Goal: Task Accomplishment & Management: Manage account settings

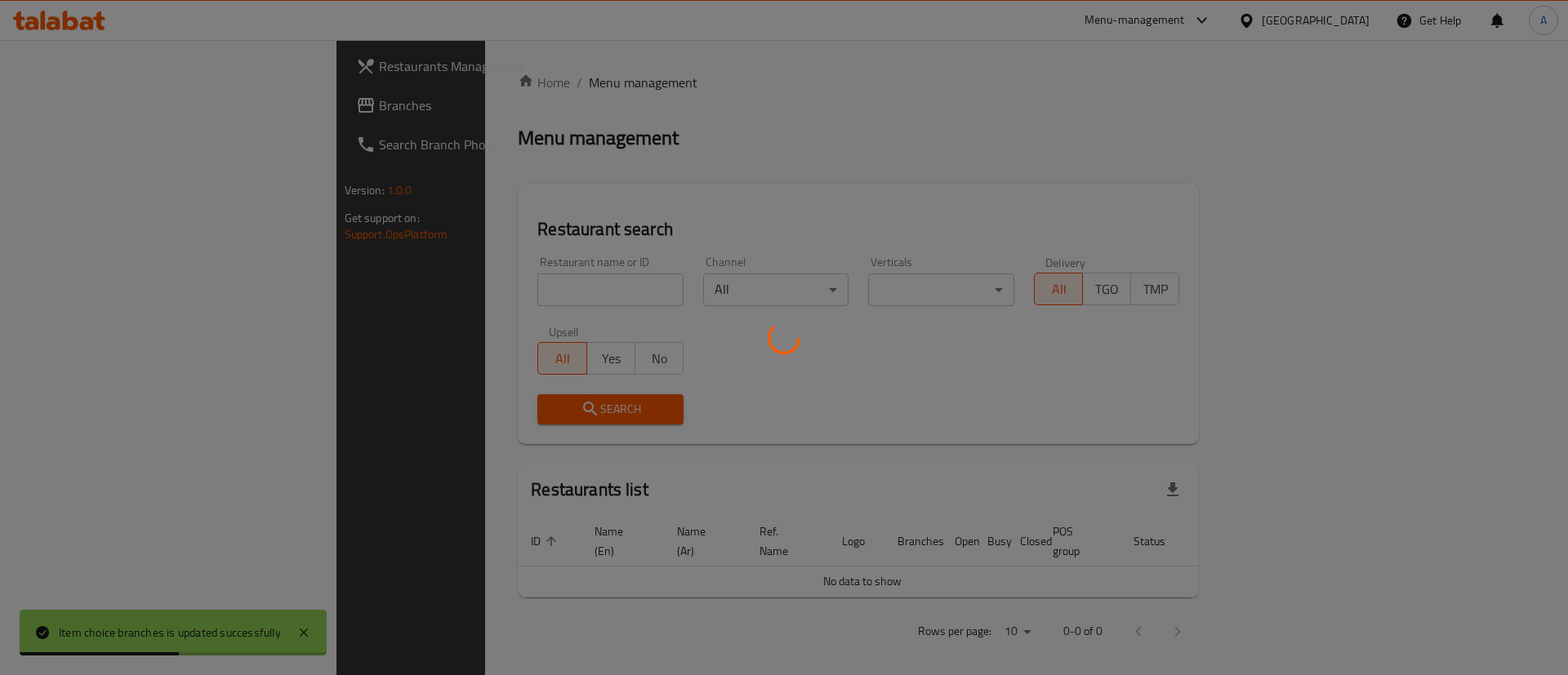
click at [500, 289] on div at bounding box center [784, 338] width 1568 height 675
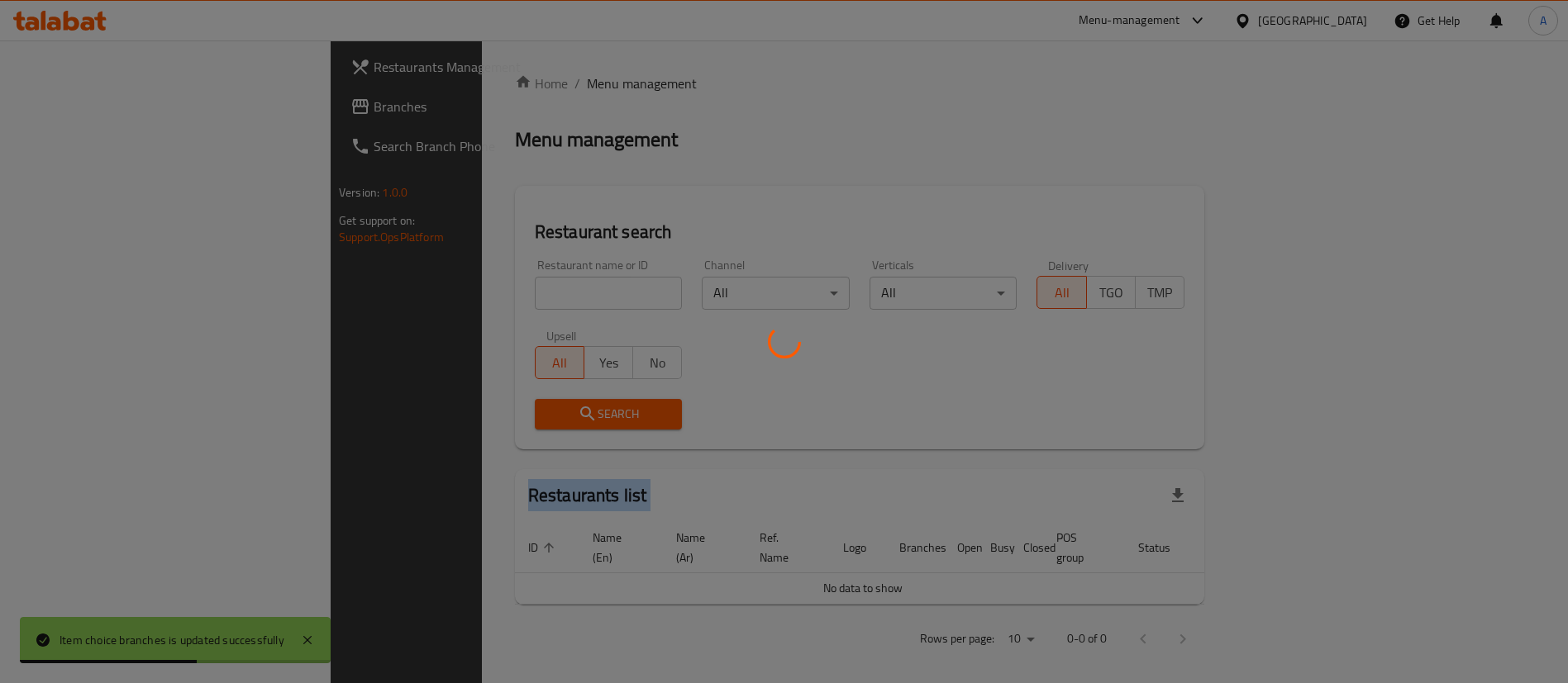
click at [504, 291] on div at bounding box center [784, 342] width 1568 height 683
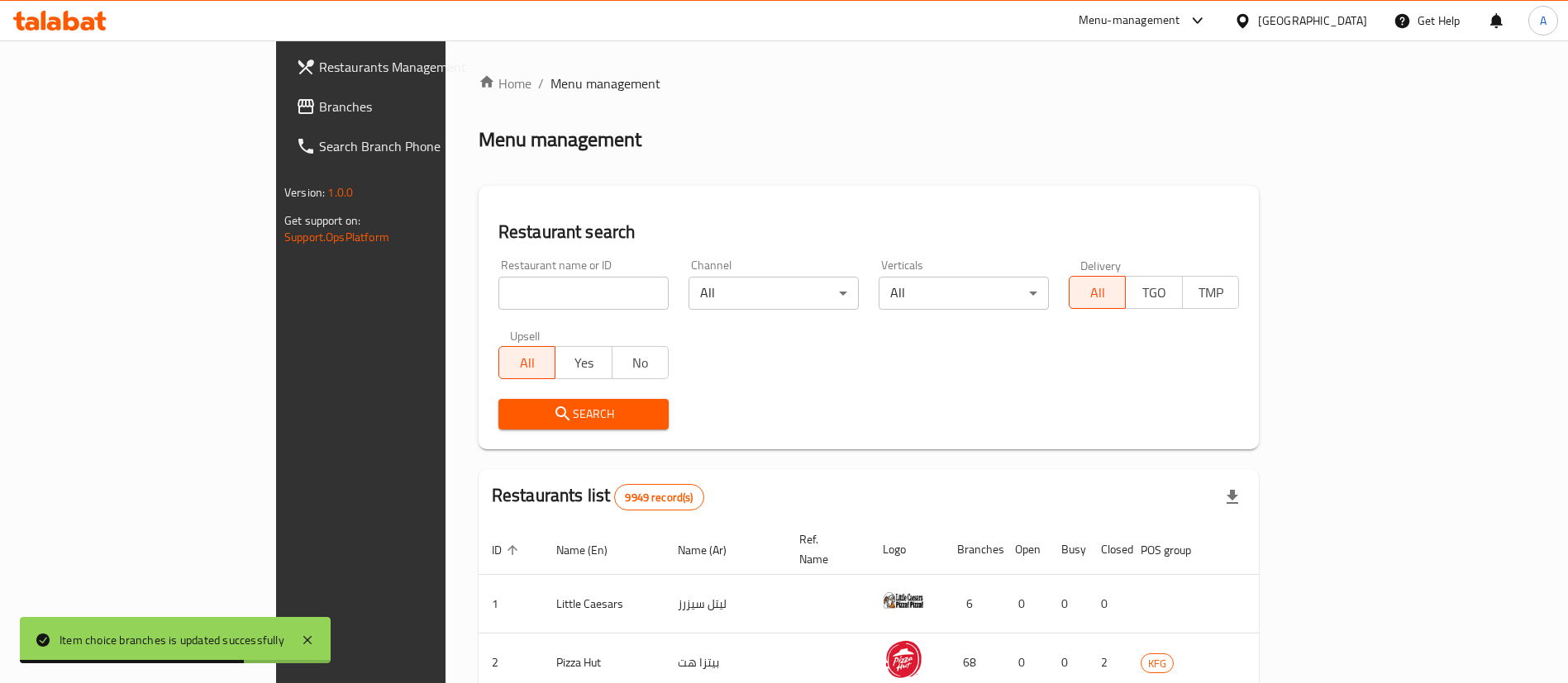
click at [498, 307] on input "search" at bounding box center [582, 293] width 170 height 33
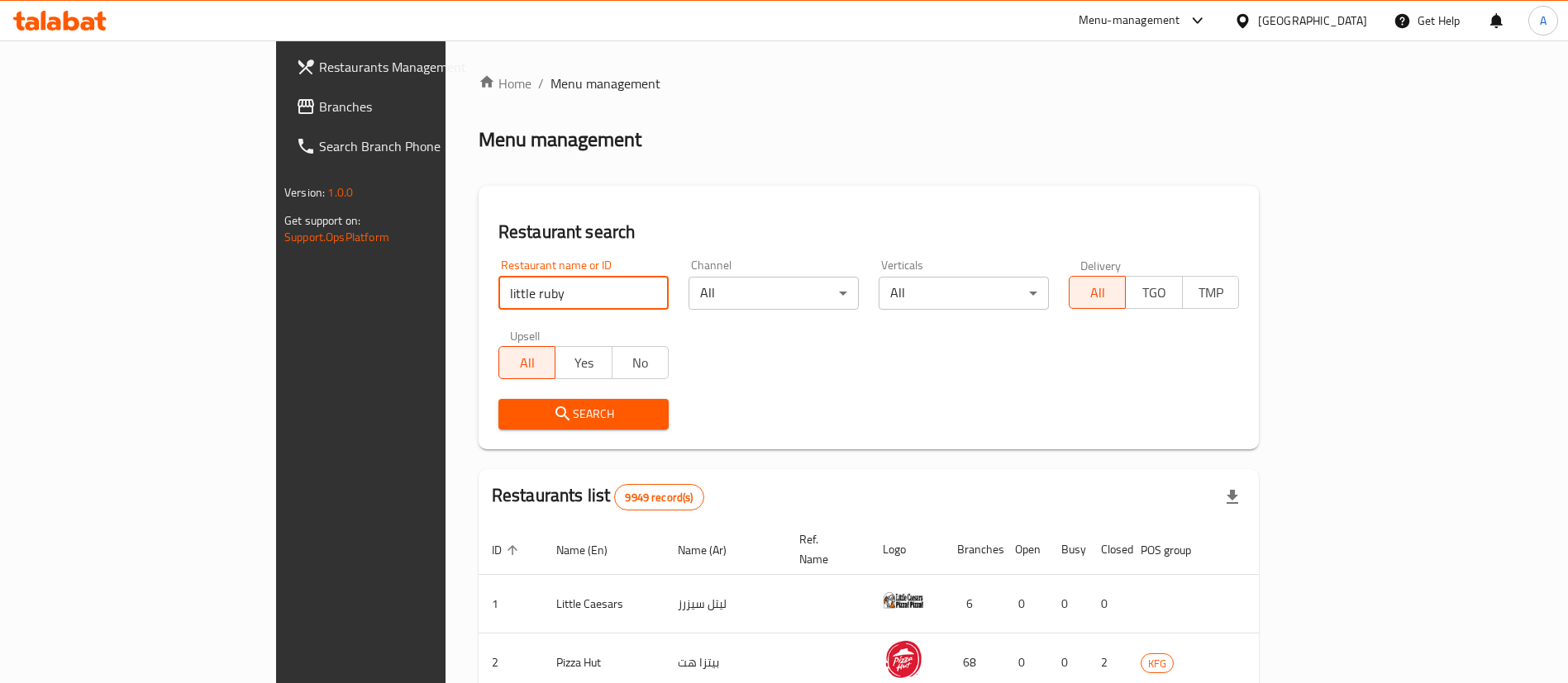
type input "little ruby"
click button "Search" at bounding box center [582, 414] width 170 height 31
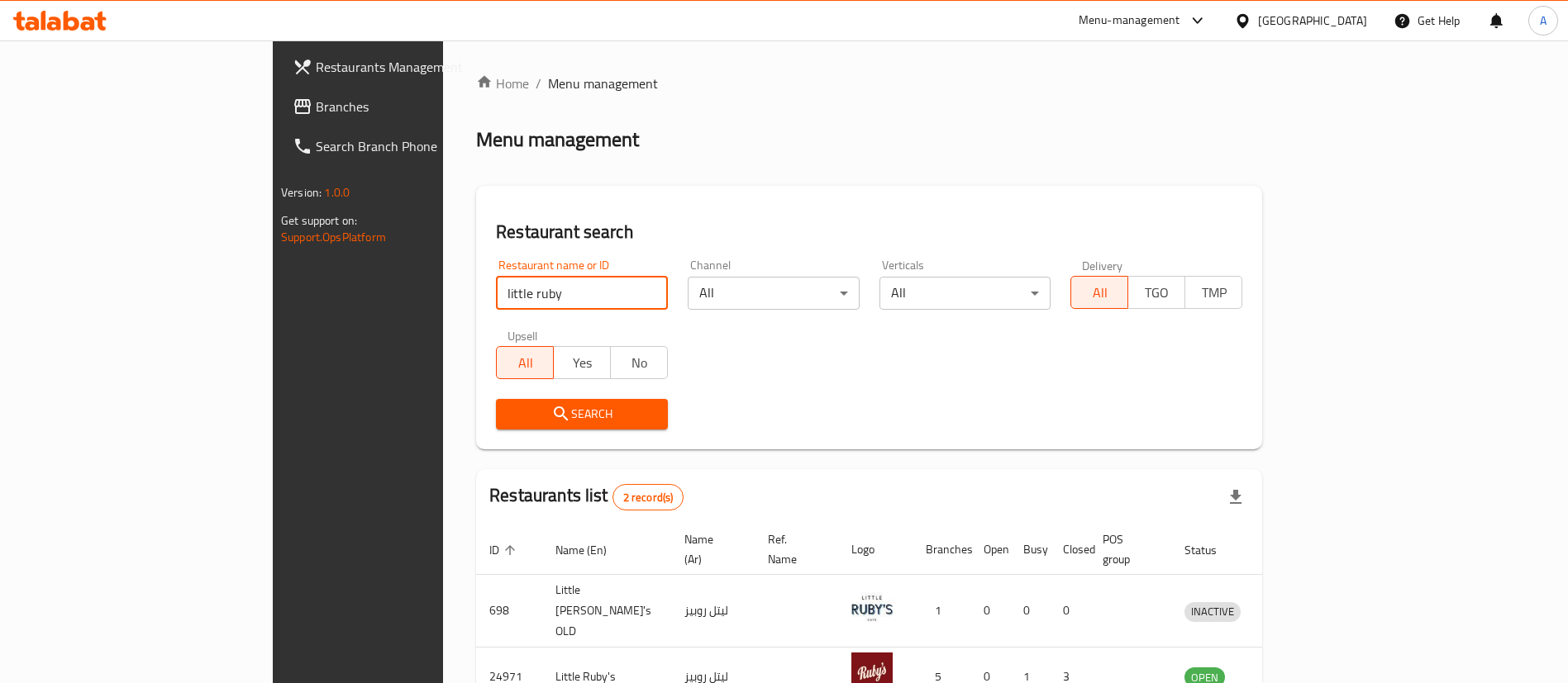
click at [716, 364] on div "Restaurant name or ID little ruby Restaurant name or ID Channel All ​ Verticals…" at bounding box center [869, 344] width 766 height 190
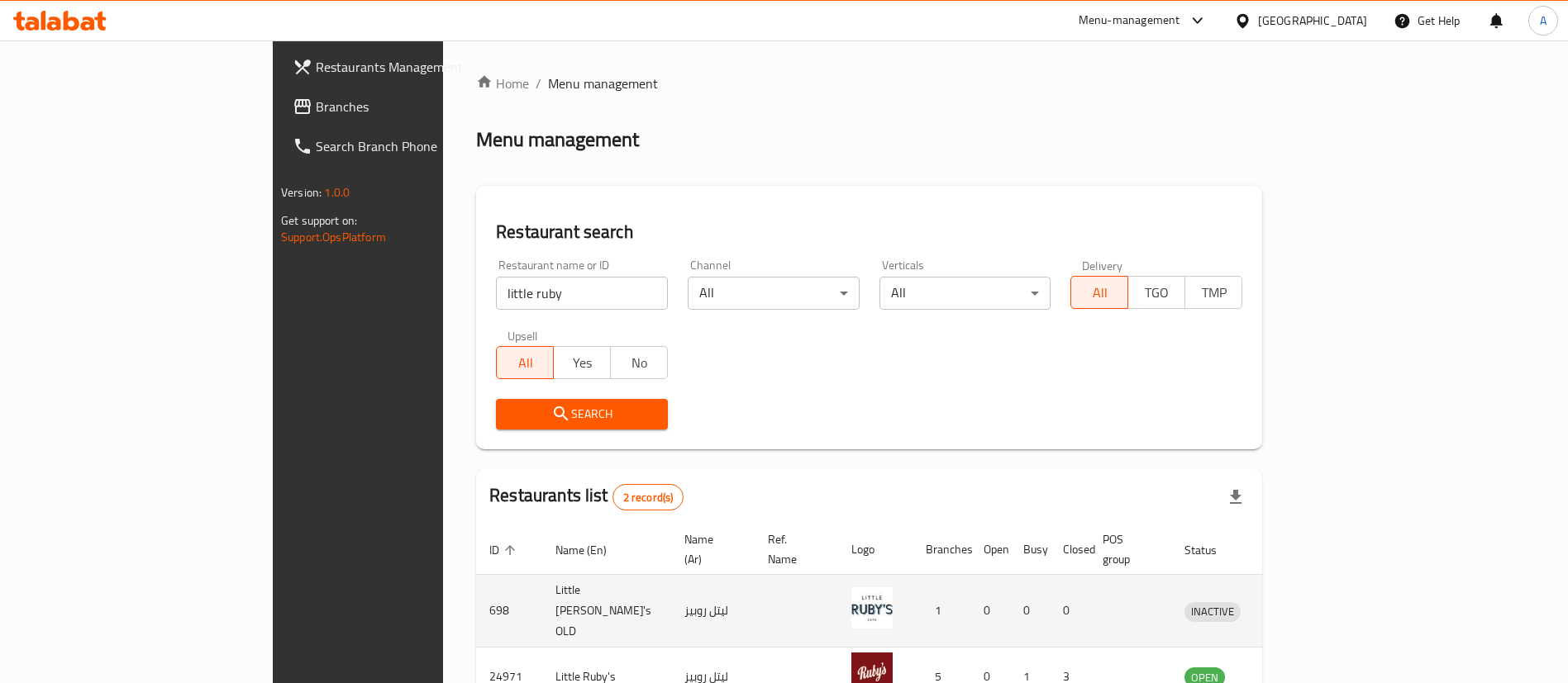
drag, startPoint x: 716, startPoint y: 364, endPoint x: 615, endPoint y: 590, distance: 247.5
click at [709, 370] on div "Restaurant name or ID little ruby Restaurant name or ID Channel All ​ Verticals…" at bounding box center [869, 344] width 766 height 190
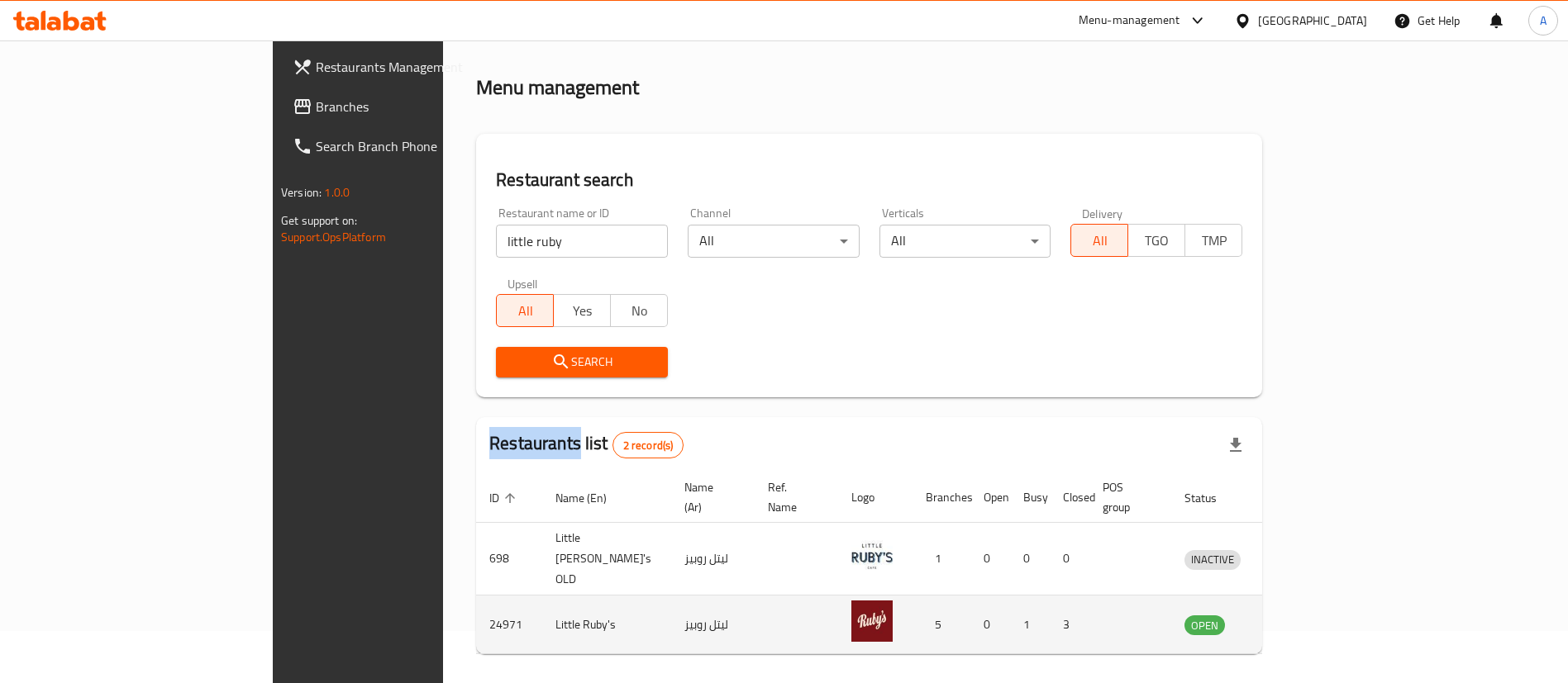
scroll to position [80, 0]
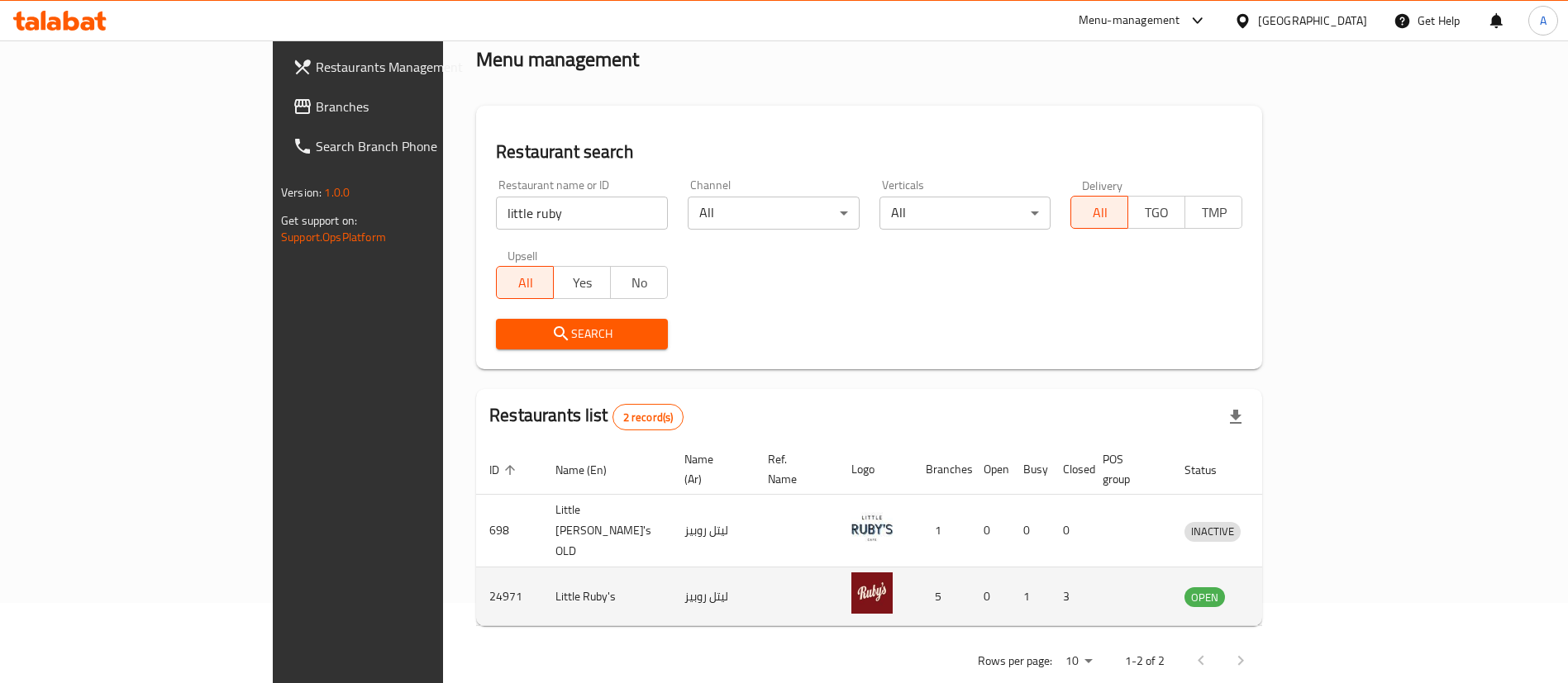
click at [754, 568] on td "enhanced table" at bounding box center [796, 597] width 84 height 59
click at [1292, 591] on icon "enhanced table" at bounding box center [1283, 598] width 18 height 14
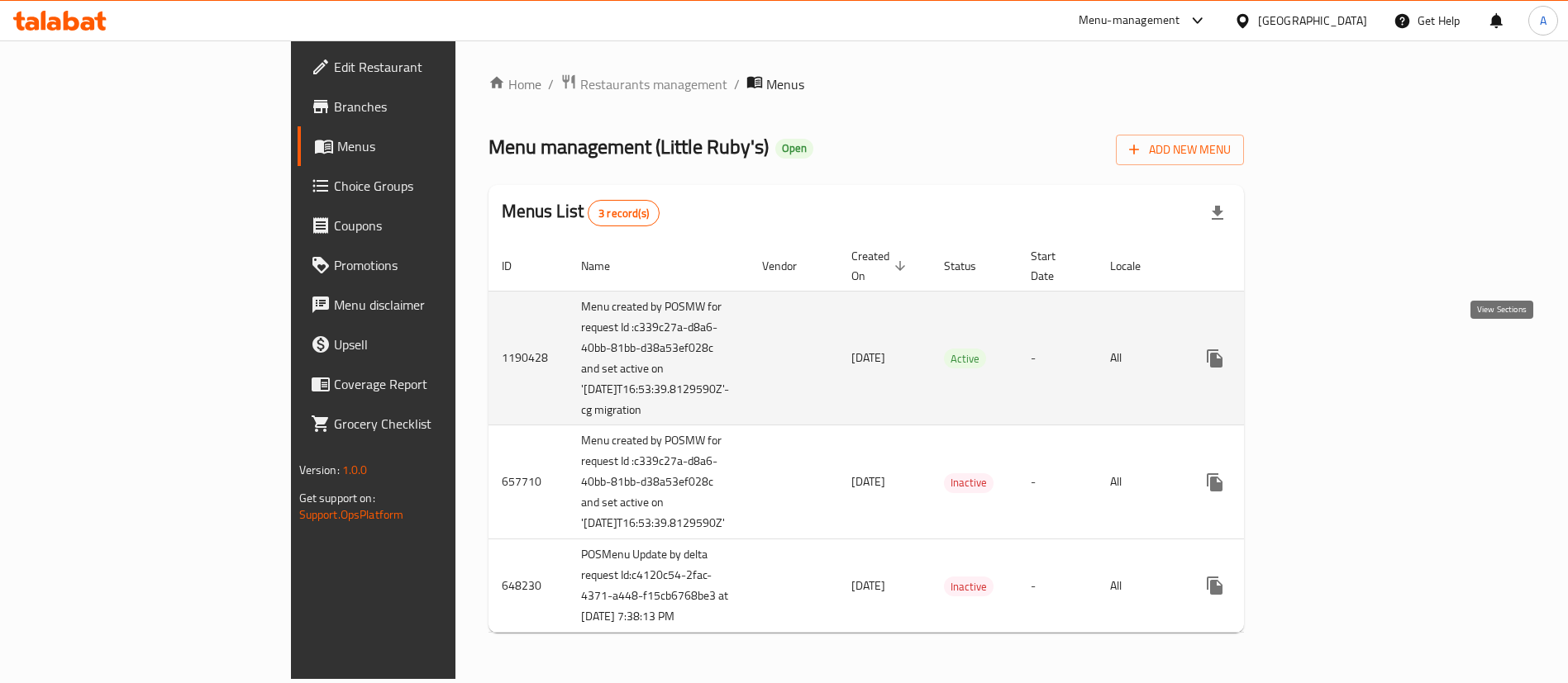
click at [1354, 362] on link "enhanced table" at bounding box center [1333, 359] width 39 height 39
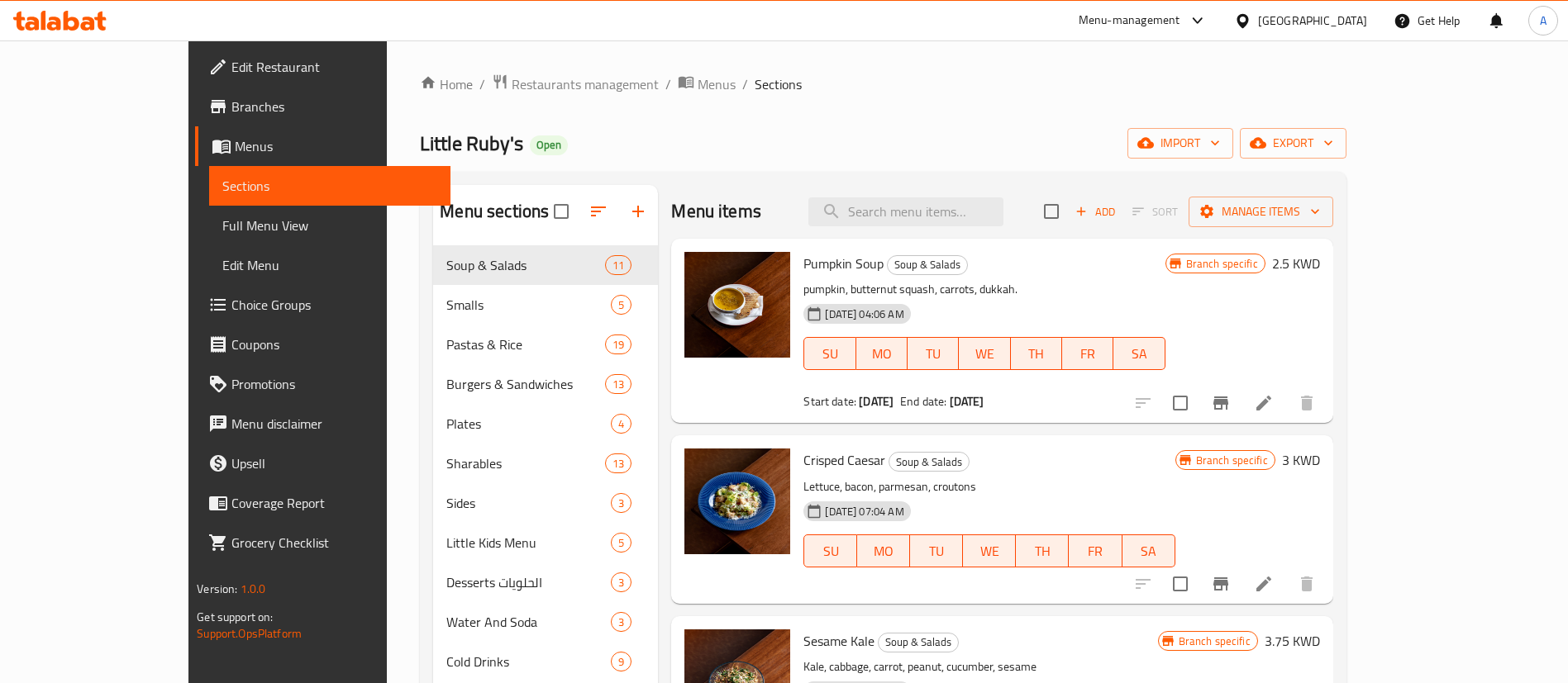
click at [856, 158] on div "Little Ruby's Open import export" at bounding box center [883, 143] width 926 height 31
click at [420, 162] on div "Home / Restaurants management / Menus / Sections Little Ruby's Open import expo…" at bounding box center [883, 477] width 926 height 808
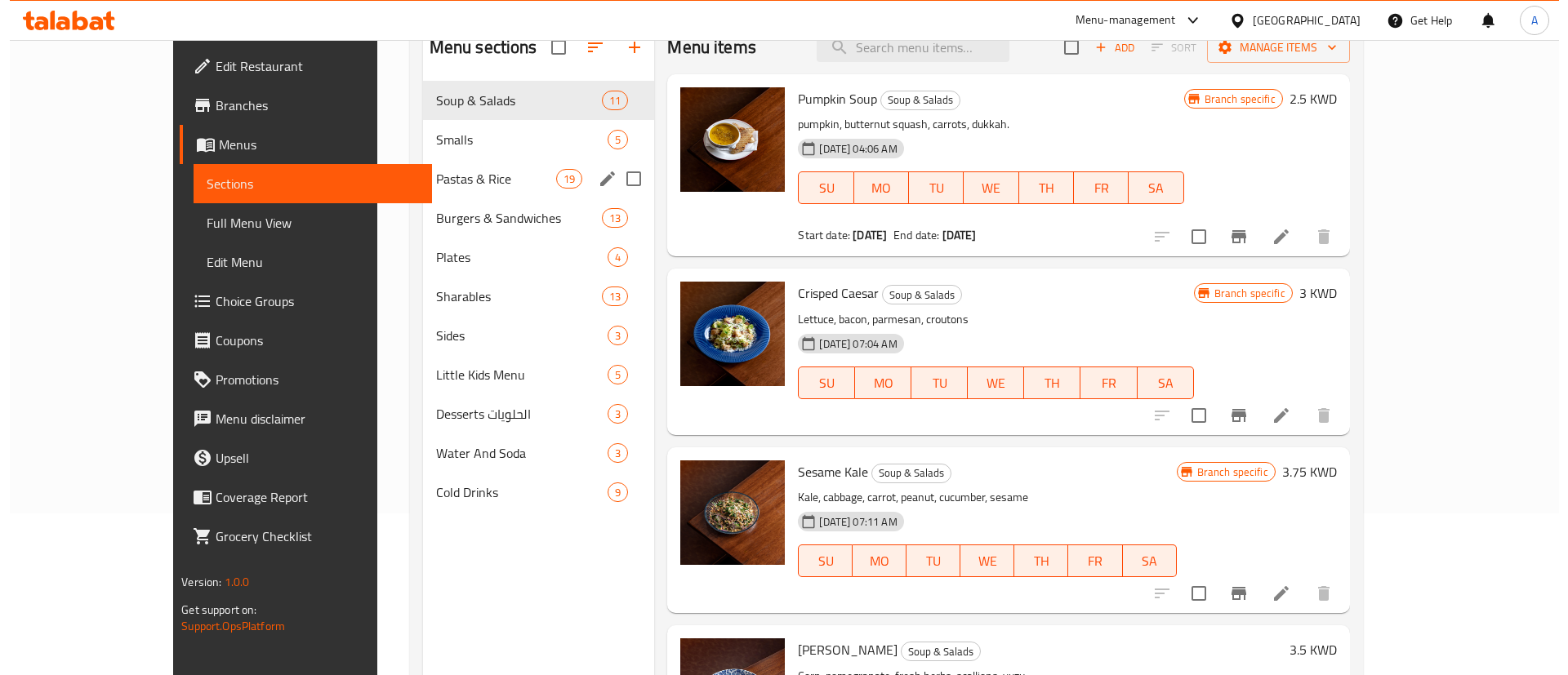
scroll to position [106, 0]
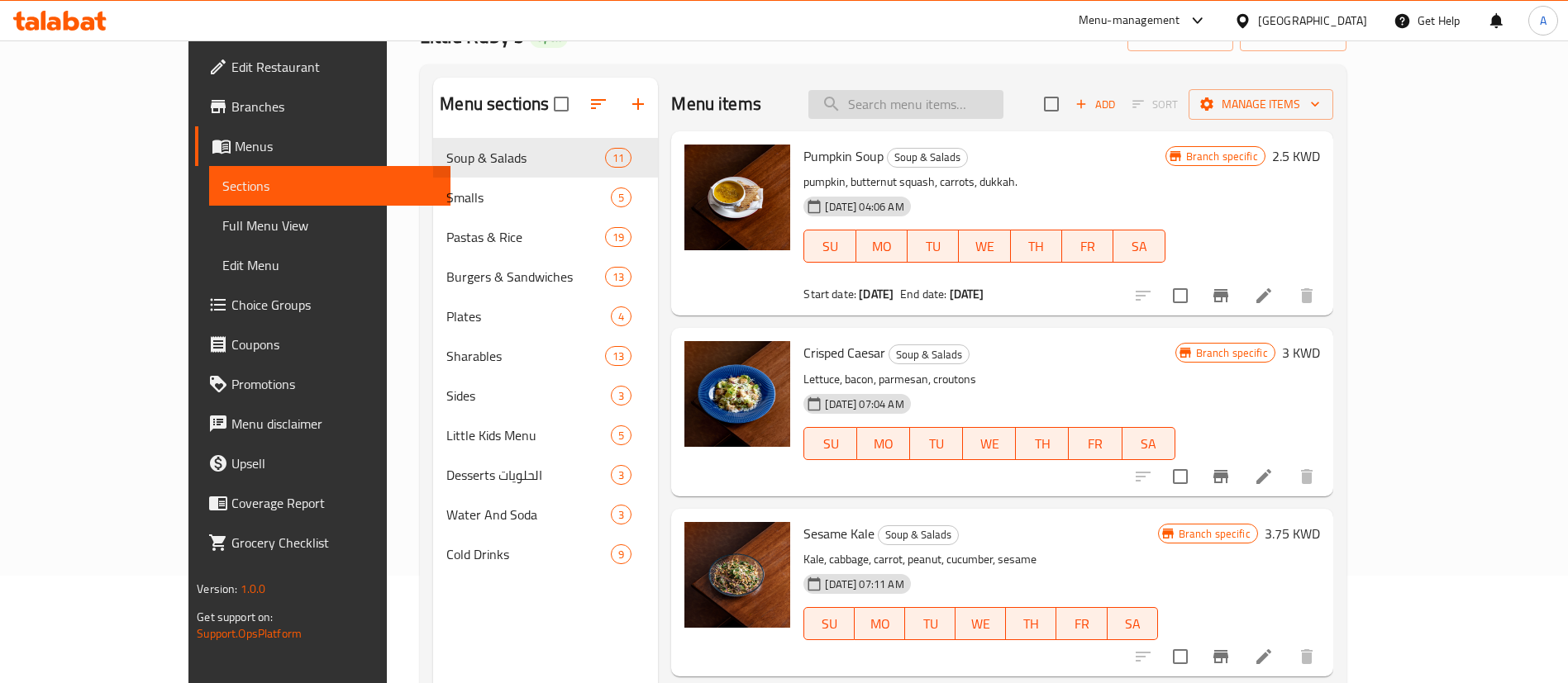
click at [1003, 110] on input "search" at bounding box center [905, 104] width 195 height 29
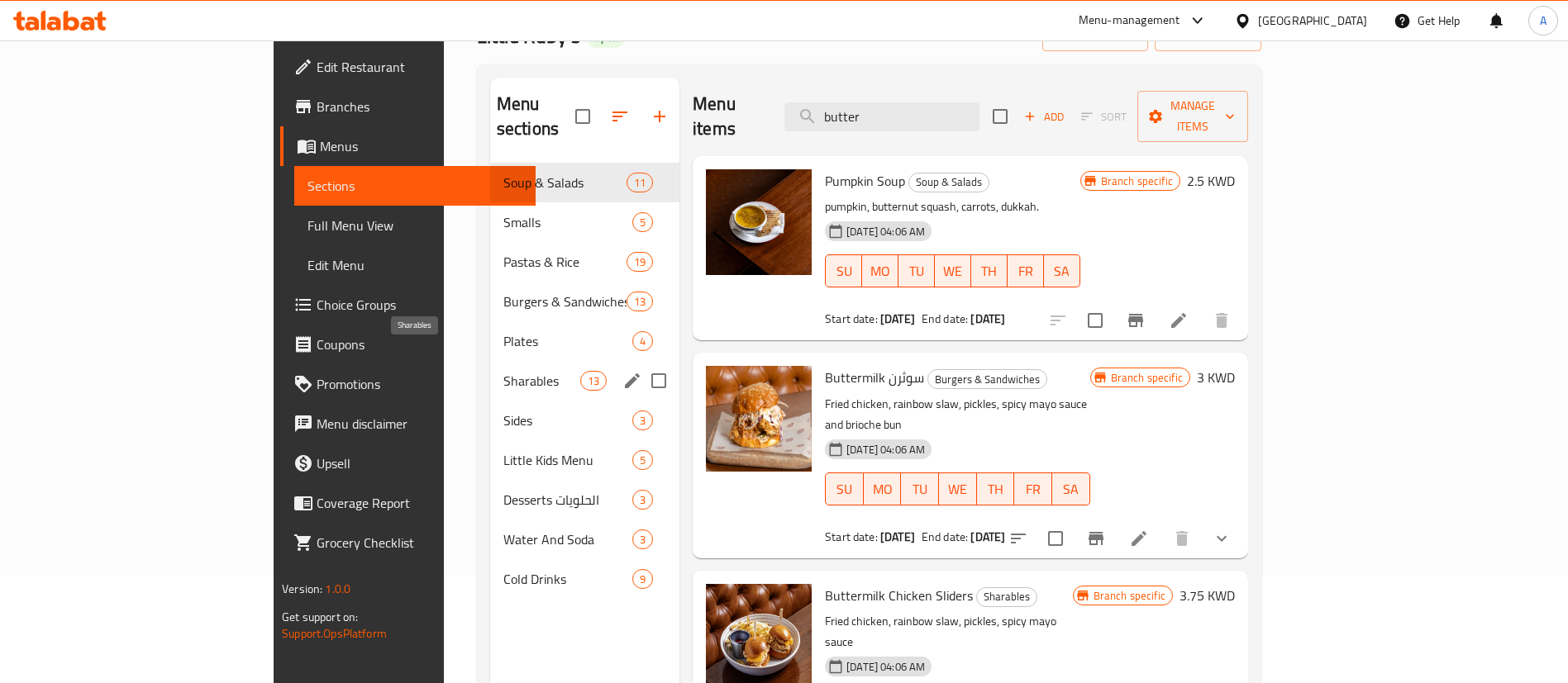
type input "butter"
click at [503, 371] on span "Sharables" at bounding box center [541, 380] width 77 height 20
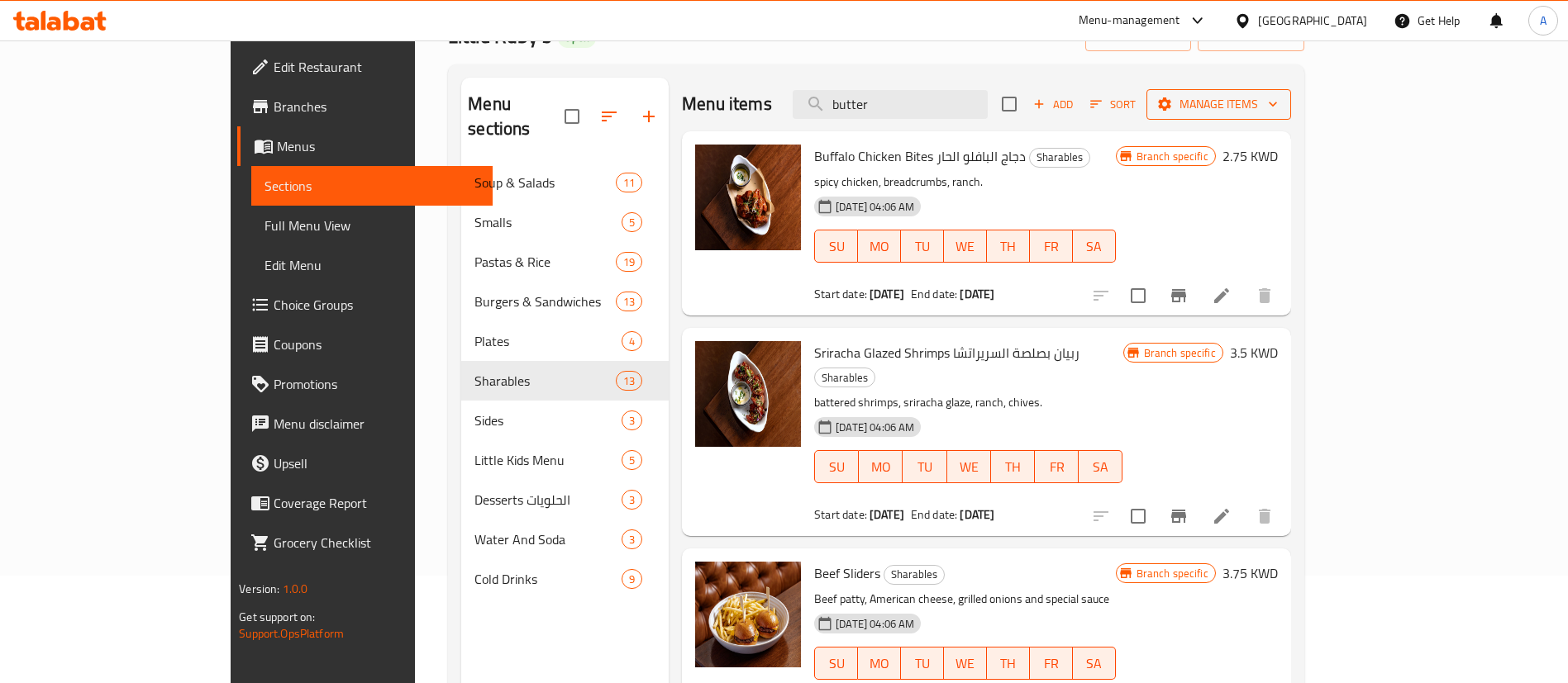
click at [1278, 110] on span "Manage items" at bounding box center [1219, 104] width 118 height 20
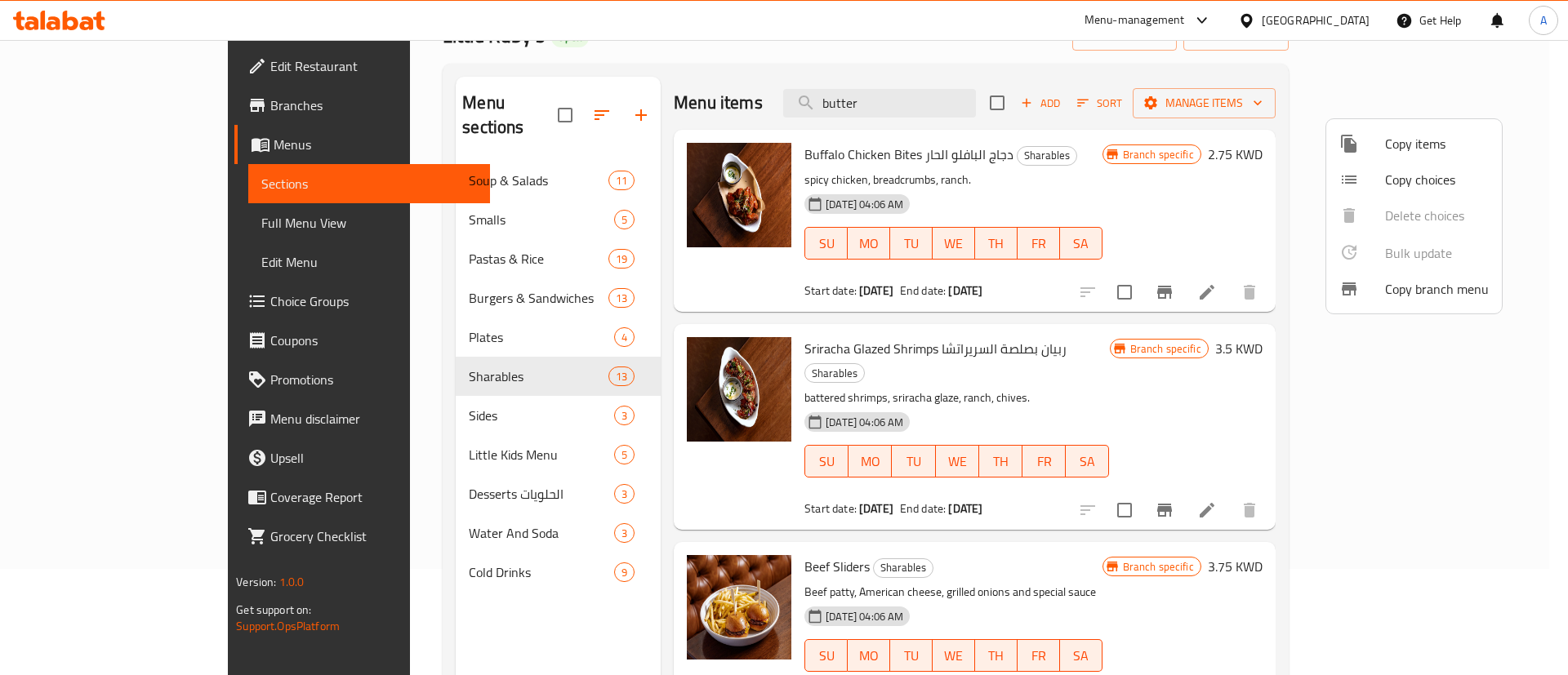
click at [1425, 287] on span "Copy branch menu" at bounding box center [1436, 289] width 104 height 19
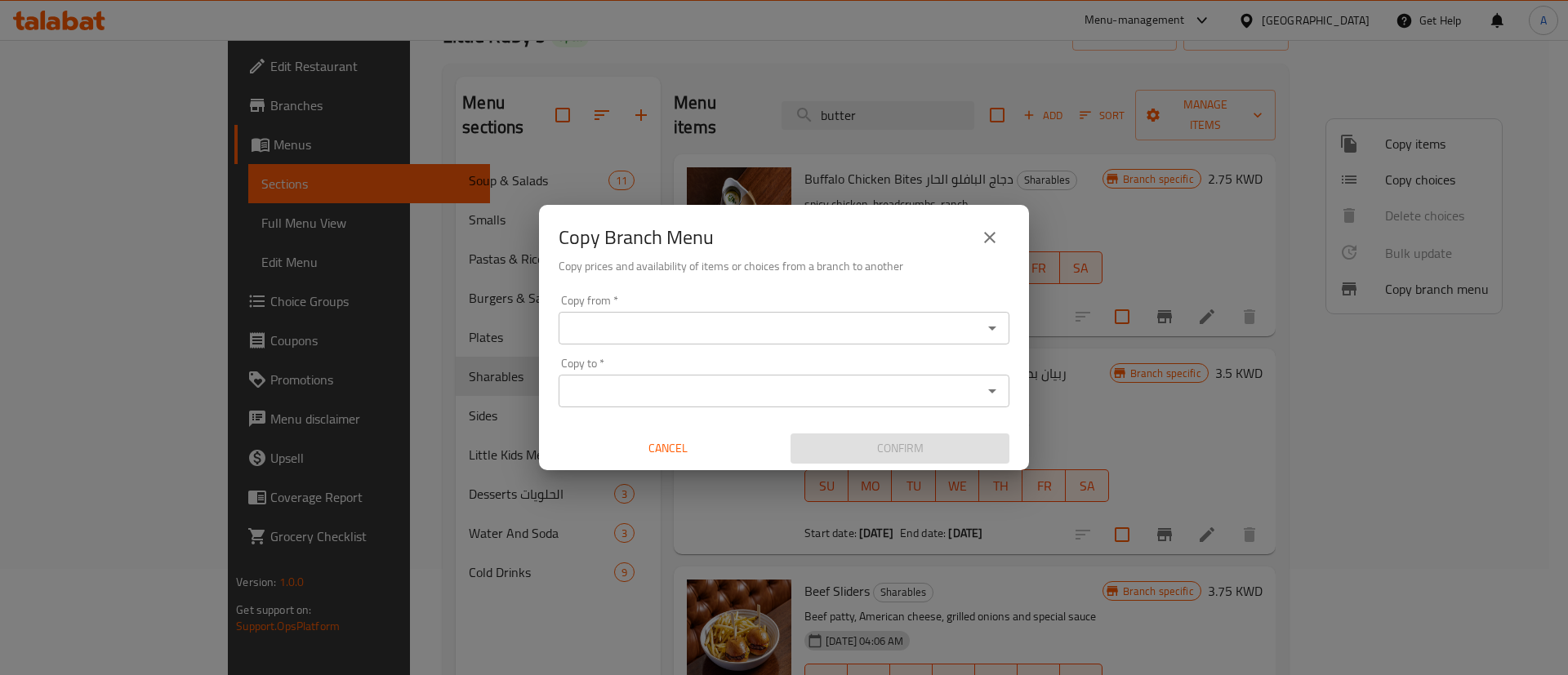
click at [995, 233] on icon "close" at bounding box center [990, 238] width 12 height 12
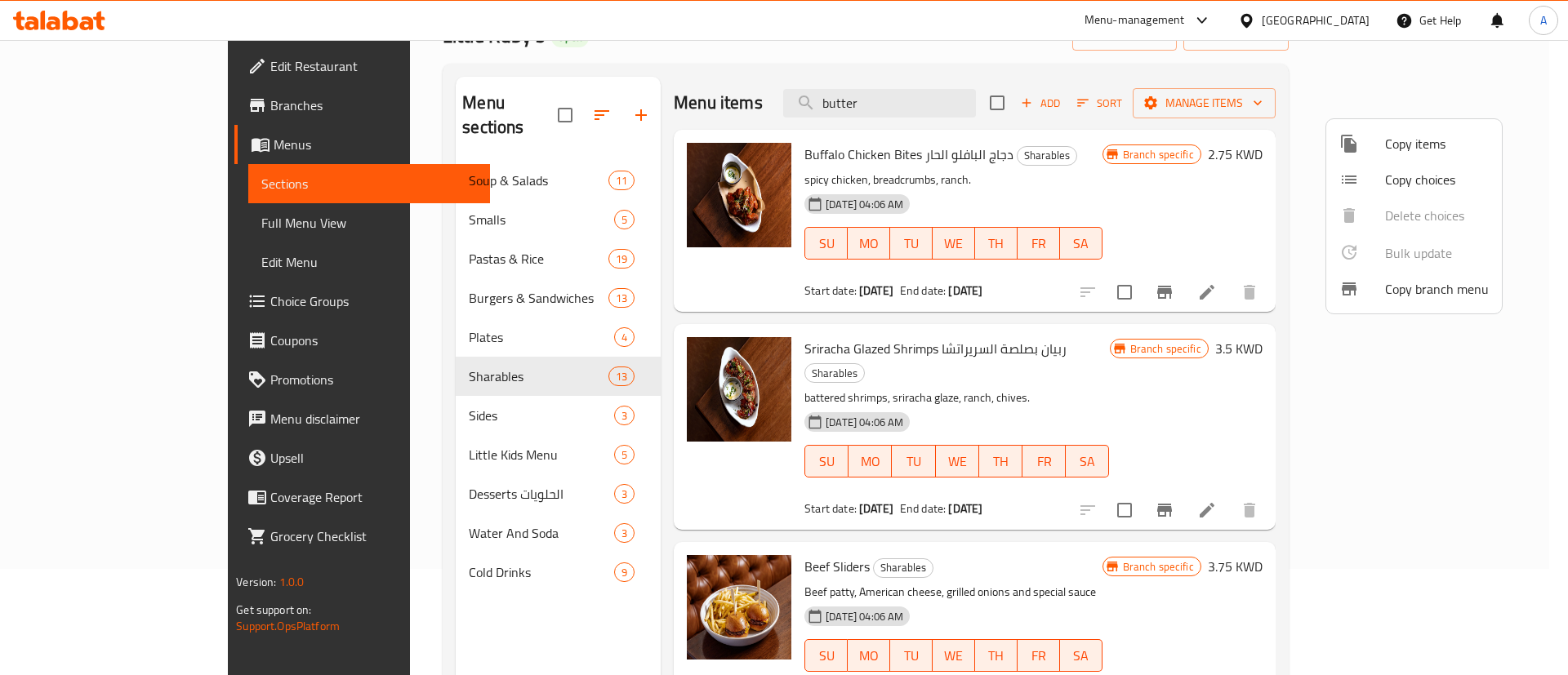
click at [1460, 139] on span "Copy items" at bounding box center [1436, 143] width 104 height 19
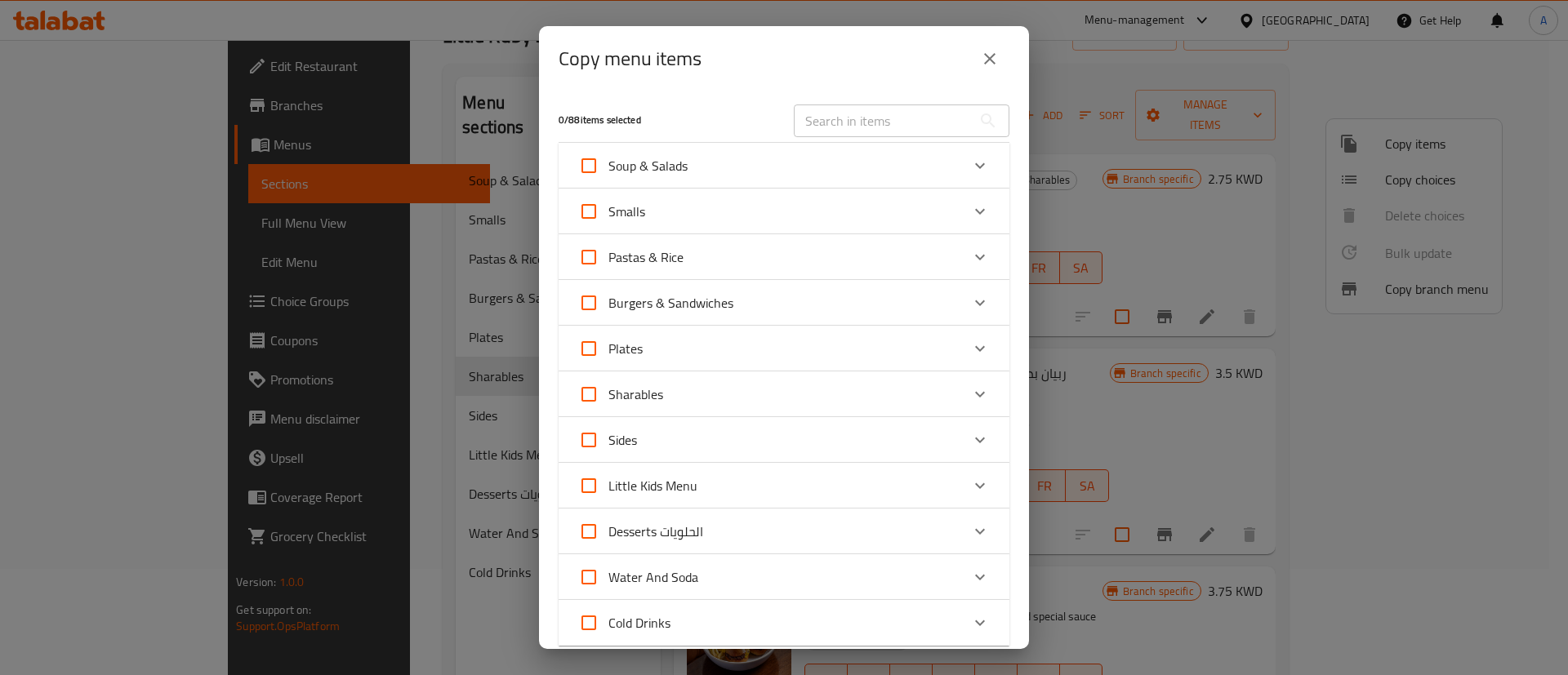
click at [732, 402] on div "Sharables" at bounding box center [769, 394] width 382 height 39
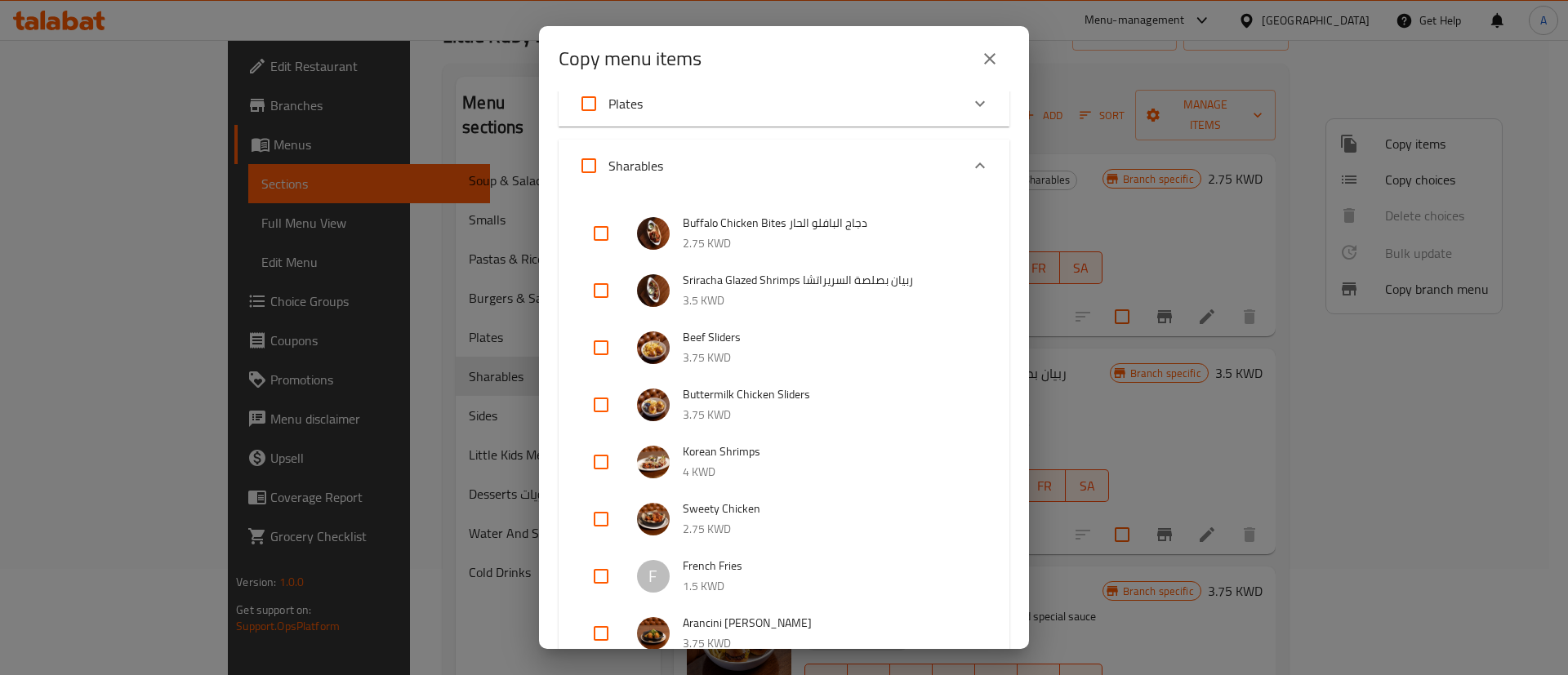
scroll to position [367, 0]
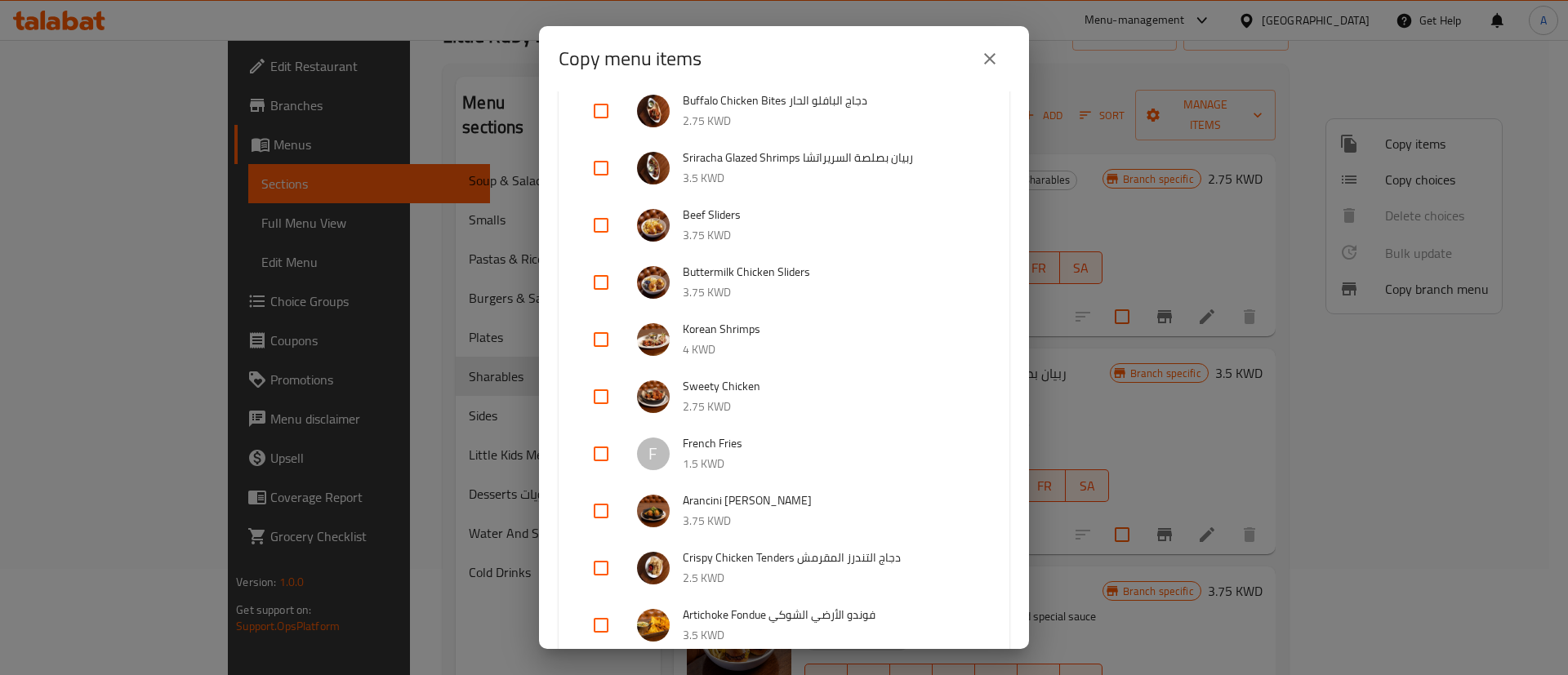
click at [612, 289] on input "checkbox" at bounding box center [601, 283] width 39 height 39
checkbox input "true"
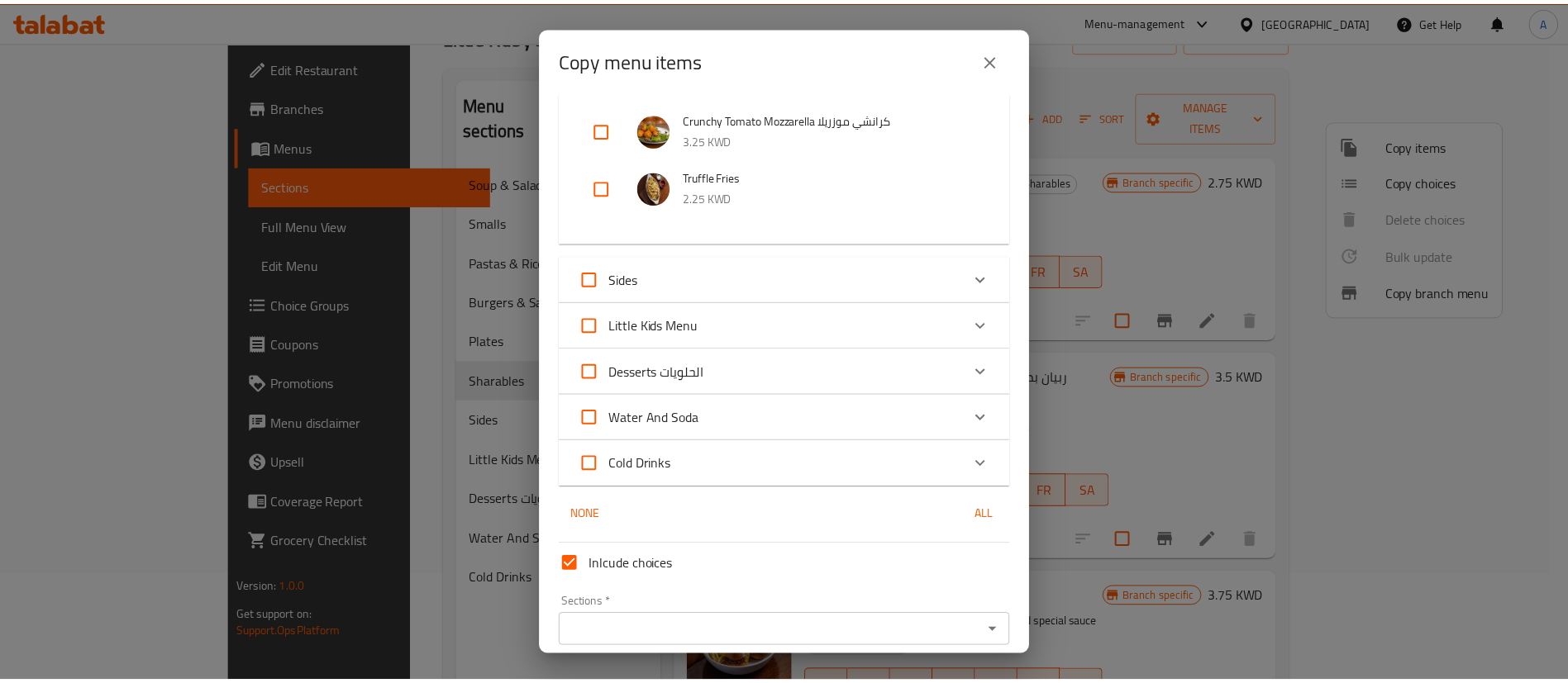
scroll to position [1059, 0]
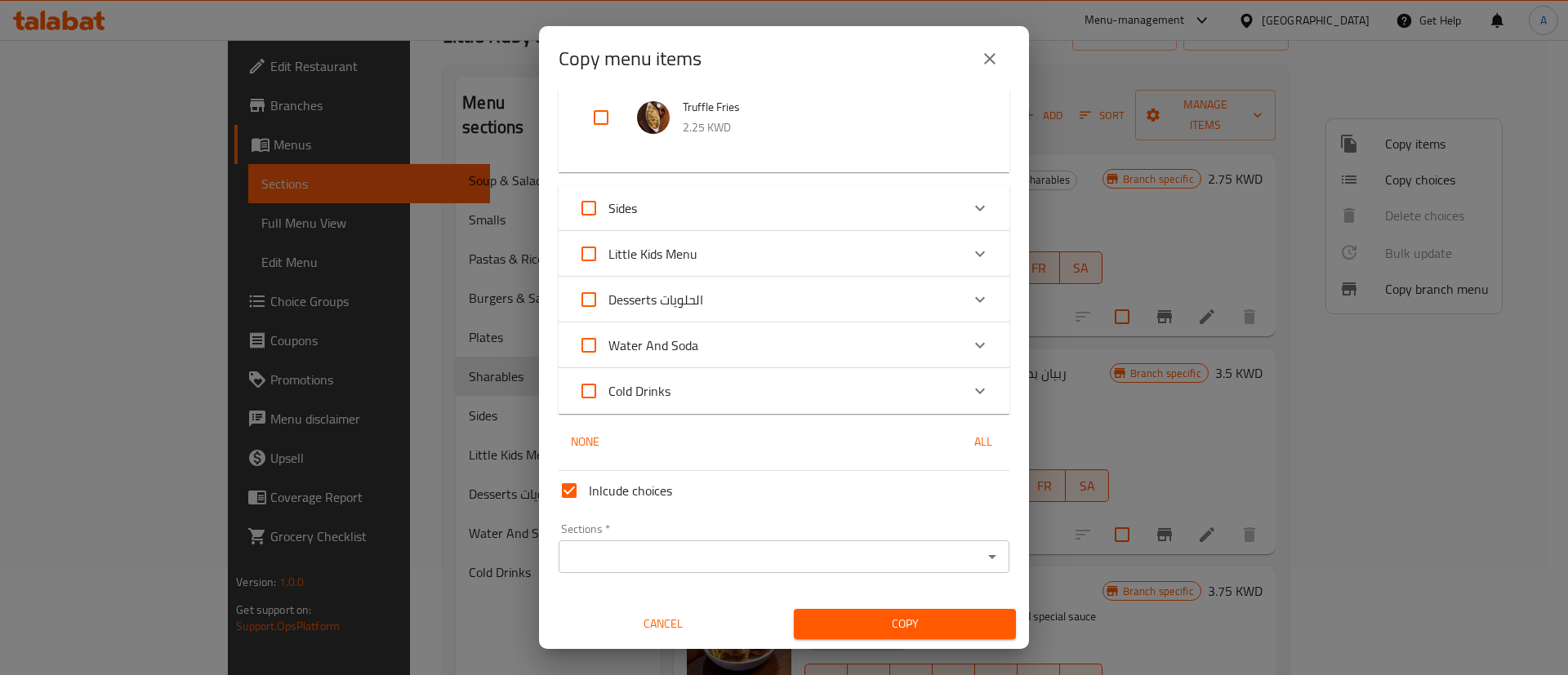
click at [754, 581] on div "Inlcude choices Sections   * Sections * Cancel Copy" at bounding box center [784, 552] width 464 height 175
click at [749, 566] on input "Sections   *" at bounding box center [770, 556] width 414 height 23
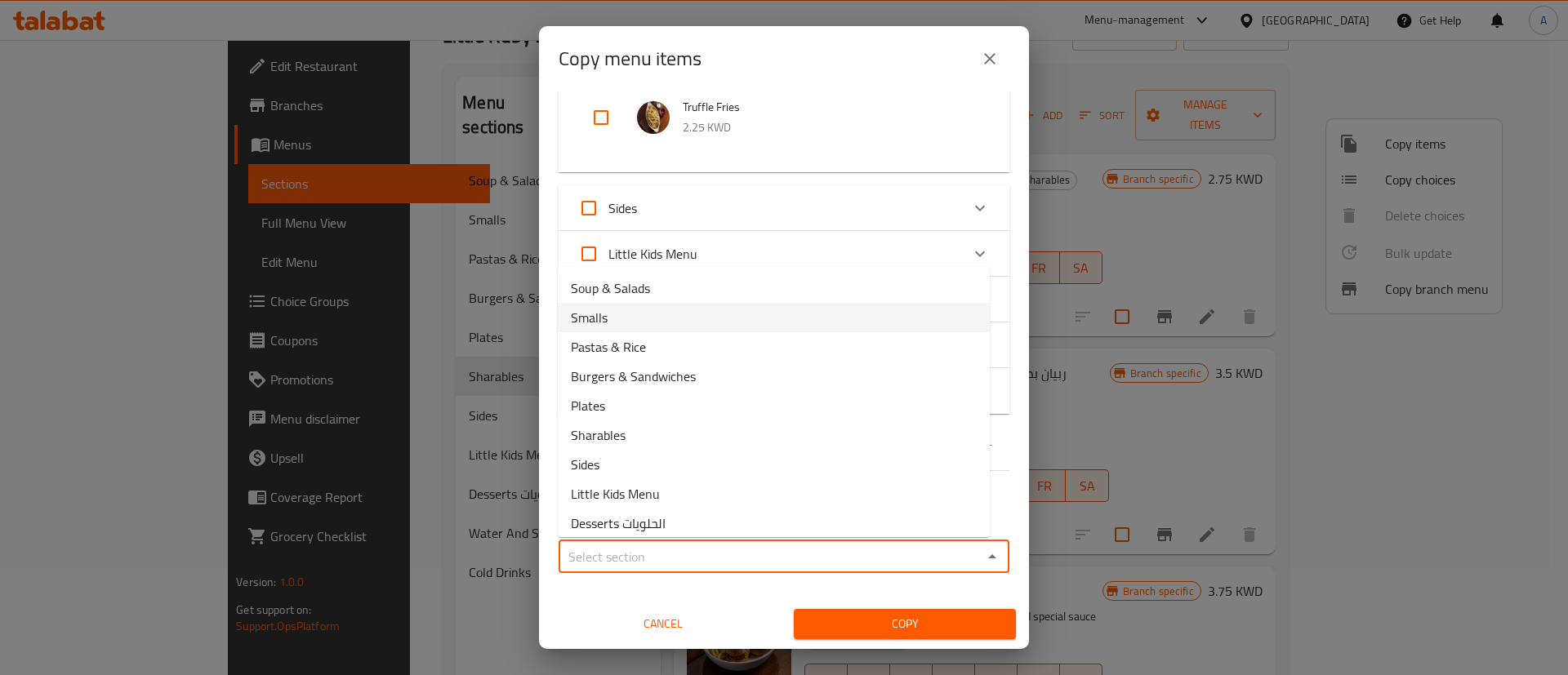
click at [680, 318] on li "Smalls" at bounding box center [774, 317] width 432 height 30
type input "Smalls"
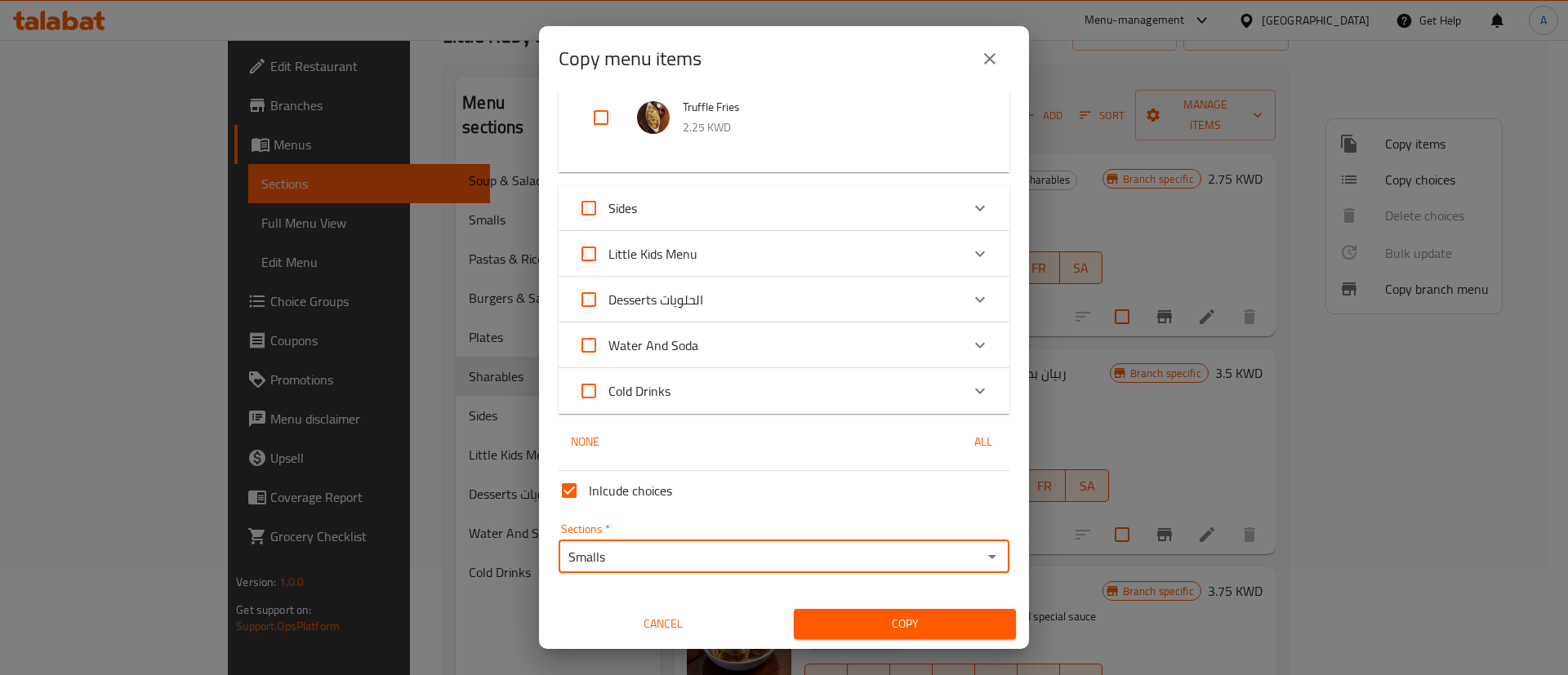
click at [873, 630] on span "Copy" at bounding box center [905, 624] width 196 height 20
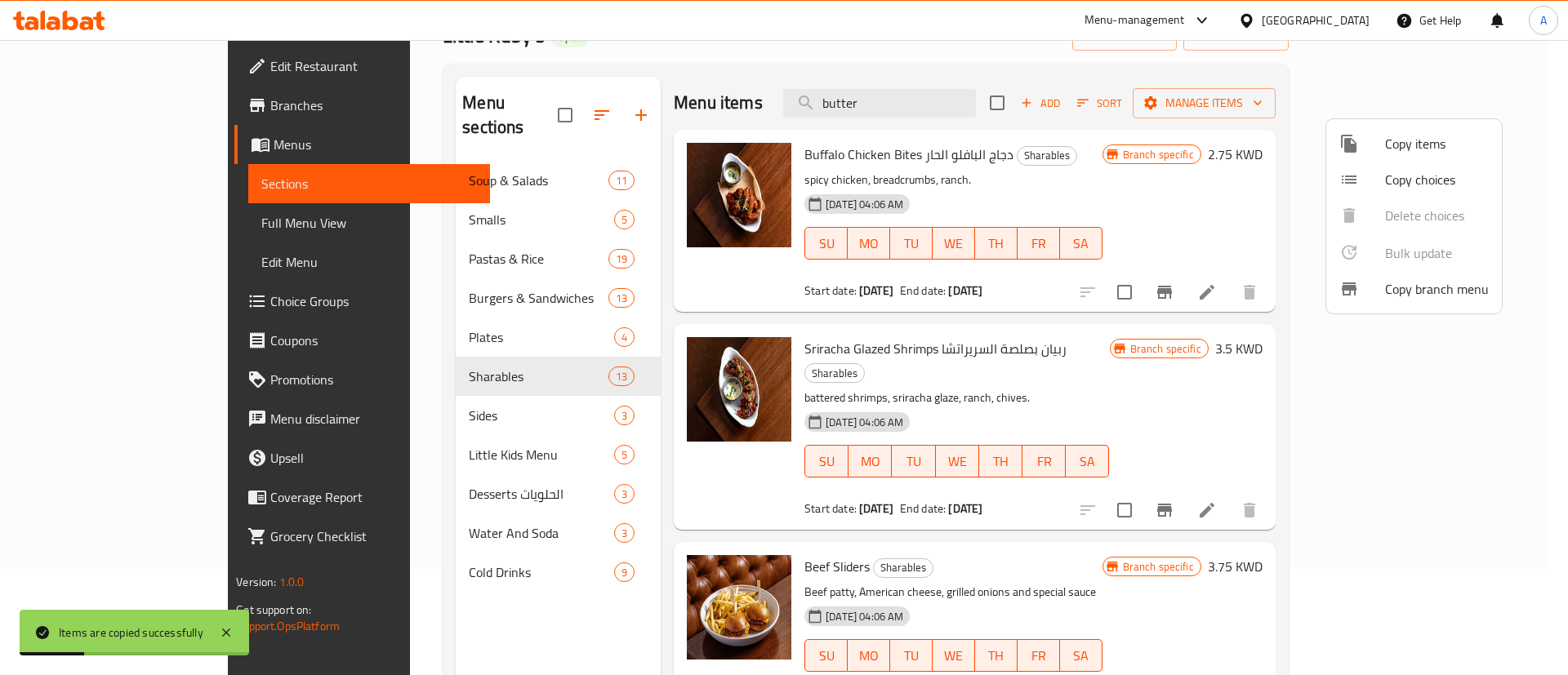
click at [1103, 176] on div at bounding box center [784, 338] width 1568 height 675
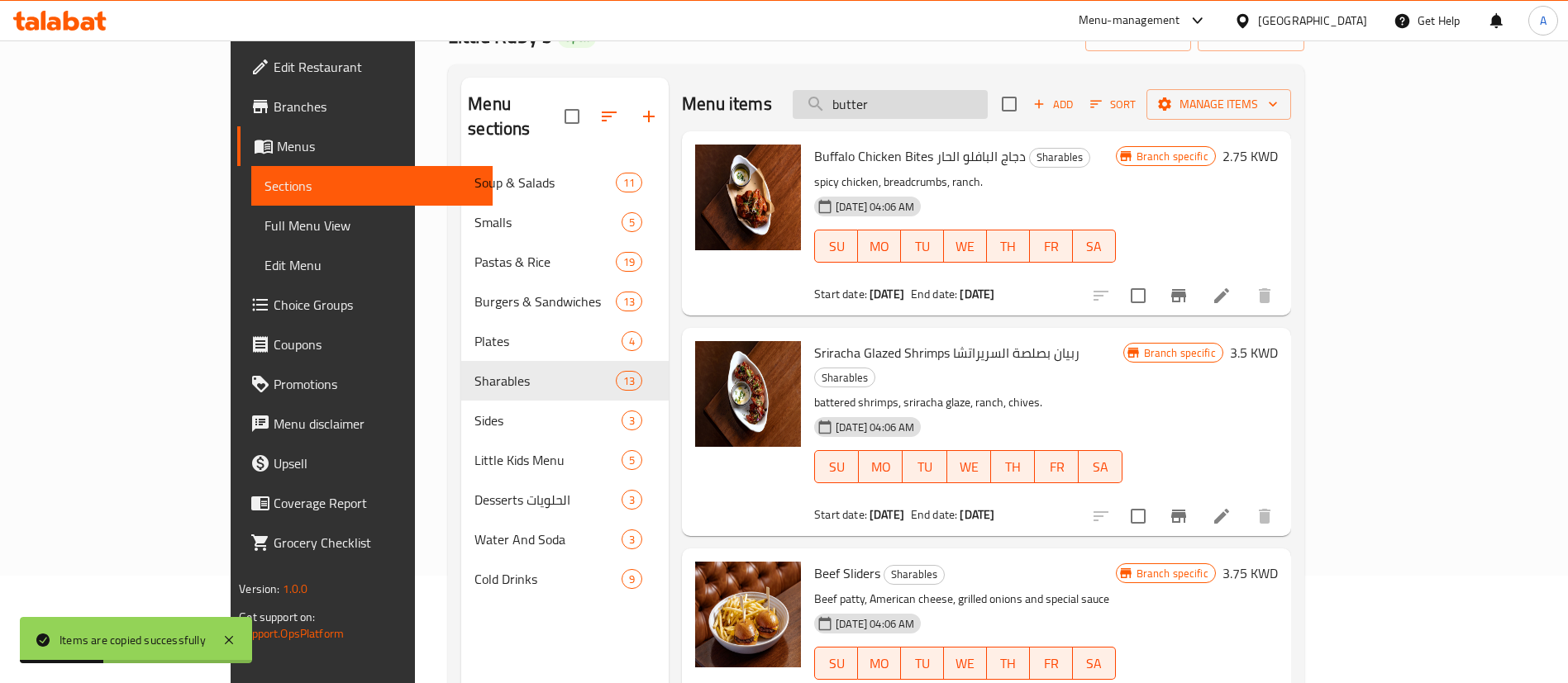
click at [980, 109] on input "butter" at bounding box center [890, 104] width 195 height 29
click at [1278, 107] on span "Manage items" at bounding box center [1219, 104] width 118 height 20
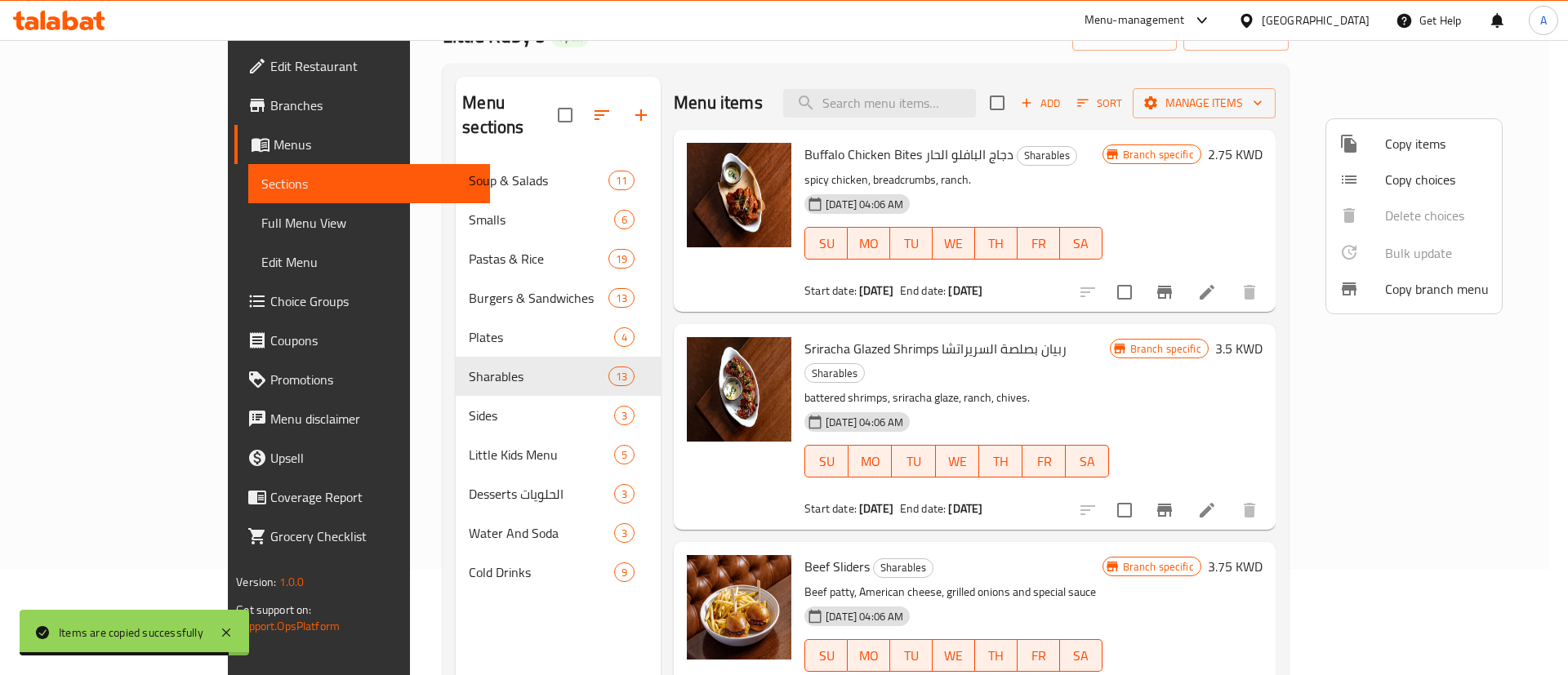
click at [968, 108] on div at bounding box center [784, 338] width 1568 height 675
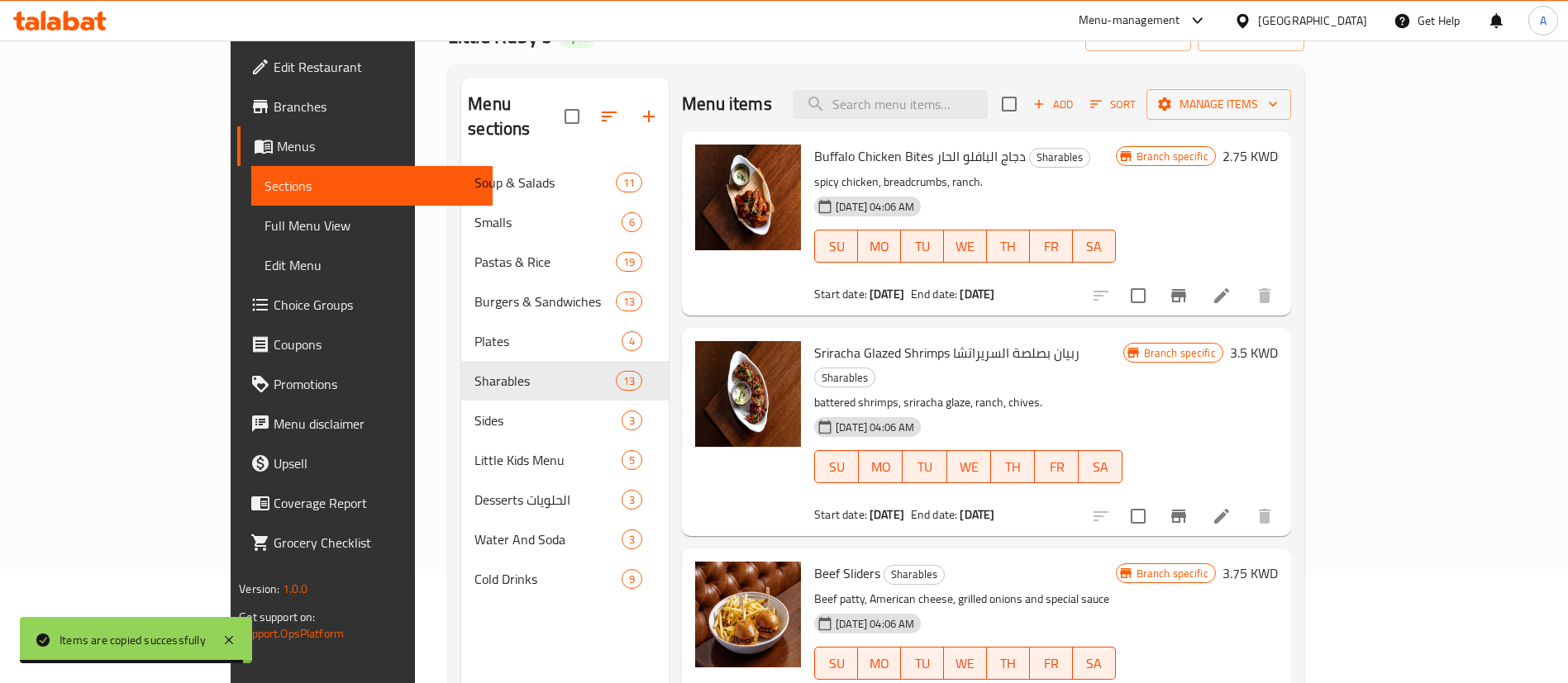
click at [980, 109] on input "search" at bounding box center [890, 104] width 195 height 29
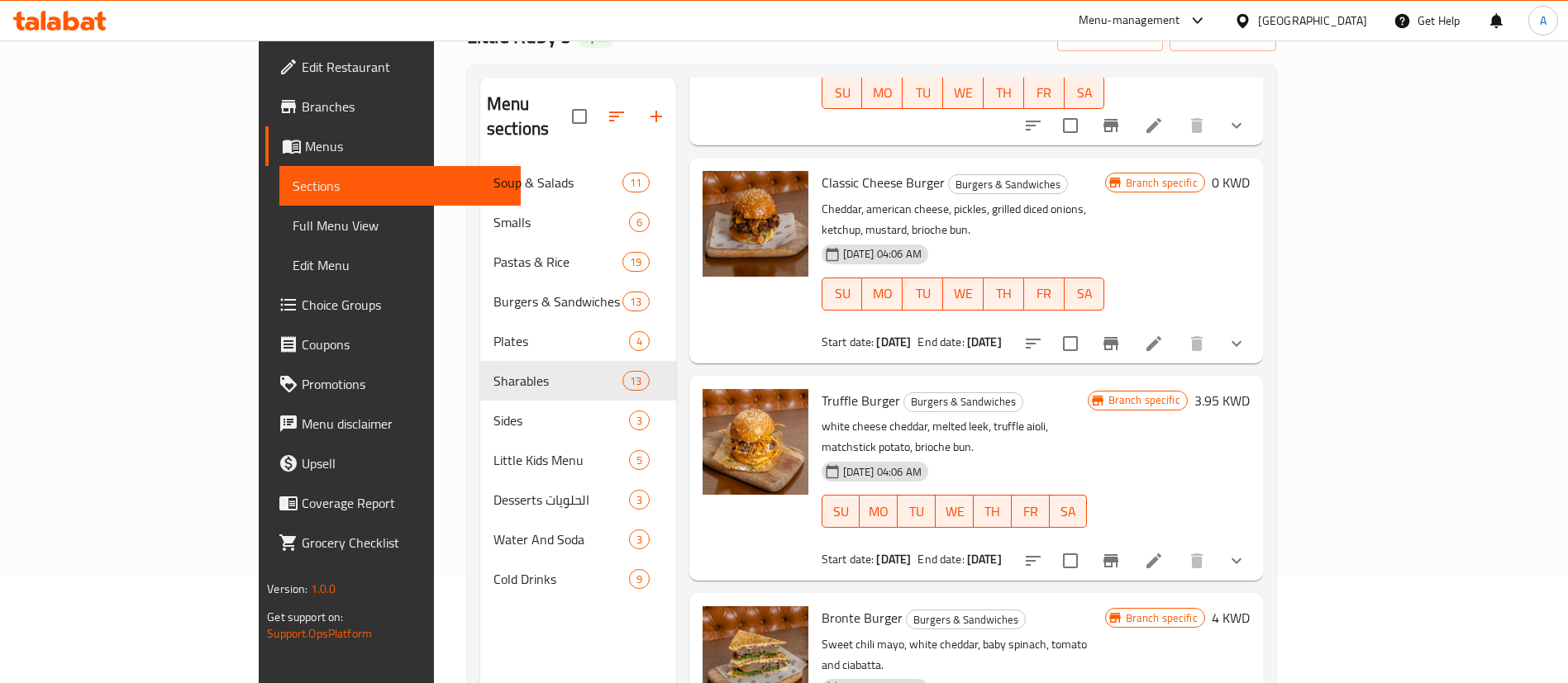
scroll to position [1982, 0]
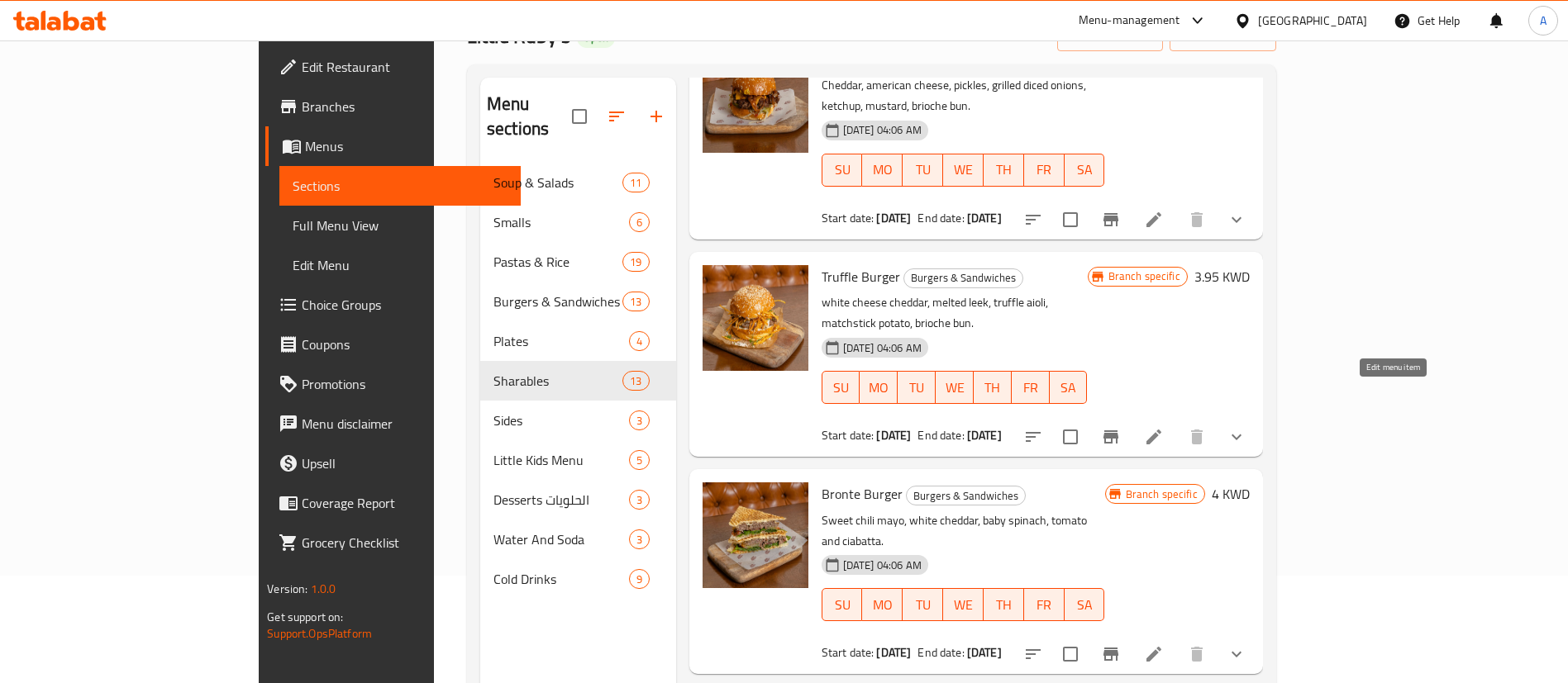
type input "br"
click at [1163, 645] on icon at bounding box center [1153, 654] width 20 height 20
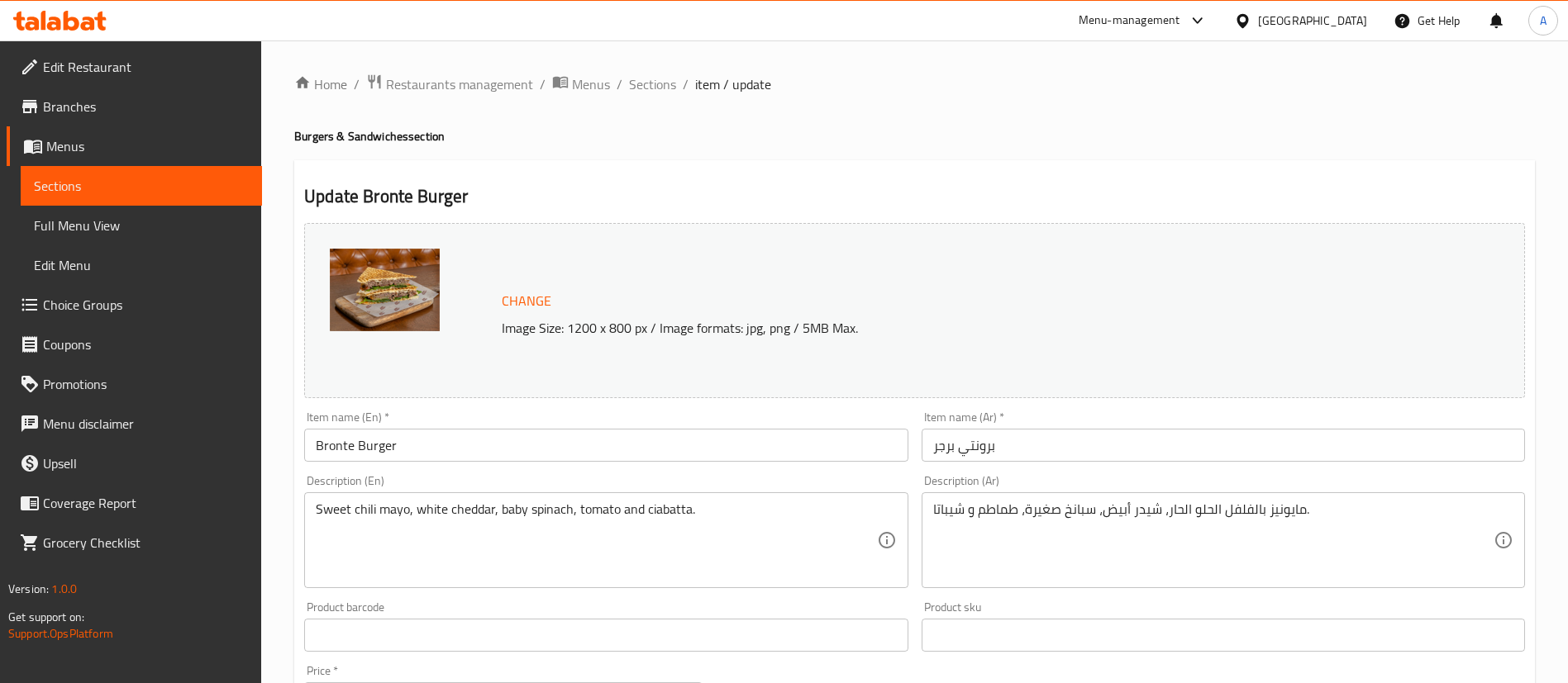
scroll to position [553, 0]
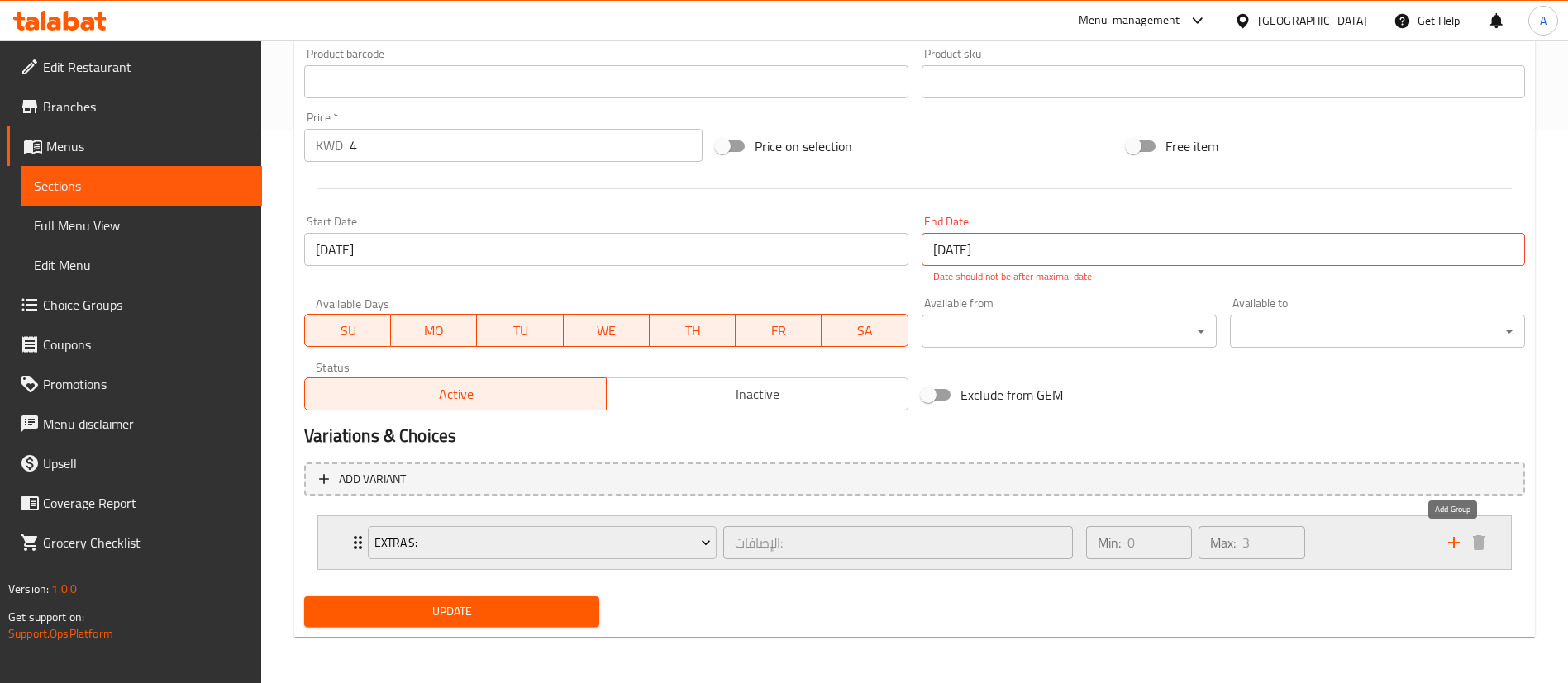
click at [1447, 544] on icon "add" at bounding box center [1453, 542] width 20 height 20
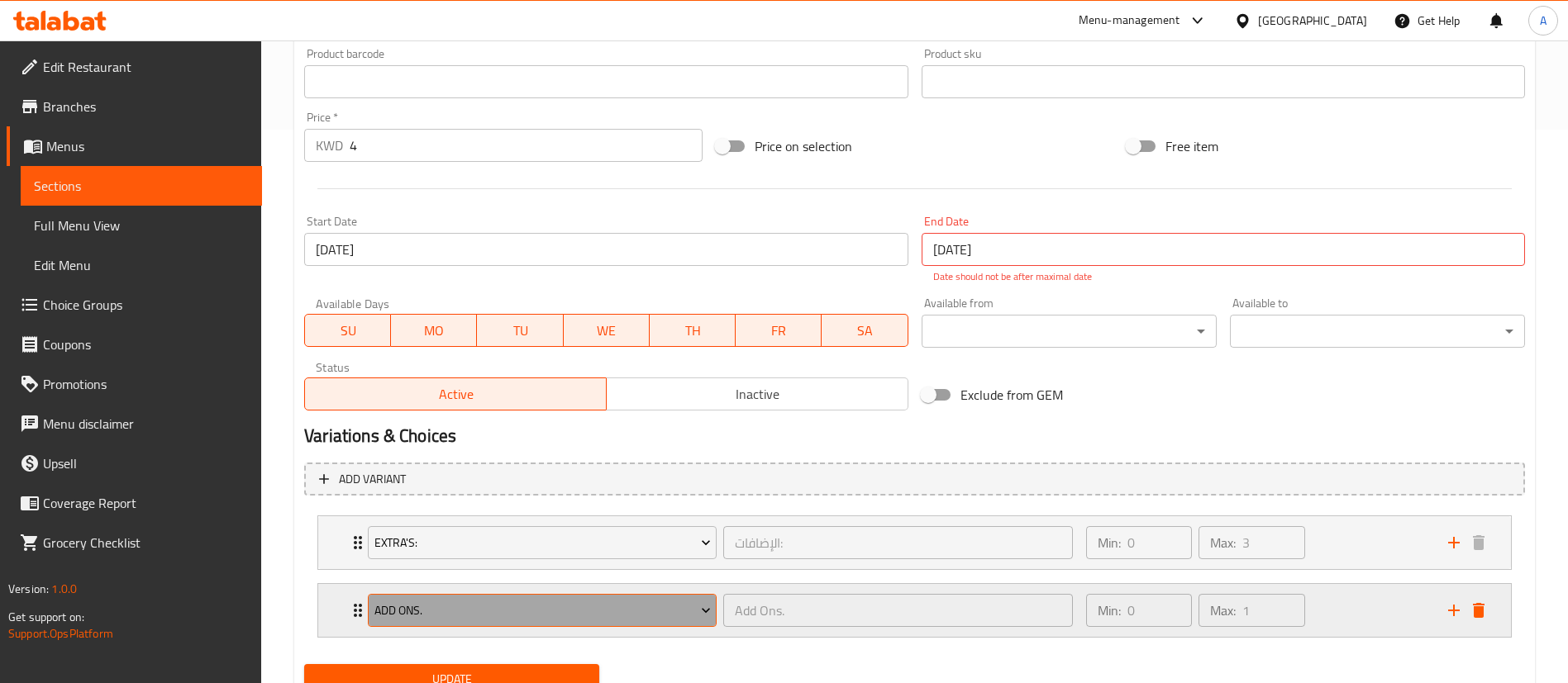
click at [570, 621] on span "Add Ons." at bounding box center [542, 610] width 336 height 20
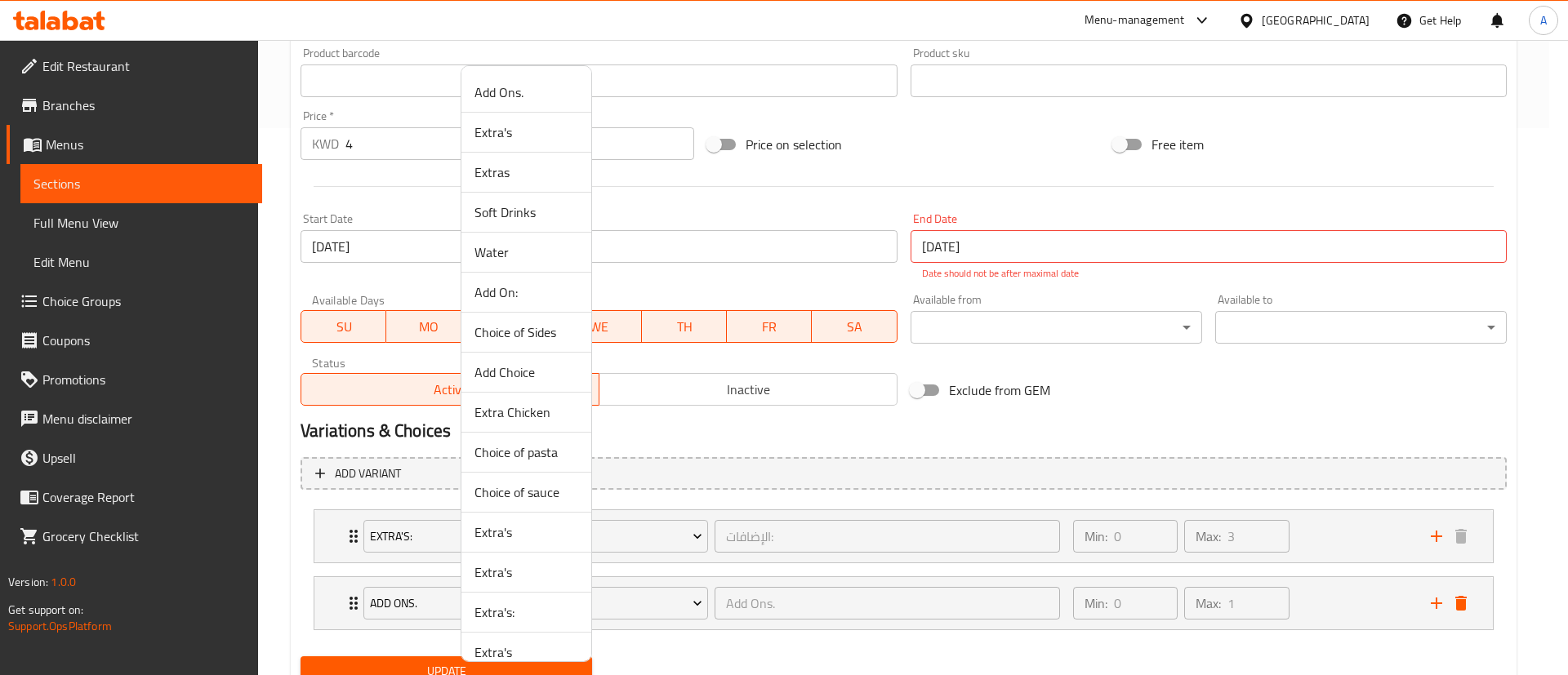
click at [514, 351] on li "Choice of Sides" at bounding box center [527, 332] width 130 height 40
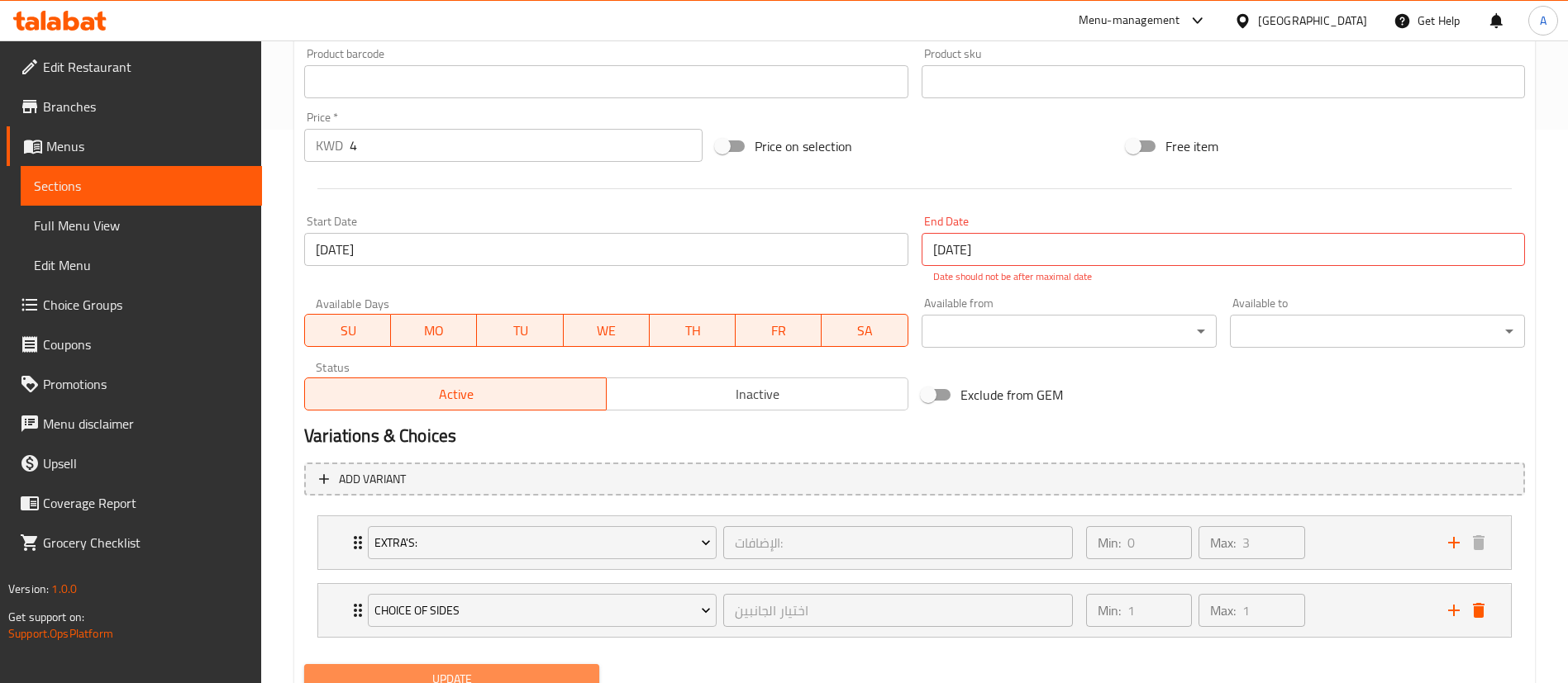
click at [465, 674] on span "Update" at bounding box center [452, 680] width 268 height 20
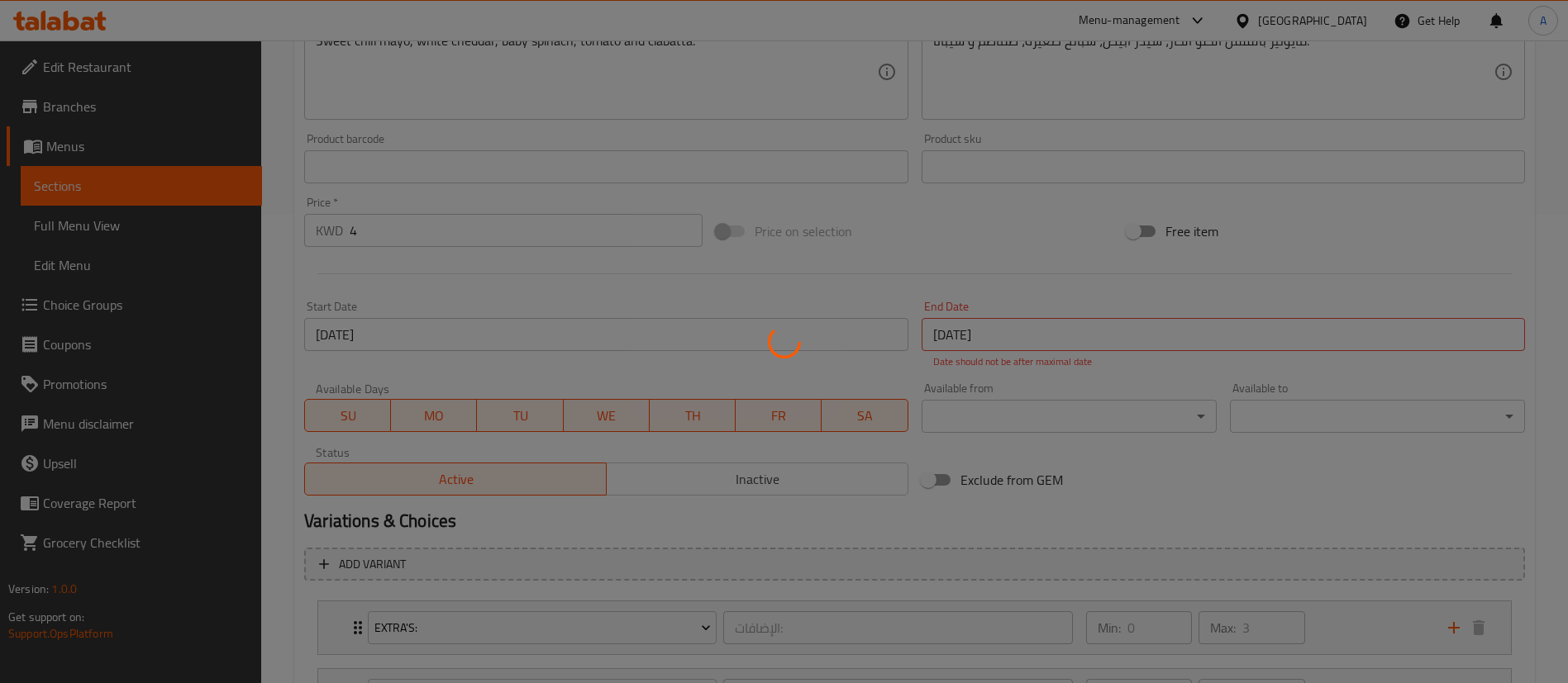
scroll to position [0, 0]
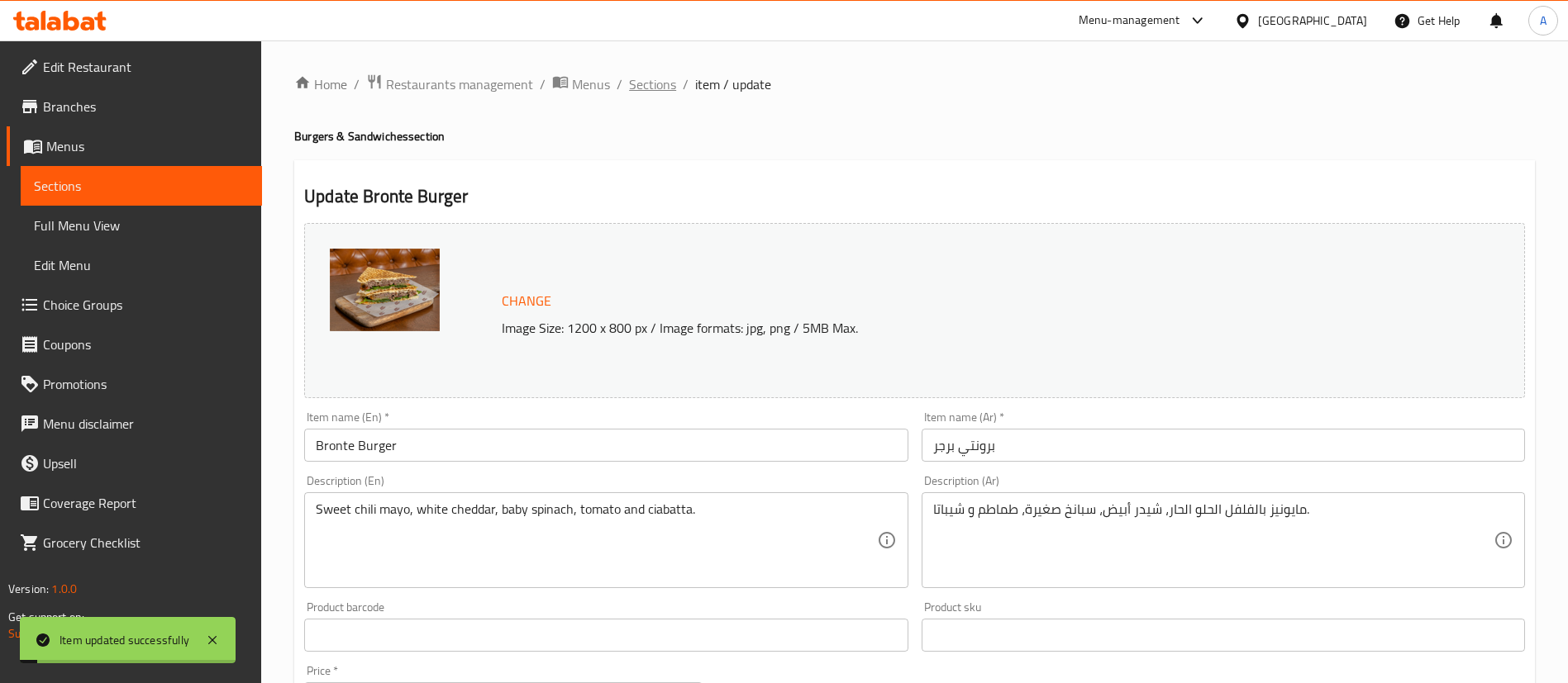
click at [654, 84] on span "Sections" at bounding box center [652, 84] width 47 height 20
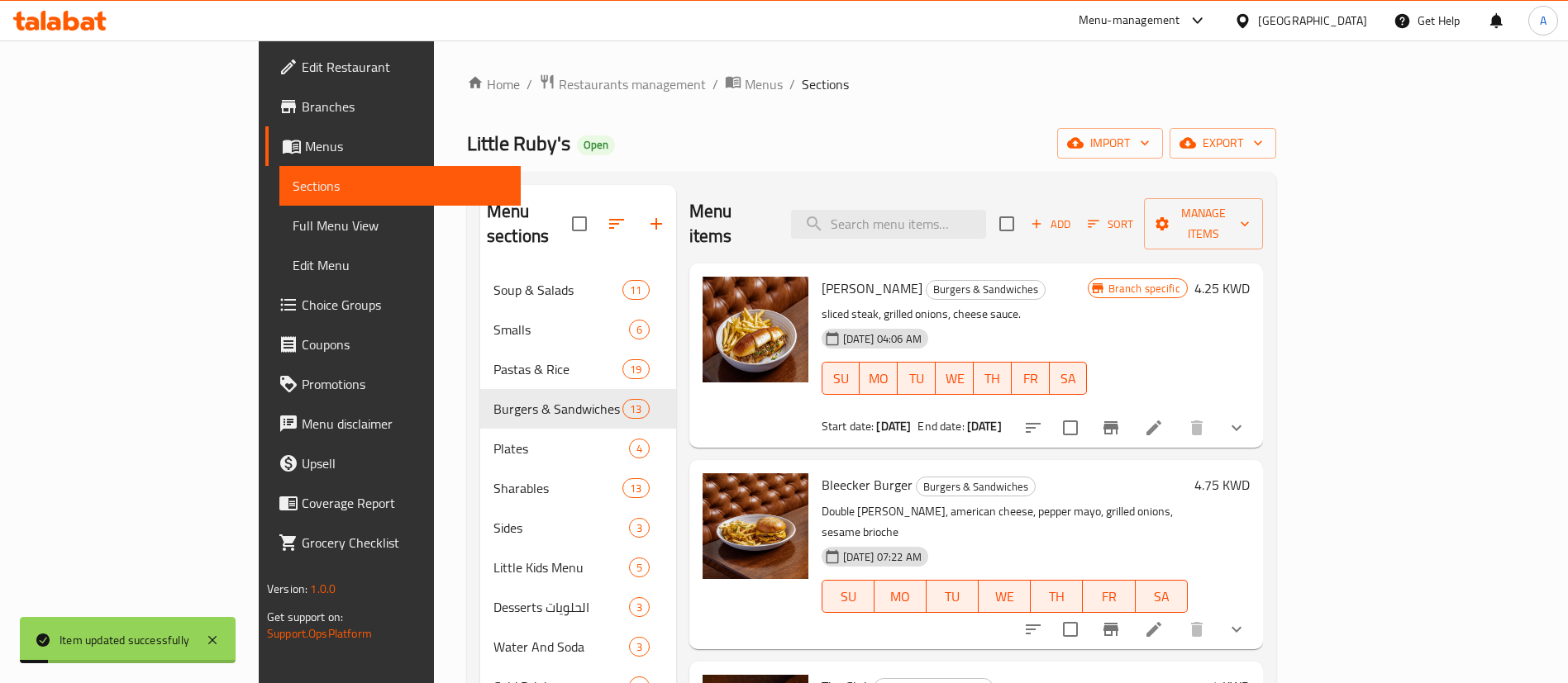
drag, startPoint x: 950, startPoint y: 227, endPoint x: 950, endPoint y: 217, distance: 10.0
click at [950, 227] on div "Menu items Add Sort Manage items" at bounding box center [976, 225] width 574 height 79
click at [950, 211] on input "search" at bounding box center [888, 225] width 195 height 29
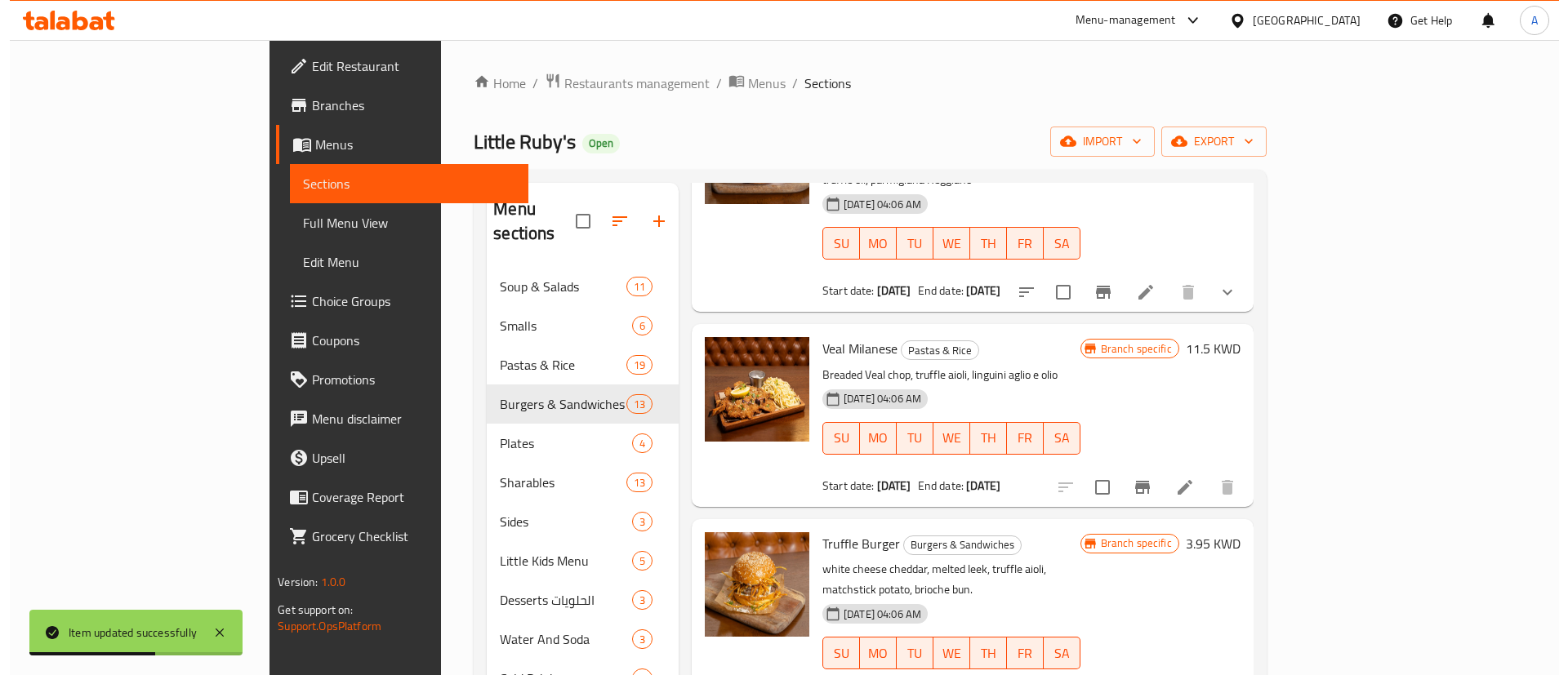
scroll to position [613, 0]
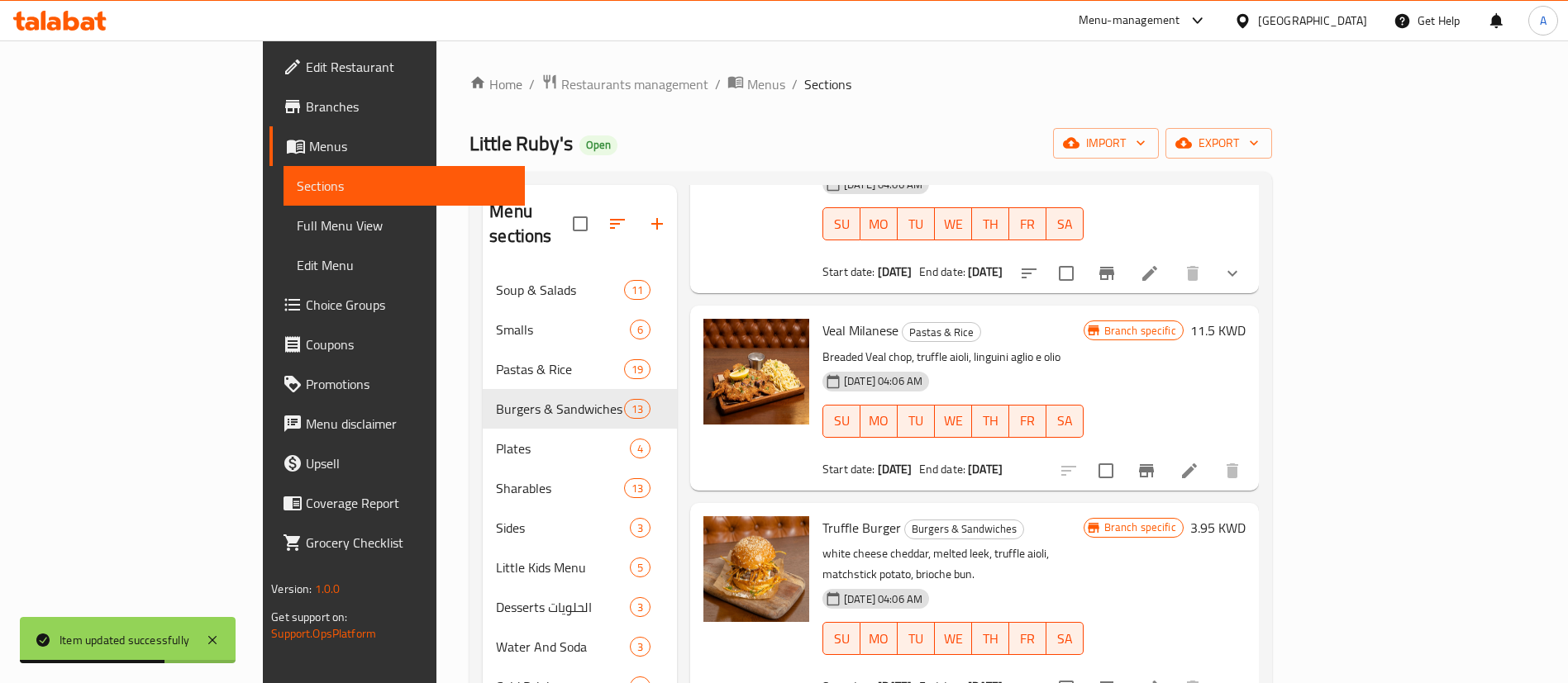
type input "truffl"
click at [1160, 678] on icon at bounding box center [1149, 687] width 20 height 20
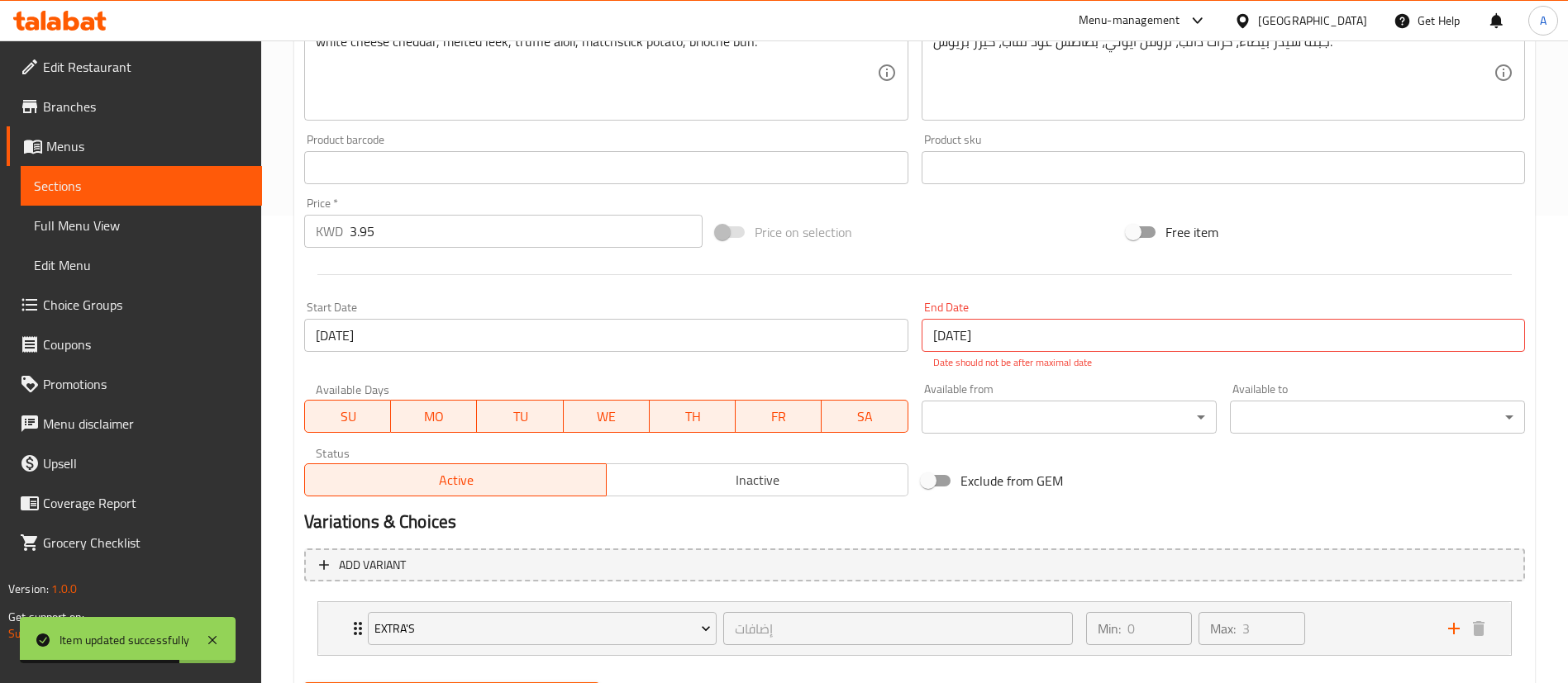
scroll to position [553, 0]
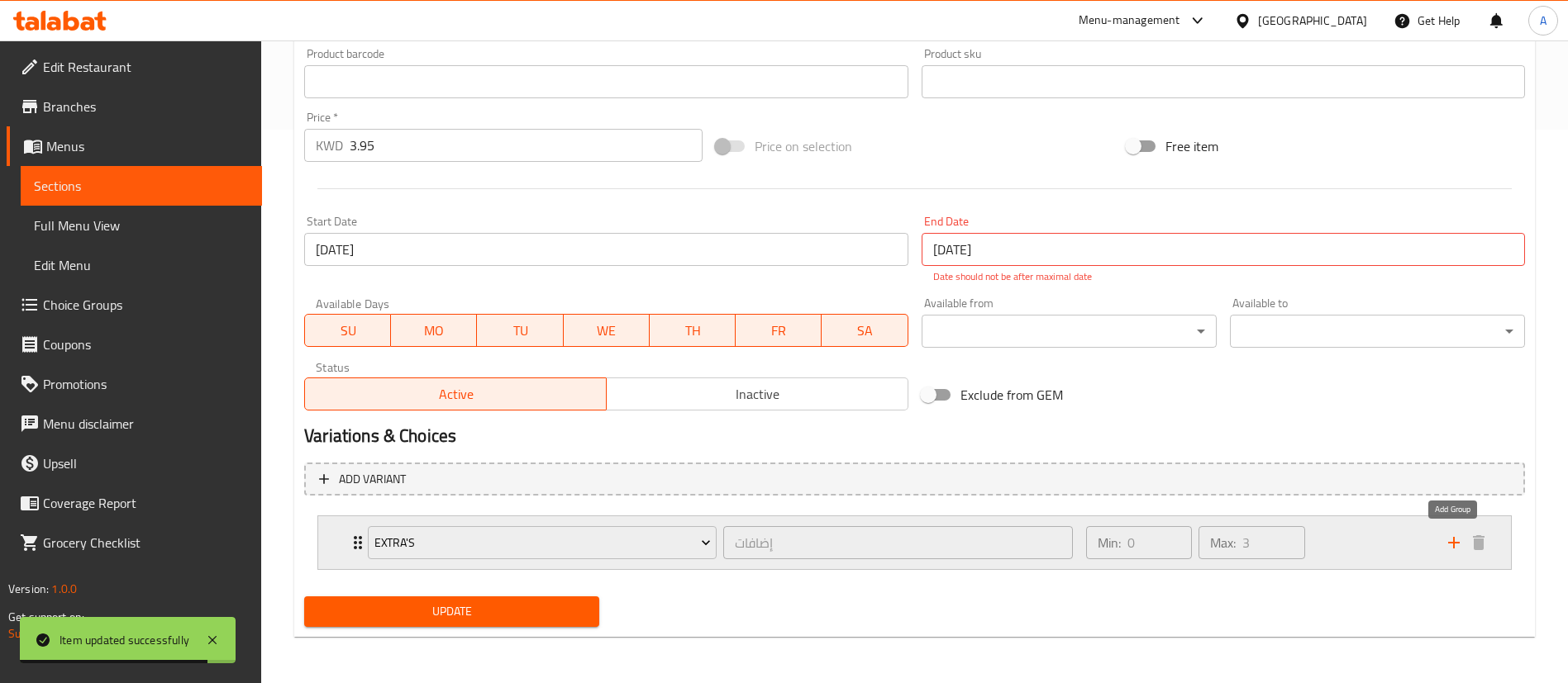
click at [1449, 548] on icon "add" at bounding box center [1453, 542] width 20 height 20
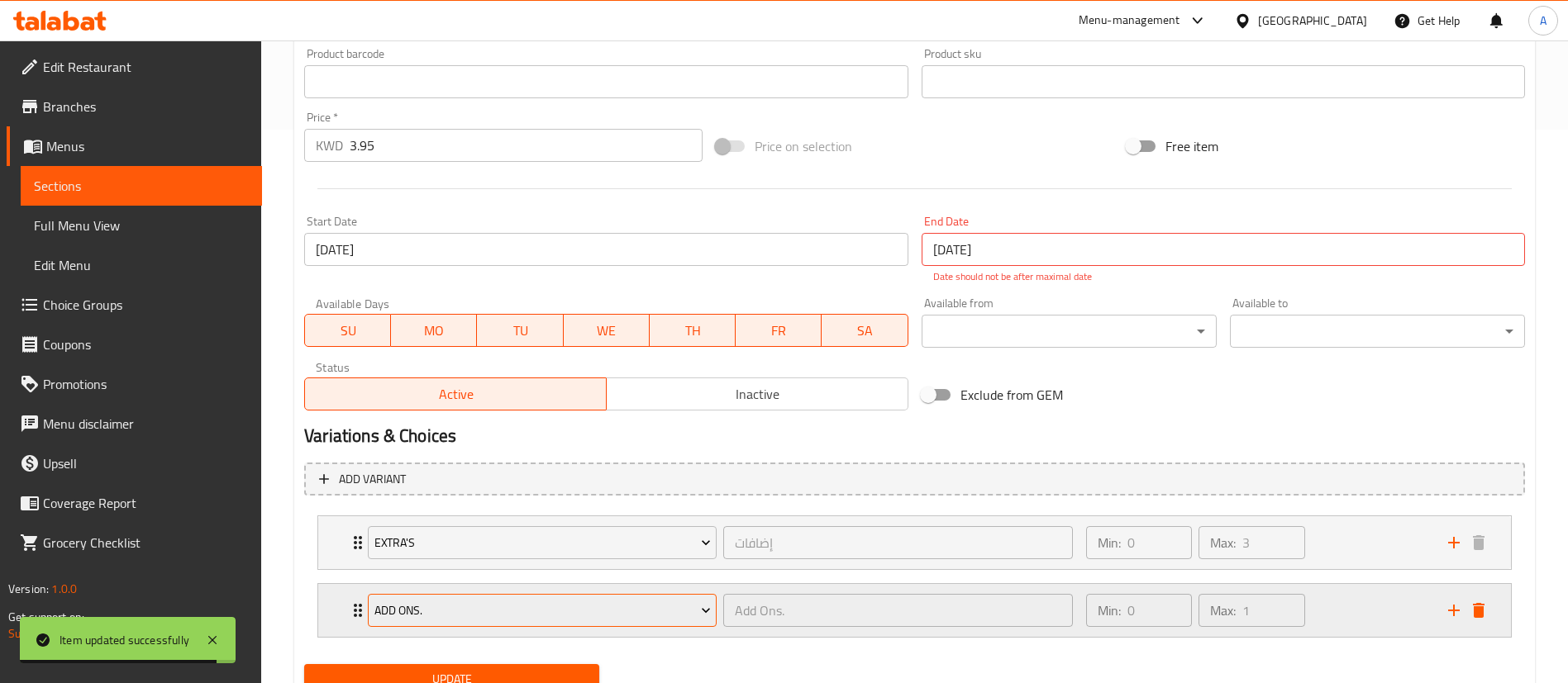
click at [503, 609] on span "Add Ons." at bounding box center [542, 610] width 336 height 20
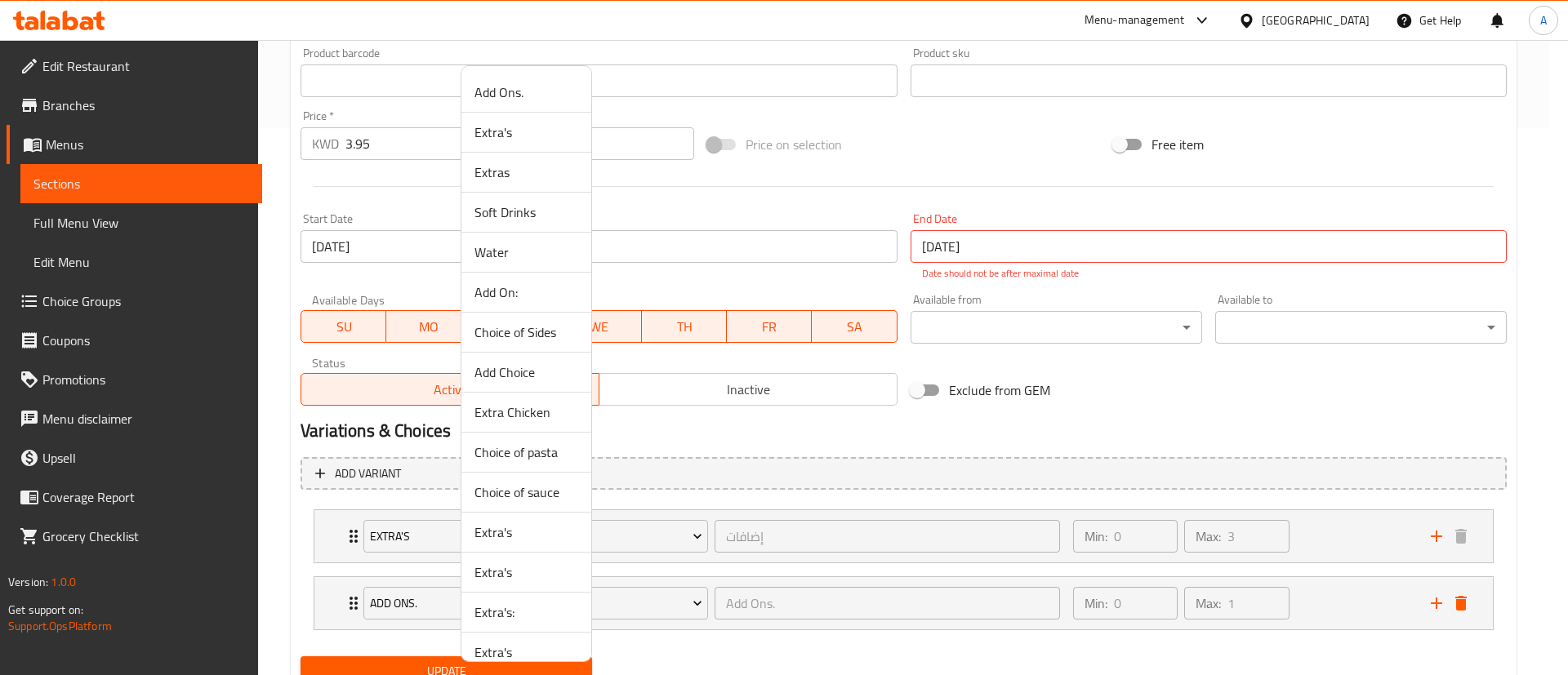
click at [546, 332] on span "Choice of Sides" at bounding box center [526, 332] width 104 height 19
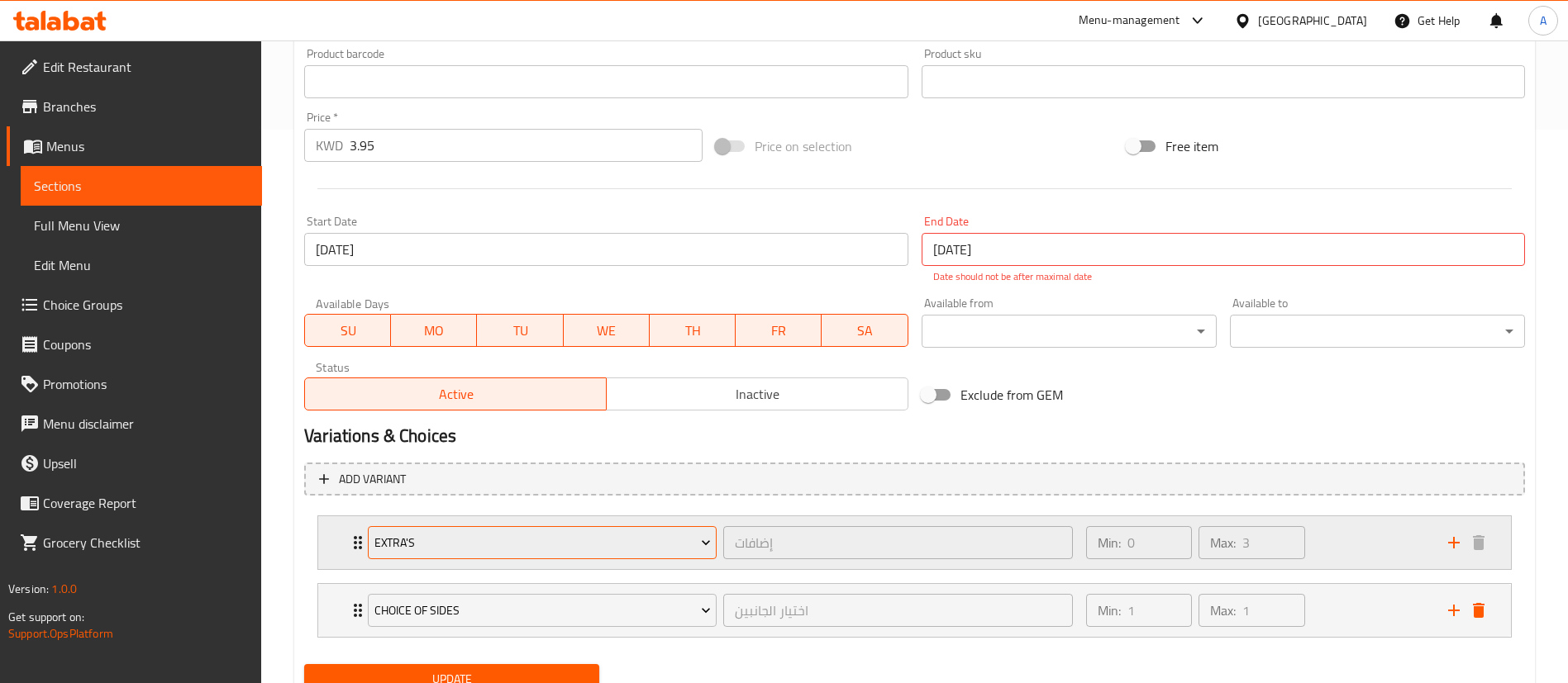
scroll to position [554, 0]
click at [424, 668] on span "Update" at bounding box center [452, 679] width 268 height 20
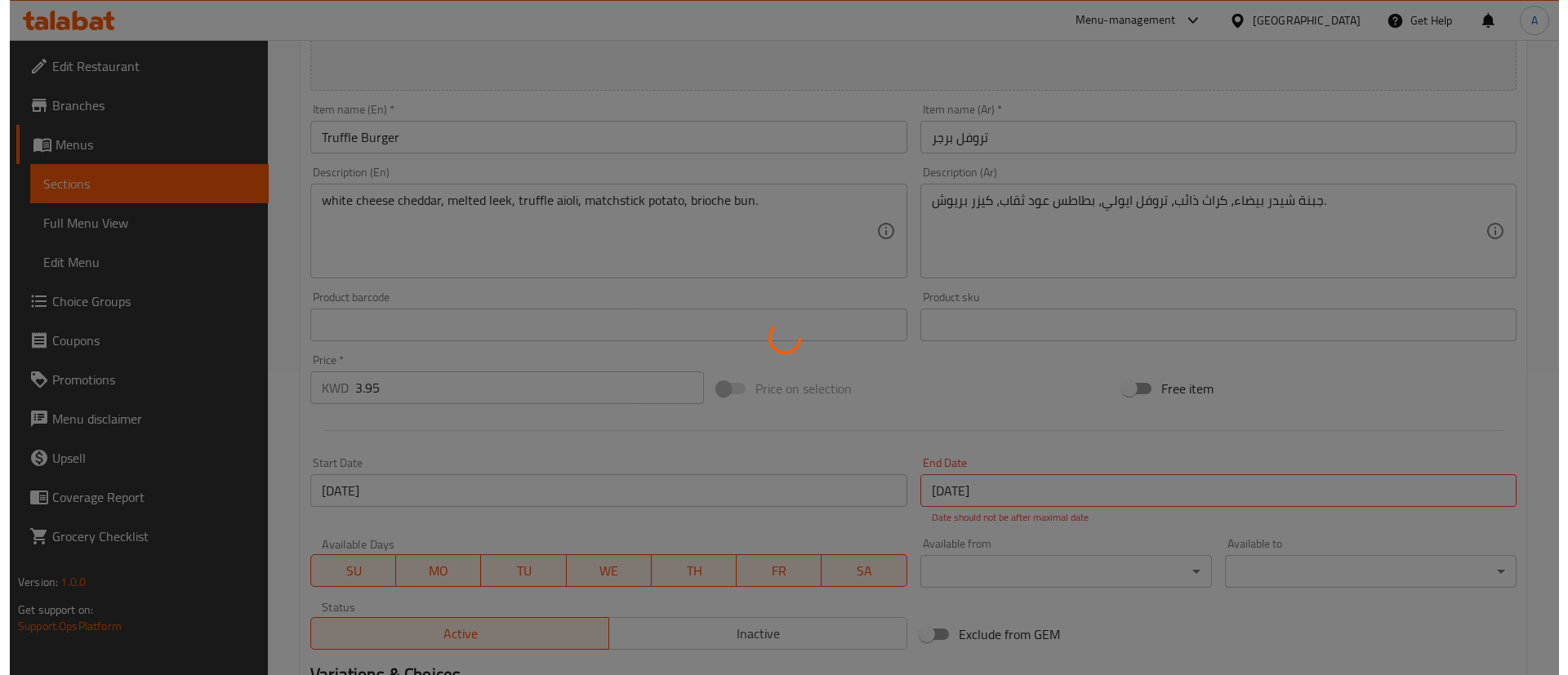
scroll to position [0, 0]
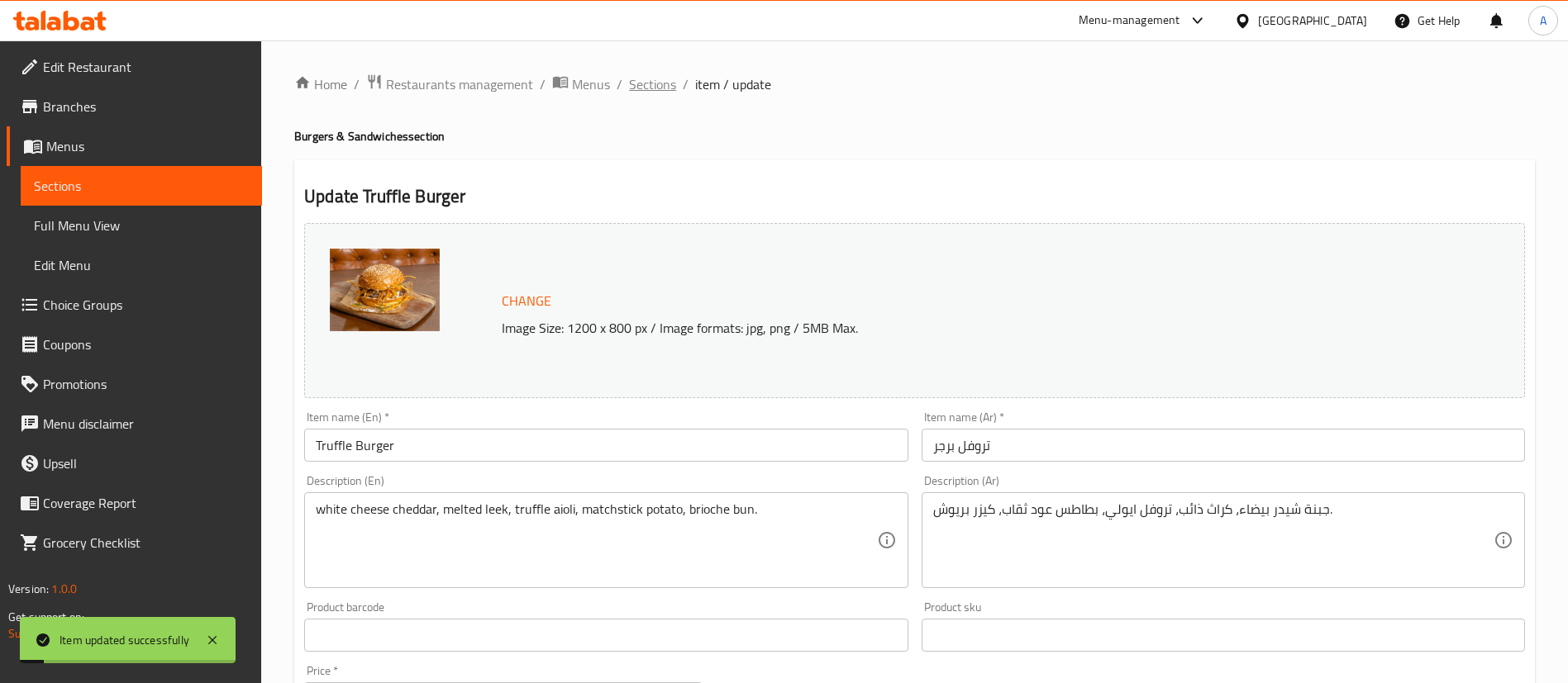
click at [653, 85] on span "Sections" at bounding box center [652, 84] width 47 height 20
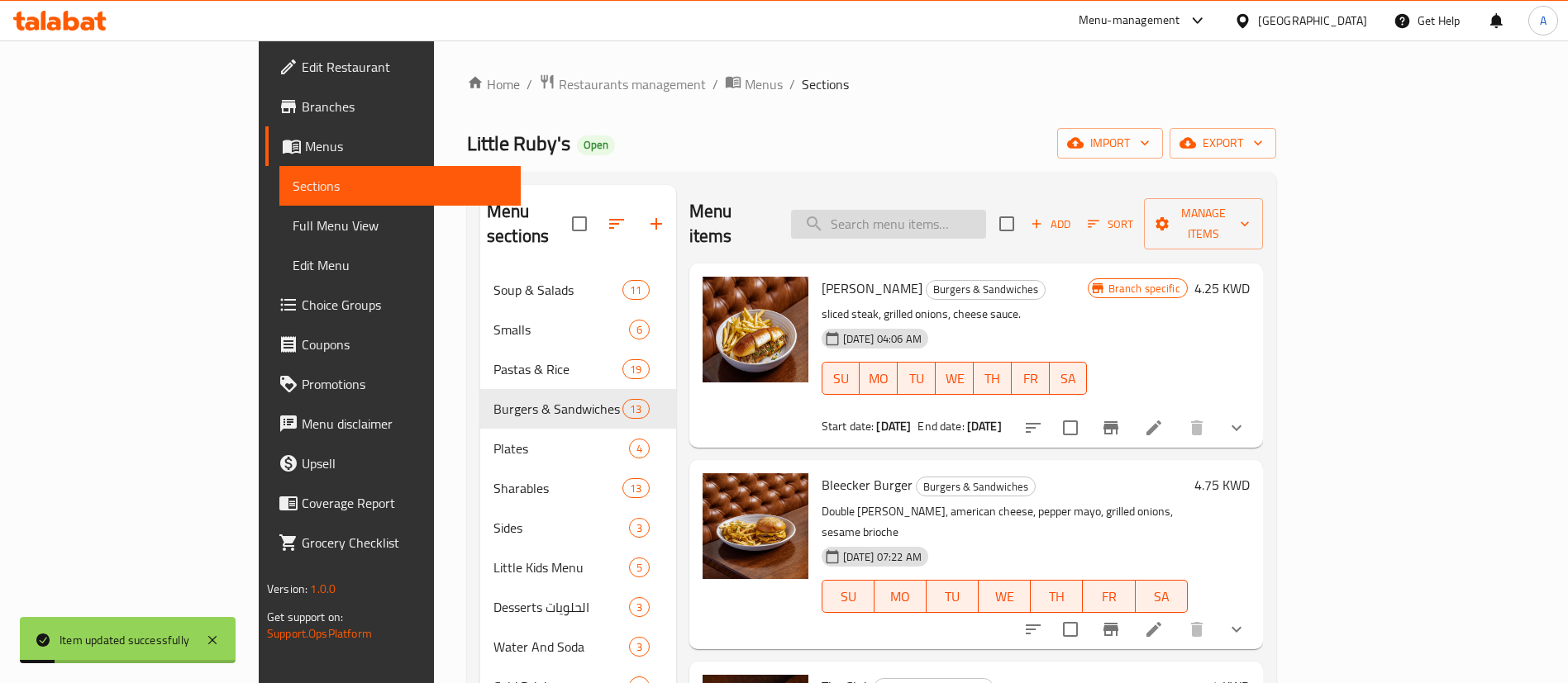
click at [920, 210] on input "search" at bounding box center [888, 225] width 195 height 29
type input "ruby"
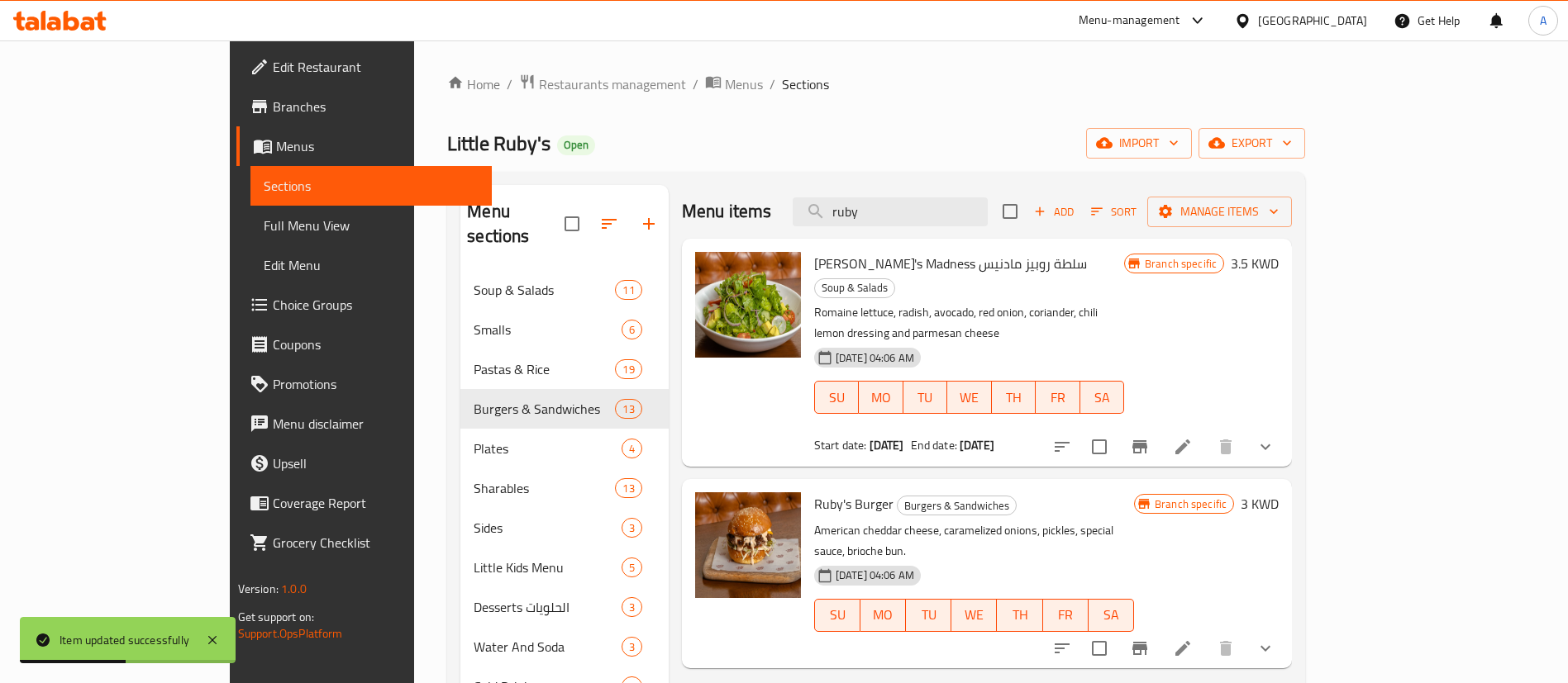
click at [1192, 639] on icon at bounding box center [1182, 648] width 20 height 20
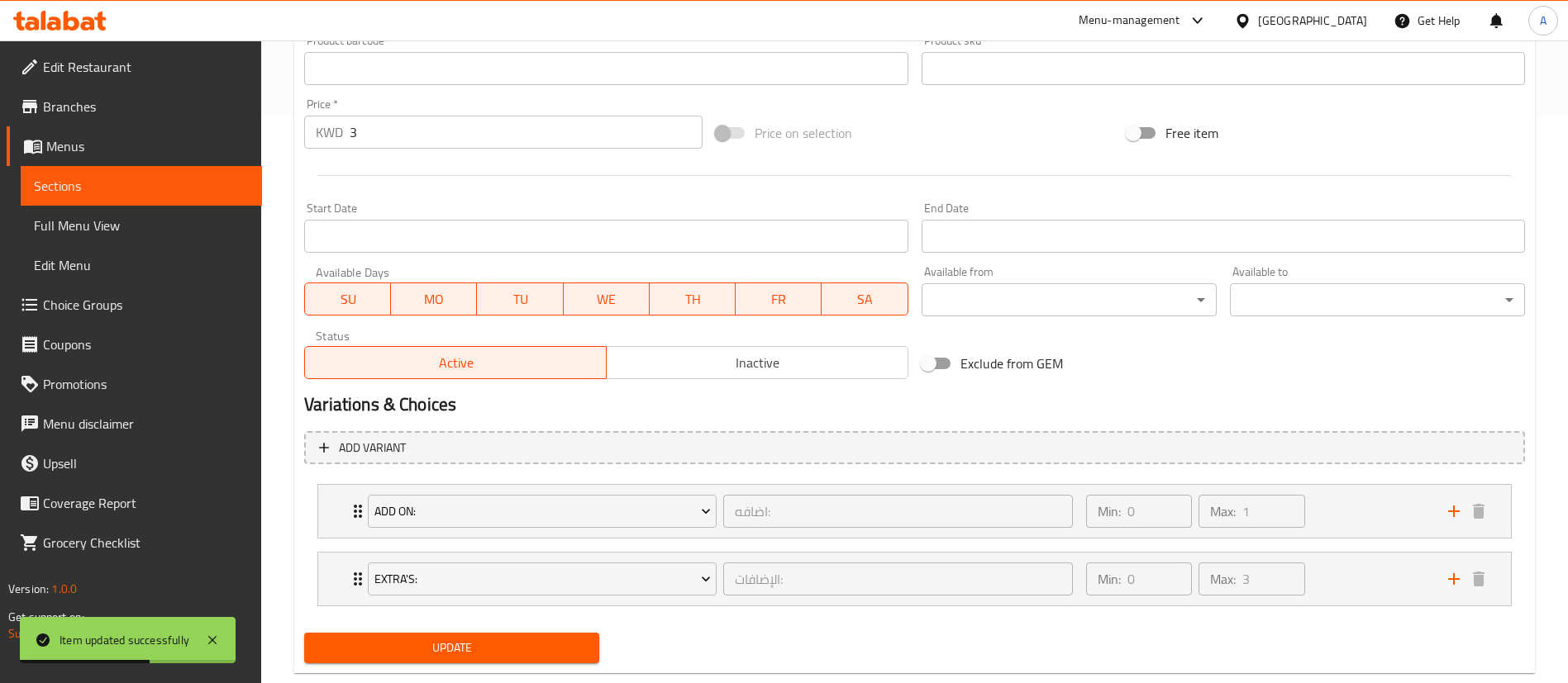
scroll to position [603, 0]
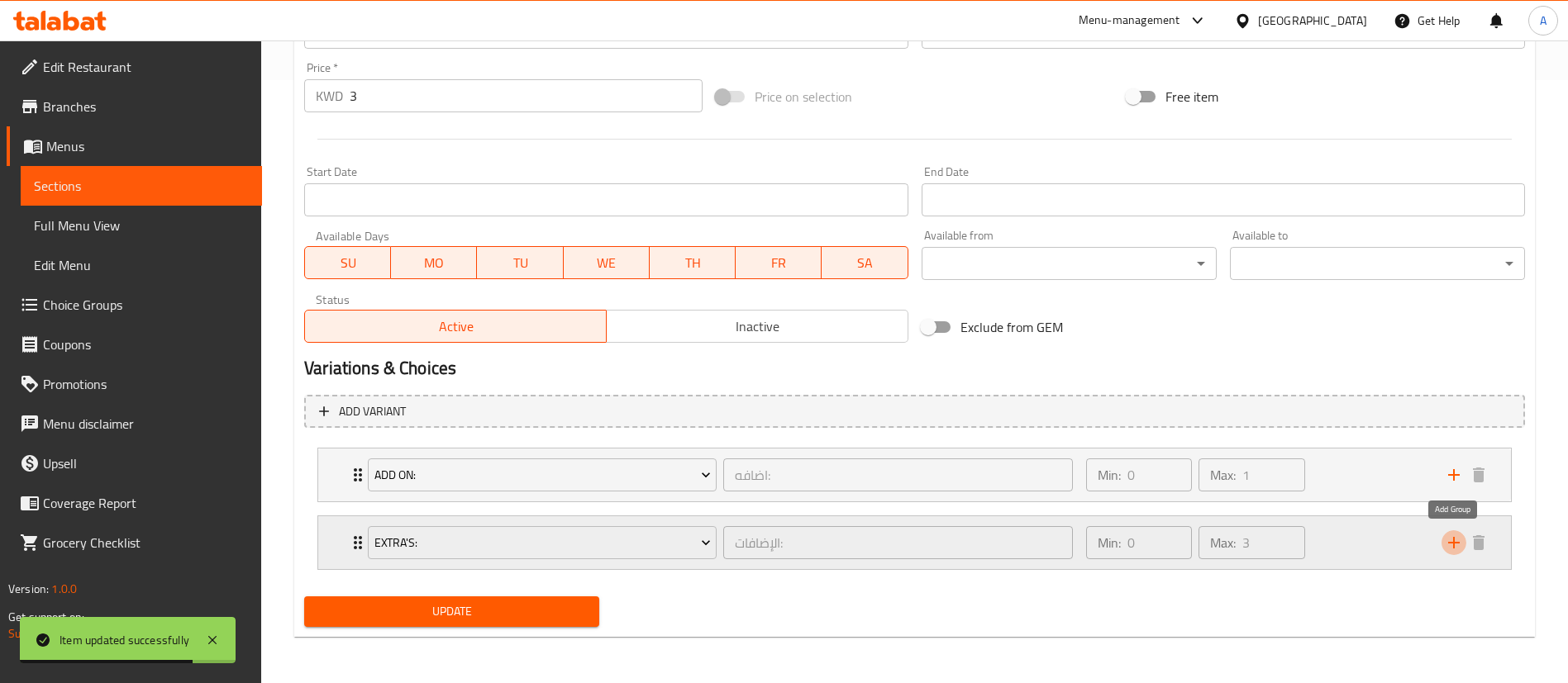
click at [1455, 546] on icon "add" at bounding box center [1453, 542] width 20 height 20
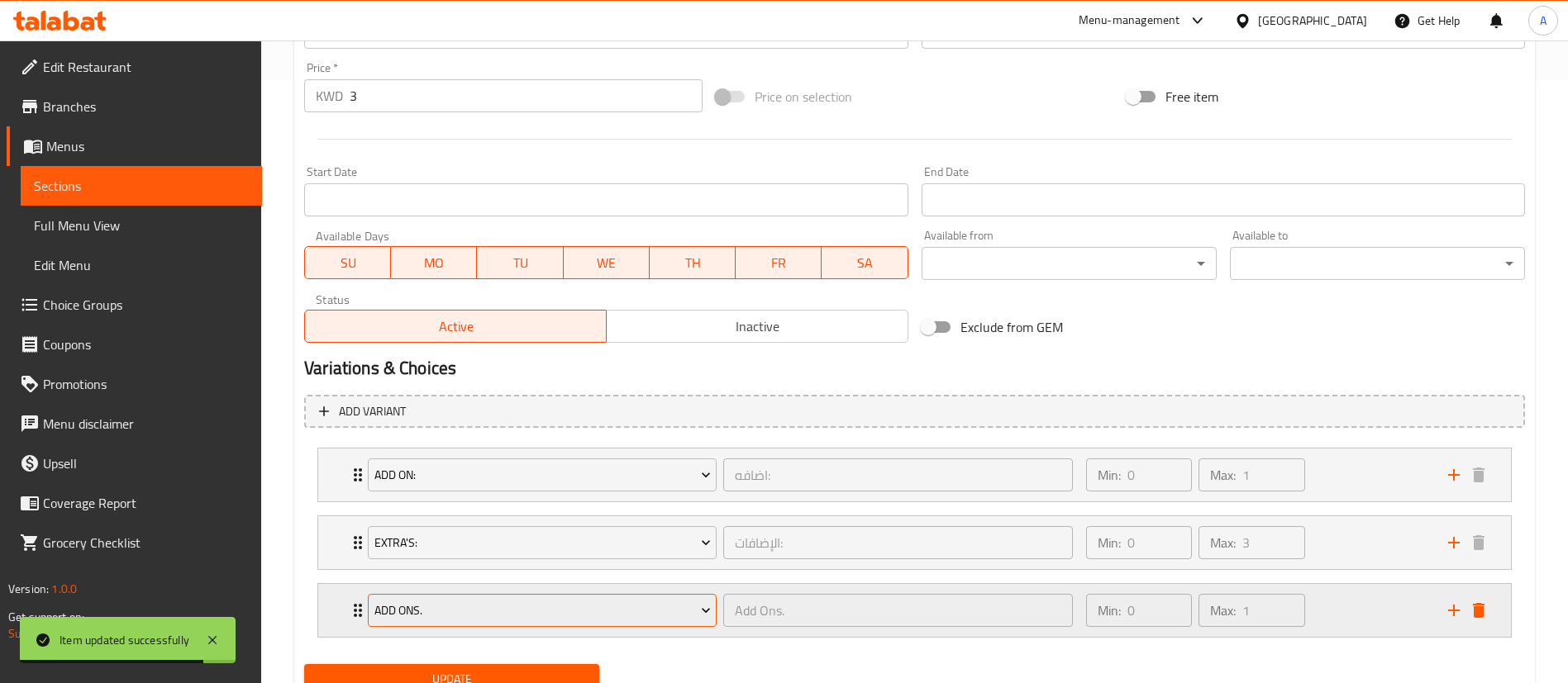
click at [445, 610] on span "Add Ons." at bounding box center [542, 610] width 336 height 20
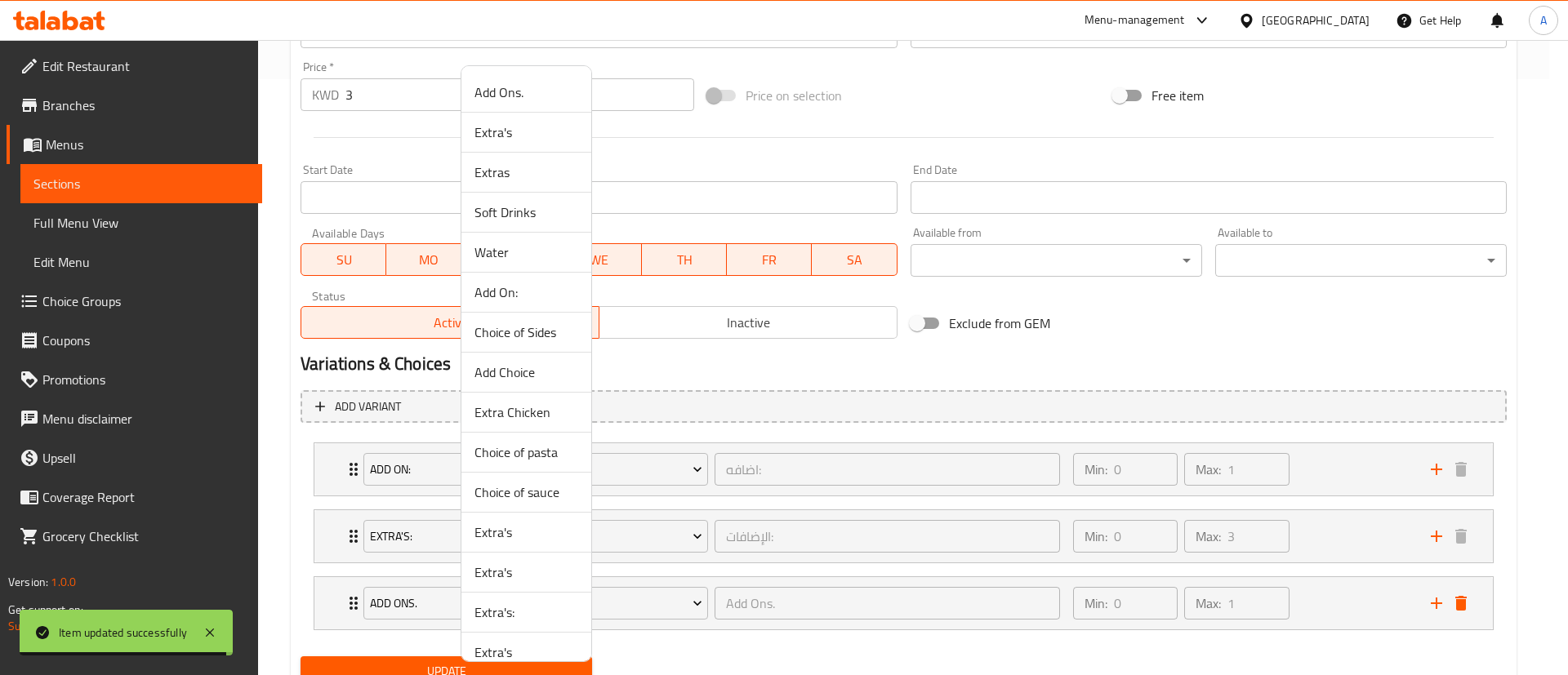
click at [527, 330] on span "Choice of Sides" at bounding box center [526, 332] width 104 height 19
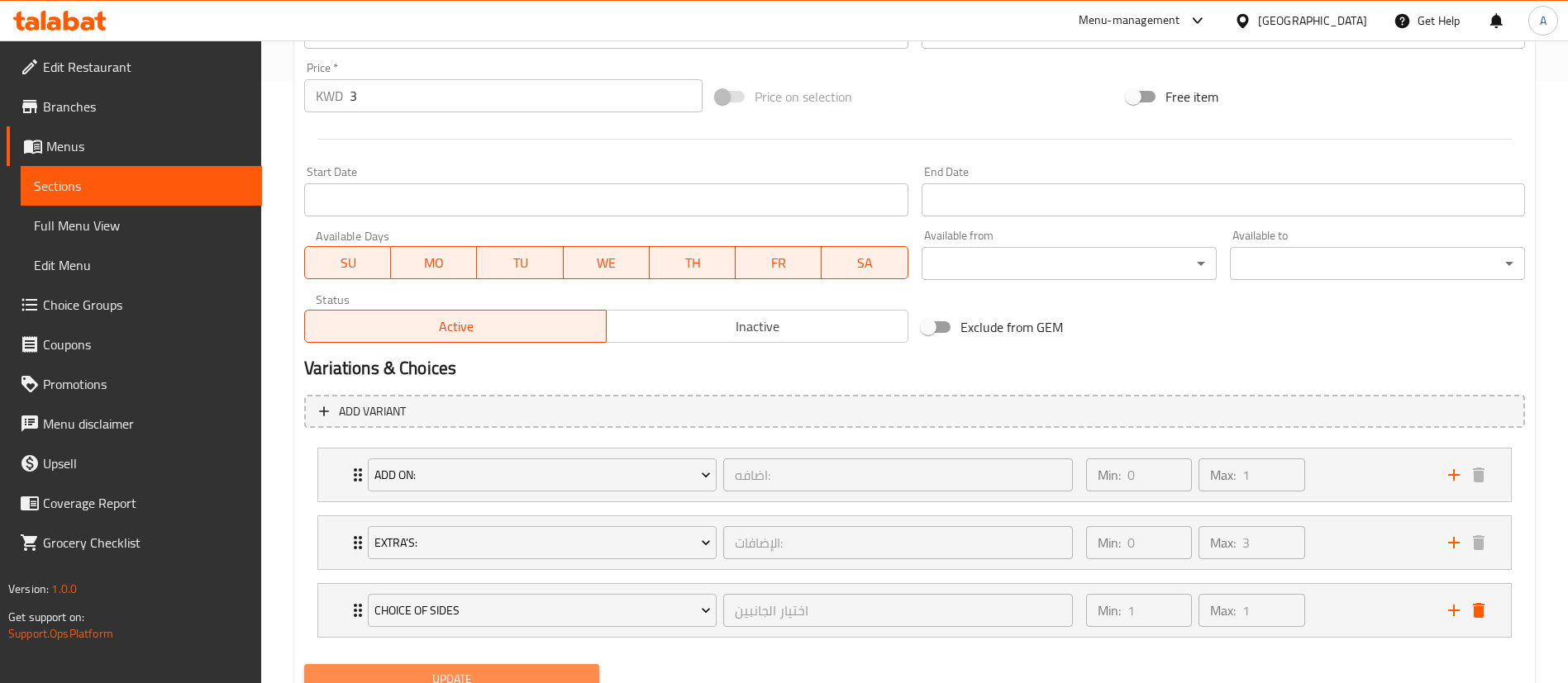
click at [436, 664] on button "Update" at bounding box center [451, 680] width 295 height 31
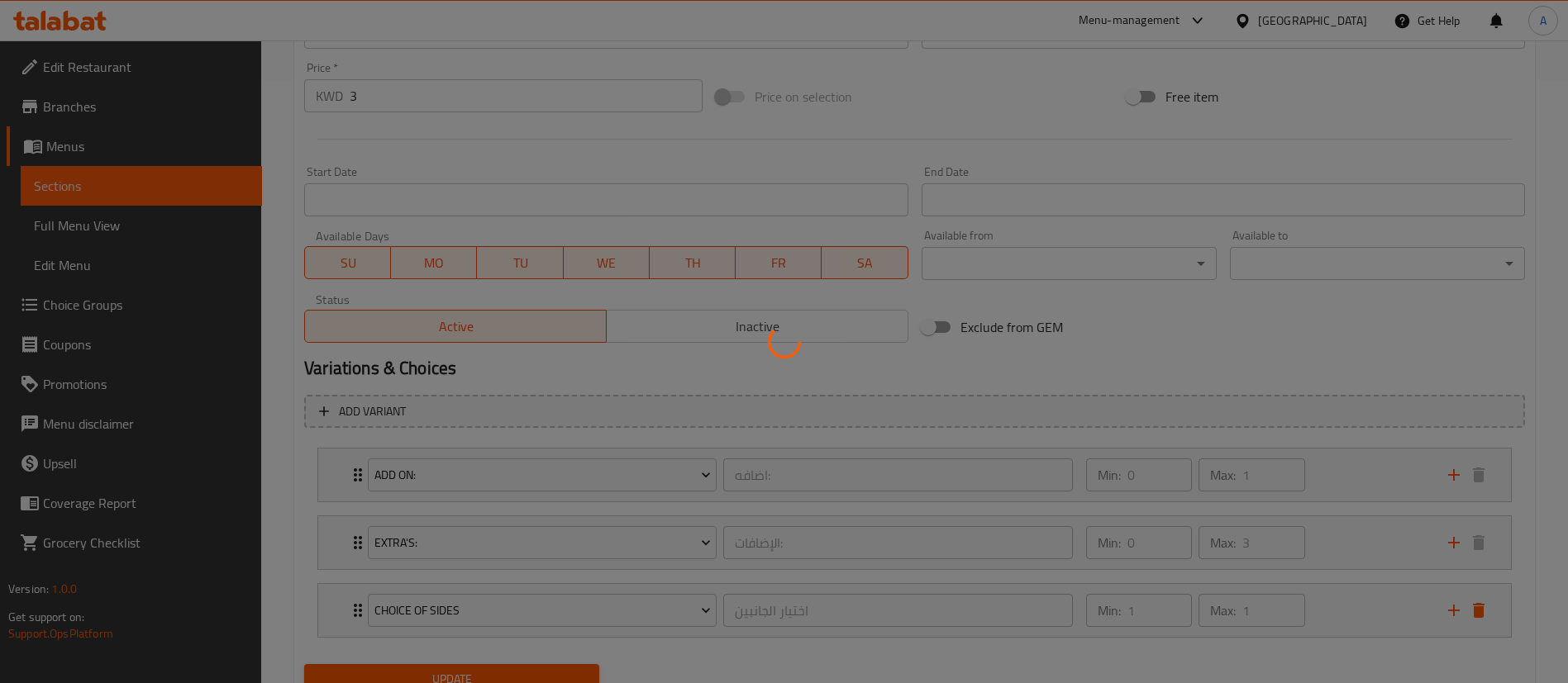
click at [440, 673] on div at bounding box center [784, 342] width 1568 height 683
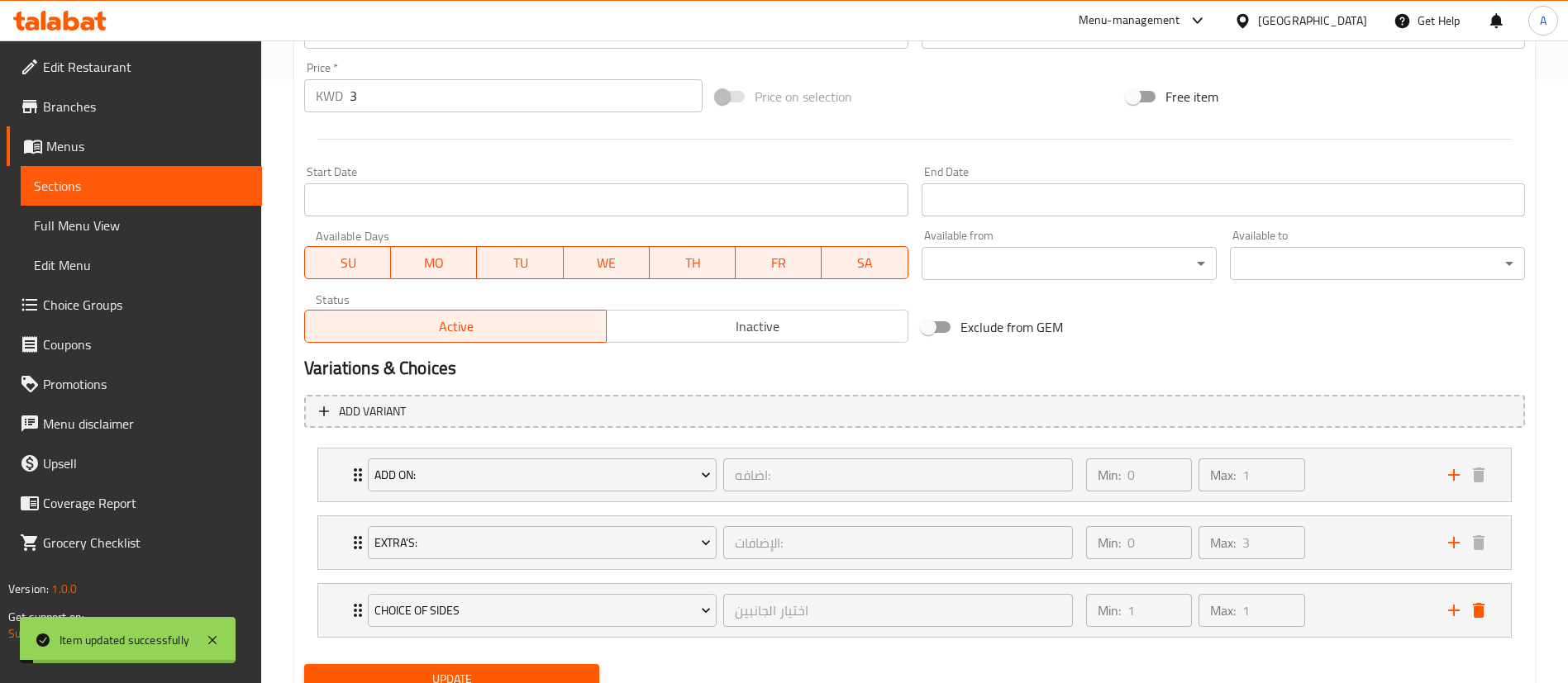
scroll to position [0, 0]
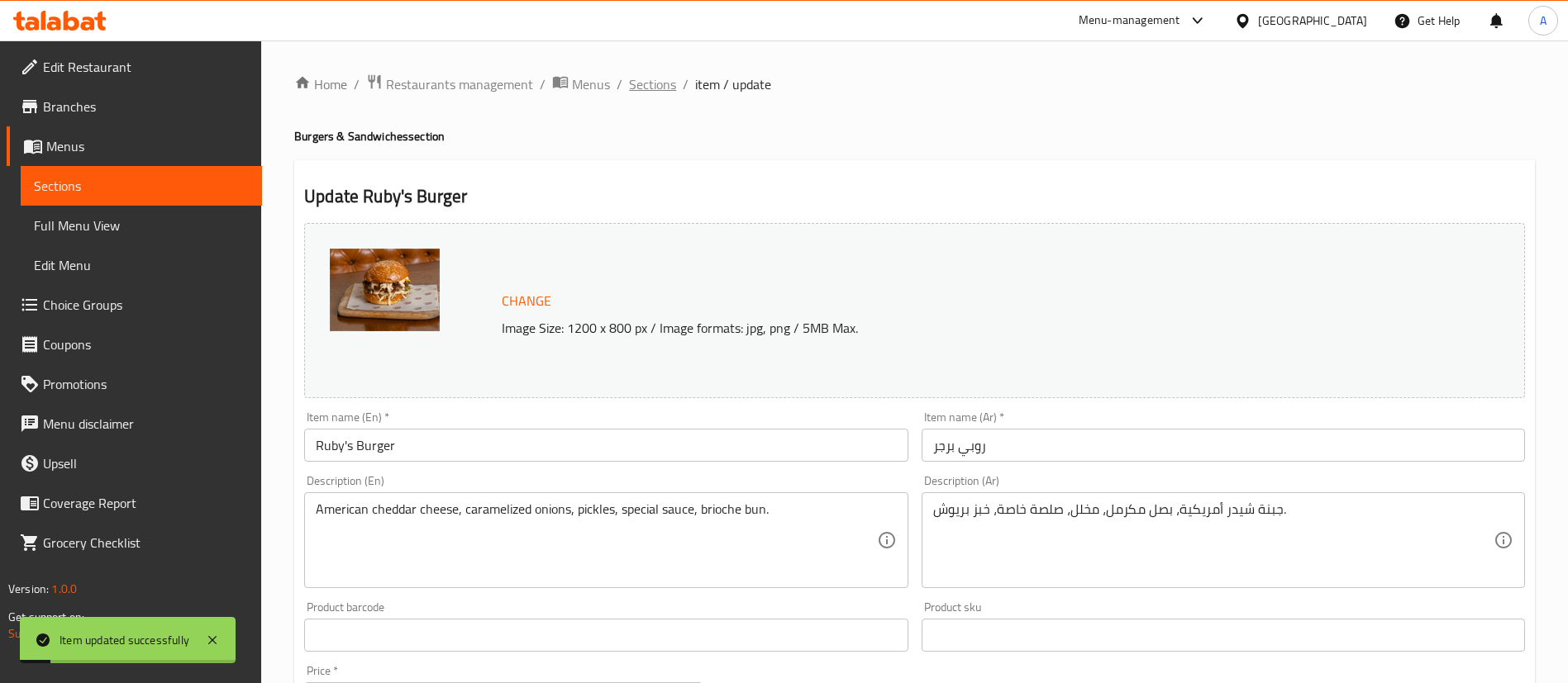
click at [663, 87] on span "Sections" at bounding box center [652, 84] width 47 height 20
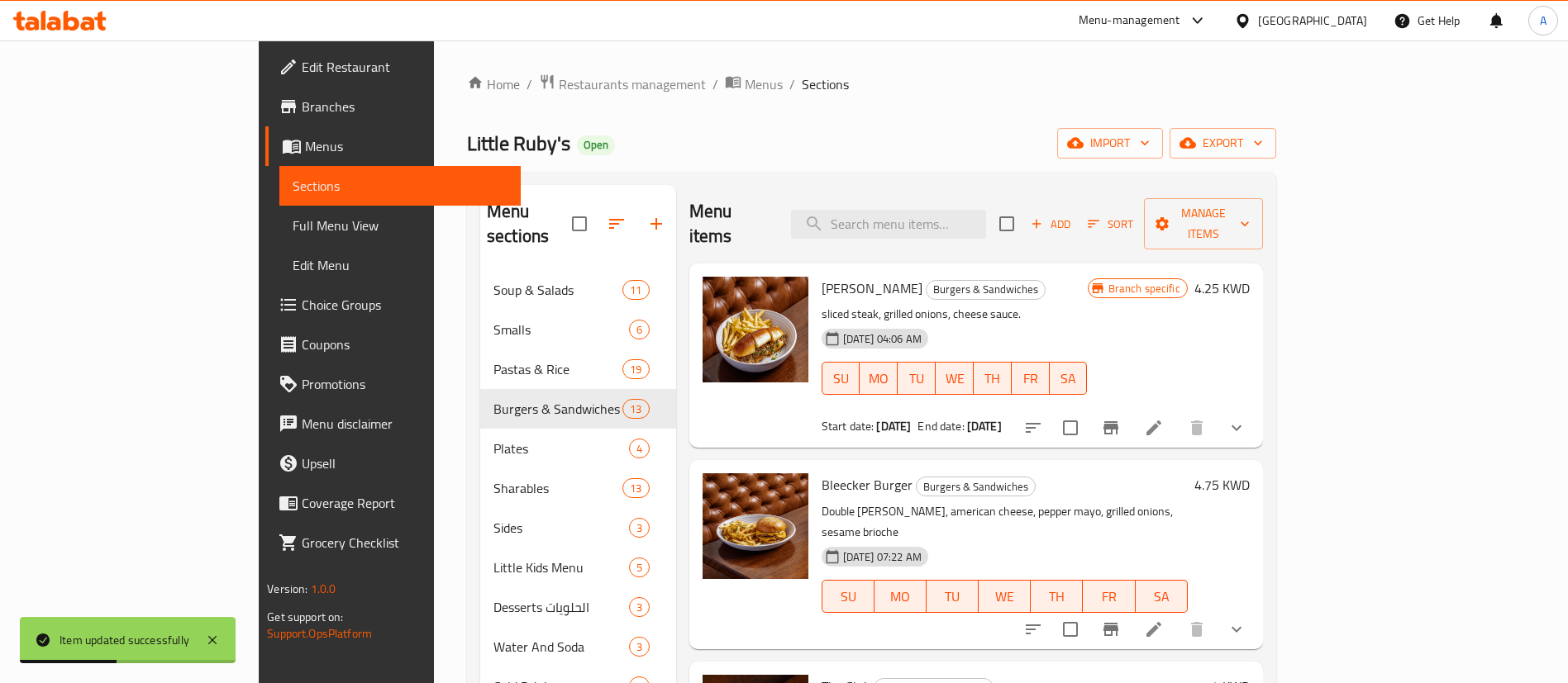
click at [822, 276] on span "[PERSON_NAME]" at bounding box center [872, 288] width 101 height 25
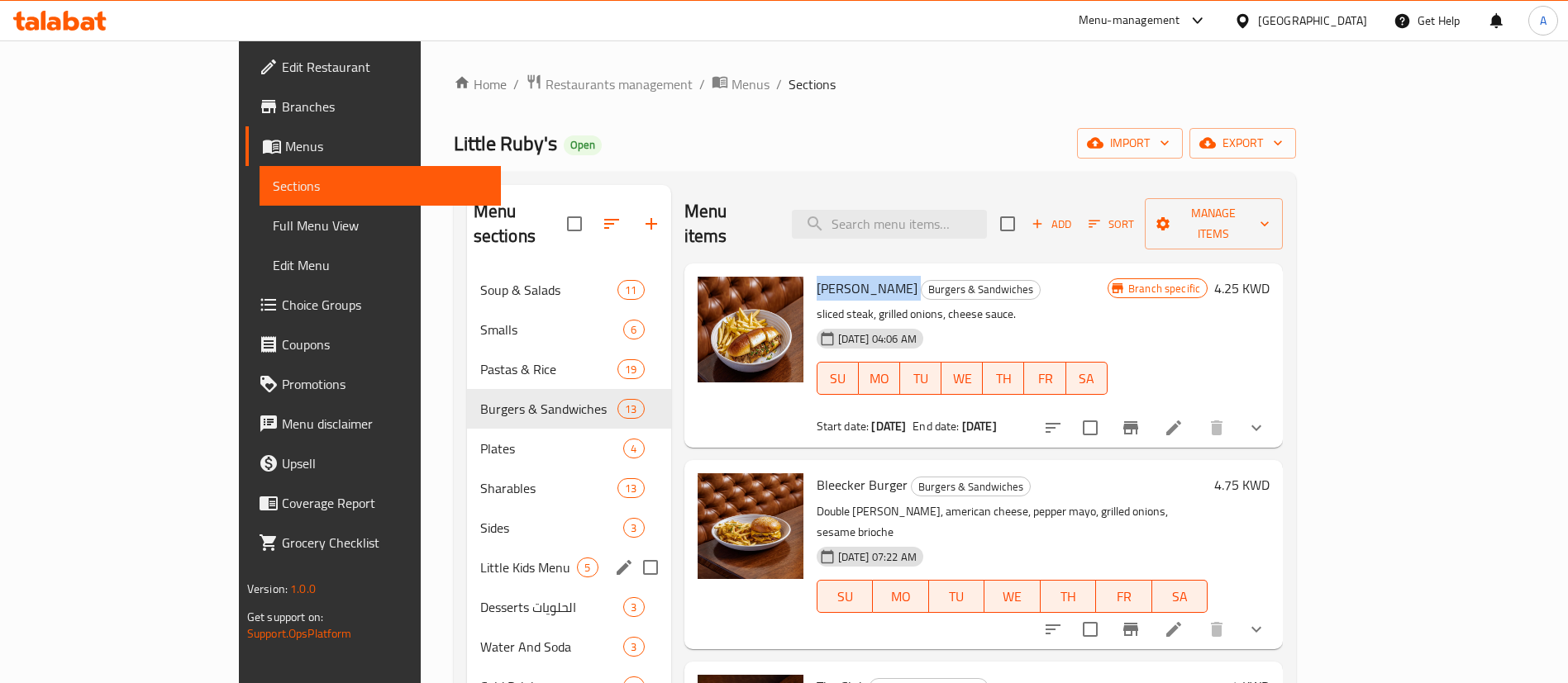
scroll to position [124, 0]
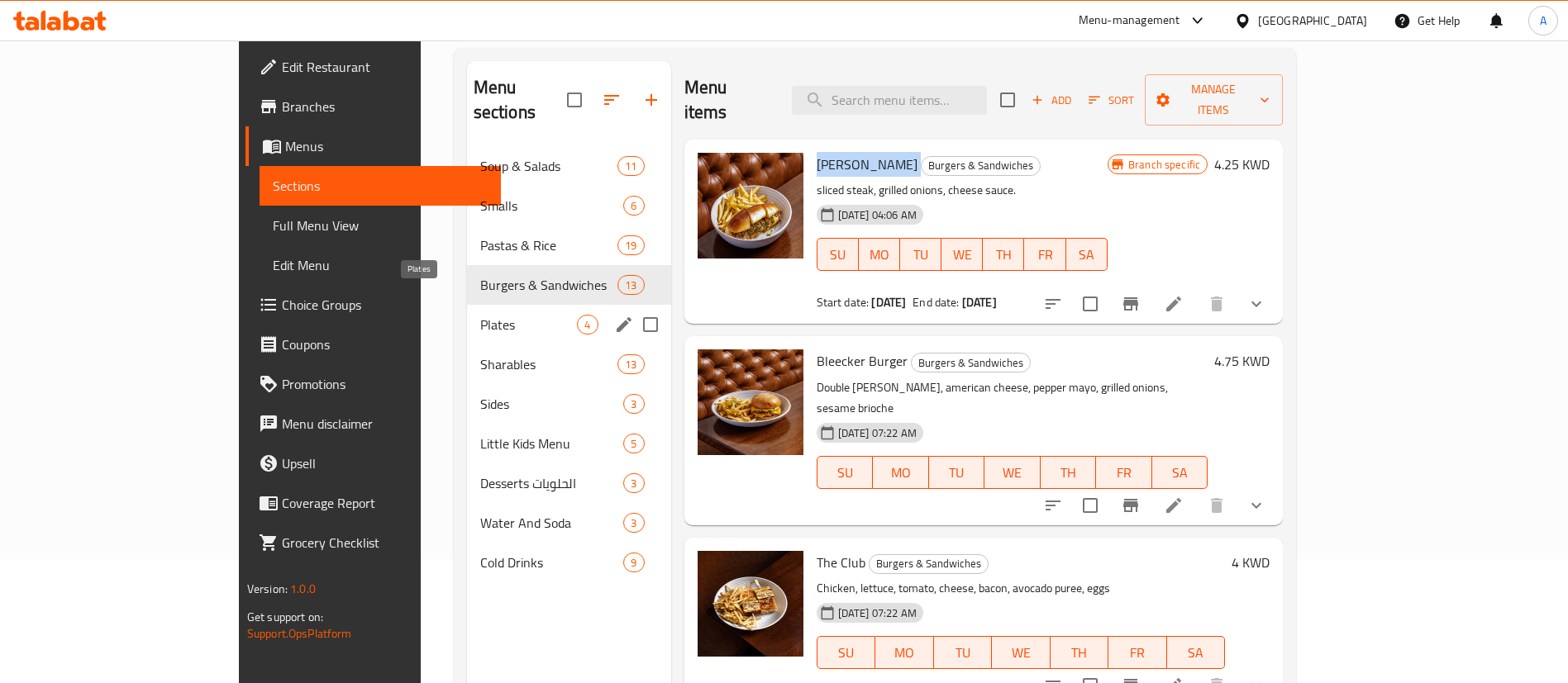
click at [480, 315] on span "Plates" at bounding box center [529, 324] width 97 height 20
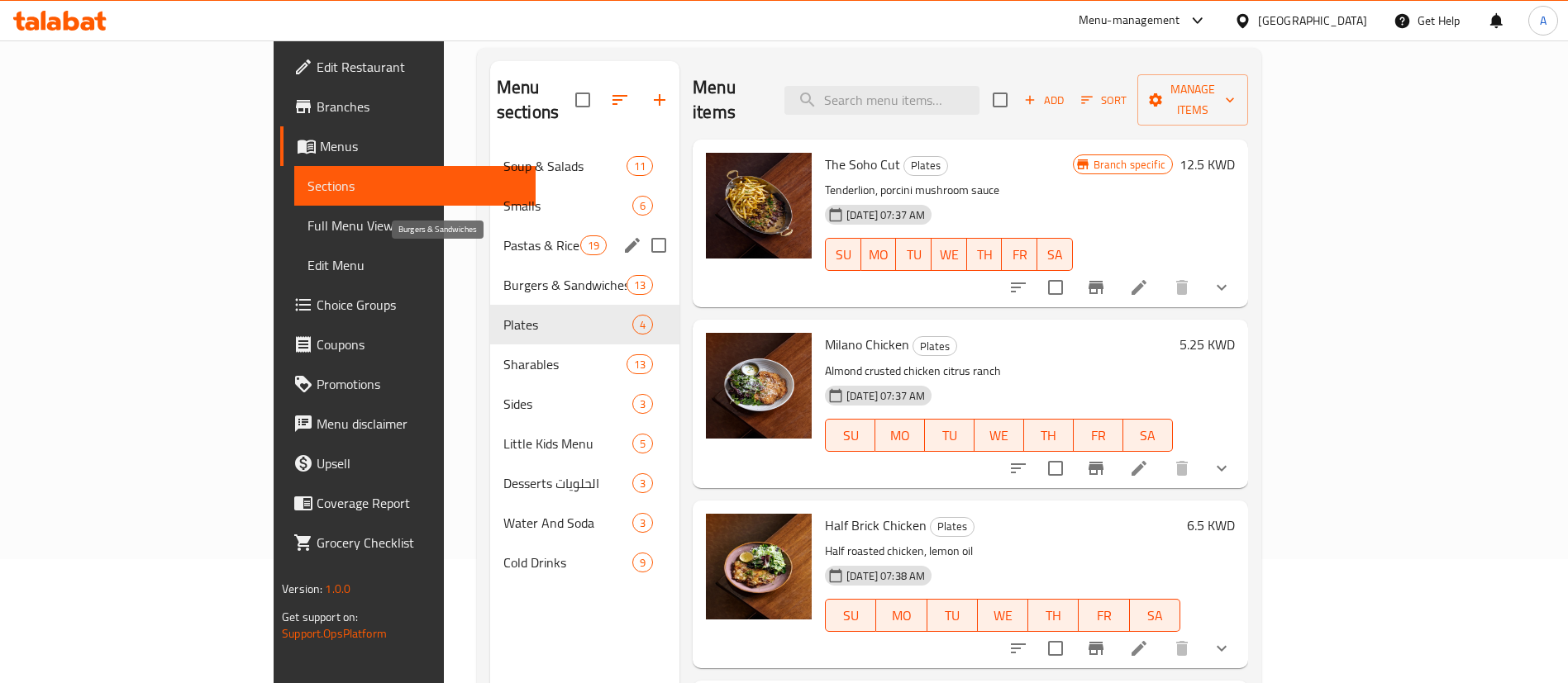
click at [503, 236] on span "Pastas & Rice" at bounding box center [541, 245] width 77 height 20
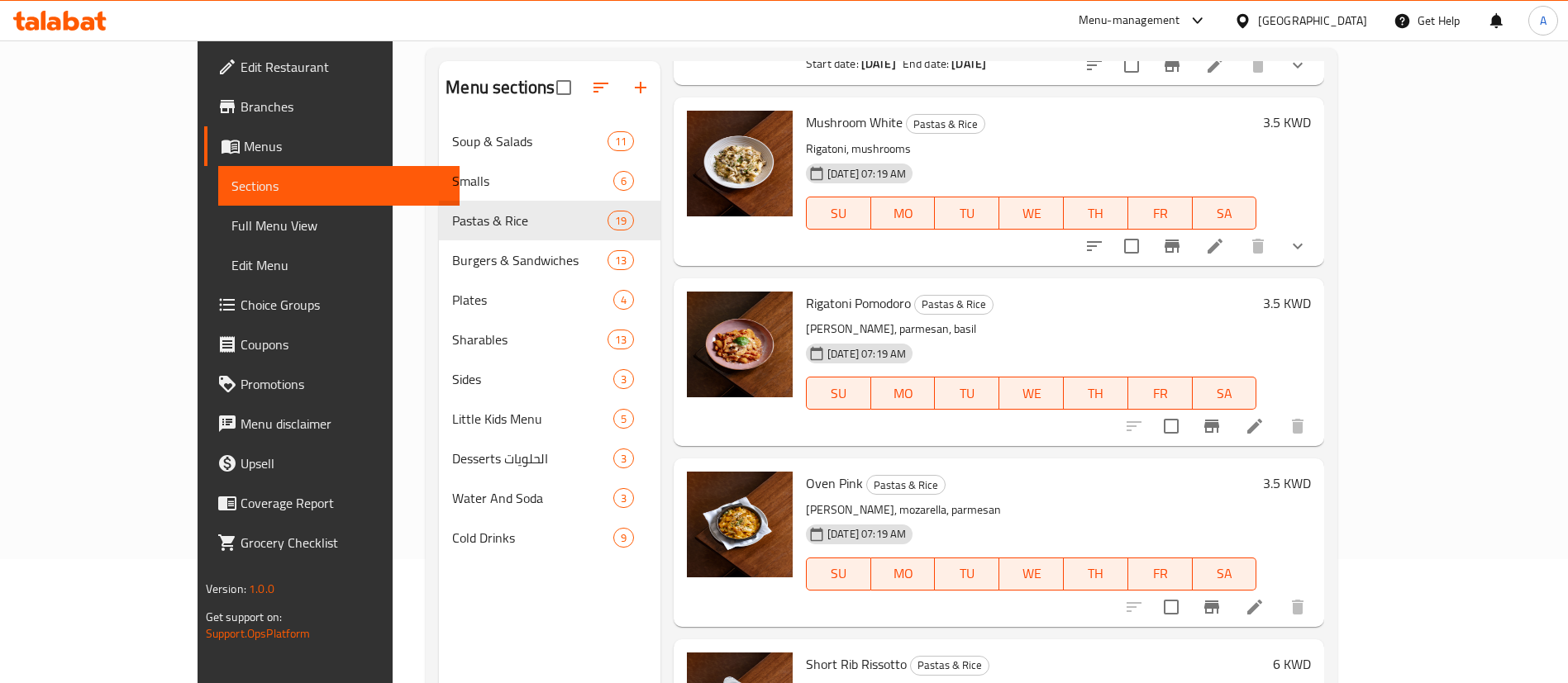
scroll to position [248, 0]
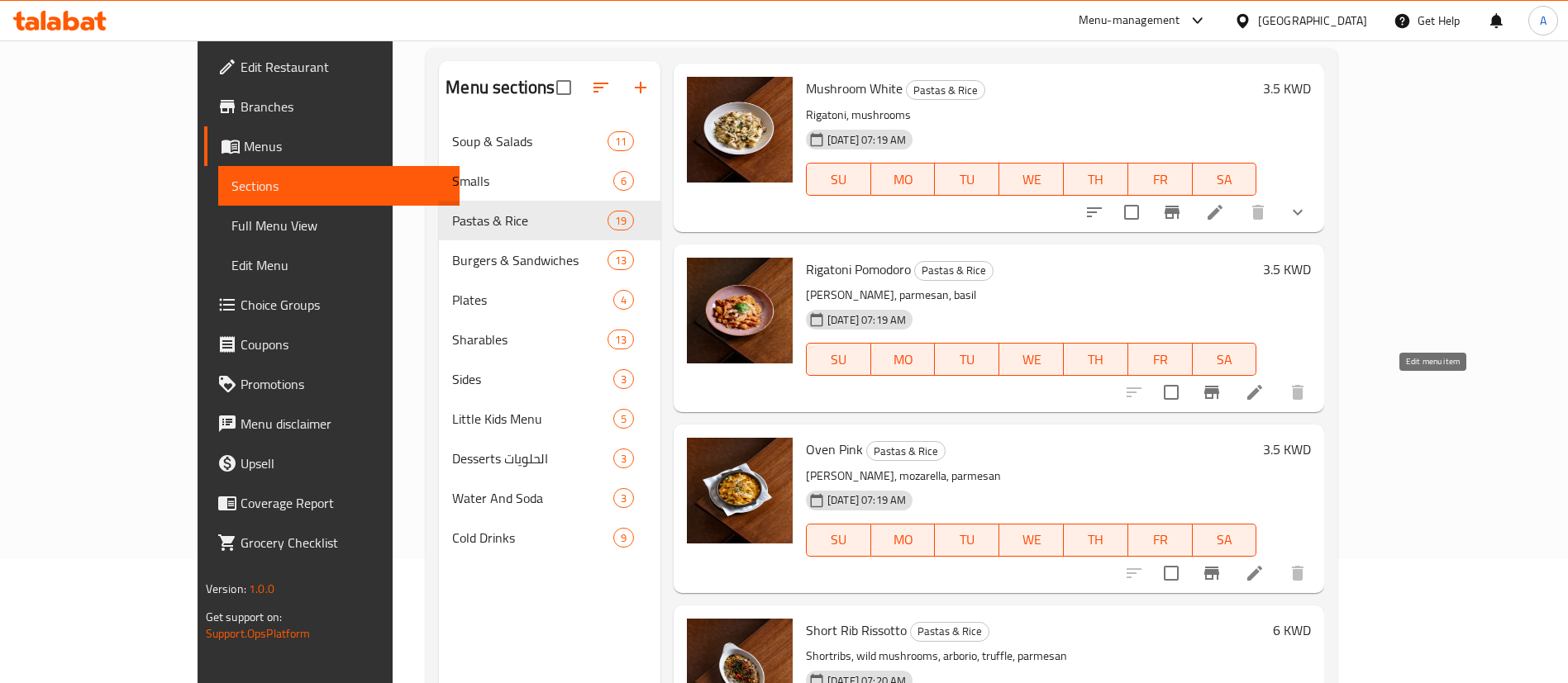
click at [1264, 388] on icon at bounding box center [1254, 392] width 20 height 20
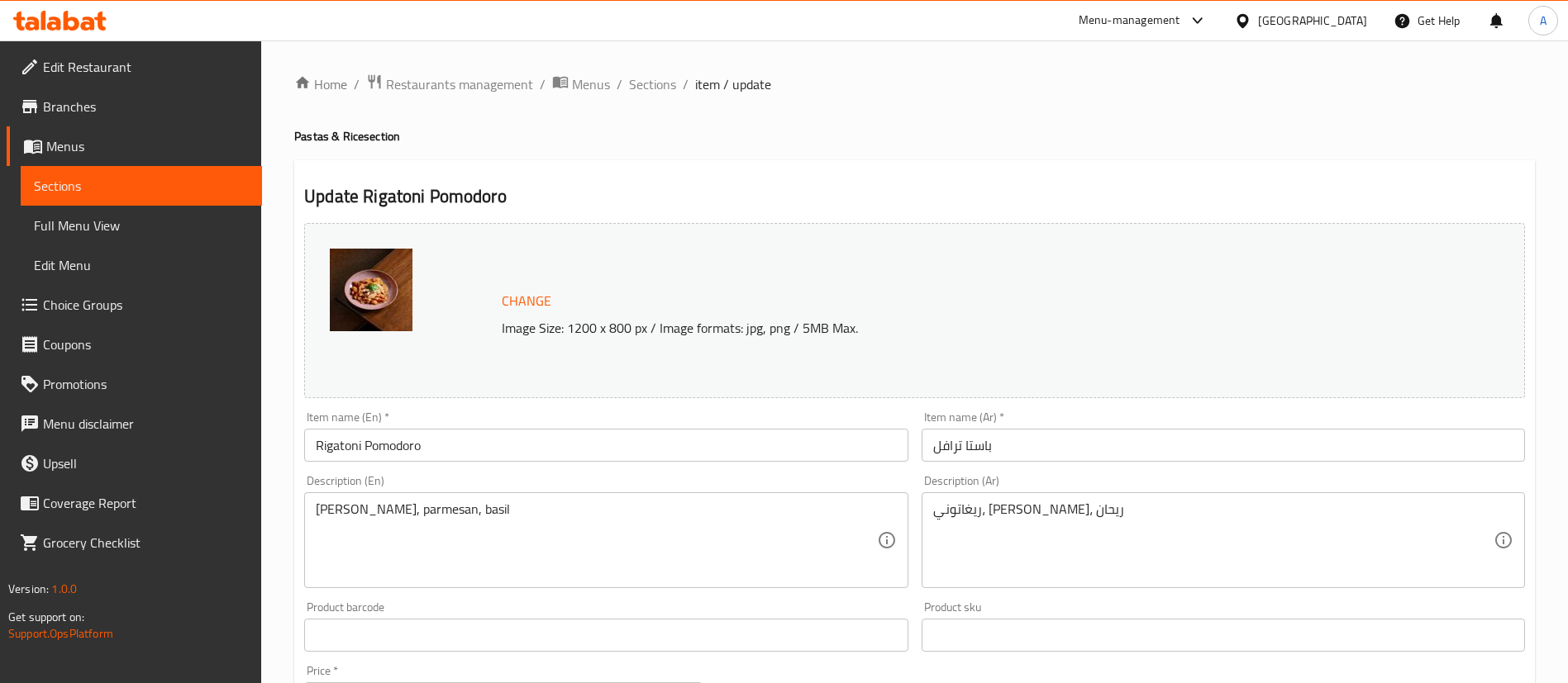
scroll to position [508, 0]
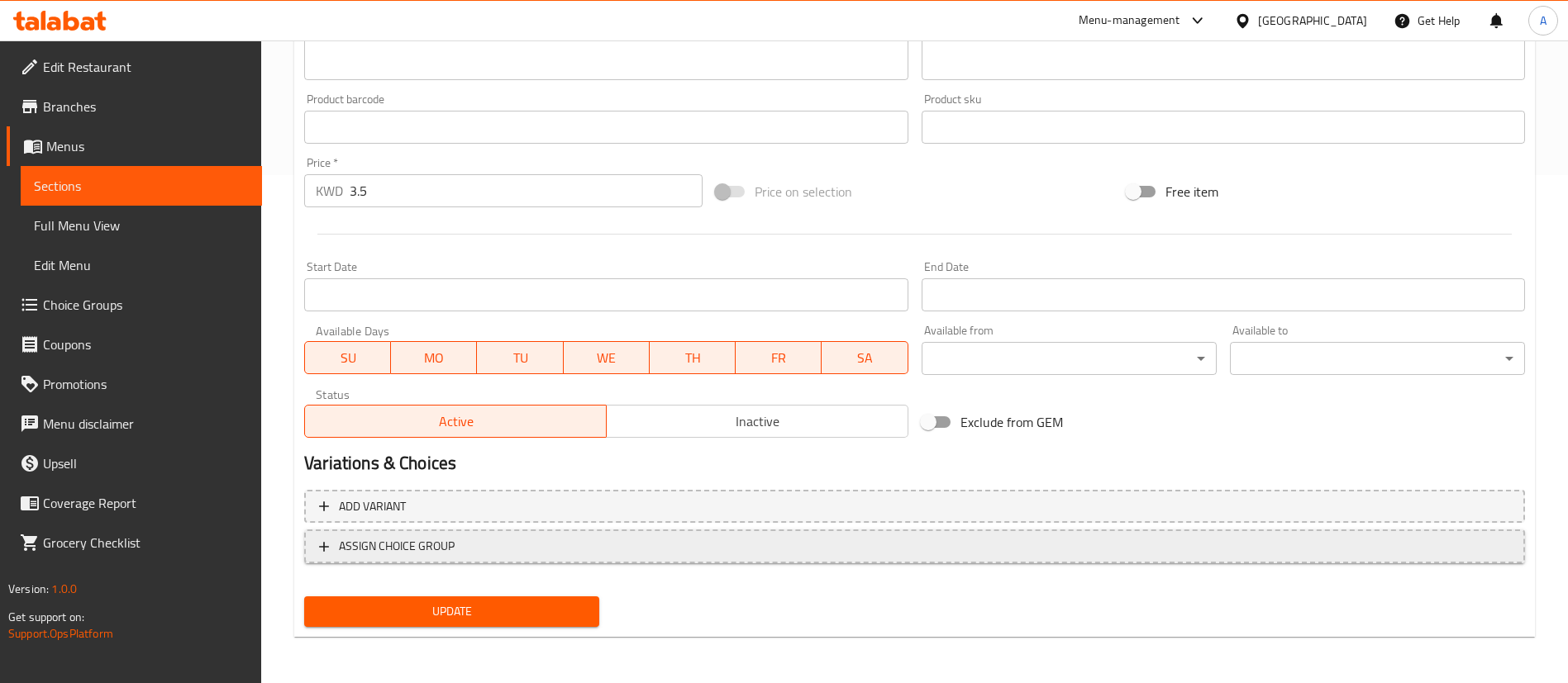
click at [590, 548] on span "ASSIGN CHOICE GROUP" at bounding box center [914, 546] width 1191 height 20
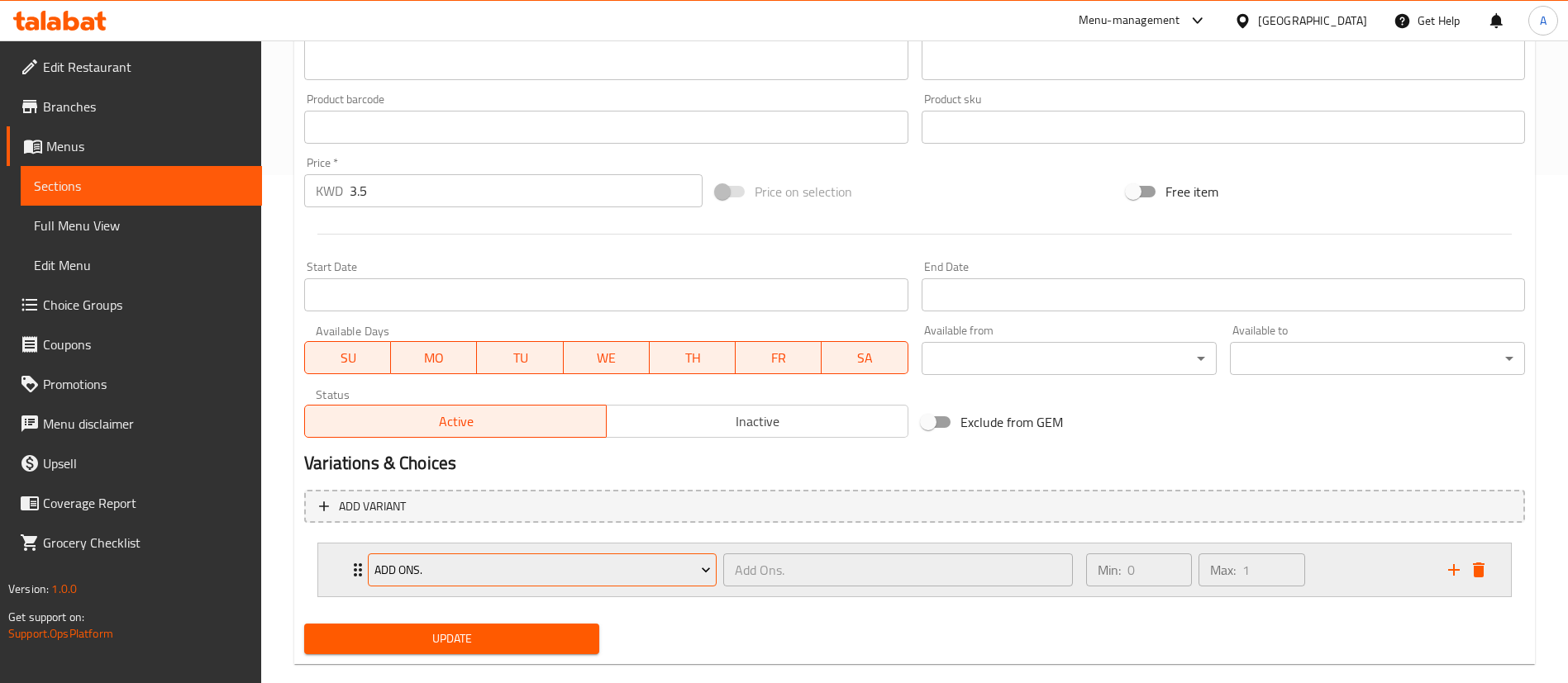
click at [526, 575] on span "Add Ons." at bounding box center [542, 570] width 336 height 20
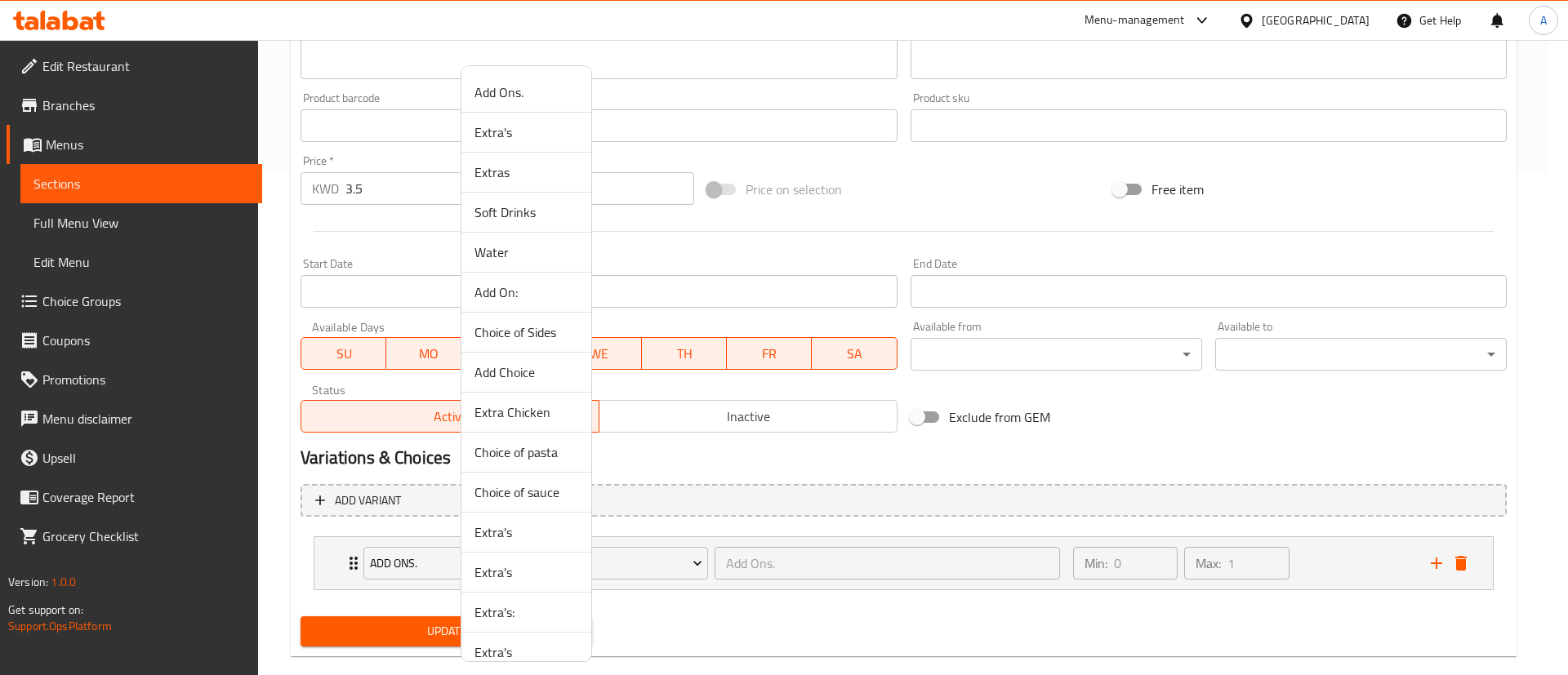
click at [510, 435] on li "Choice of pasta" at bounding box center [527, 452] width 130 height 40
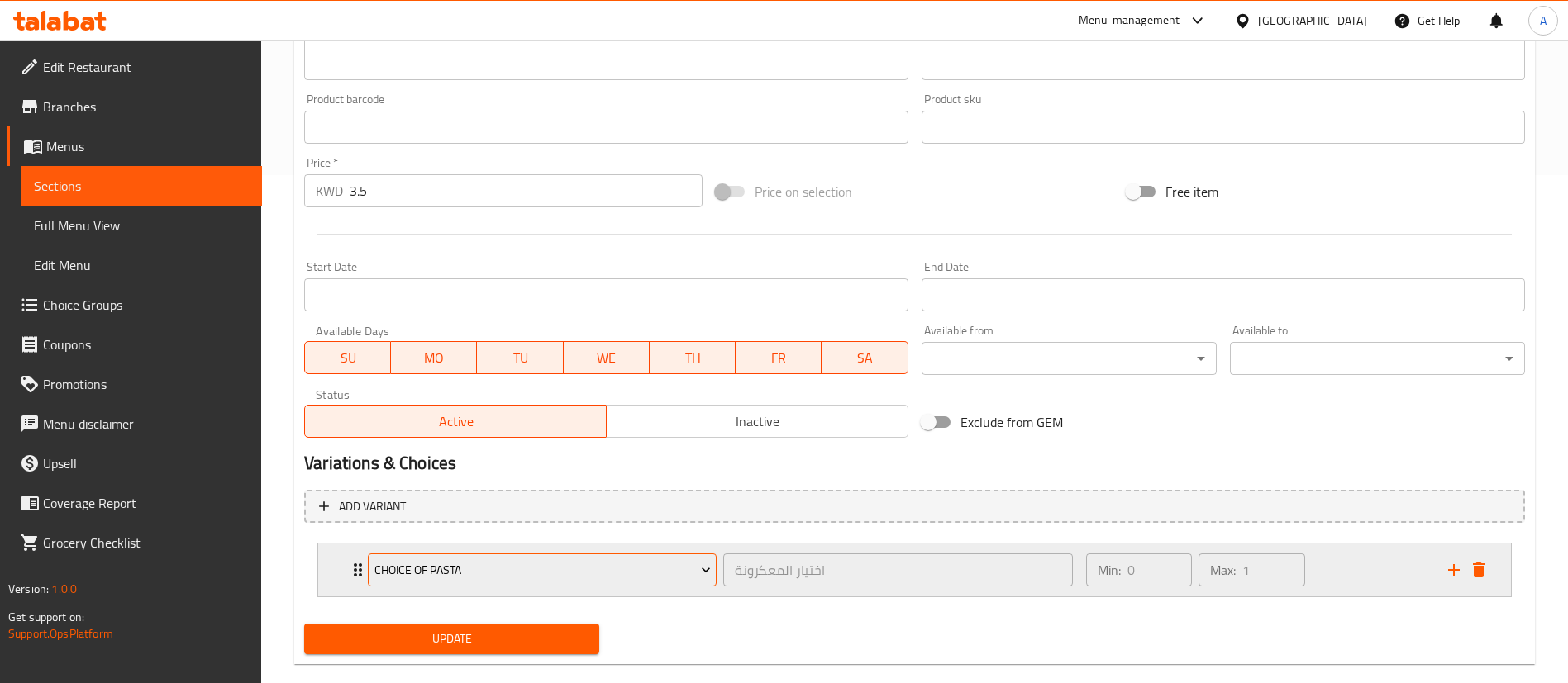
click at [594, 562] on span "Choice of pasta" at bounding box center [542, 570] width 336 height 20
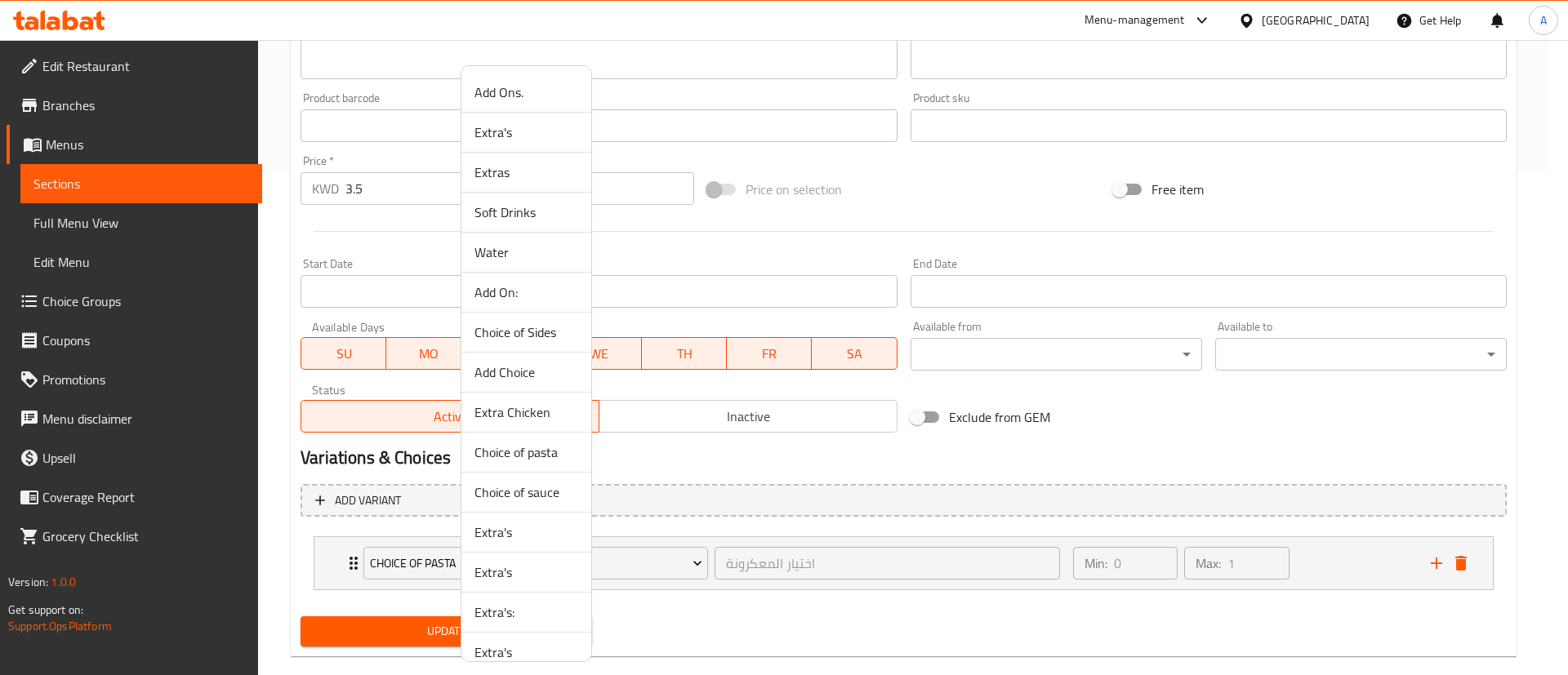
click at [538, 414] on span "Extra Chicken" at bounding box center [526, 412] width 104 height 19
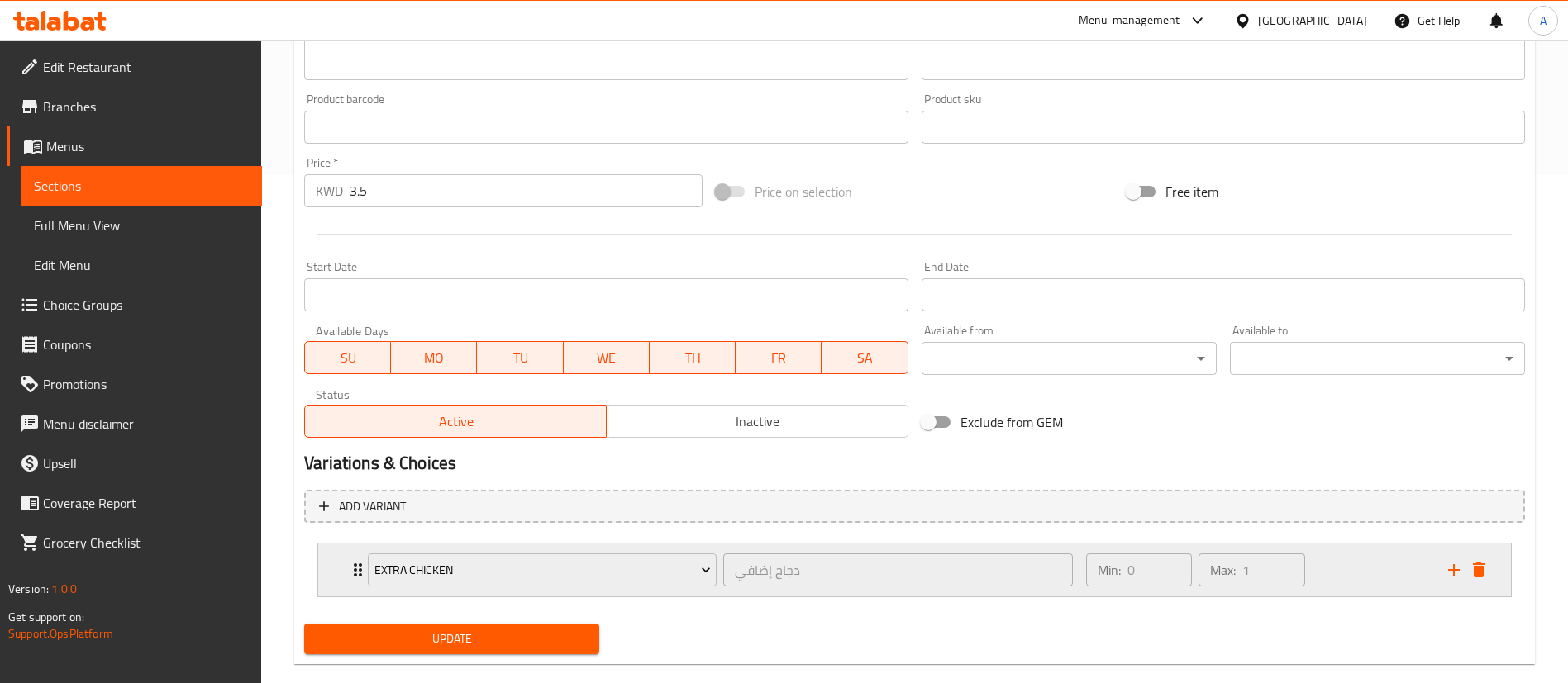
click at [1372, 558] on div "Min: 0 ​ Max: 1 ​" at bounding box center [1257, 570] width 362 height 53
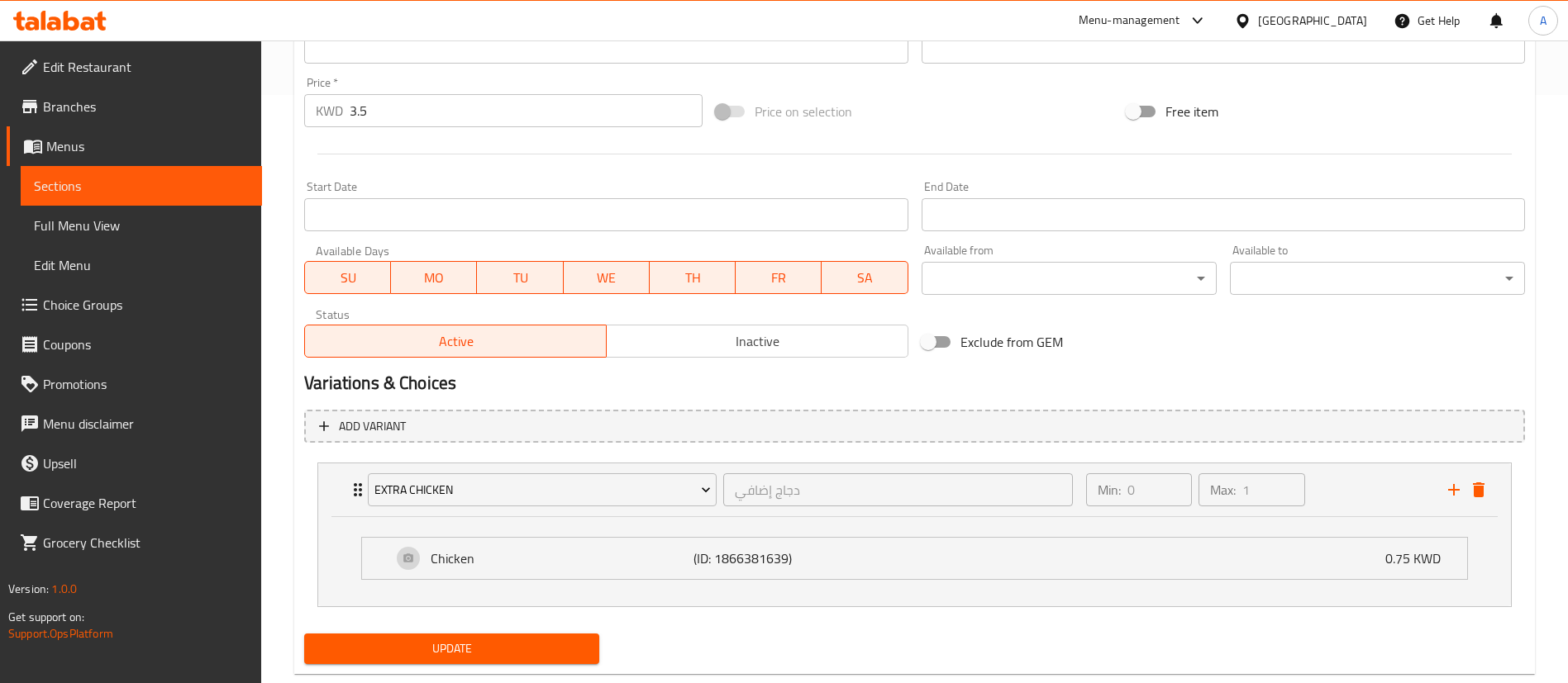
scroll to position [625, 0]
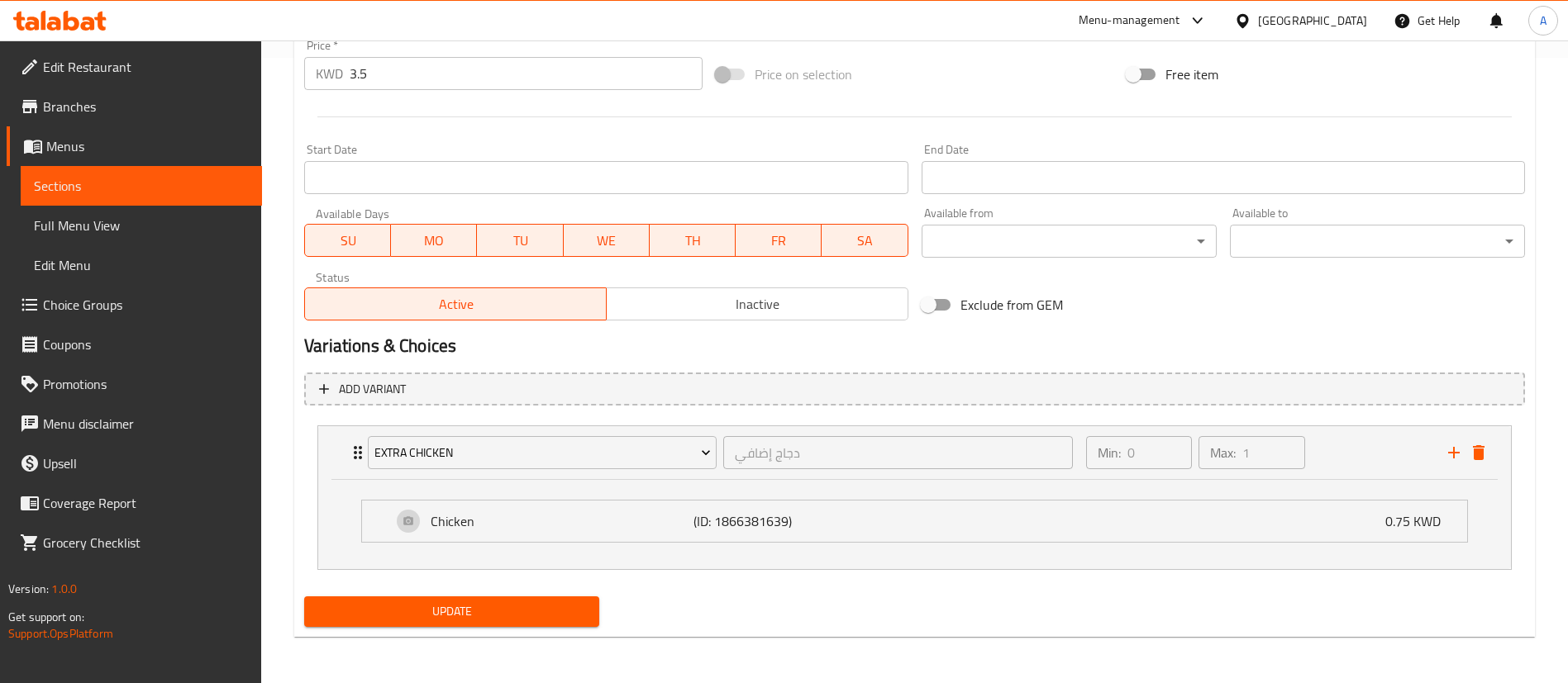
click at [438, 601] on span "Update" at bounding box center [452, 611] width 268 height 20
click at [126, 310] on span "Choice Groups" at bounding box center [145, 304] width 206 height 20
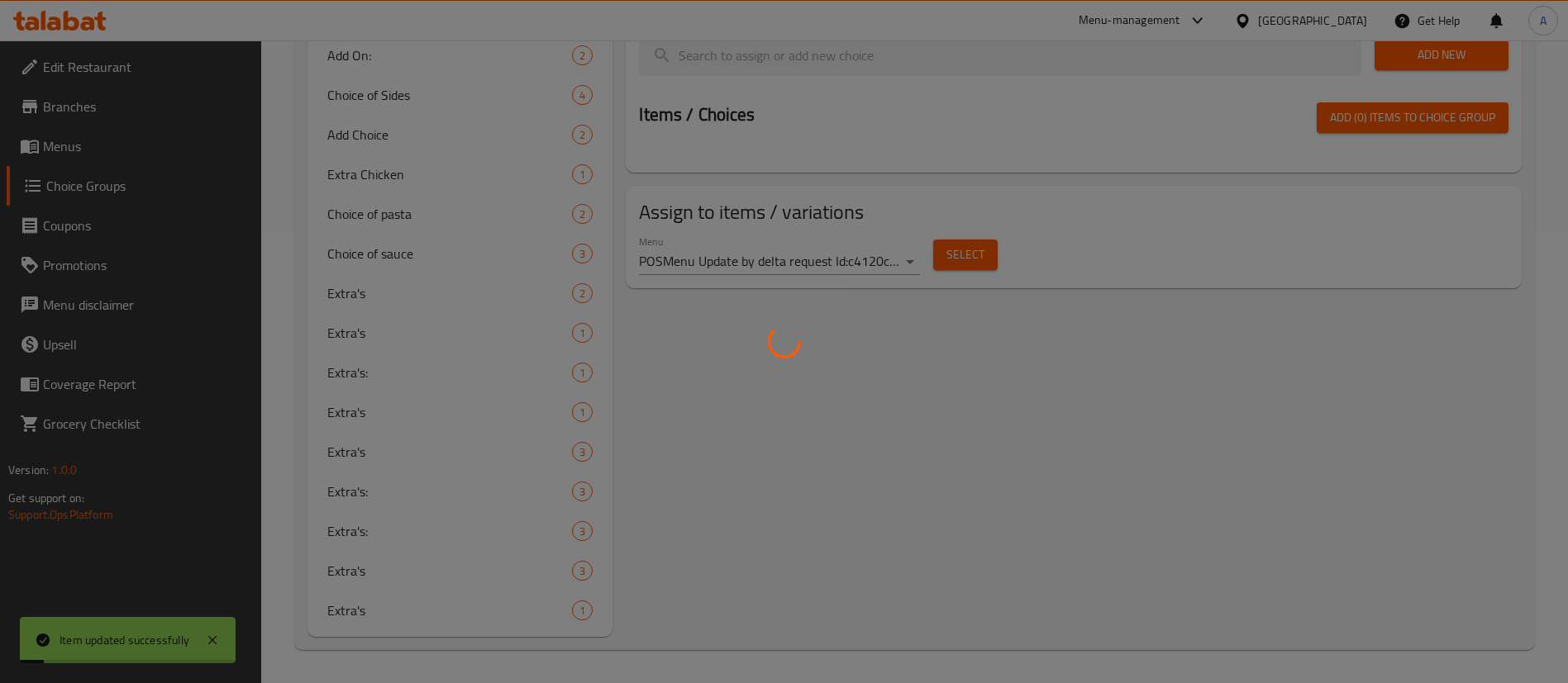
scroll to position [234, 0]
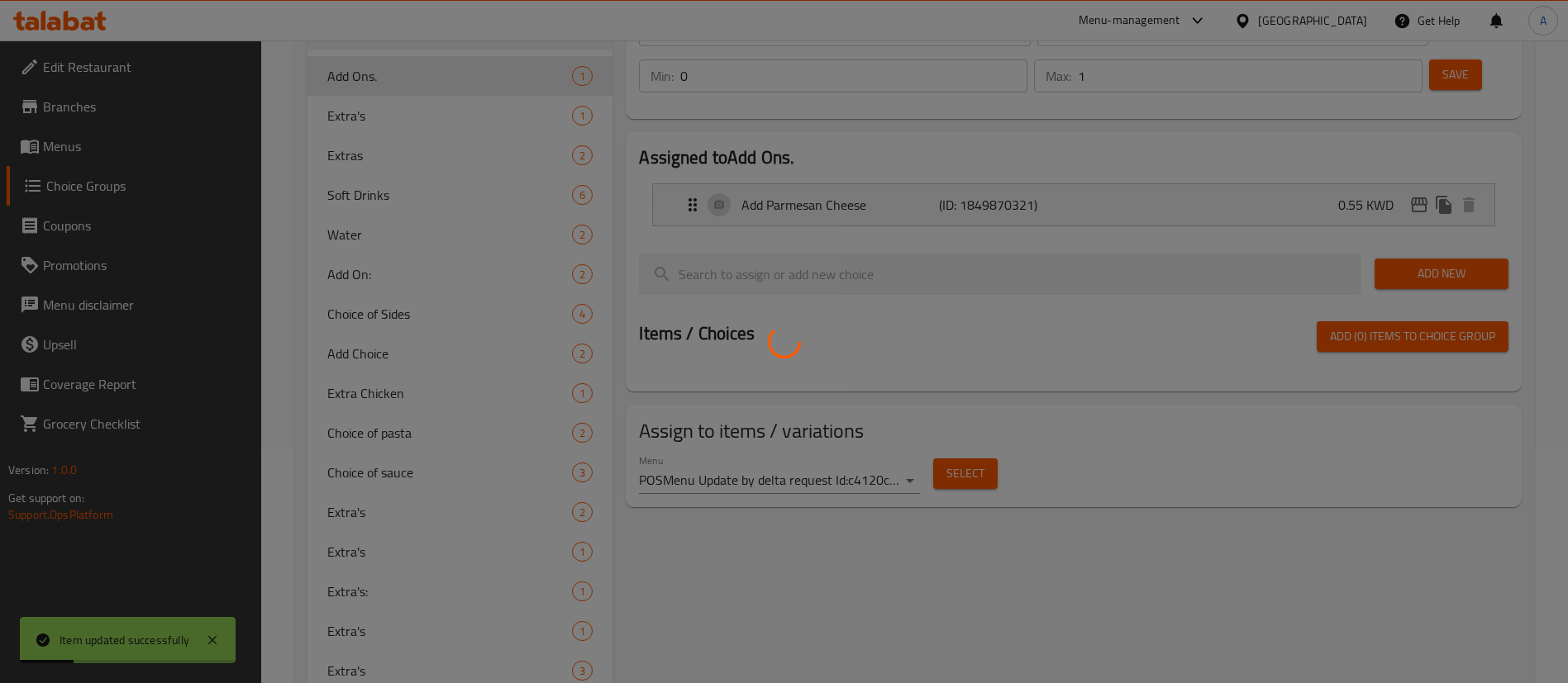
click at [370, 394] on div at bounding box center [784, 342] width 1568 height 683
click at [442, 394] on div at bounding box center [784, 342] width 1568 height 683
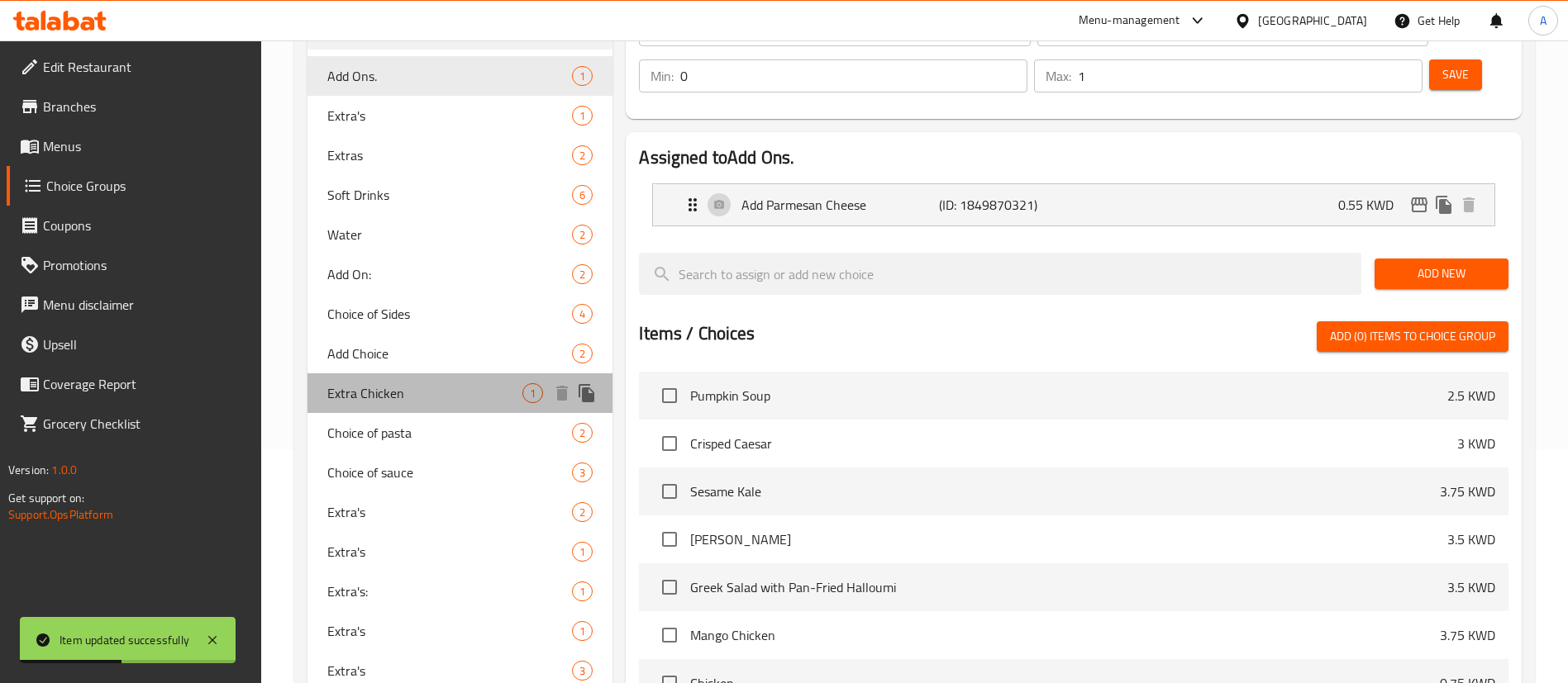
click at [442, 394] on span "Extra Chicken" at bounding box center [424, 393] width 195 height 20
type input "Extra Chicken"
type input "دجاج إضافي"
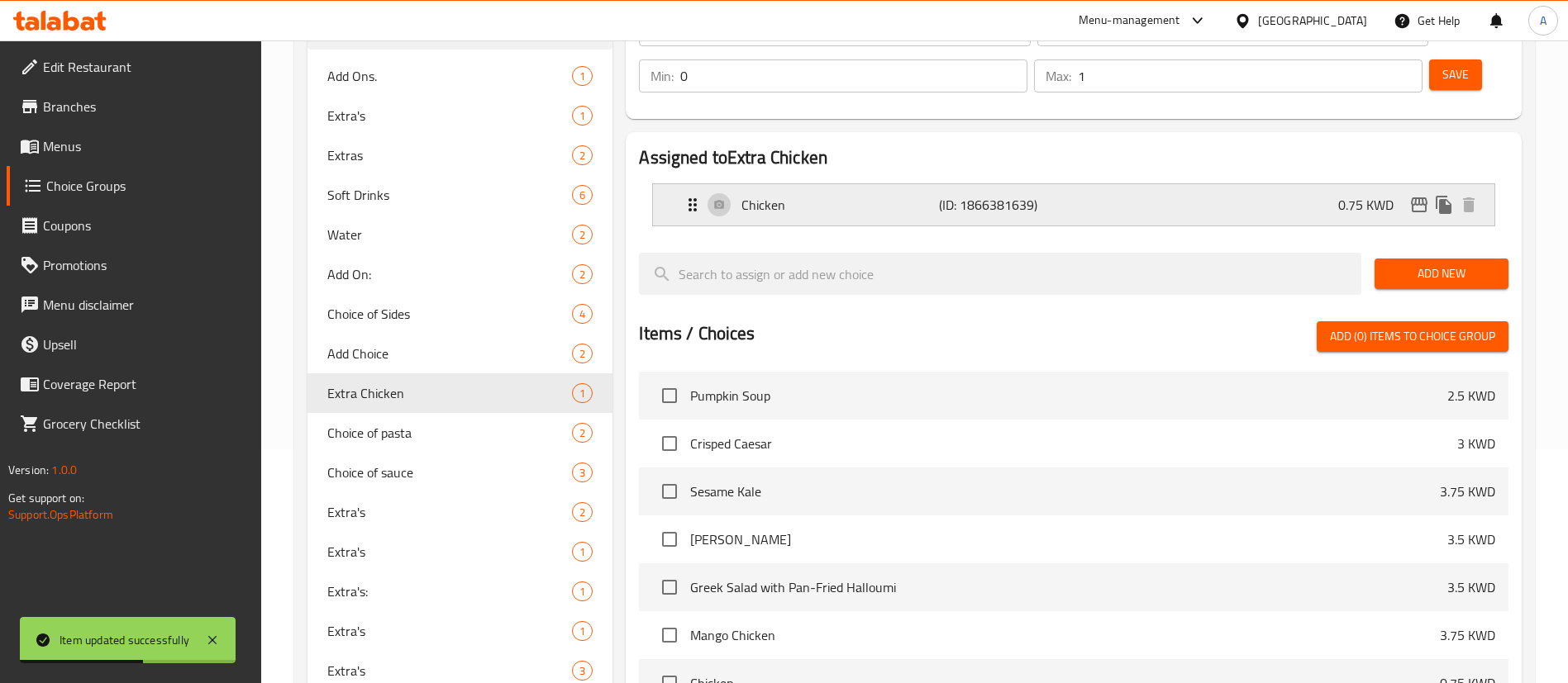
click at [1204, 184] on div "Chicken (ID: 1866381639) 0.75 KWD" at bounding box center [1078, 205] width 792 height 41
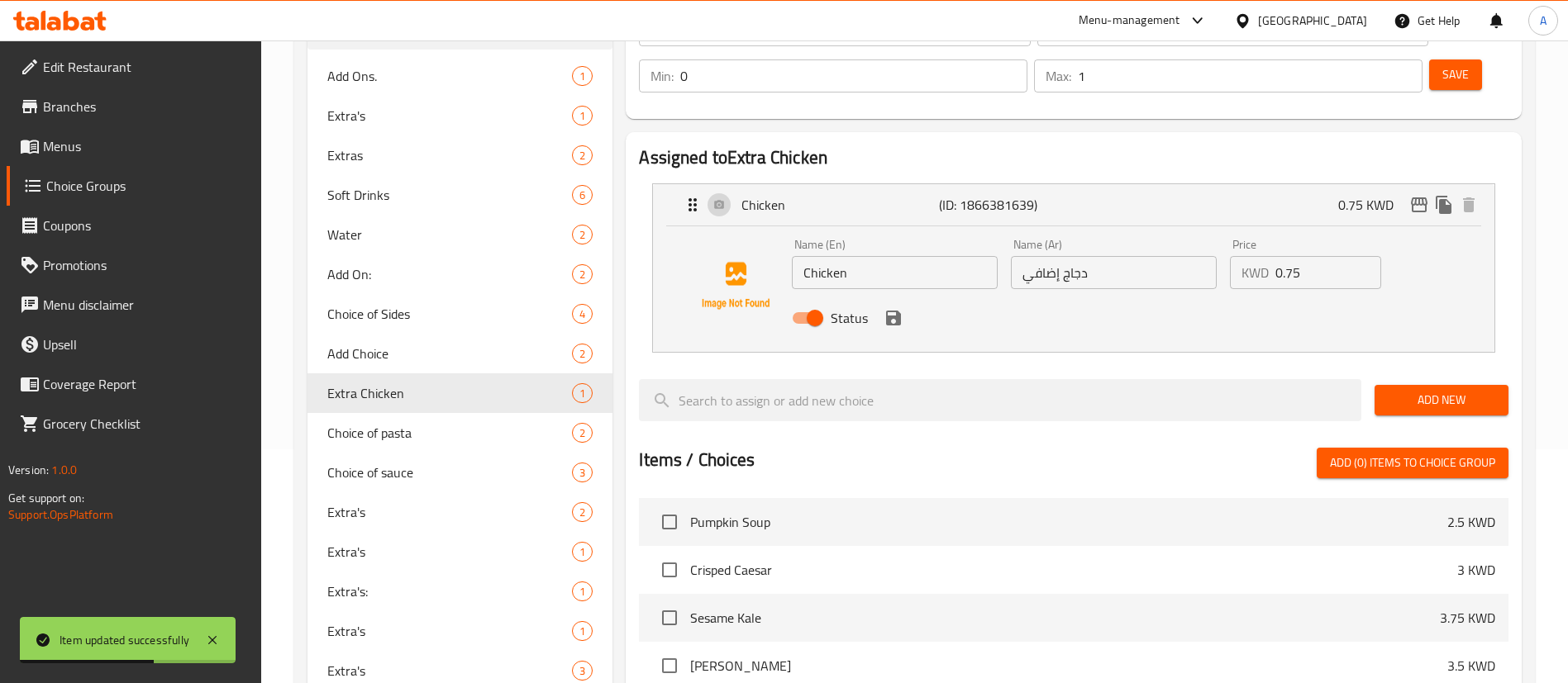
drag, startPoint x: 1325, startPoint y: 228, endPoint x: 1171, endPoint y: 232, distance: 154.1
click at [1172, 232] on div "Name (En) Chicken Name (En) Name (Ar) دجاج إضافي Name (Ar) Price KWD 0.75 Price…" at bounding box center [1113, 286] width 657 height 108
click at [898, 311] on icon "save" at bounding box center [892, 318] width 15 height 15
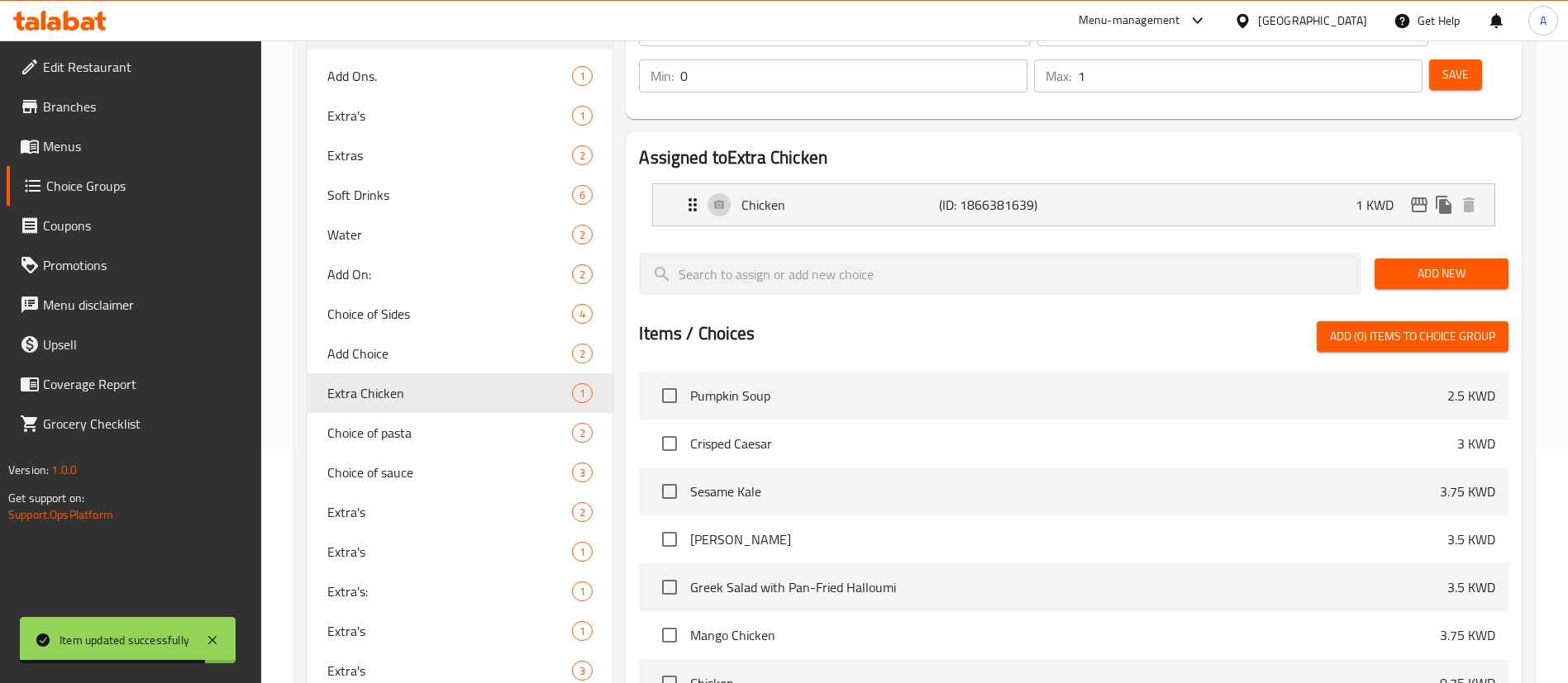
type input "1"
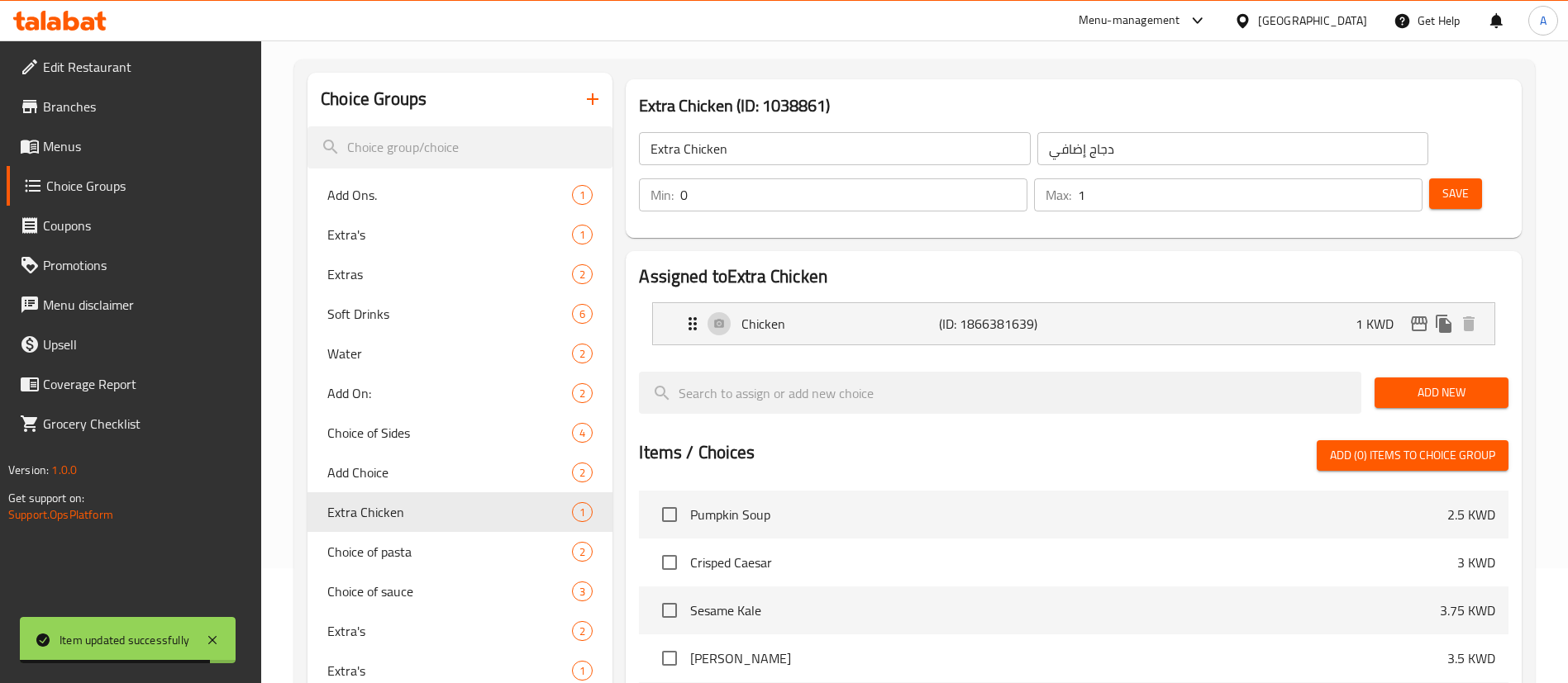
scroll to position [0, 0]
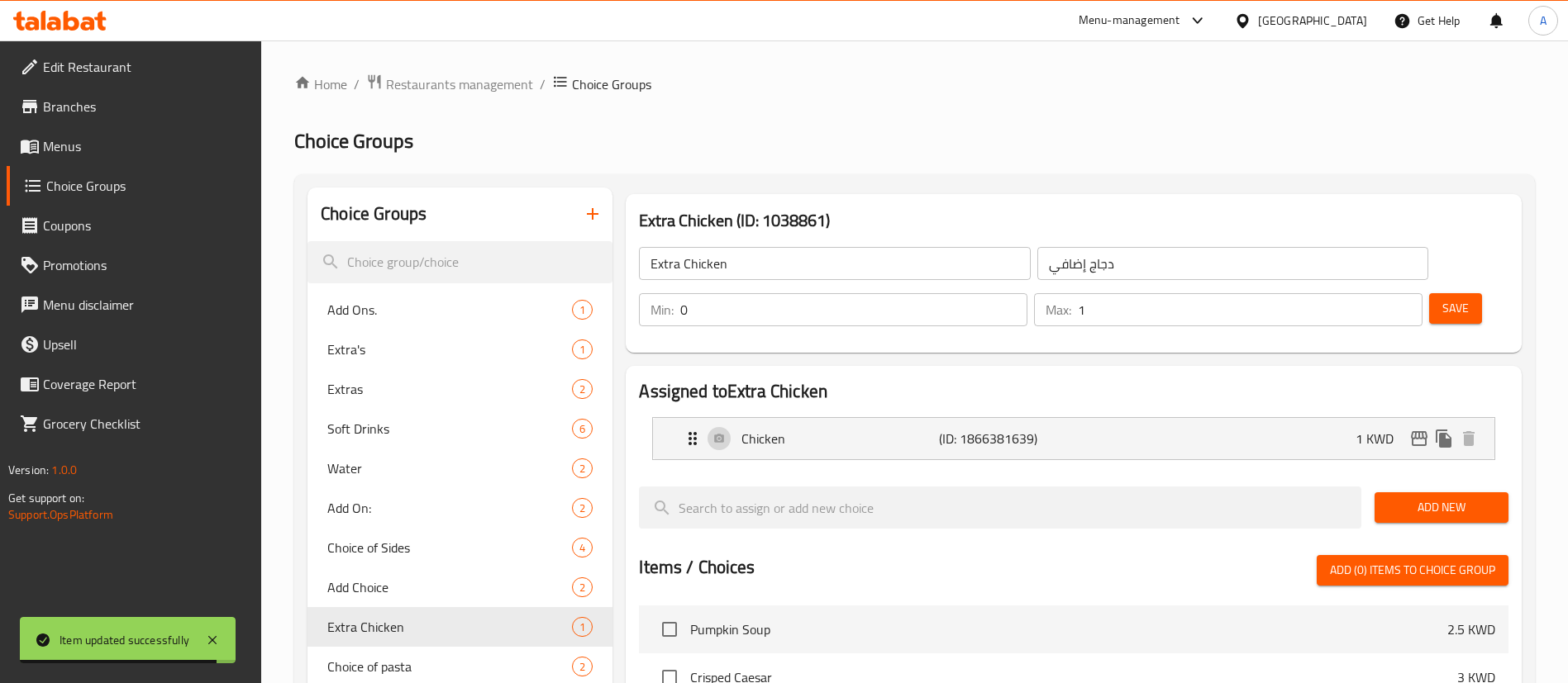
click at [1442, 298] on span "Save" at bounding box center [1454, 308] width 26 height 20
click at [488, 86] on span "Restaurants management" at bounding box center [459, 84] width 147 height 20
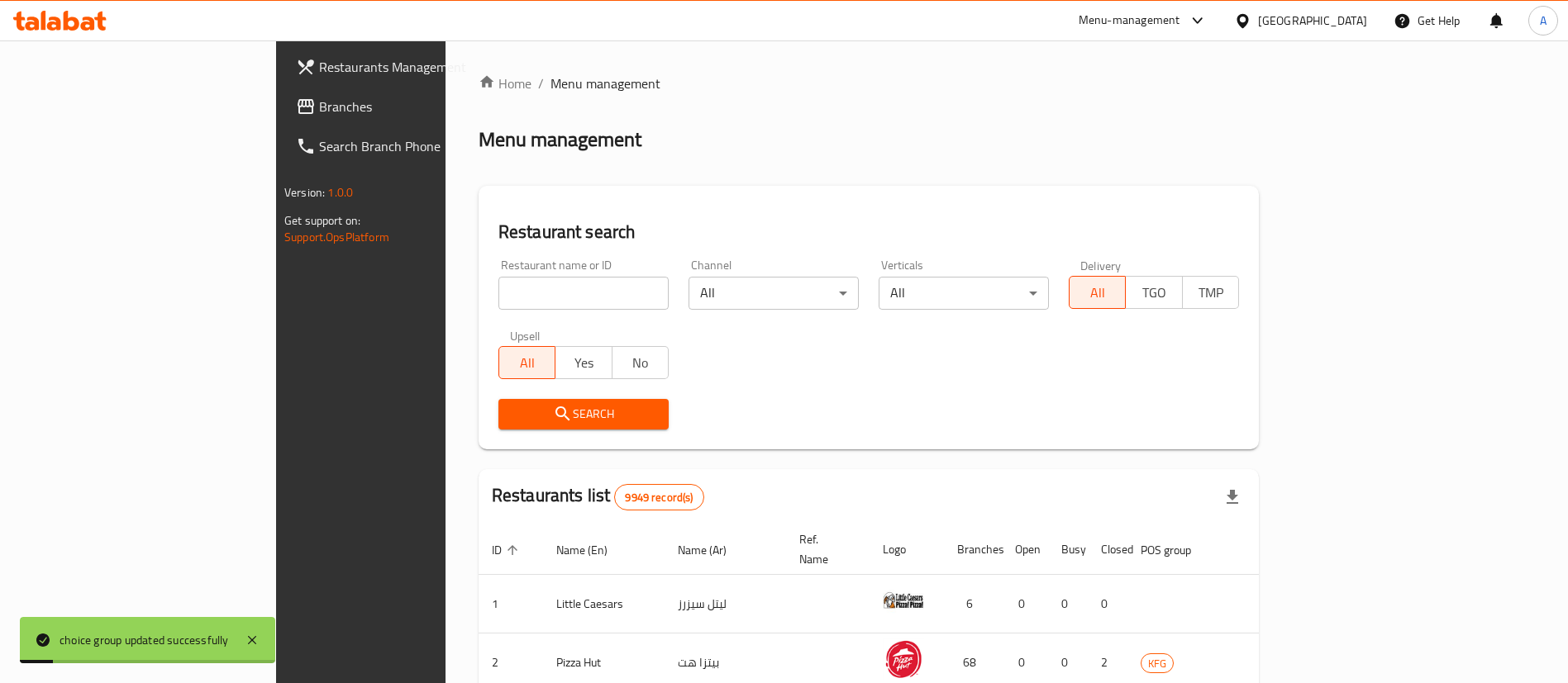
click at [522, 304] on input "search" at bounding box center [582, 293] width 170 height 33
type input "ruby"
click button "Search" at bounding box center [582, 414] width 170 height 31
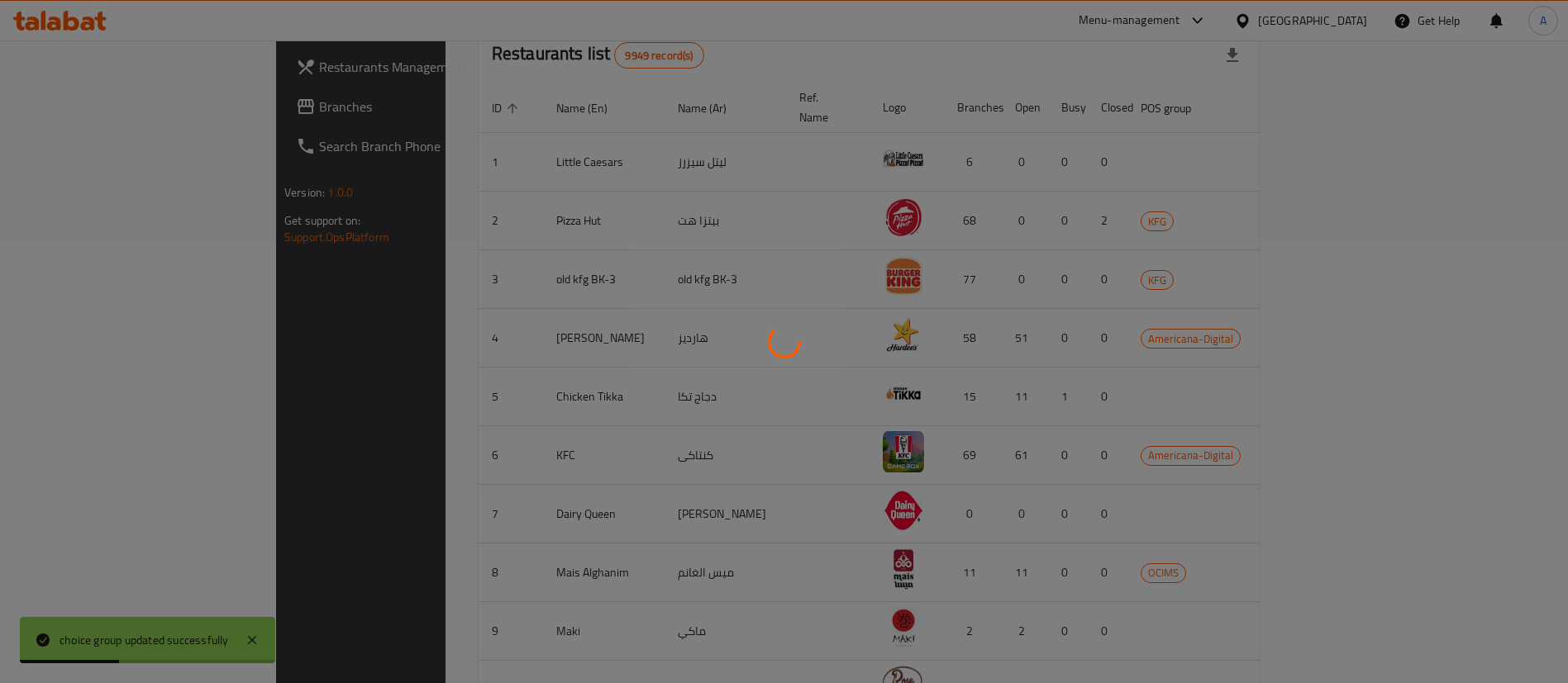
scroll to position [315, 0]
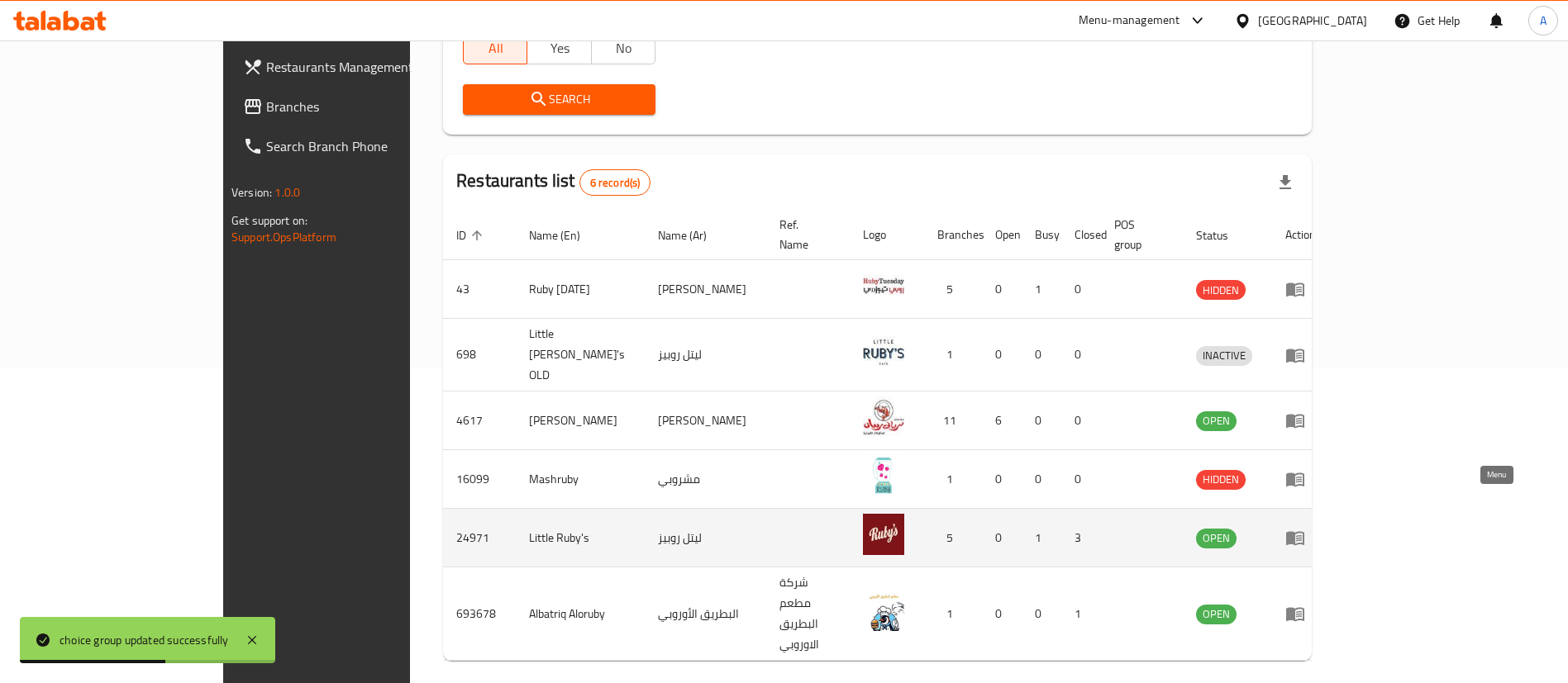
click at [1315, 528] on link "enhanced table" at bounding box center [1301, 537] width 31 height 20
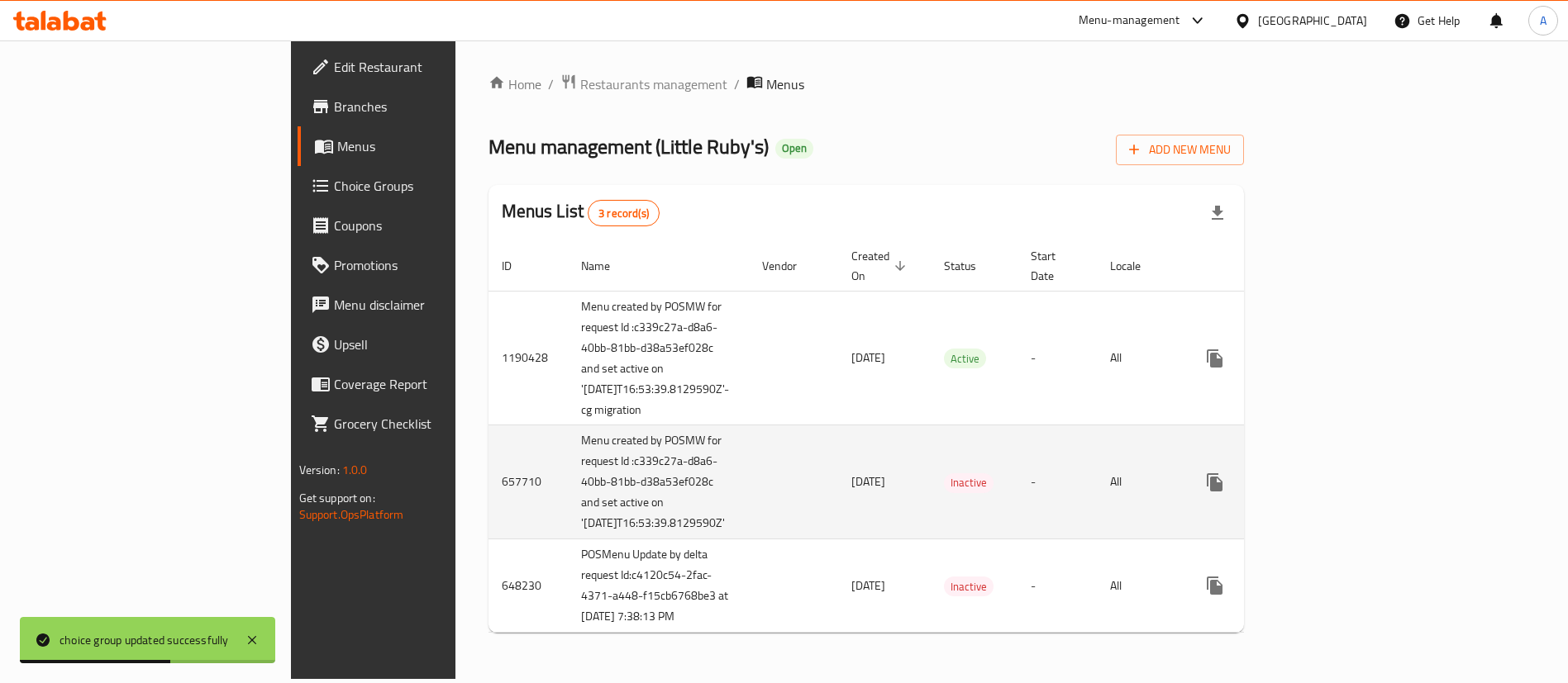
scroll to position [39, 0]
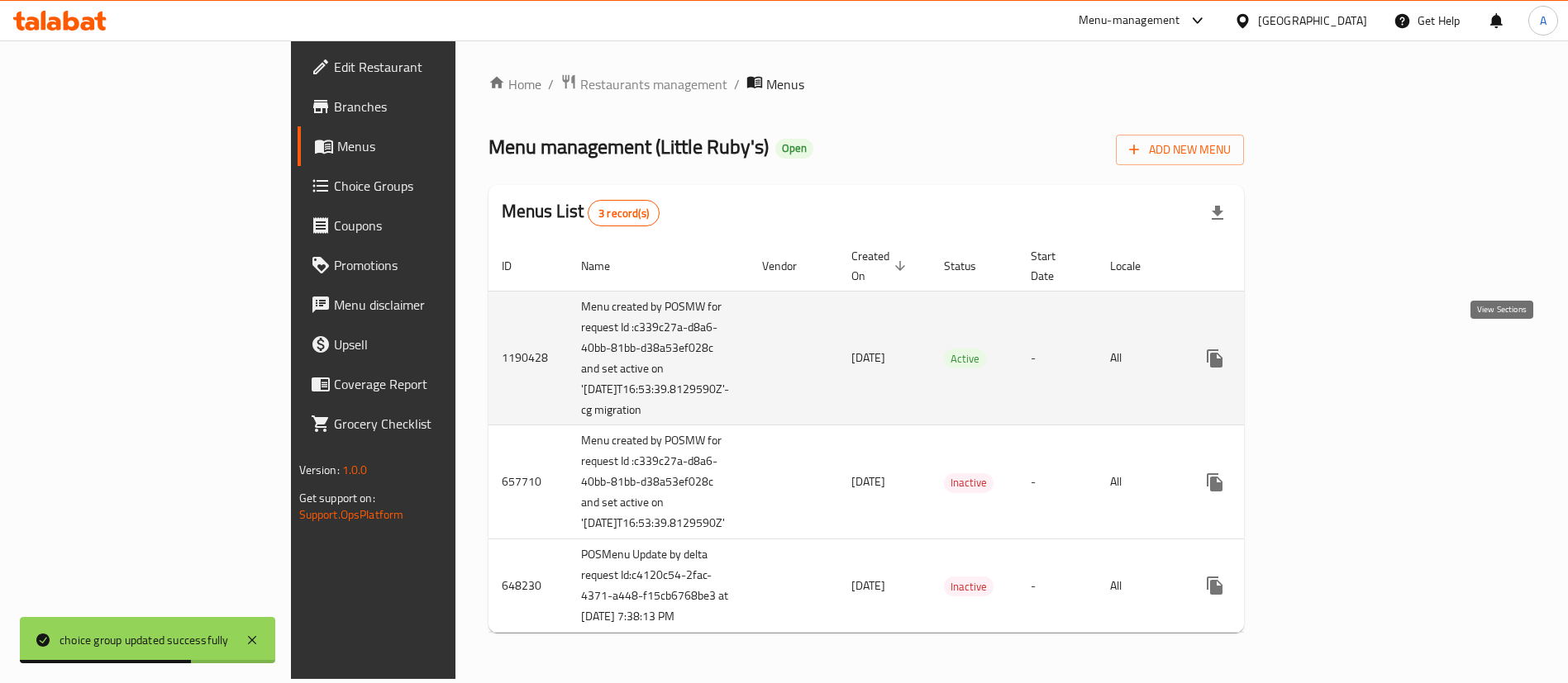
click at [1354, 339] on link "enhanced table" at bounding box center [1333, 359] width 39 height 39
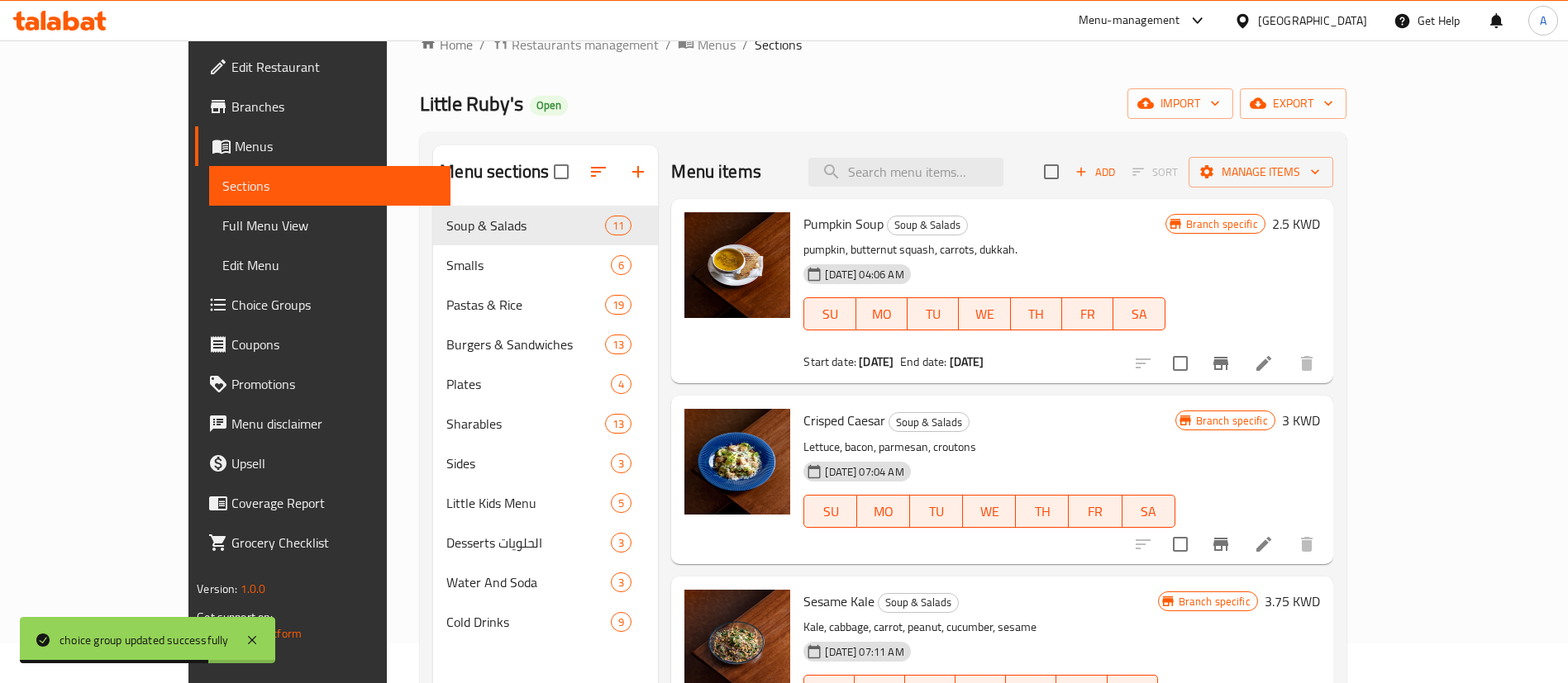
click at [944, 188] on div "Menu items Add Sort Manage items" at bounding box center [1002, 172] width 661 height 54
click at [944, 181] on input "search" at bounding box center [905, 172] width 195 height 29
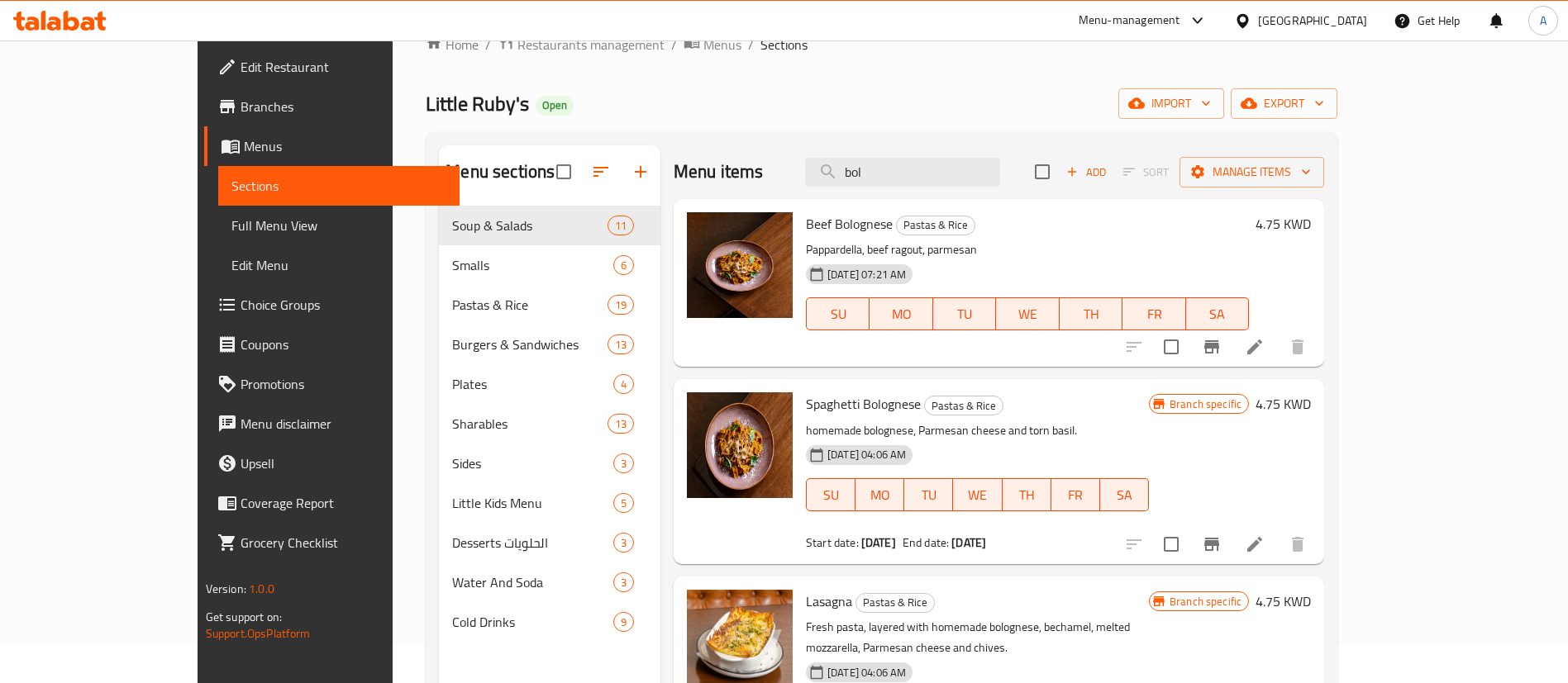
type input "bol"
click at [1278, 349] on li at bounding box center [1255, 347] width 46 height 30
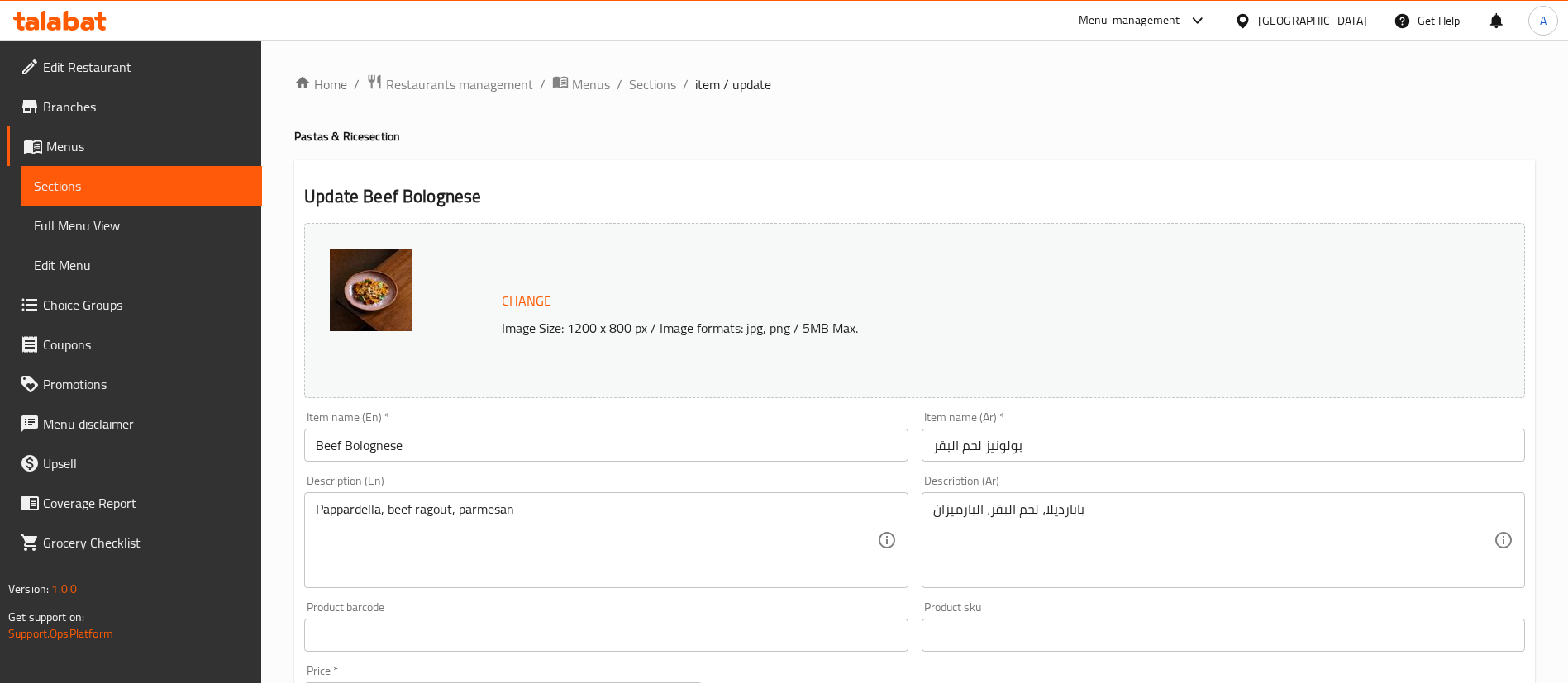
click at [317, 442] on input "Beef Bolognese" at bounding box center [606, 445] width 603 height 33
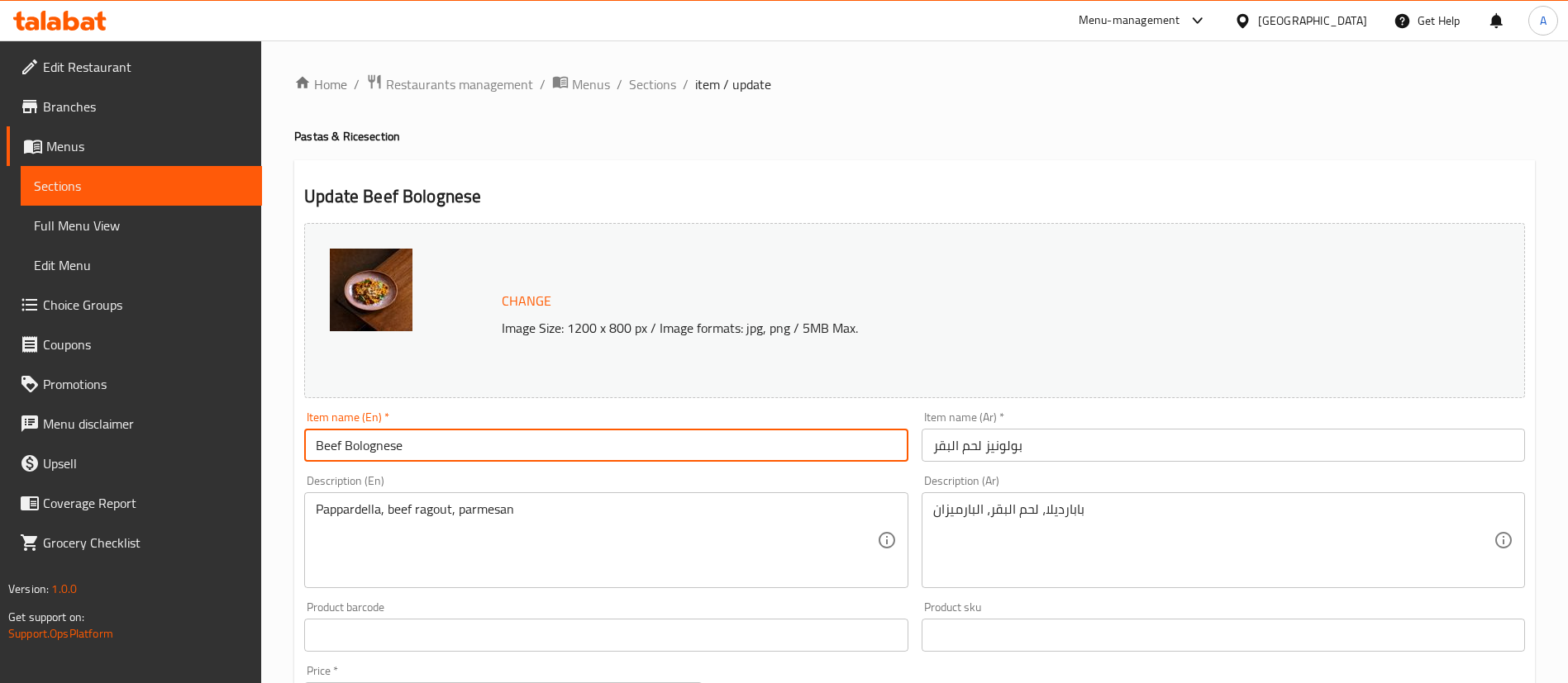
click at [317, 442] on input "Beef Bolognese" at bounding box center [606, 445] width 603 height 33
paste input "linguine"
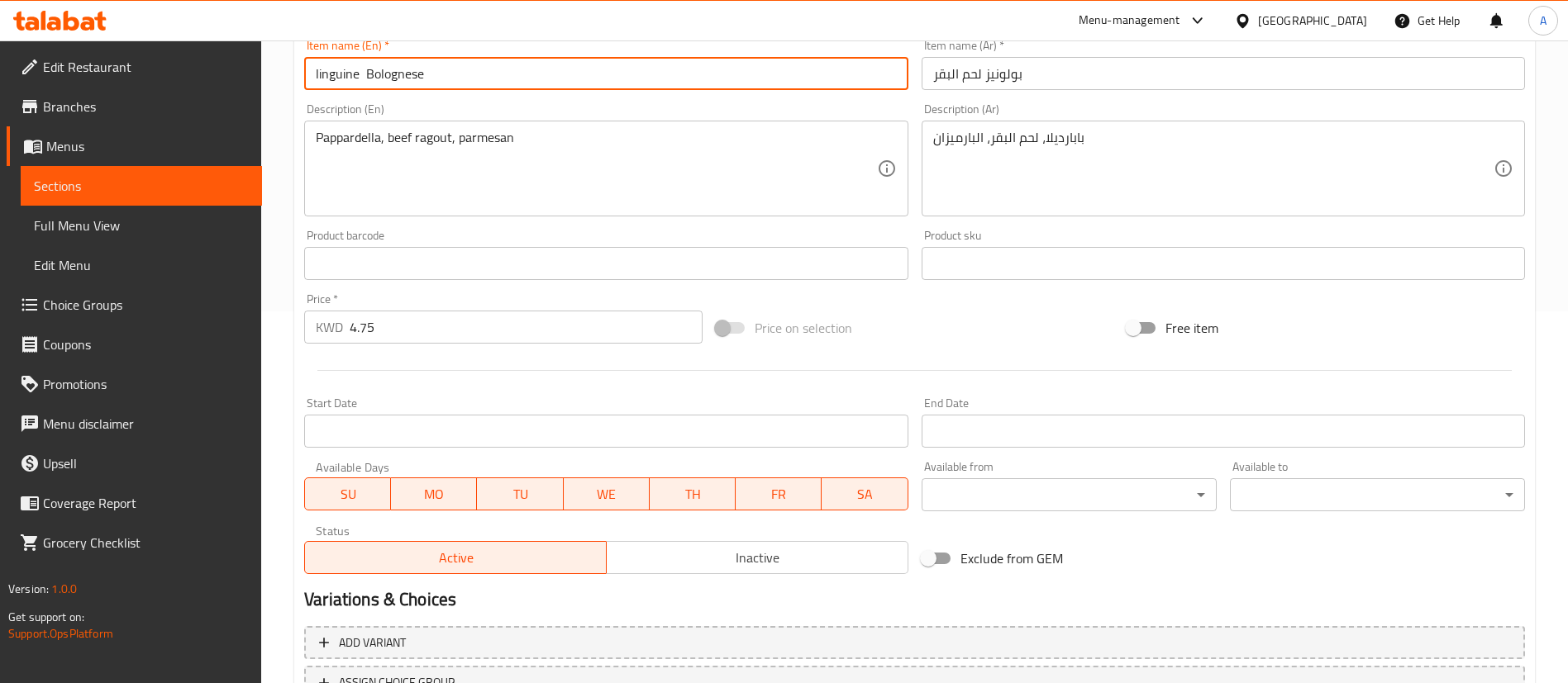
type input "linguine Bolognese"
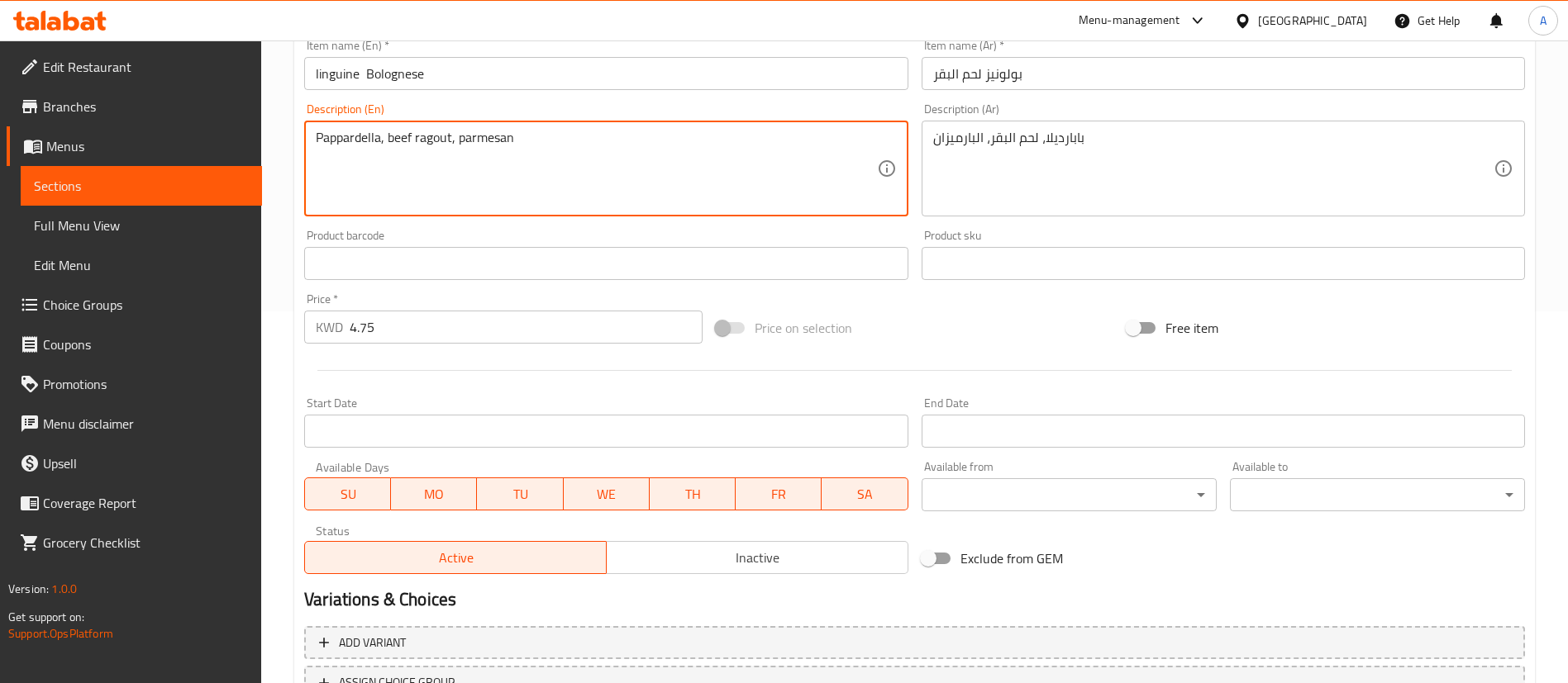
click at [360, 142] on textarea "Pappardella, beef ragout, parmesan" at bounding box center [596, 169] width 560 height 79
paste textarea "linguine"
type textarea "linguine , beef ragout, parmesan"
click at [999, 77] on input "بولونيز لحم البقر" at bounding box center [1223, 73] width 603 height 33
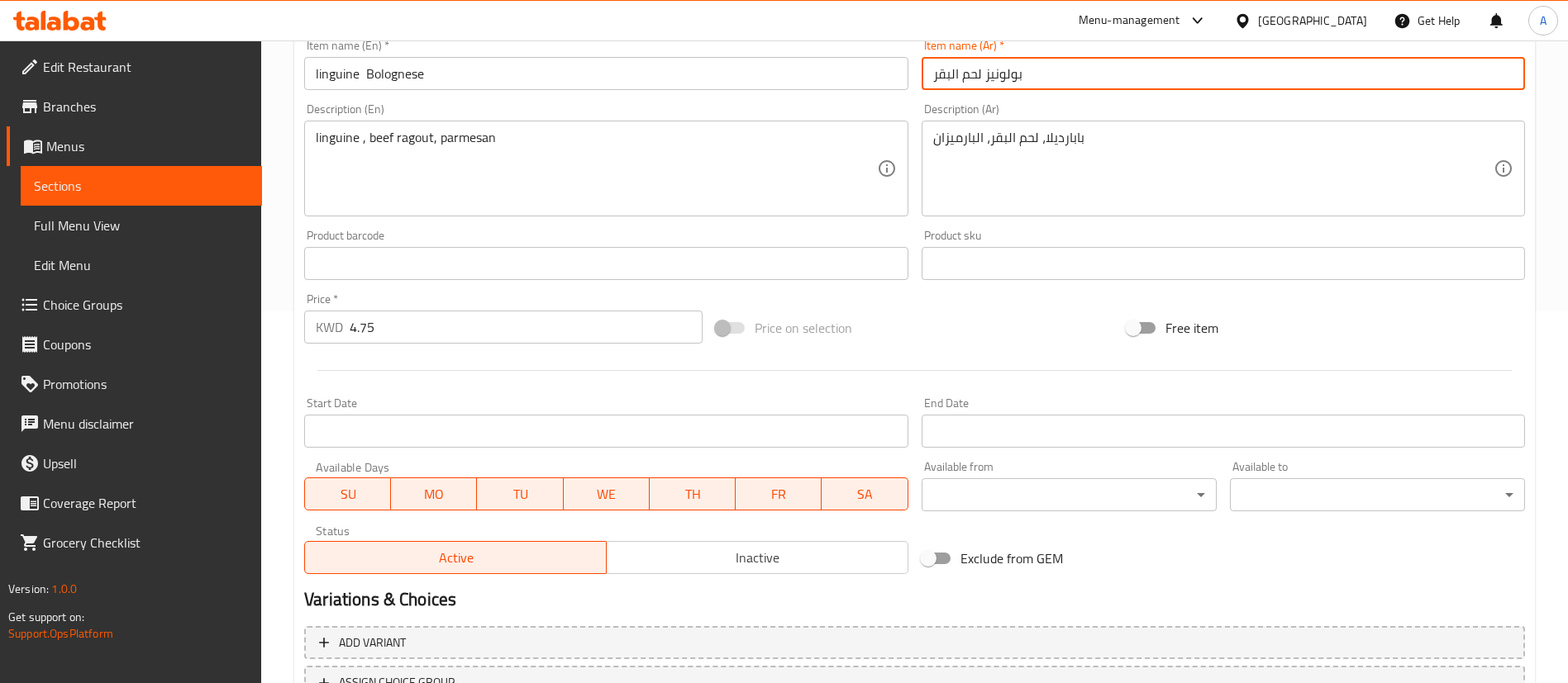
click at [999, 77] on input "بولونيز لحم البقر" at bounding box center [1223, 73] width 603 height 33
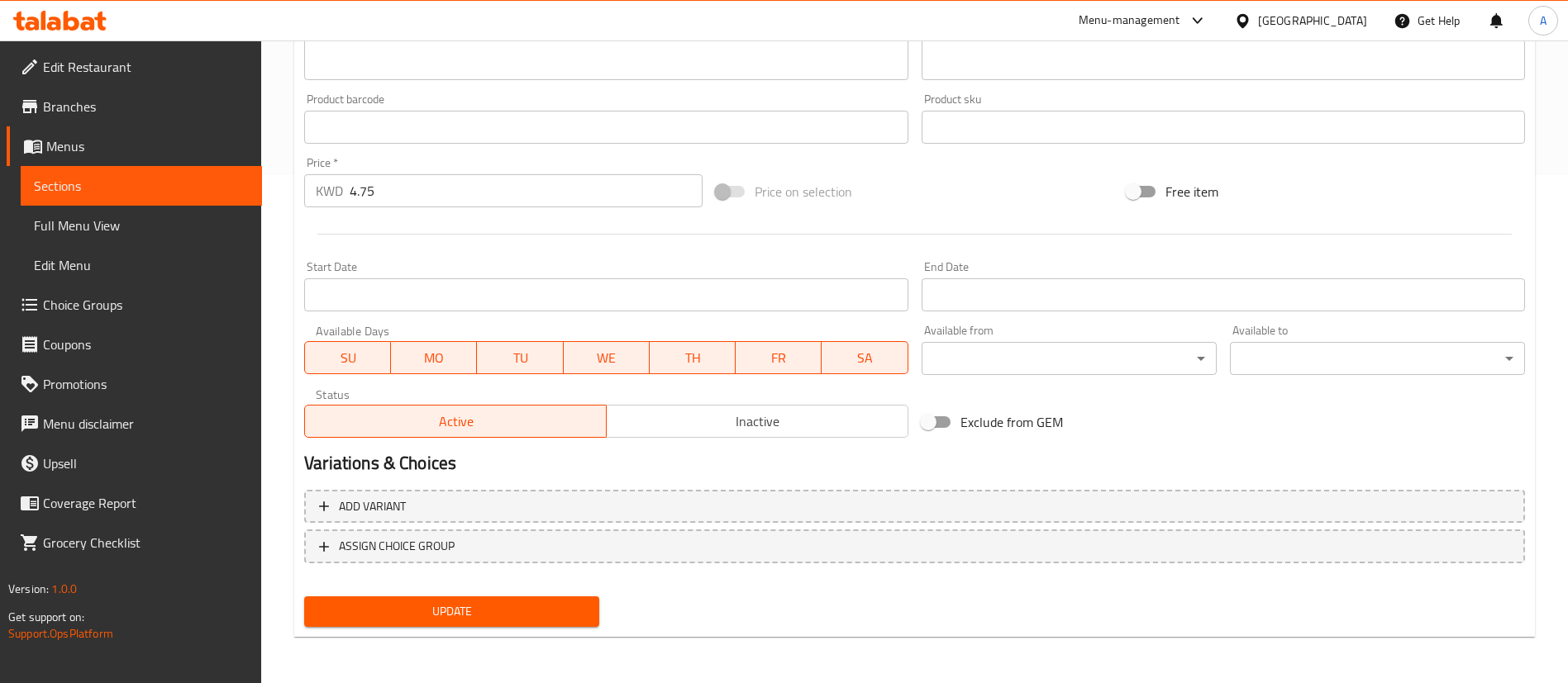
click at [376, 610] on span "Update" at bounding box center [452, 611] width 268 height 20
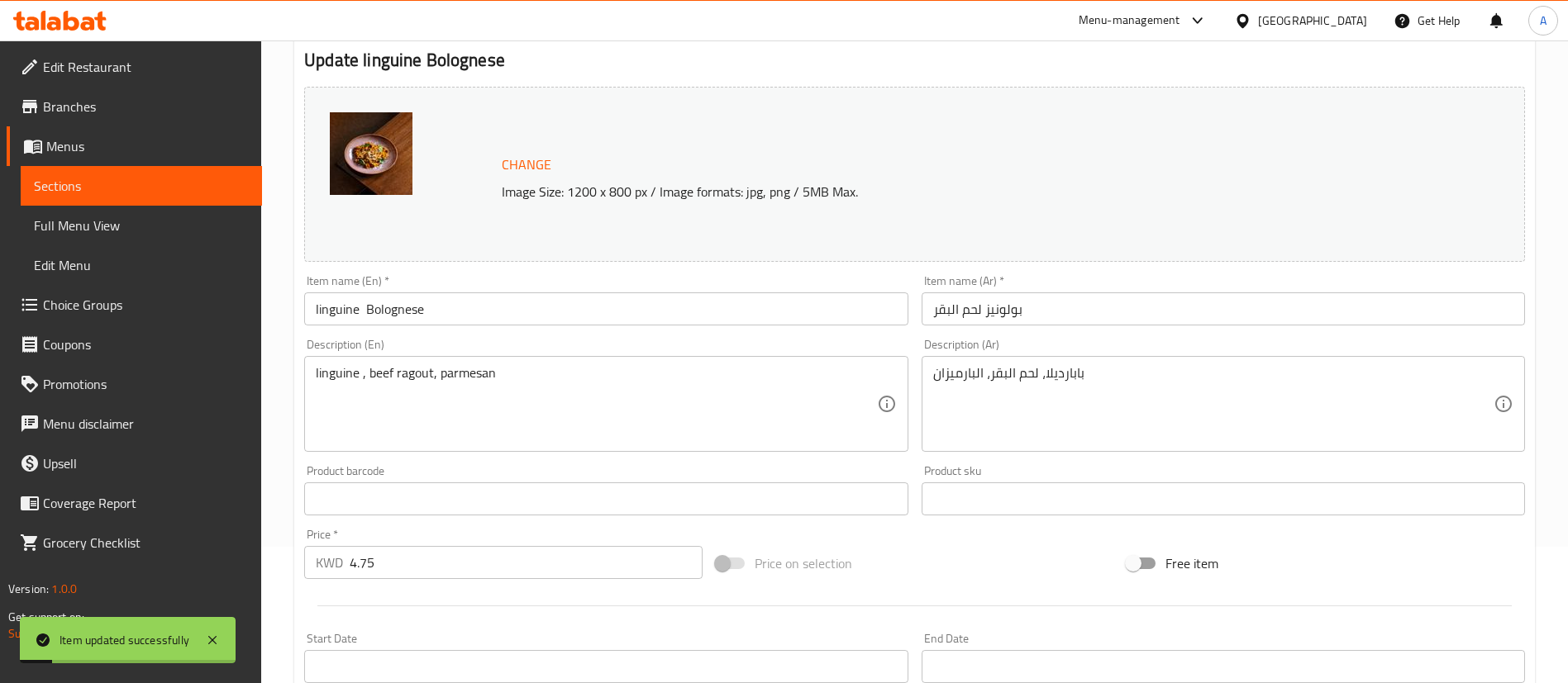
scroll to position [0, 0]
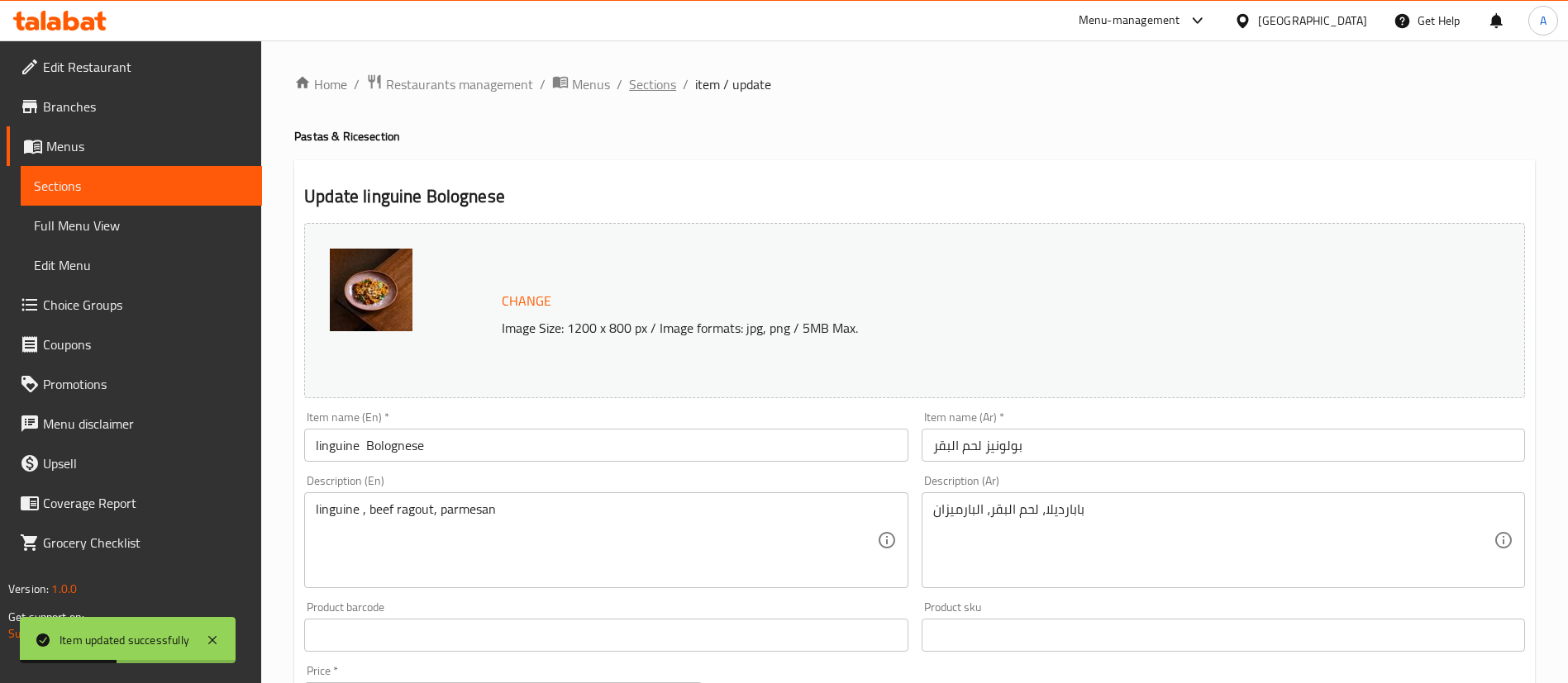
click at [664, 81] on span "Sections" at bounding box center [652, 84] width 47 height 20
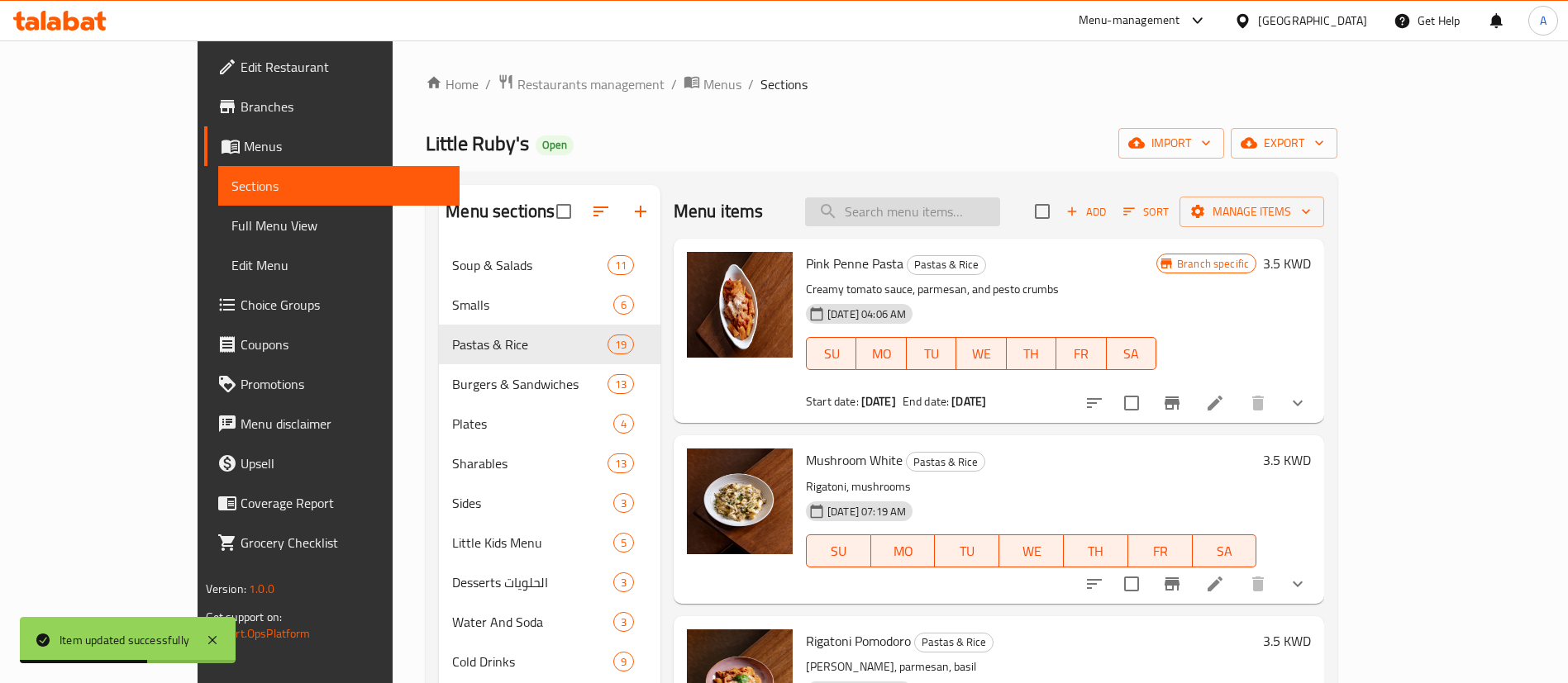
click at [955, 201] on input "search" at bounding box center [902, 212] width 195 height 29
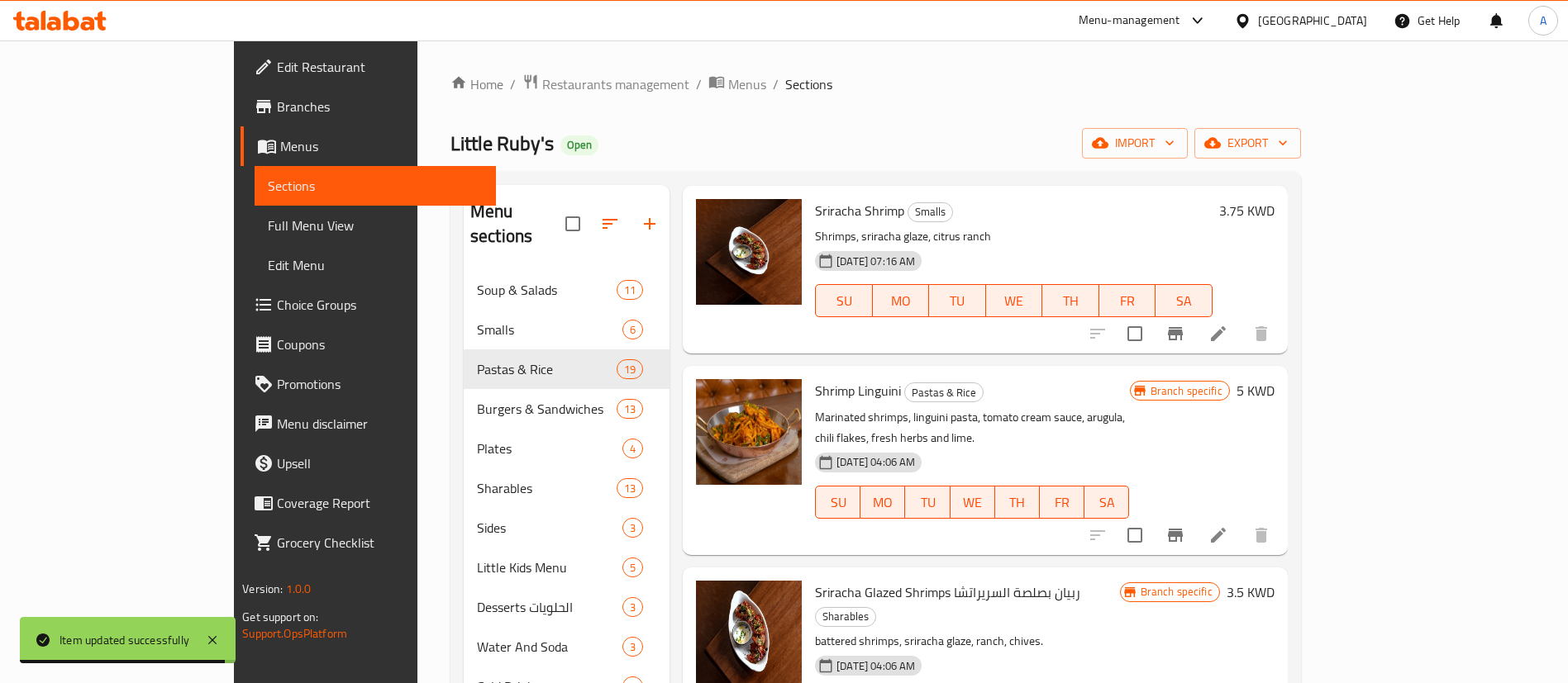
scroll to position [96, 0]
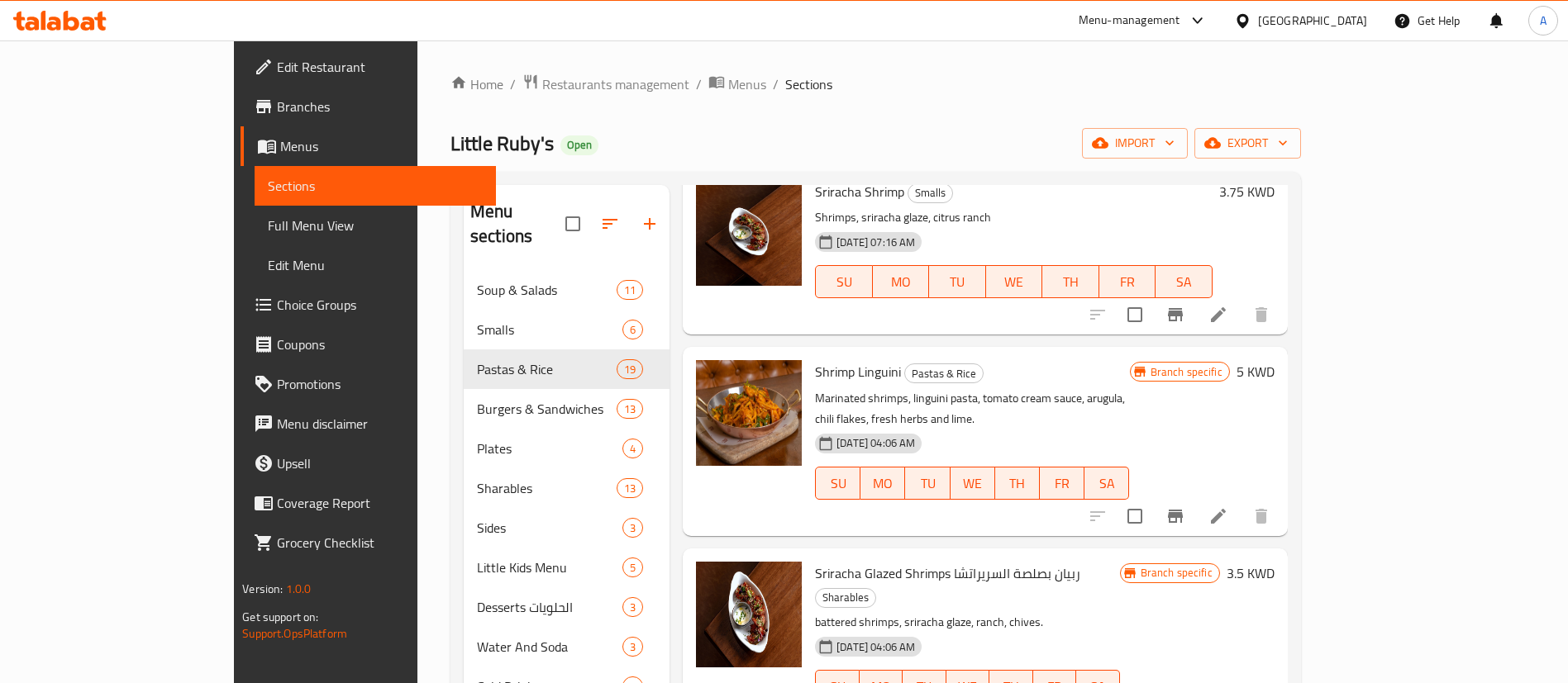
type input "shrimp"
click at [1241, 501] on li at bounding box center [1218, 516] width 46 height 30
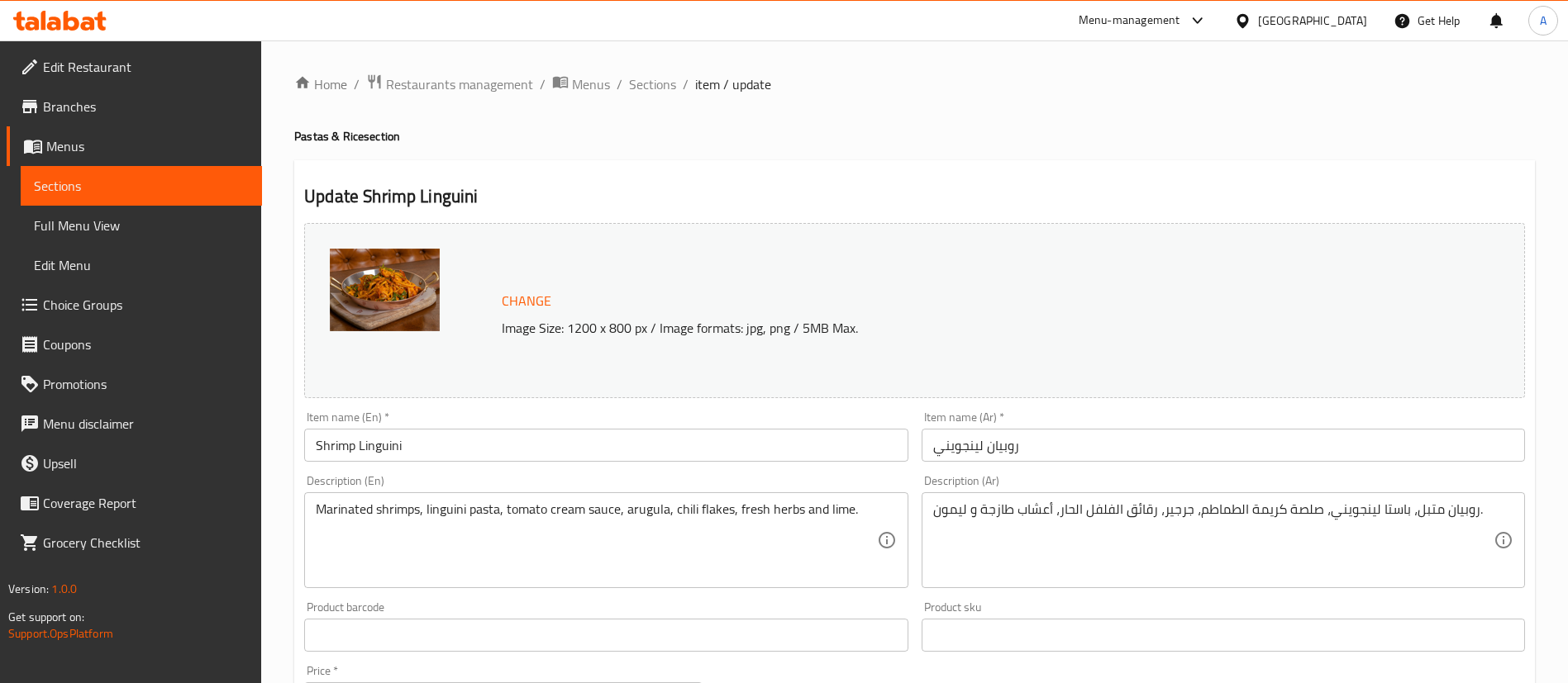
click at [368, 447] on input "Shrimp Linguini" at bounding box center [606, 445] width 603 height 33
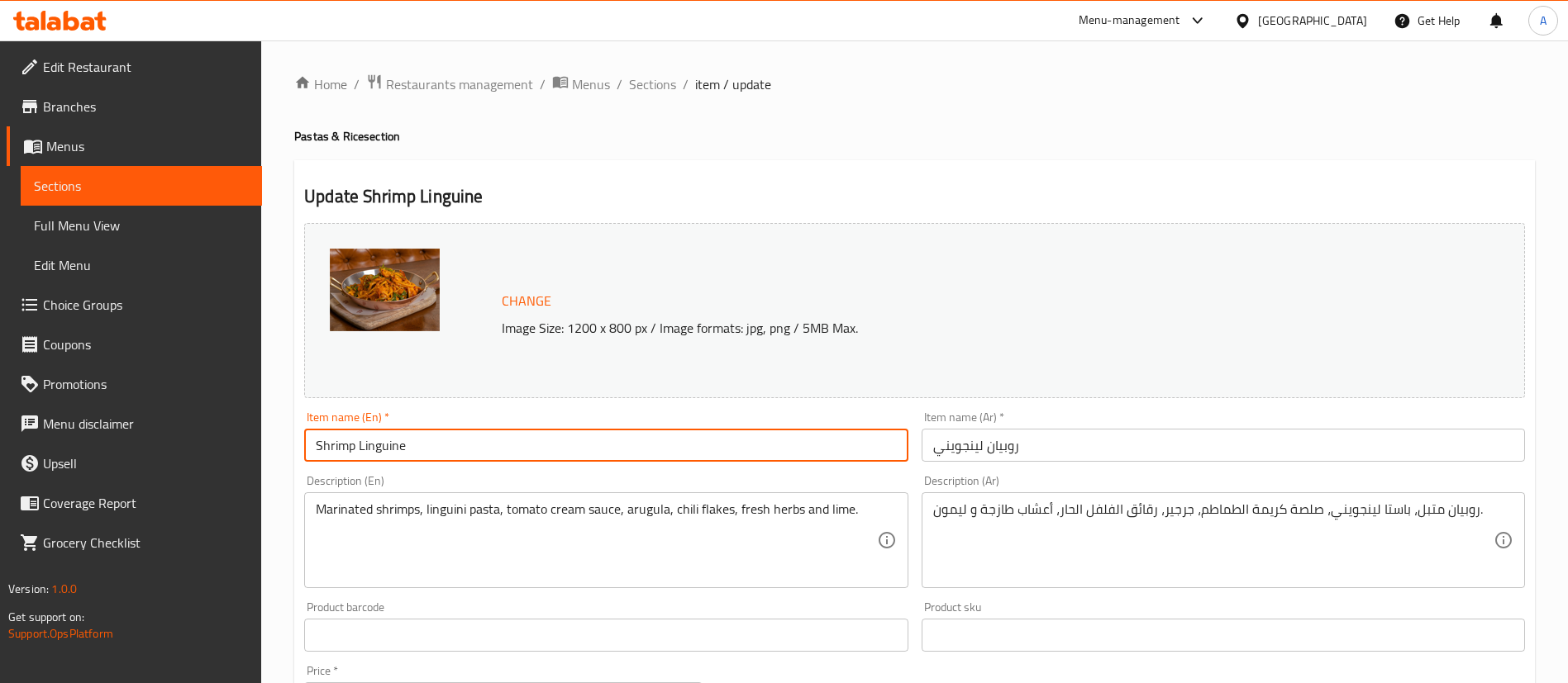
click at [449, 441] on input "Shrimp Linguine" at bounding box center [606, 445] width 603 height 33
click at [367, 438] on input "Shrimp Linguine" at bounding box center [606, 445] width 603 height 33
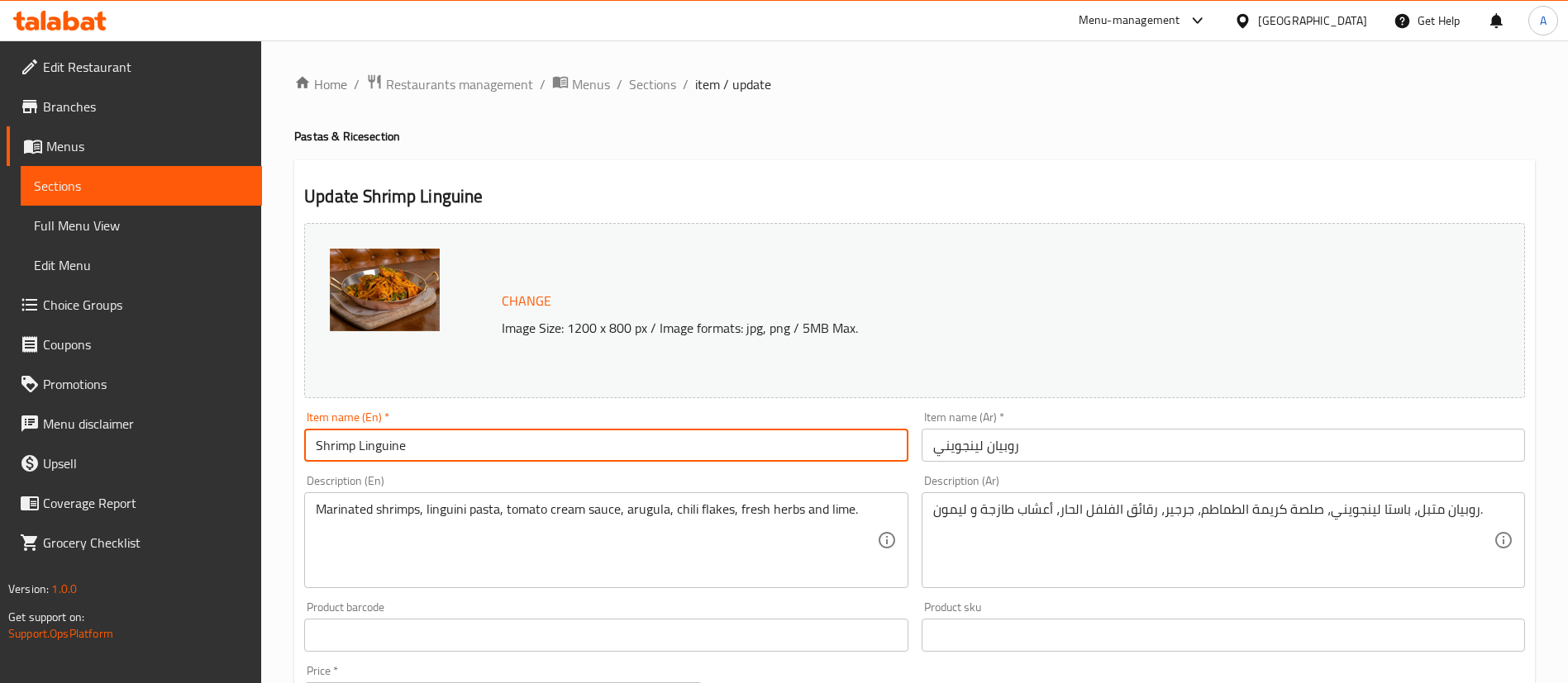
click at [367, 438] on input "Shrimp Linguine" at bounding box center [606, 445] width 603 height 33
type input "Shrimp Linguine"
click at [437, 504] on textarea "Marinated shrimps, linguini pasta, tomato cream sauce, arugula, chili flakes, f…" at bounding box center [596, 540] width 560 height 79
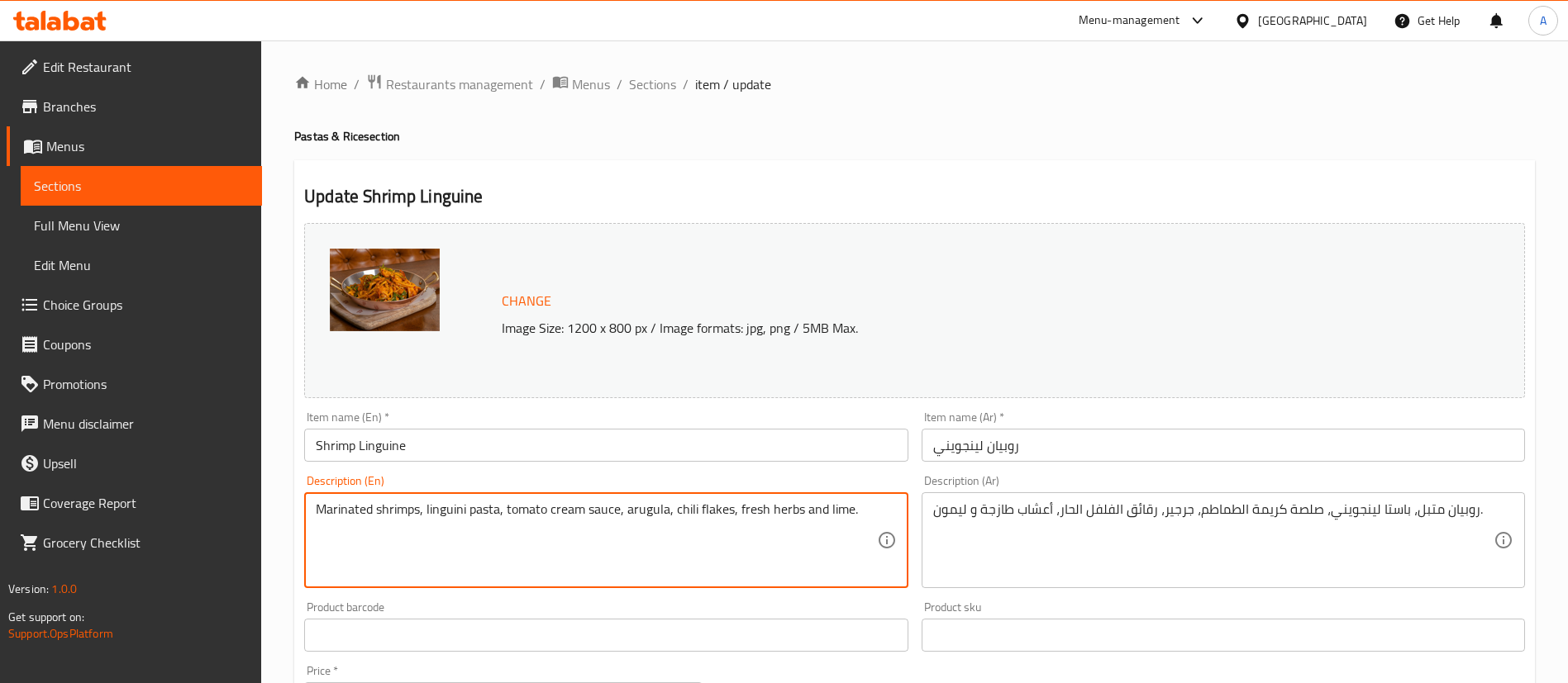
paste textarea "Linguine"
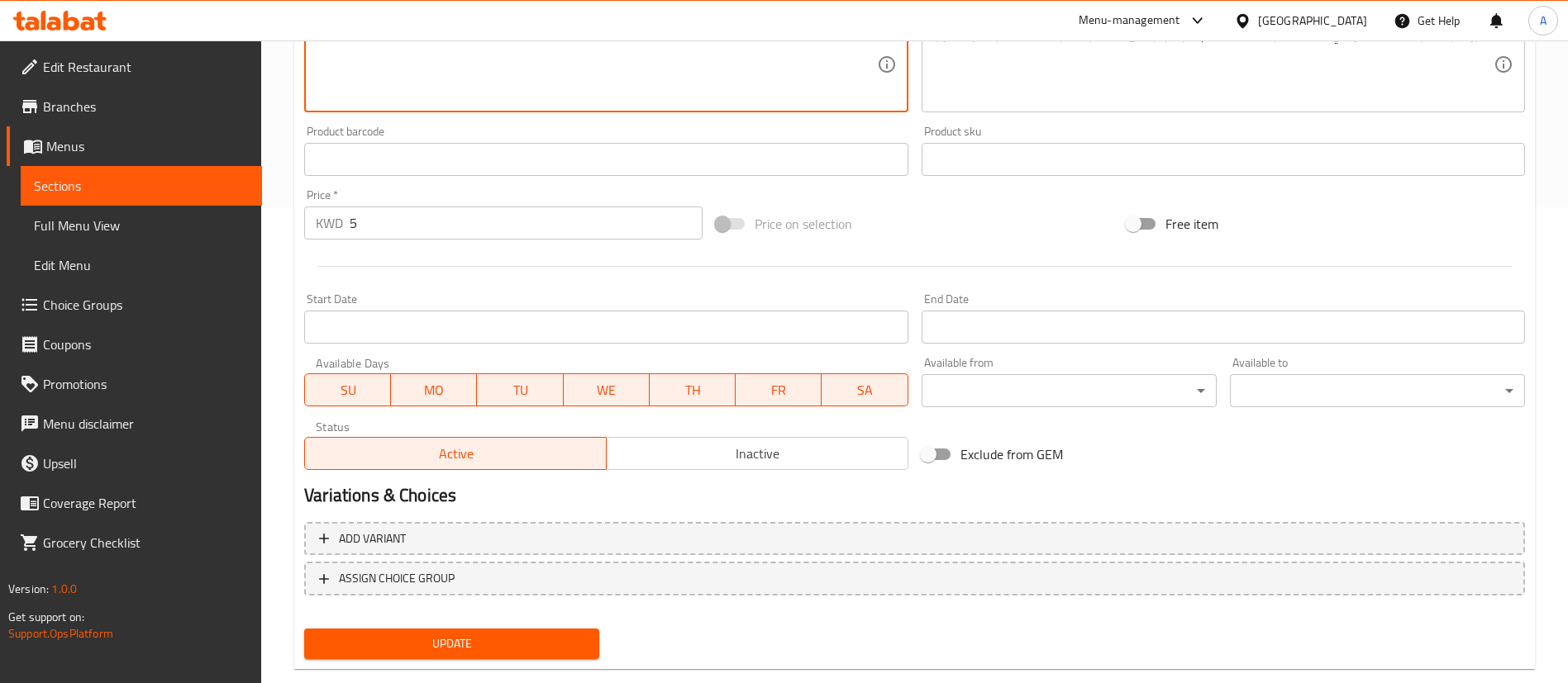
scroll to position [508, 0]
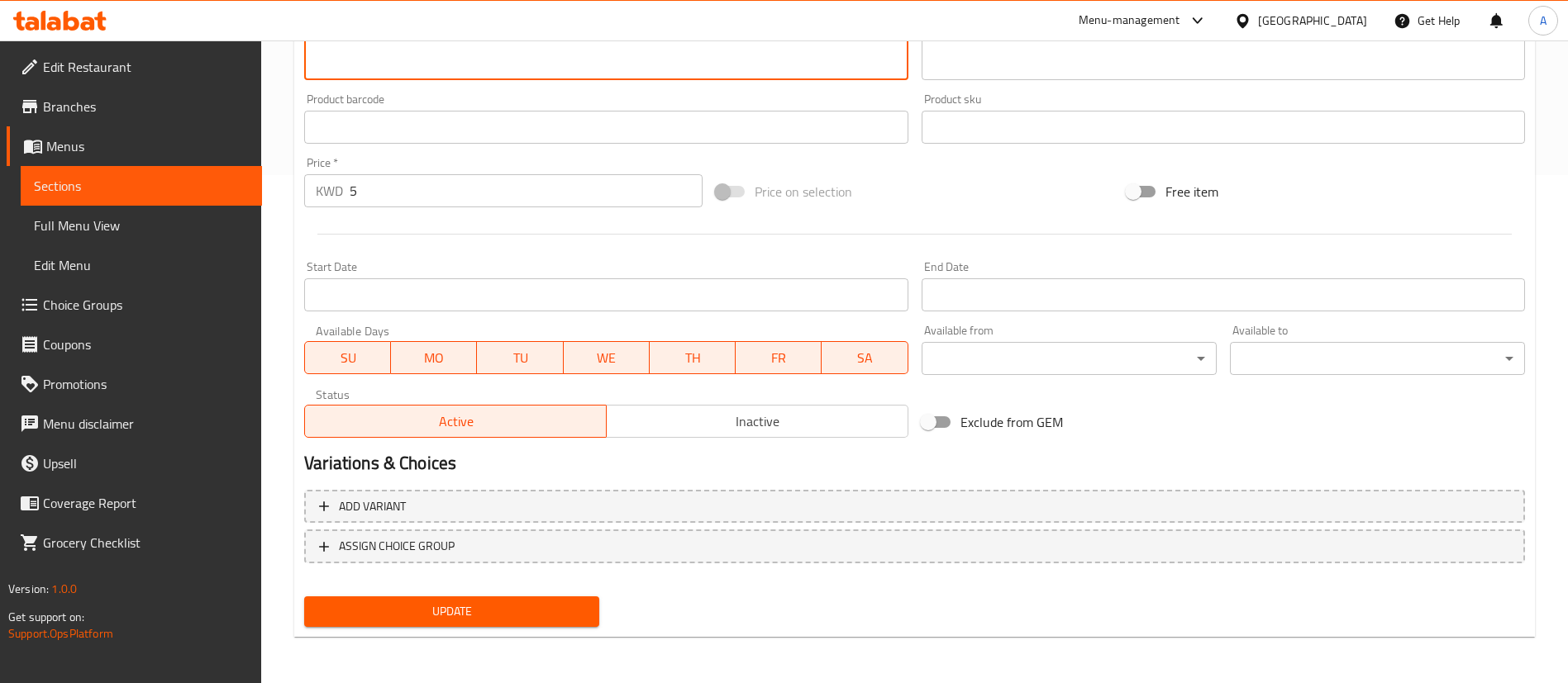
type textarea "Marinated shrimps, Linguine pasta, tomato cream sauce, arugula, chili flakes, f…"
click at [404, 603] on span "Update" at bounding box center [452, 611] width 268 height 20
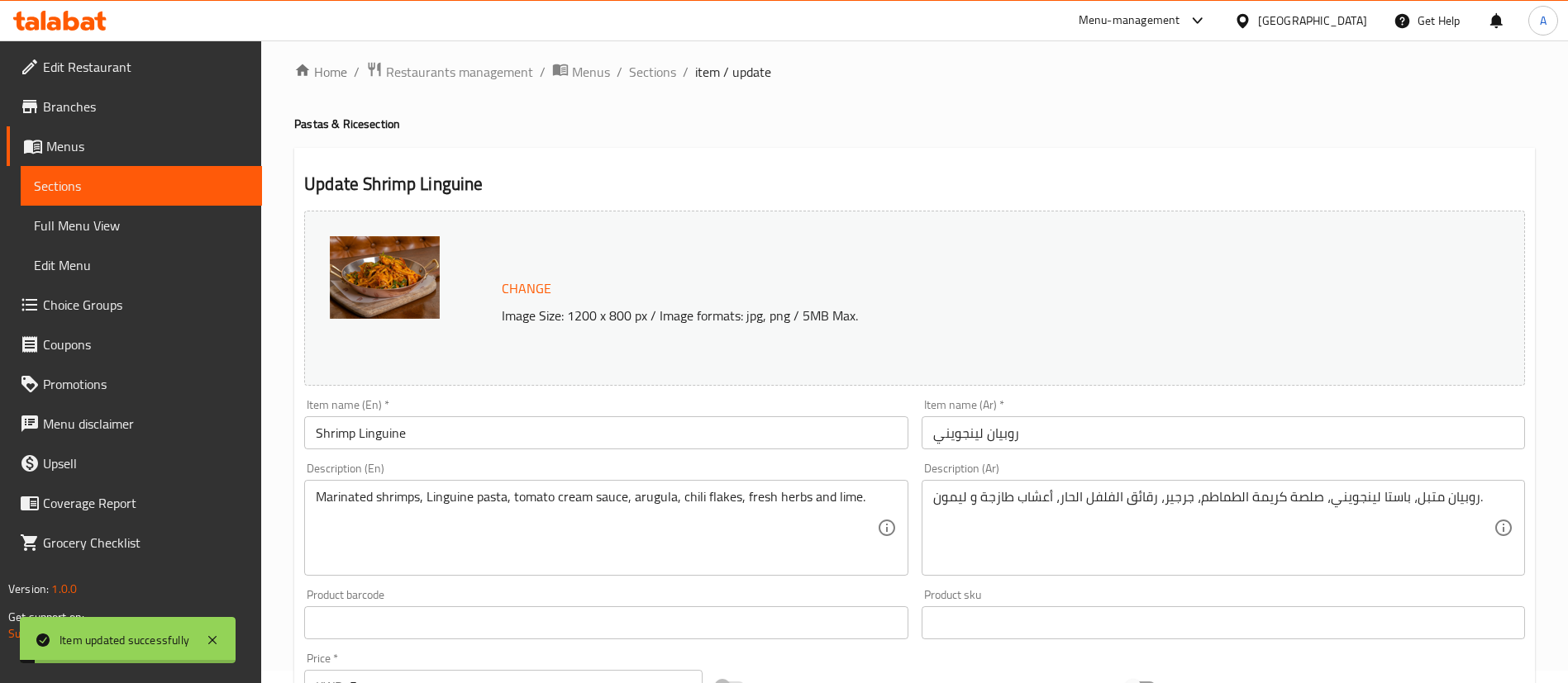
scroll to position [0, 0]
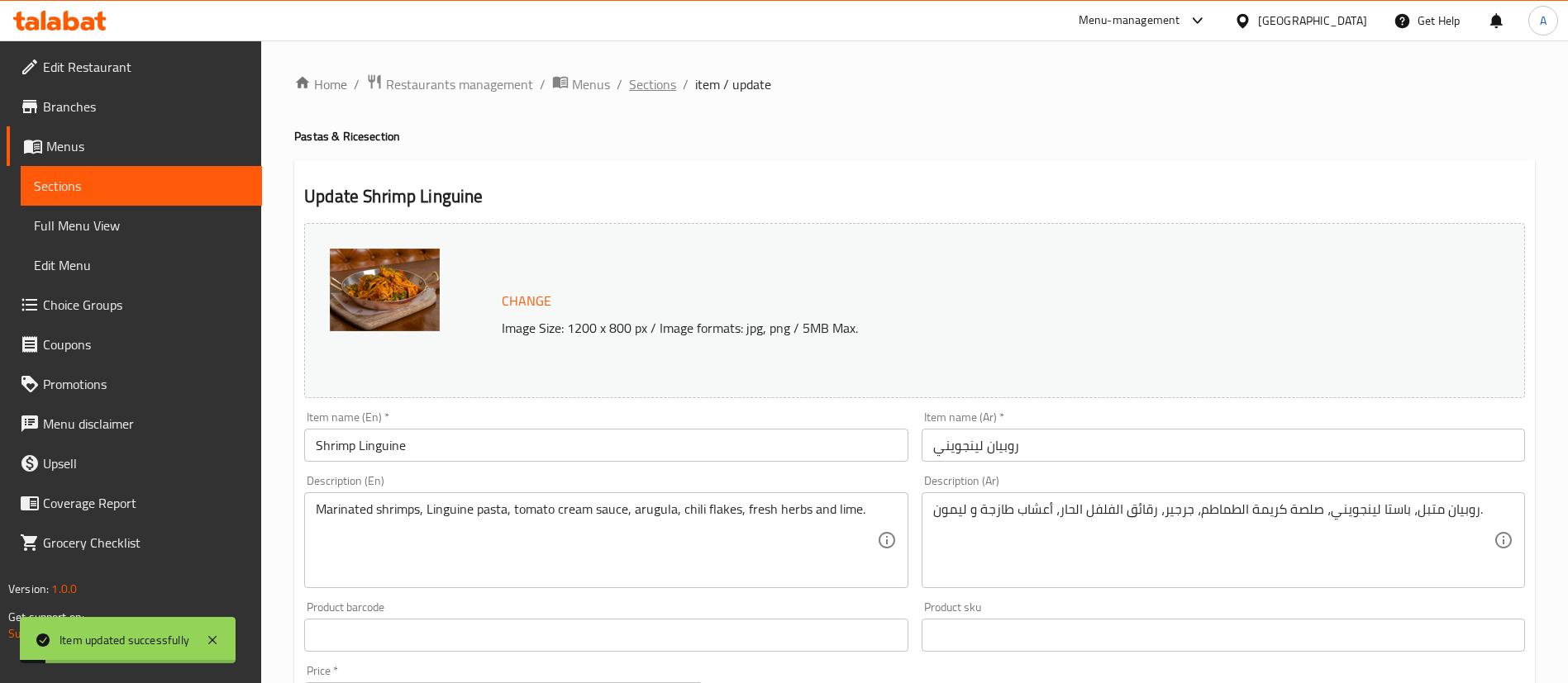
click at [646, 94] on span "Sections" at bounding box center [652, 84] width 47 height 20
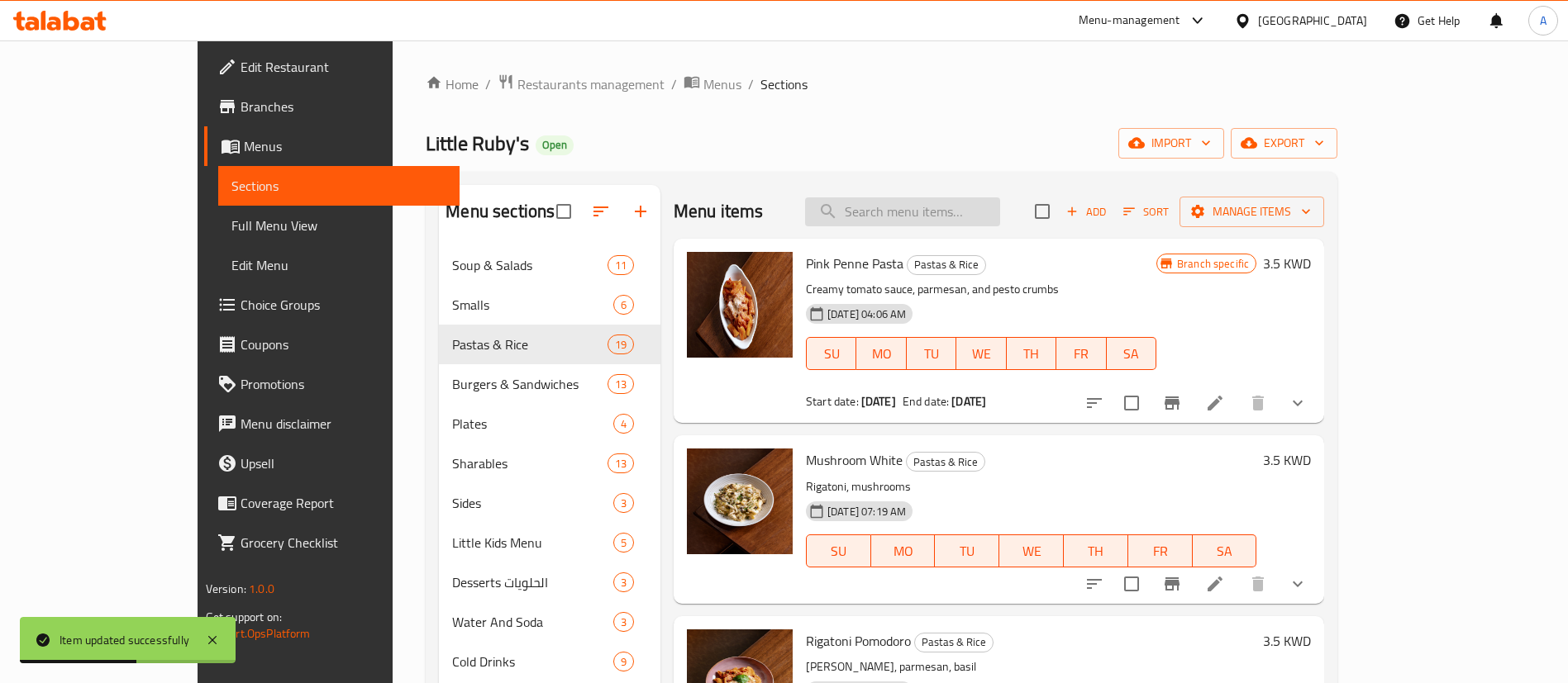
click at [951, 223] on input "search" at bounding box center [902, 212] width 195 height 29
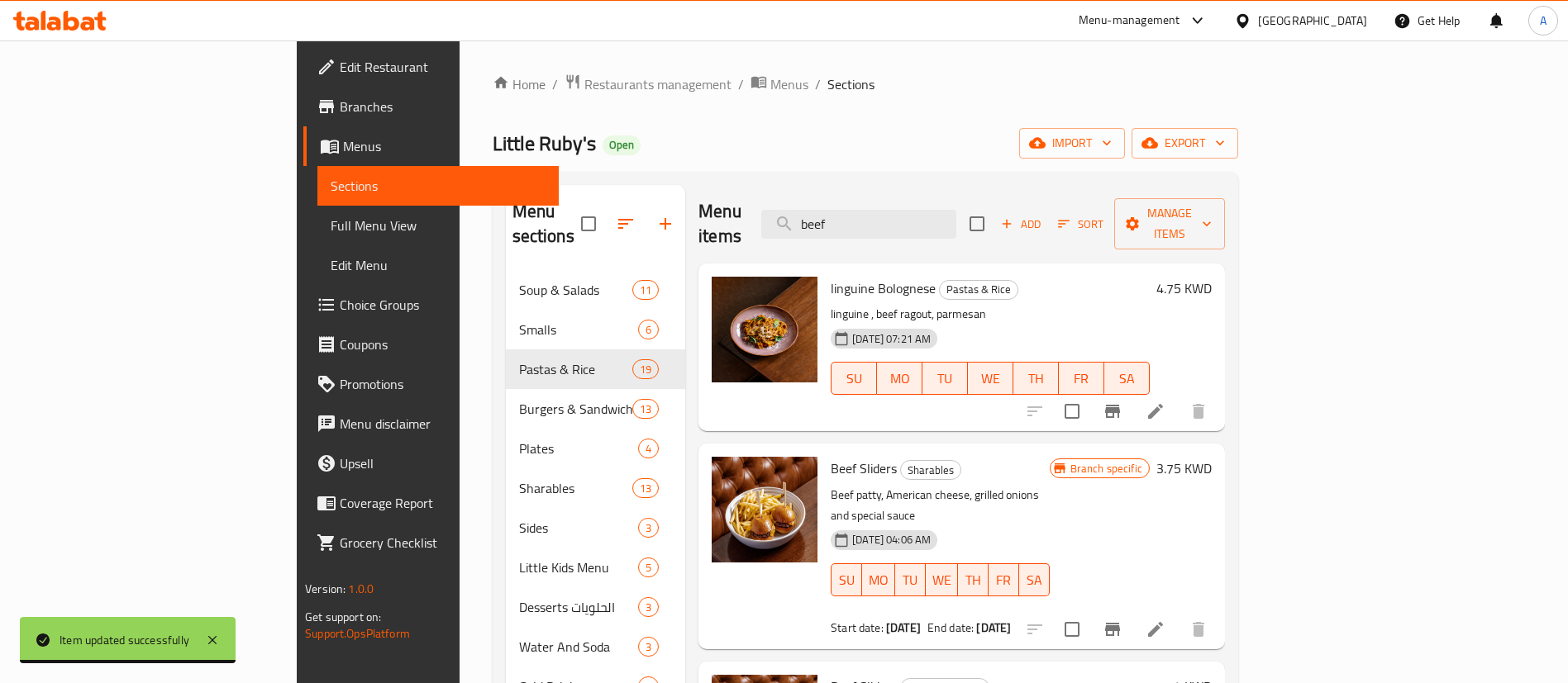
drag, startPoint x: 962, startPoint y: 204, endPoint x: 731, endPoint y: 205, distance: 231.0
click at [733, 206] on div "Menu items beef Add Sort Manage items" at bounding box center [962, 225] width 526 height 79
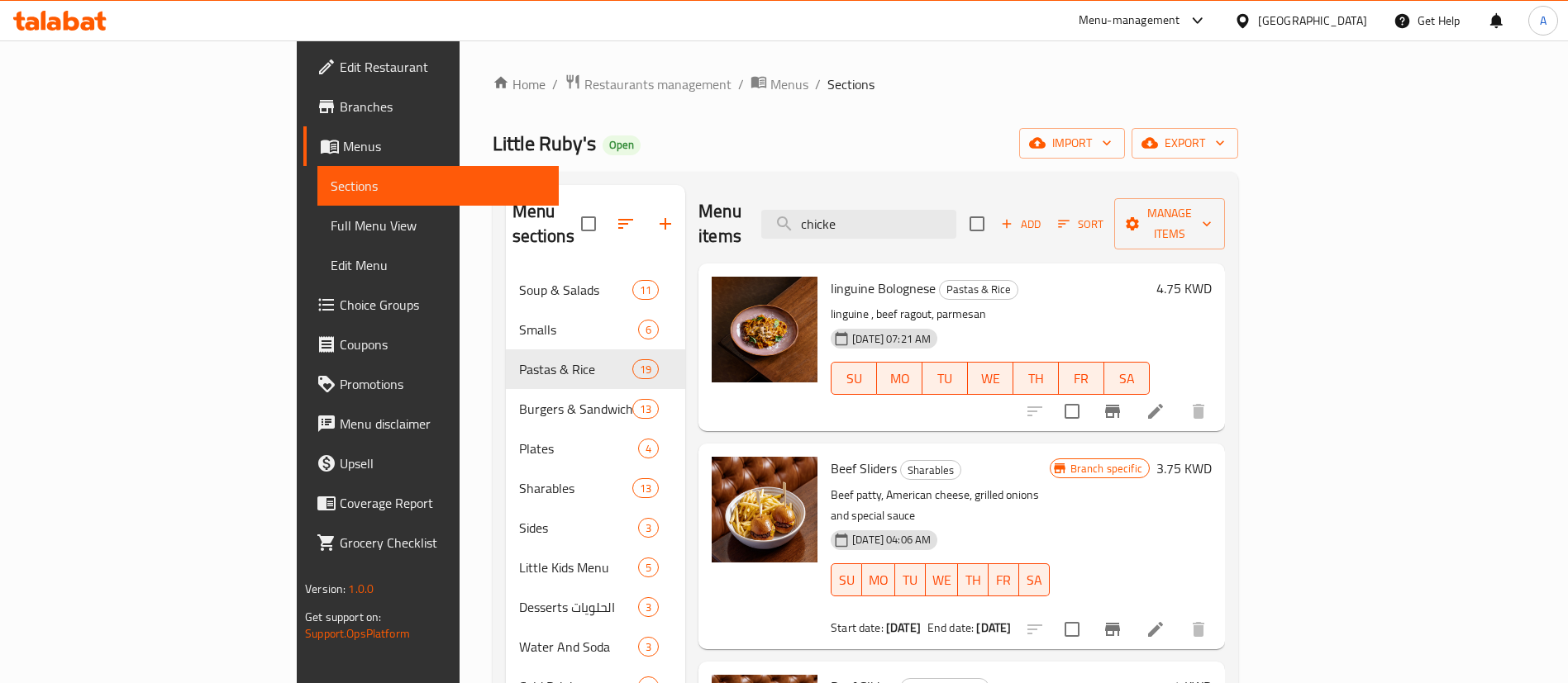
type input "chicken"
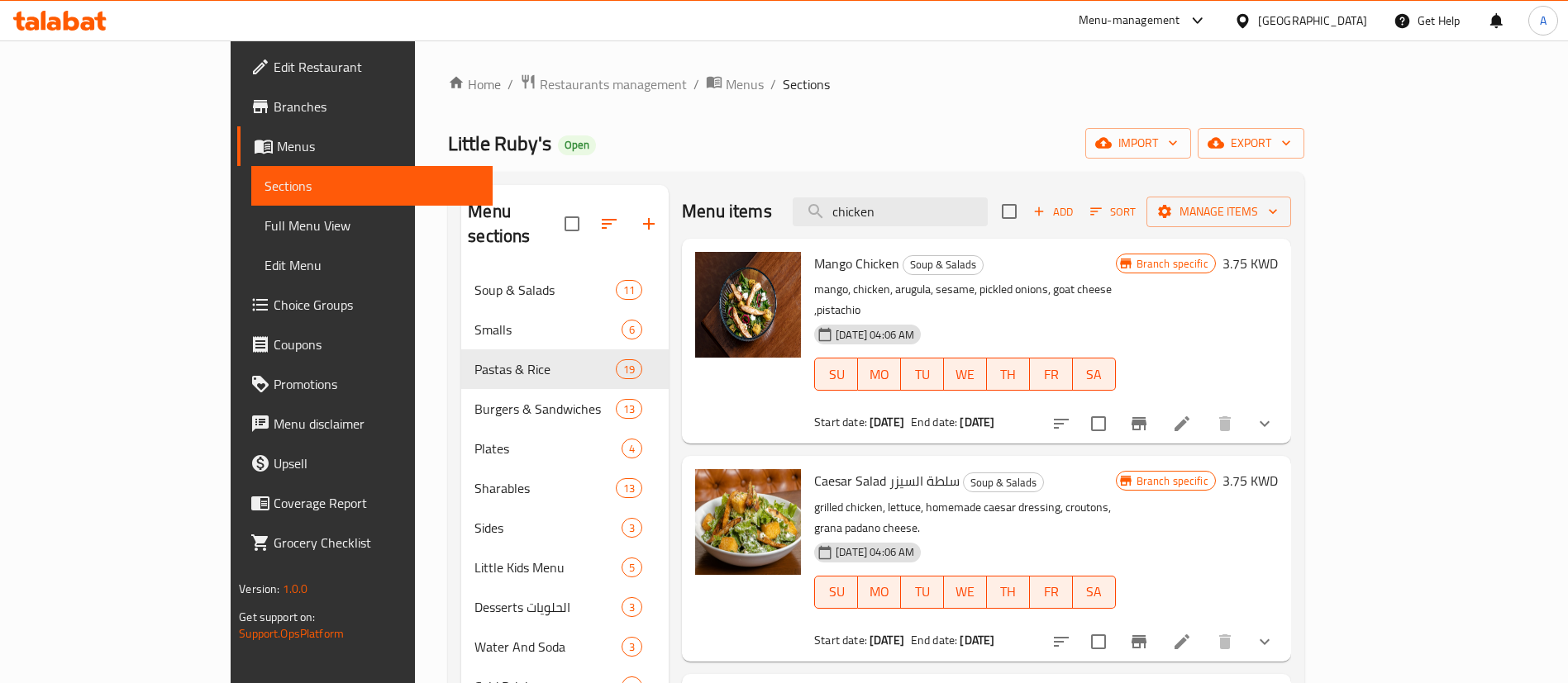
drag, startPoint x: 827, startPoint y: 217, endPoint x: 677, endPoint y: 217, distance: 150.0
click at [682, 217] on div "Menu items chicken Add Sort Manage items" at bounding box center [986, 212] width 609 height 54
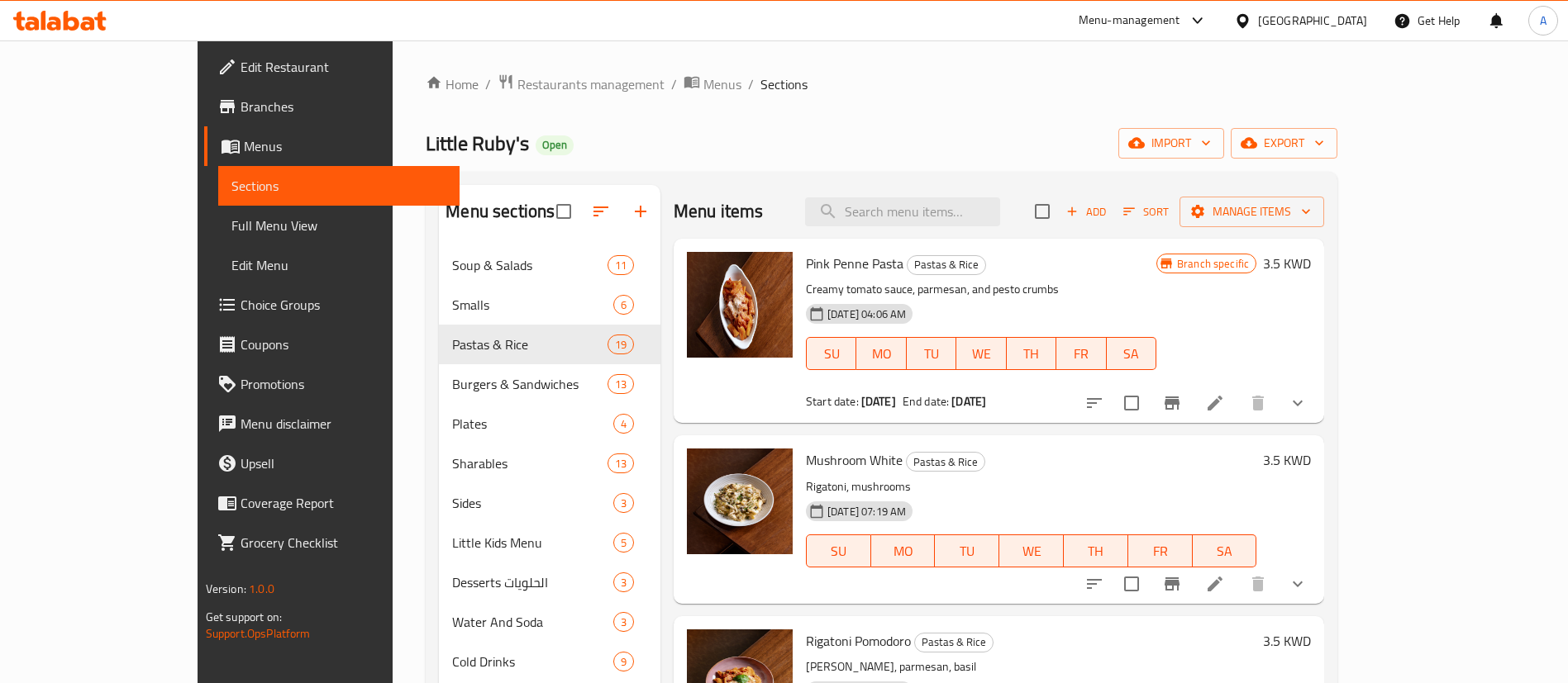
click at [747, 199] on div "Menu items Add Sort Manage items" at bounding box center [999, 212] width 651 height 54
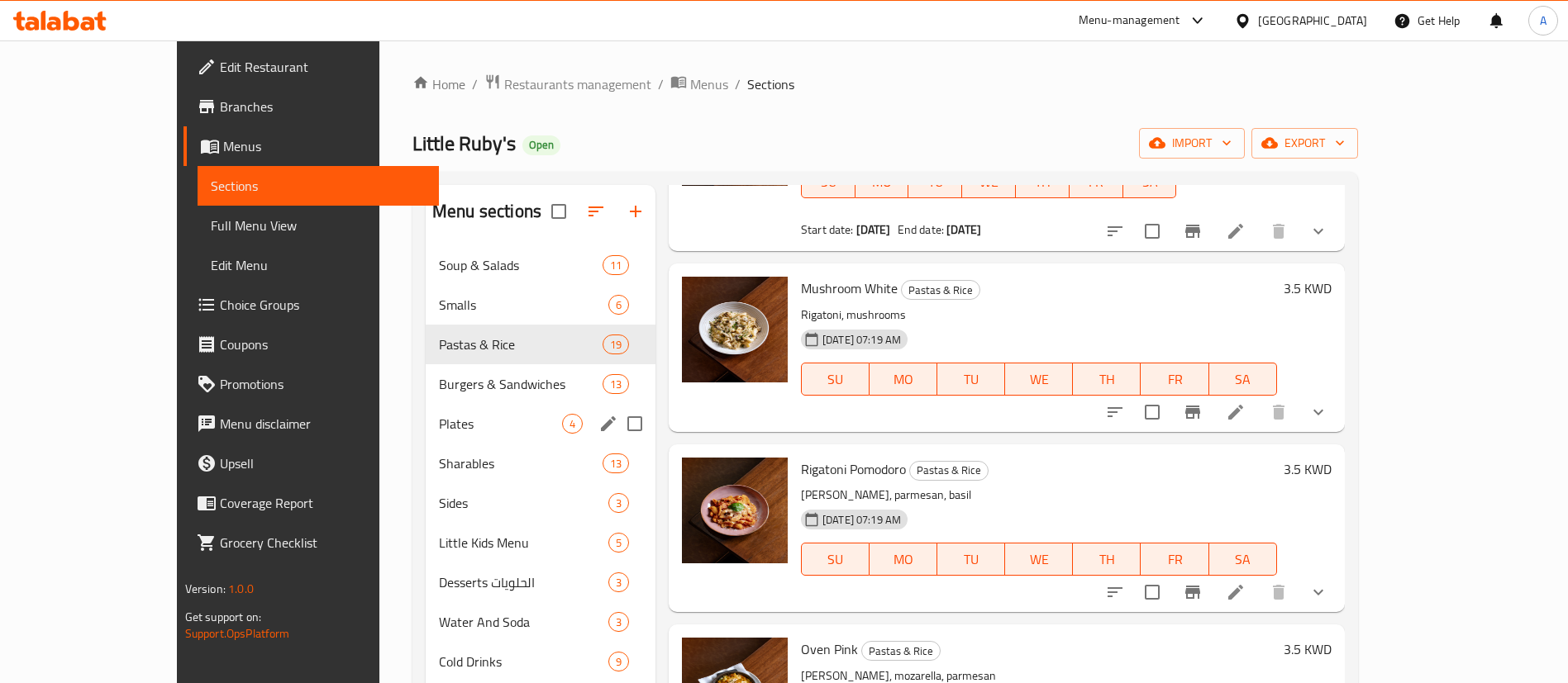
scroll to position [248, 0]
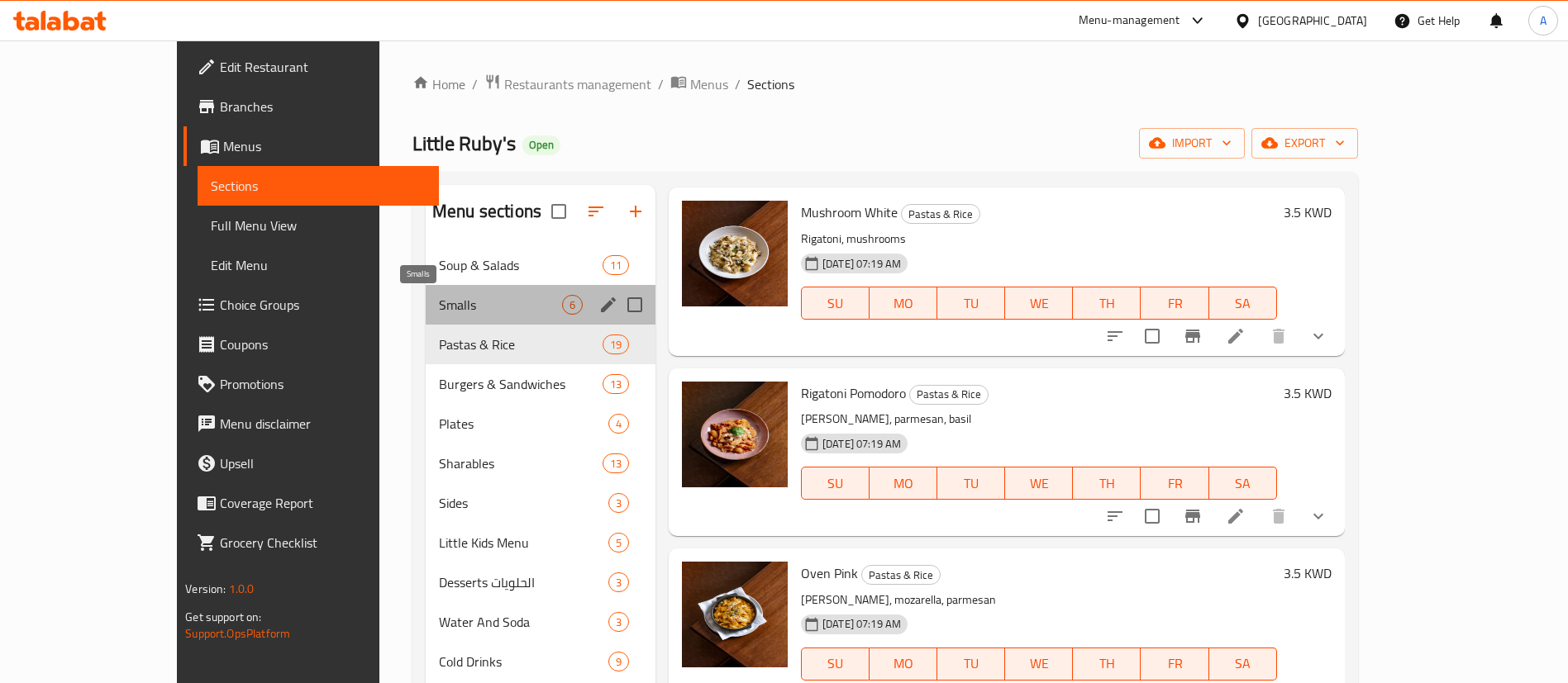
click at [439, 312] on span "Smalls" at bounding box center [500, 304] width 123 height 20
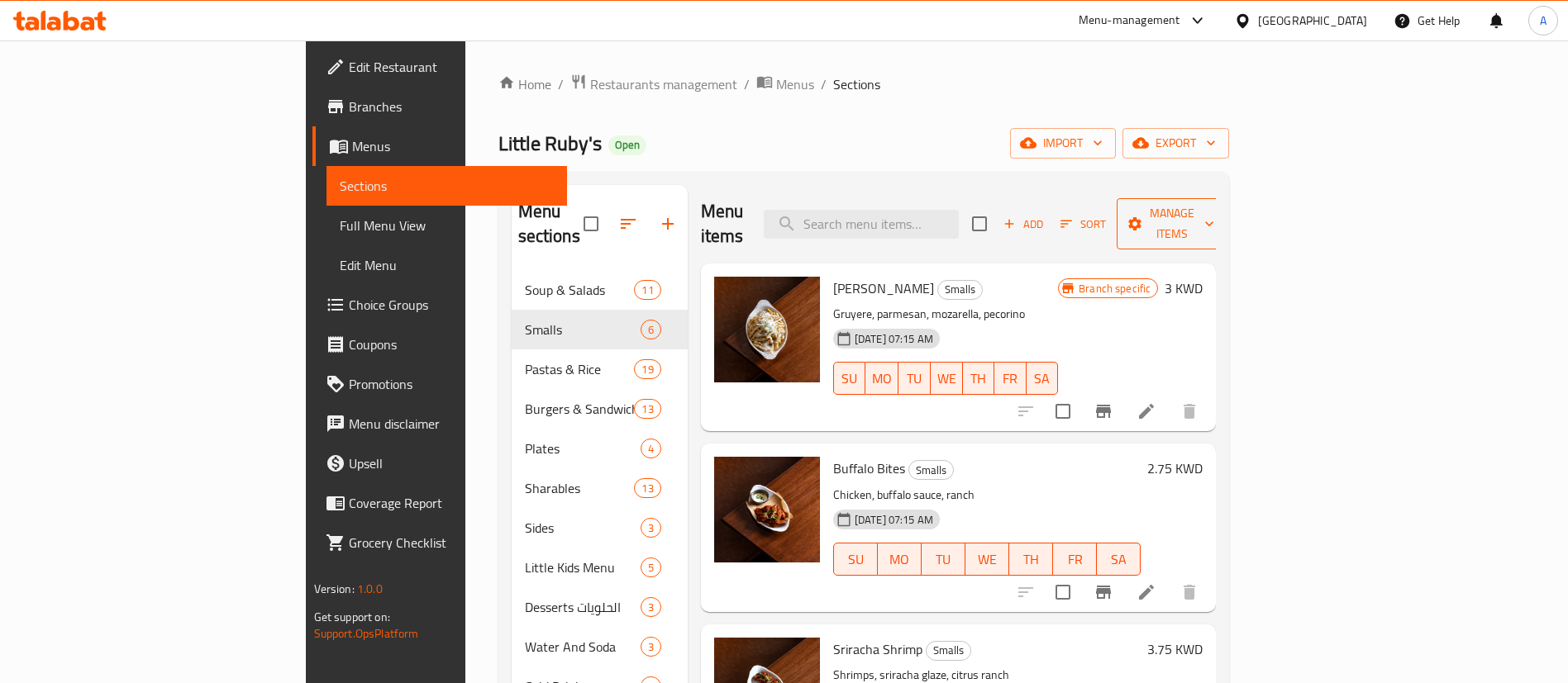
click at [1214, 208] on span "Manage items" at bounding box center [1172, 224] width 85 height 41
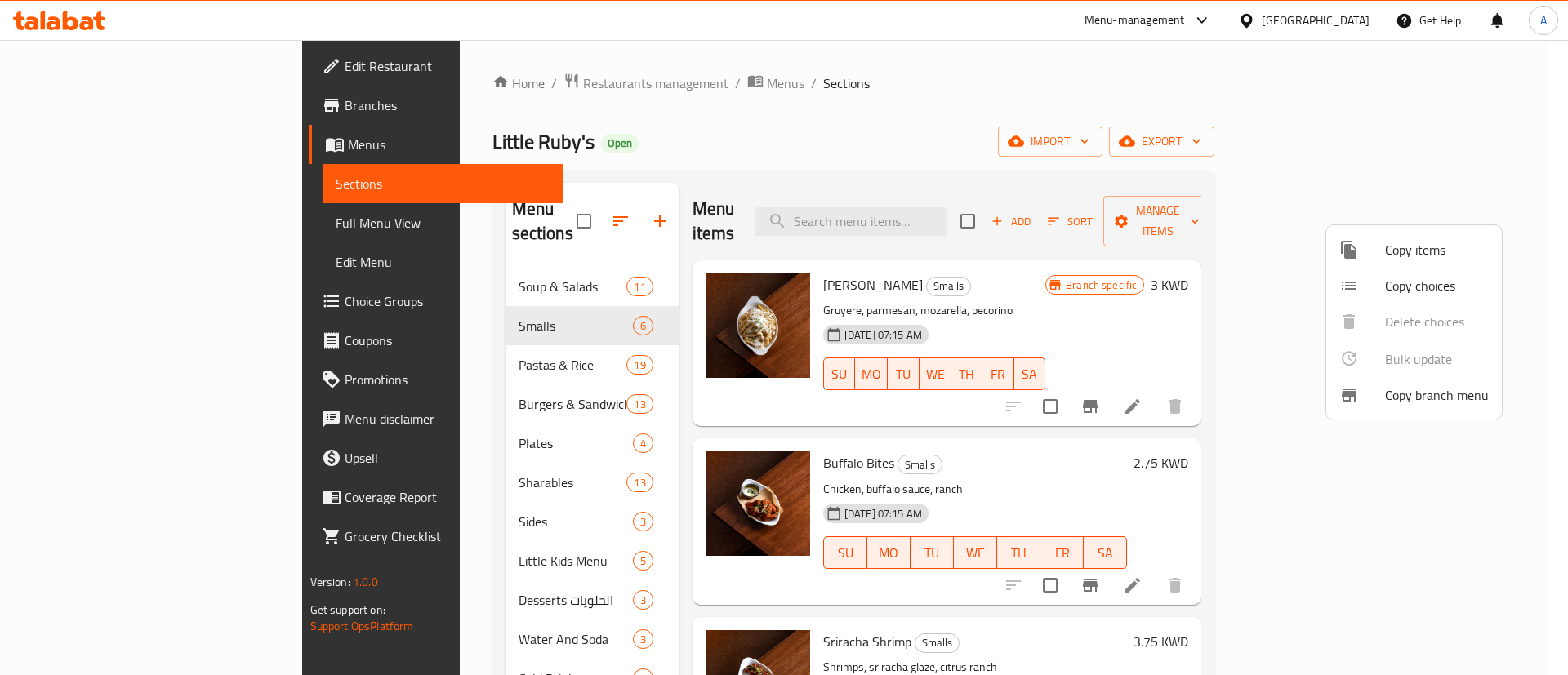
click at [1423, 248] on span "Copy items" at bounding box center [1436, 249] width 104 height 19
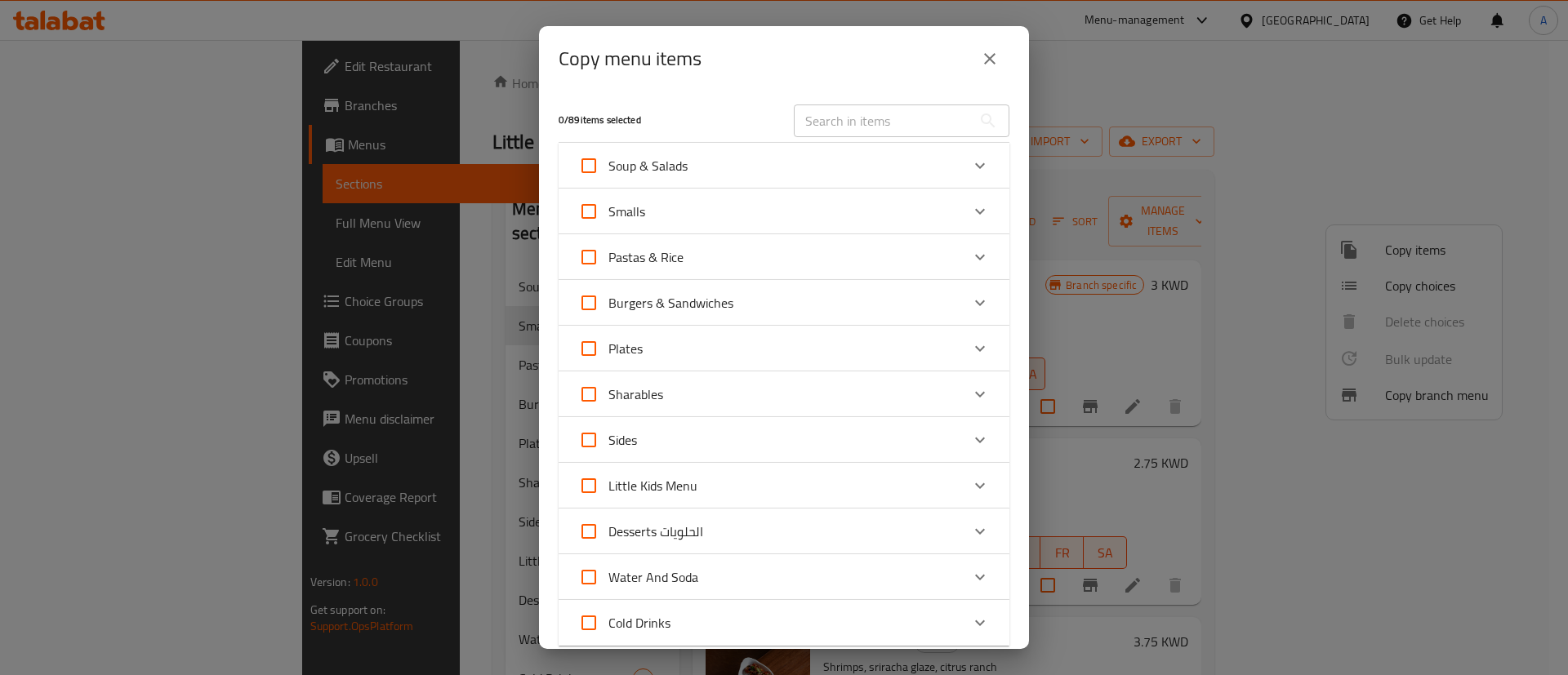
click at [690, 464] on div "Little Kids Menu" at bounding box center [784, 486] width 451 height 46
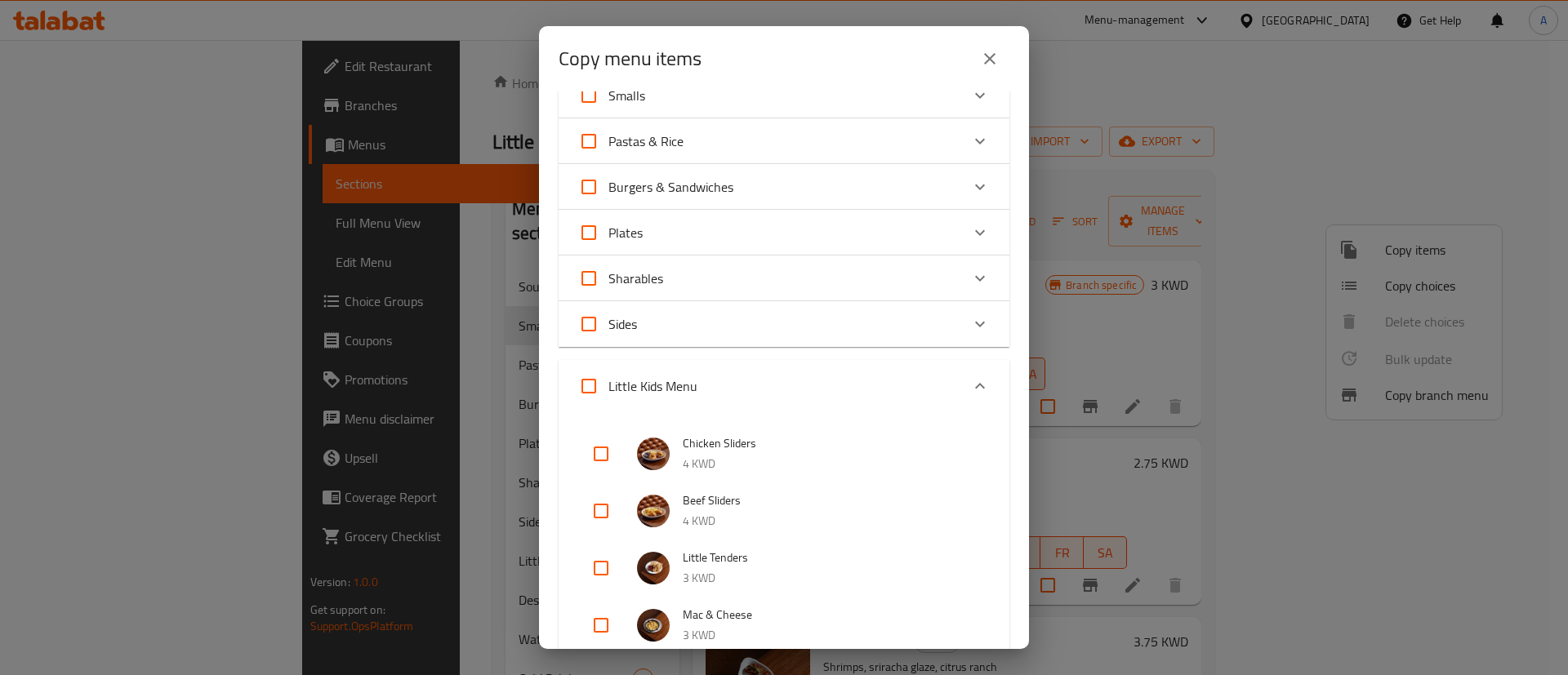
scroll to position [245, 0]
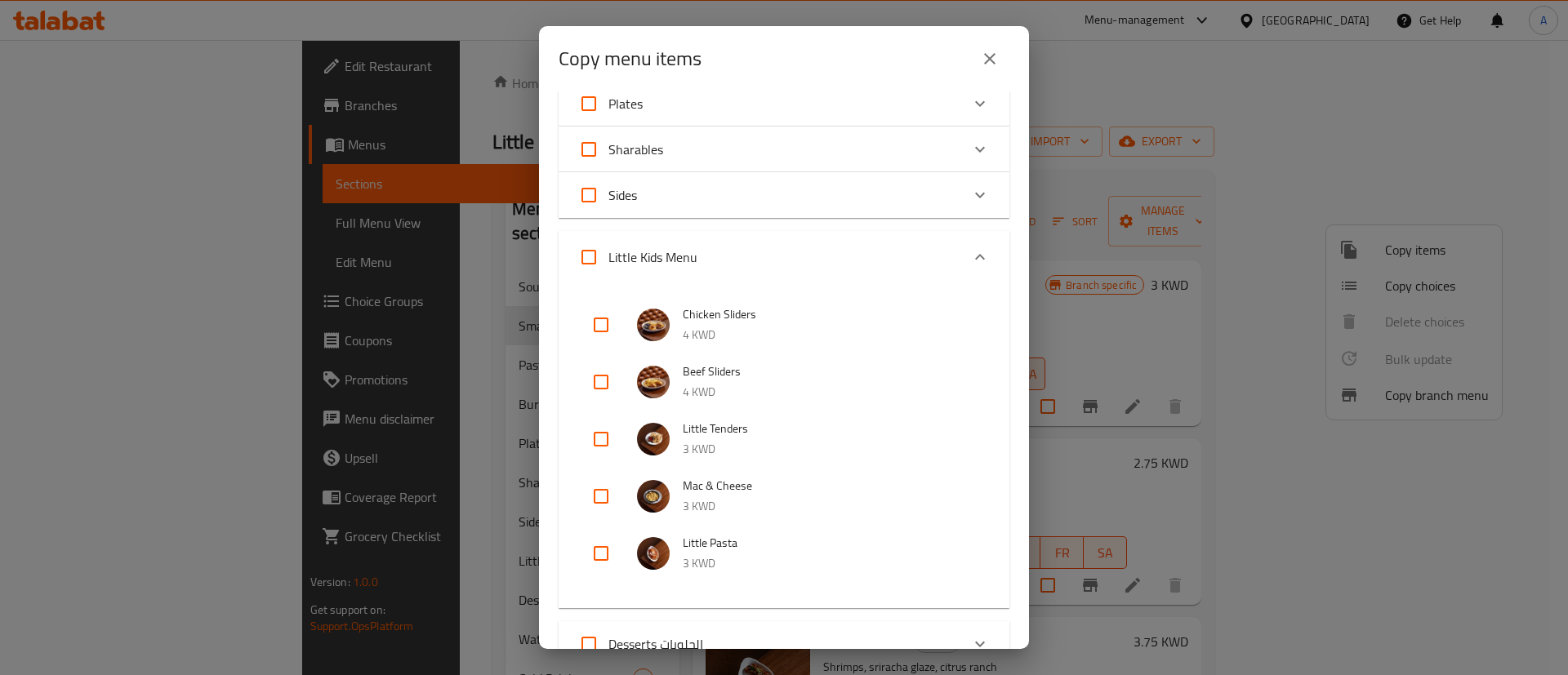
click at [606, 321] on input "checkbox" at bounding box center [601, 325] width 39 height 39
checkbox input "true"
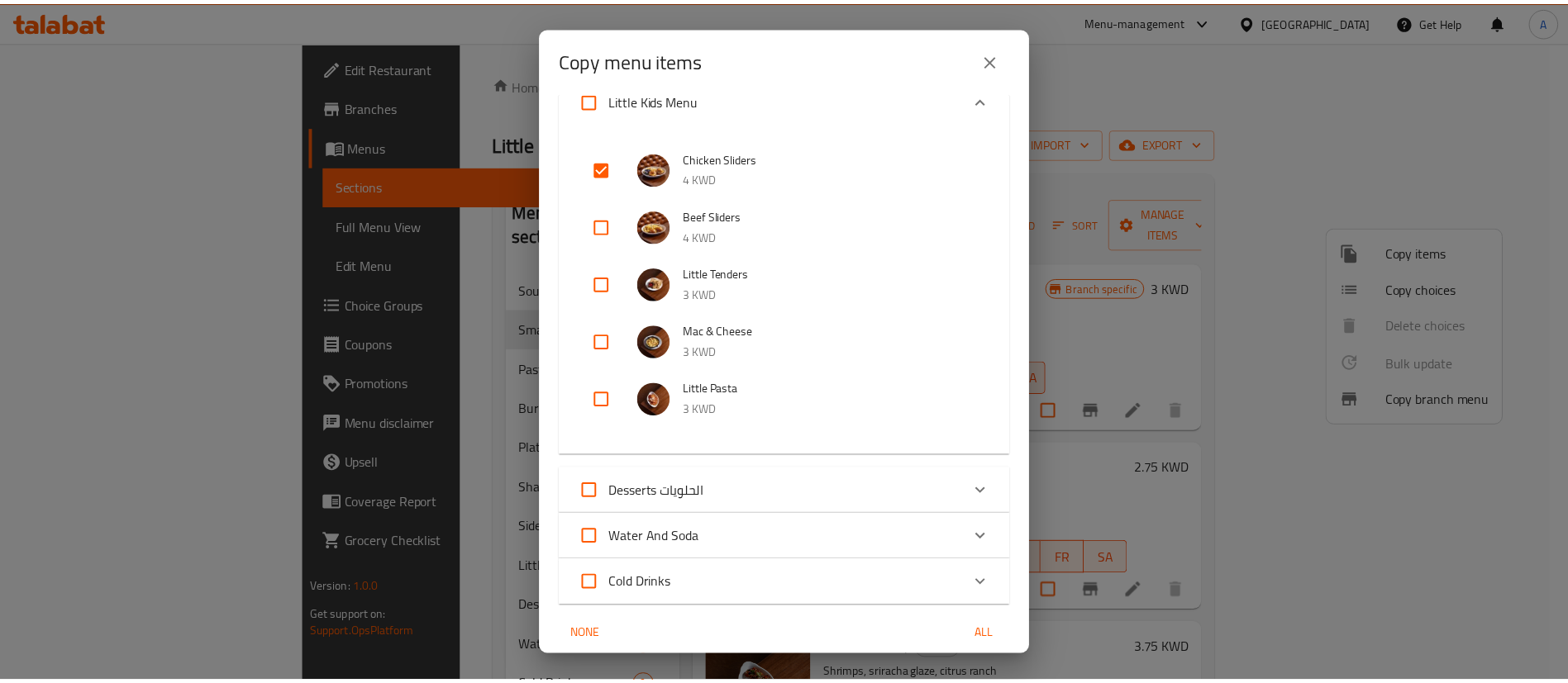
scroll to position [597, 0]
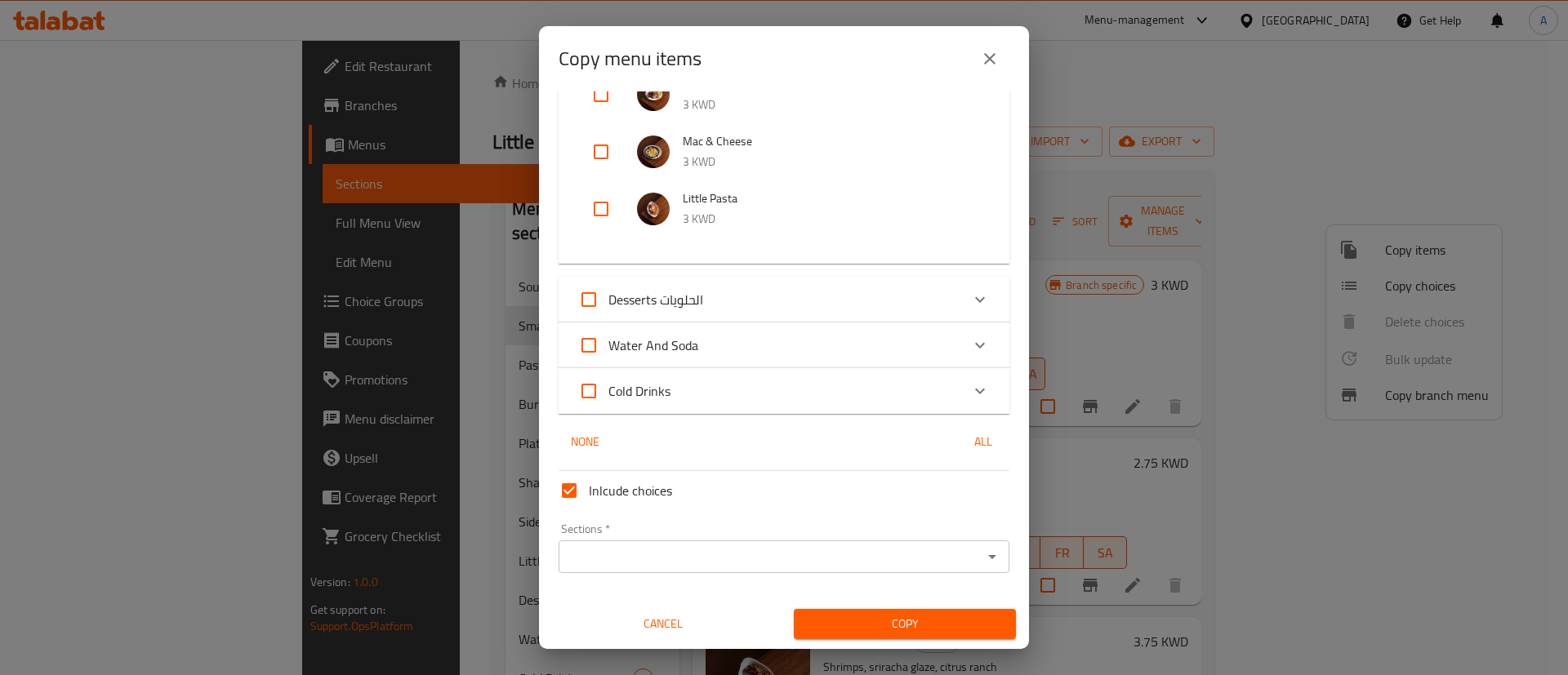
click at [710, 547] on input "Sections   *" at bounding box center [770, 556] width 414 height 23
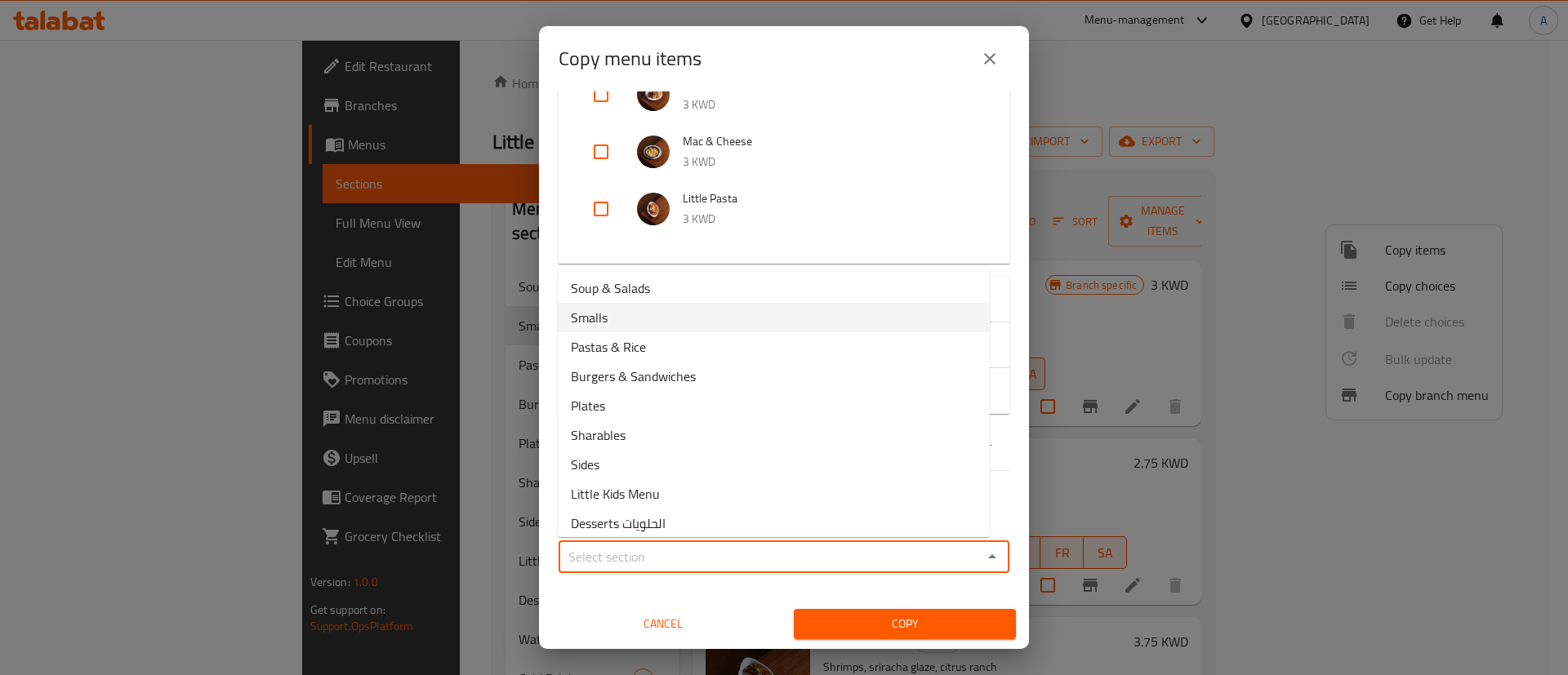
click at [711, 310] on li "Smalls" at bounding box center [774, 317] width 432 height 30
type input "Smalls"
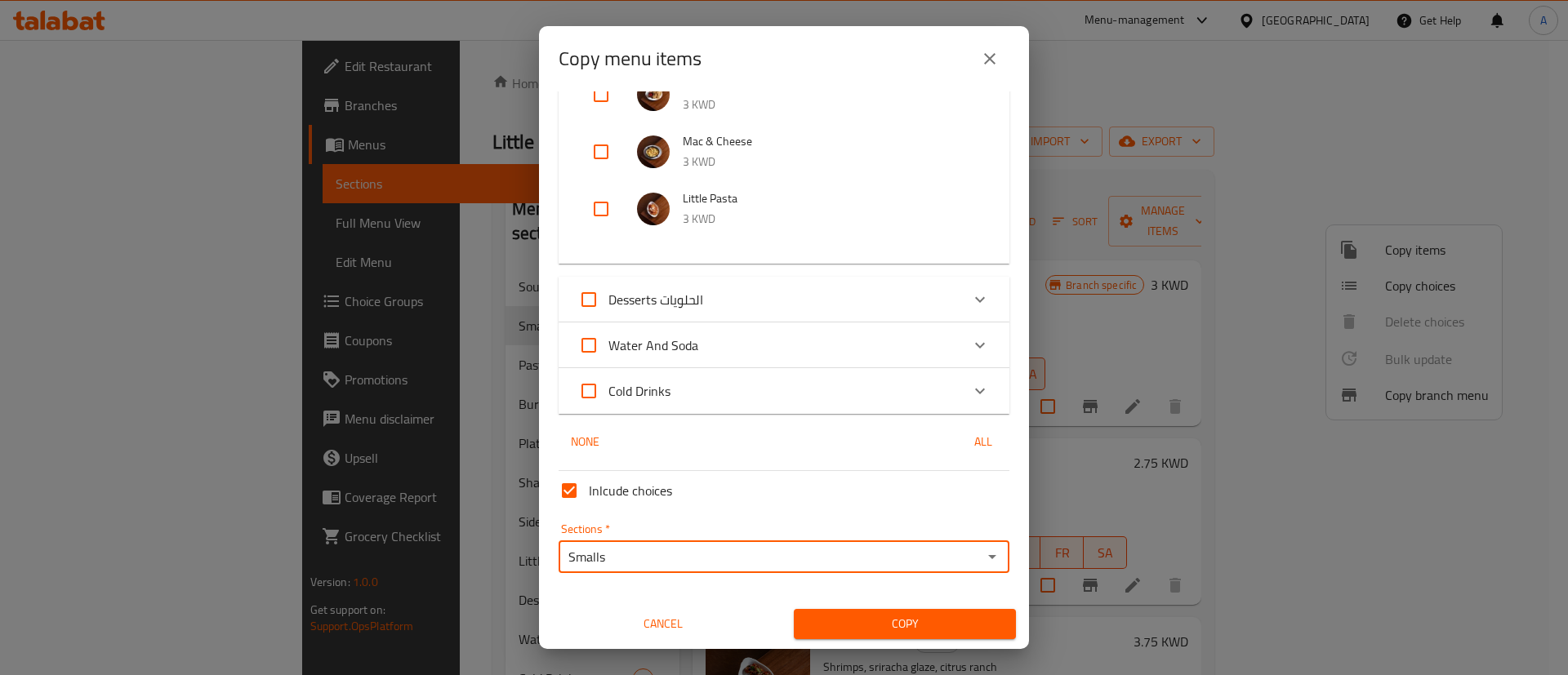
click at [831, 618] on span "Copy" at bounding box center [905, 624] width 196 height 20
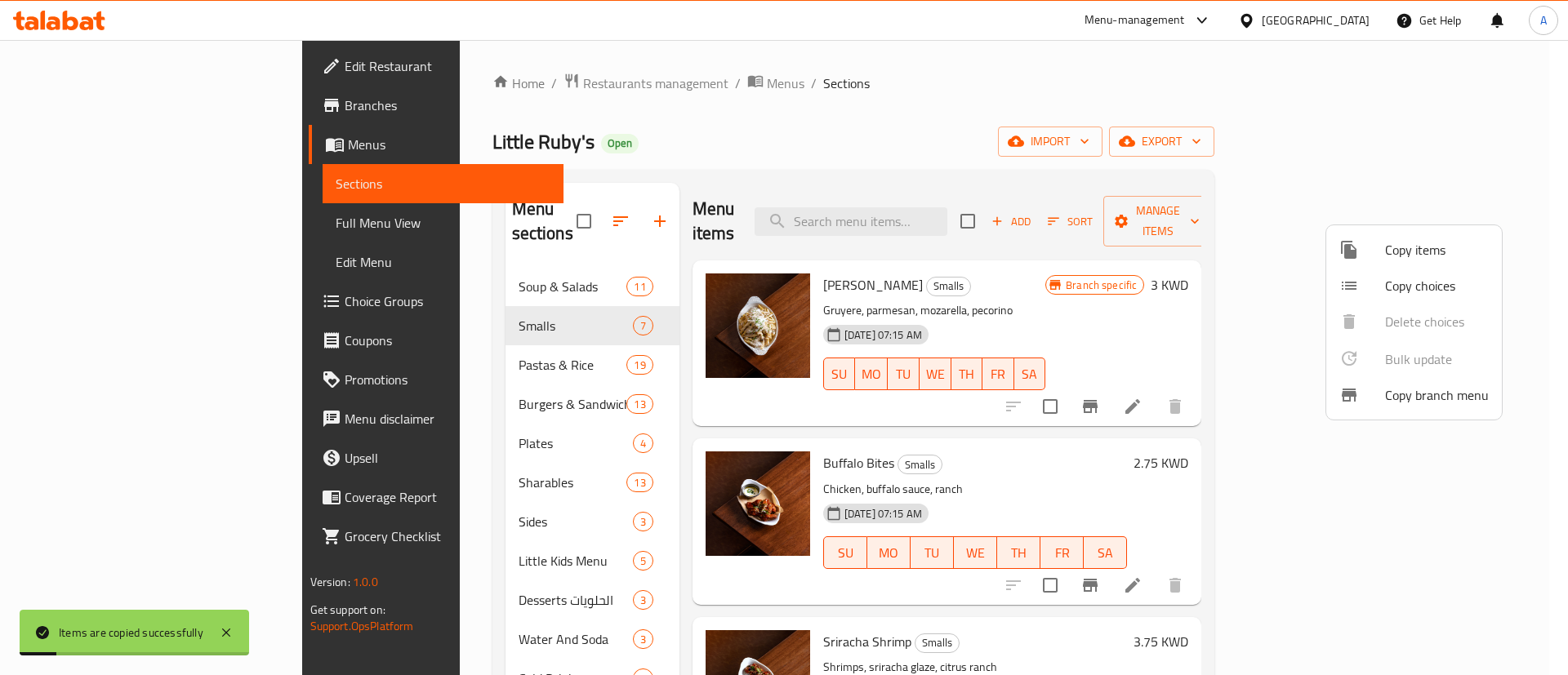
click at [1104, 458] on div at bounding box center [784, 338] width 1568 height 675
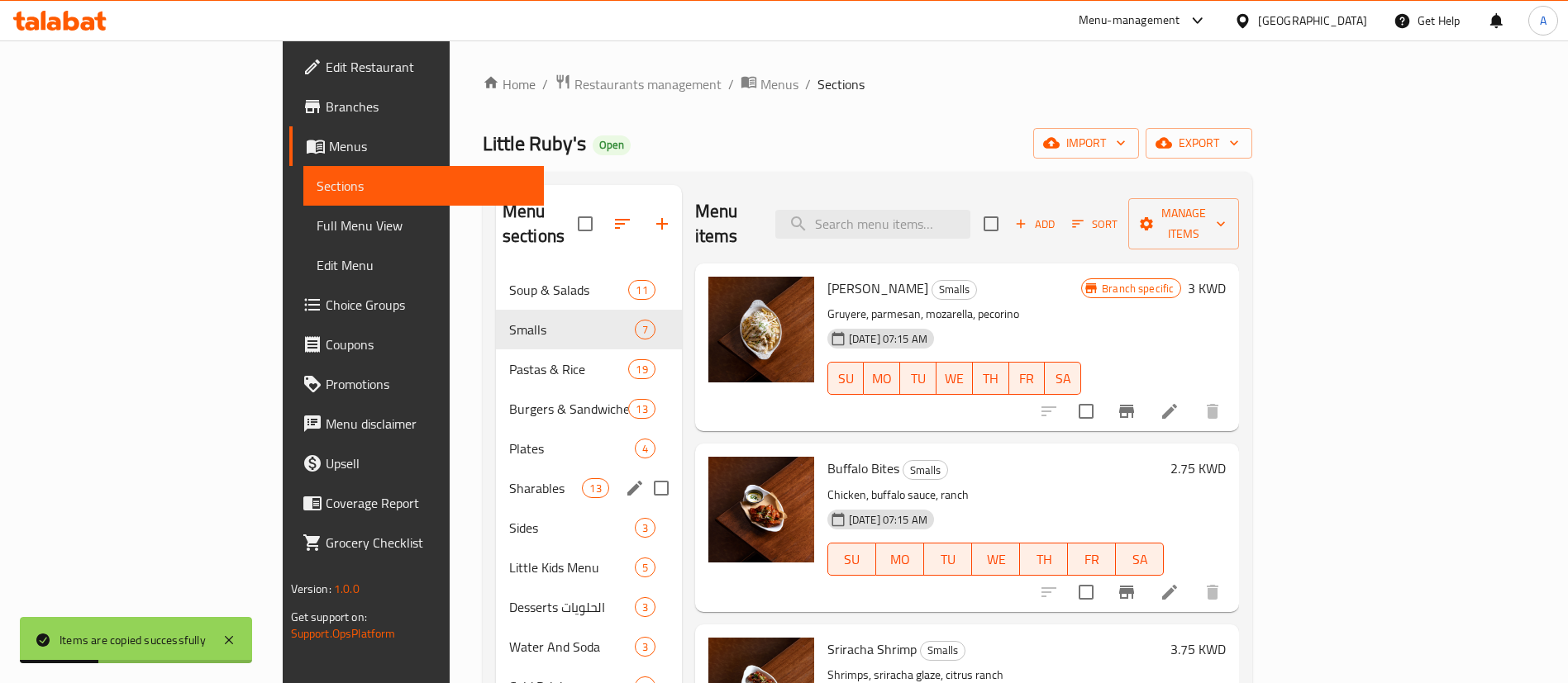
click at [509, 478] on span "Sharables" at bounding box center [546, 487] width 73 height 20
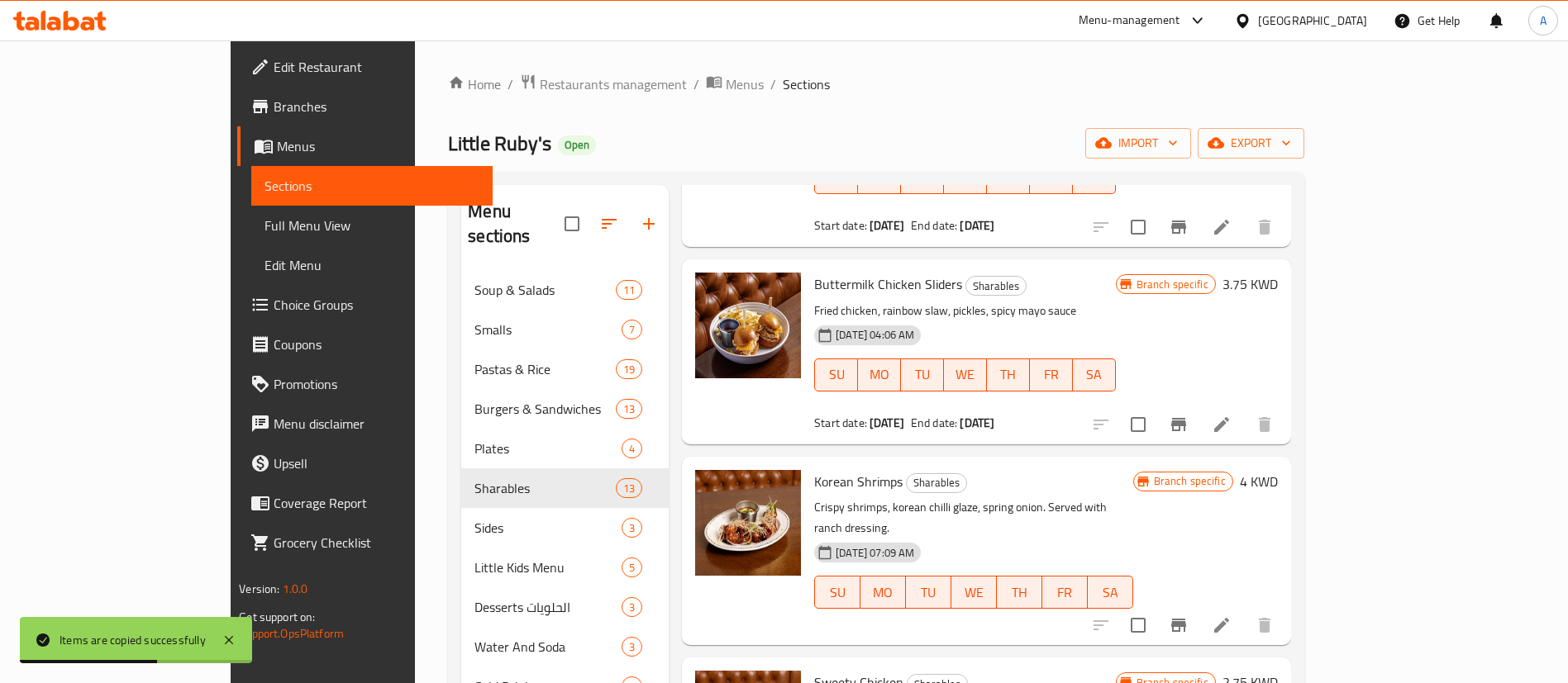
scroll to position [867, 0]
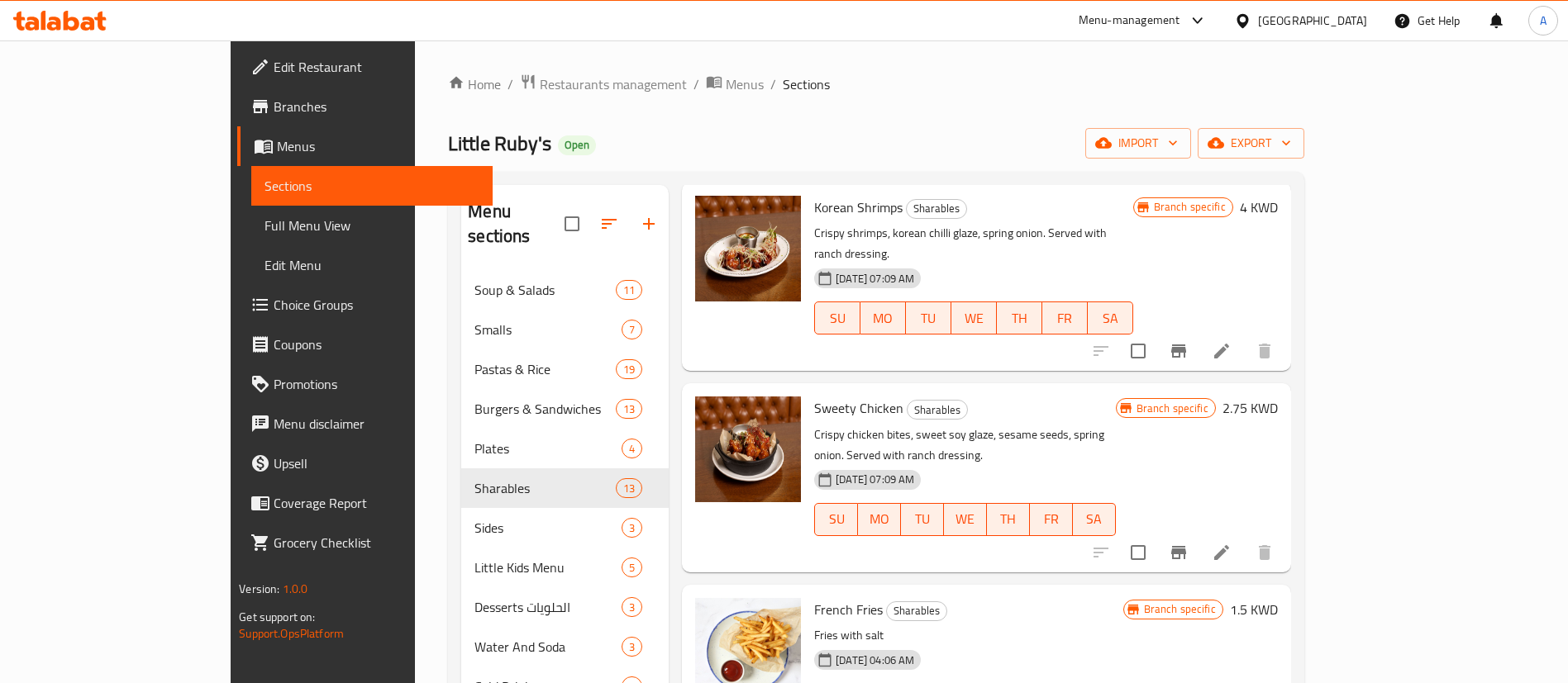
click at [754, 138] on div "Little Ruby's Open import export" at bounding box center [875, 143] width 855 height 31
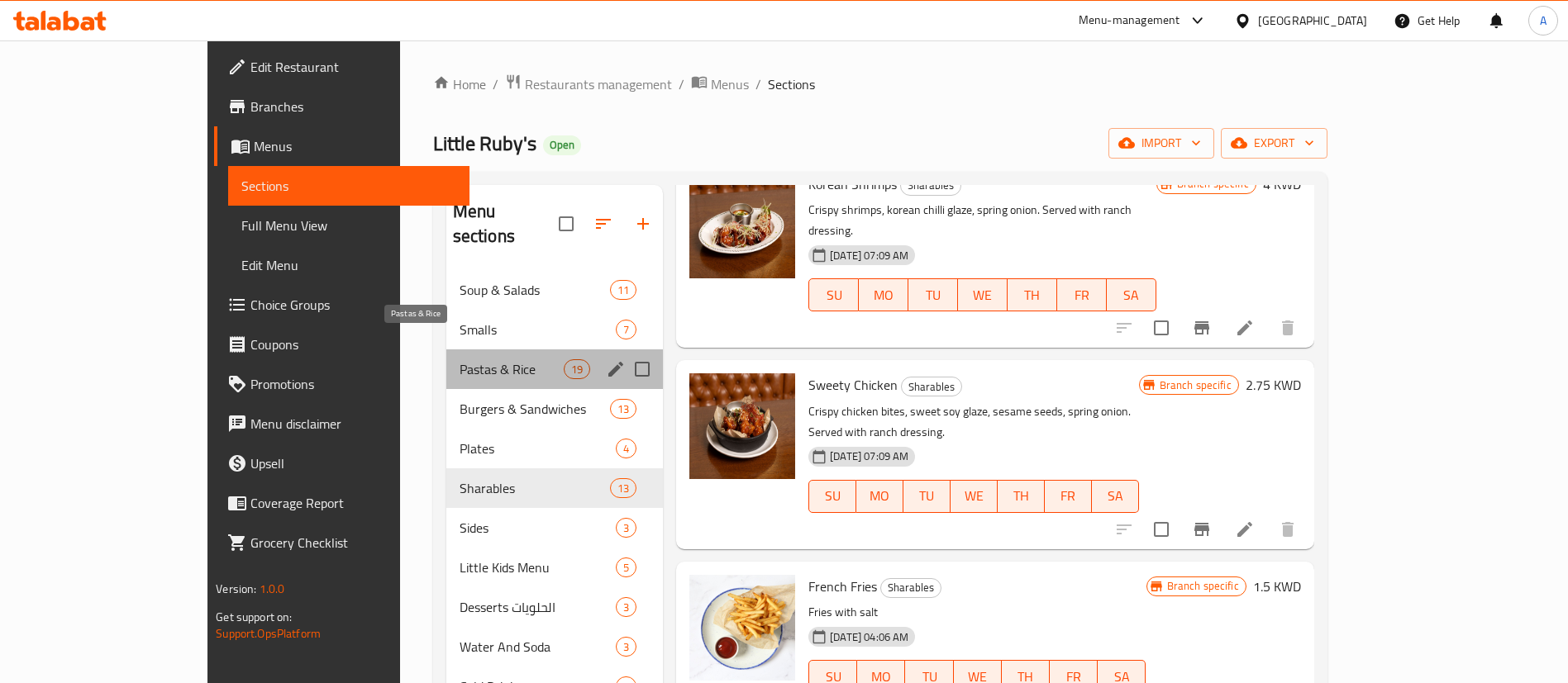
click at [459, 359] on span "Pastas & Rice" at bounding box center [512, 369] width 104 height 20
click at [459, 319] on span "Smalls" at bounding box center [537, 329] width 156 height 20
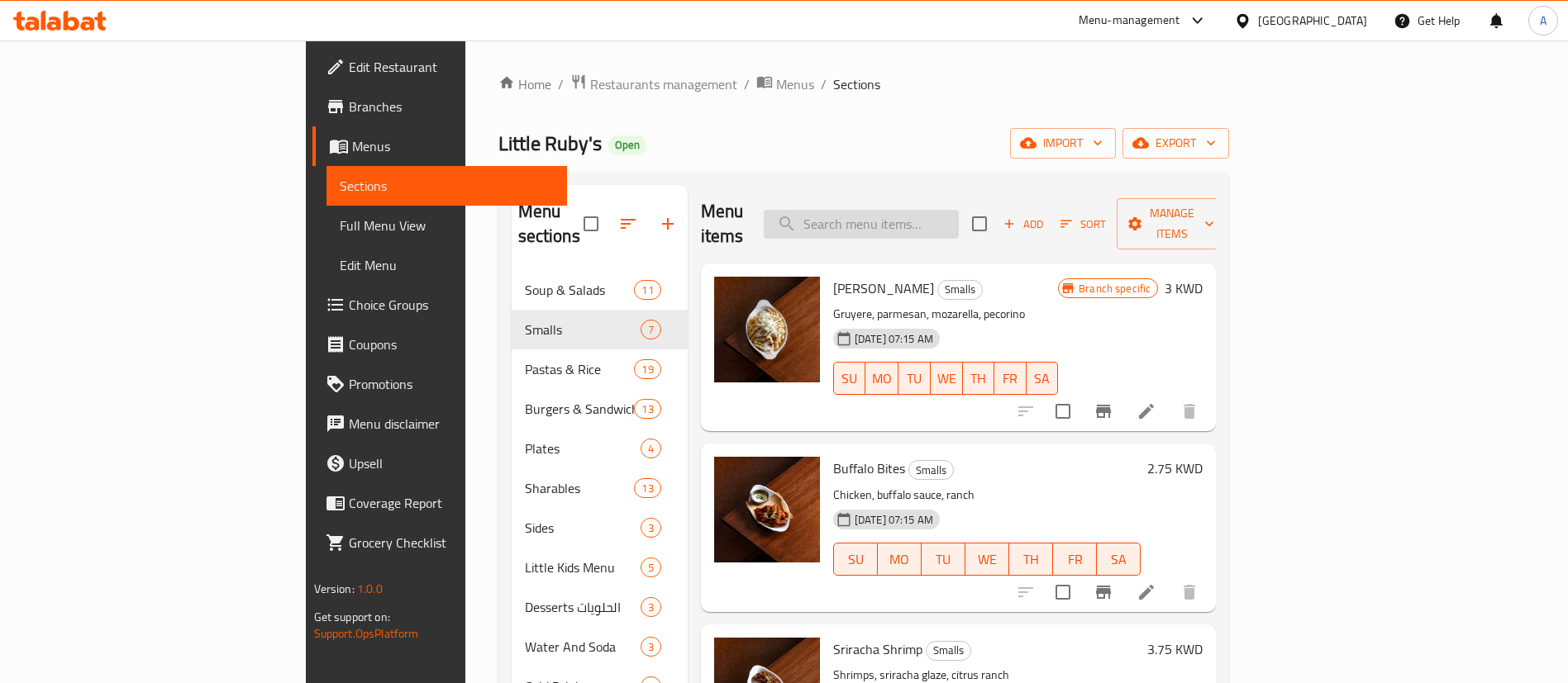
click at [958, 210] on input "search" at bounding box center [861, 225] width 195 height 29
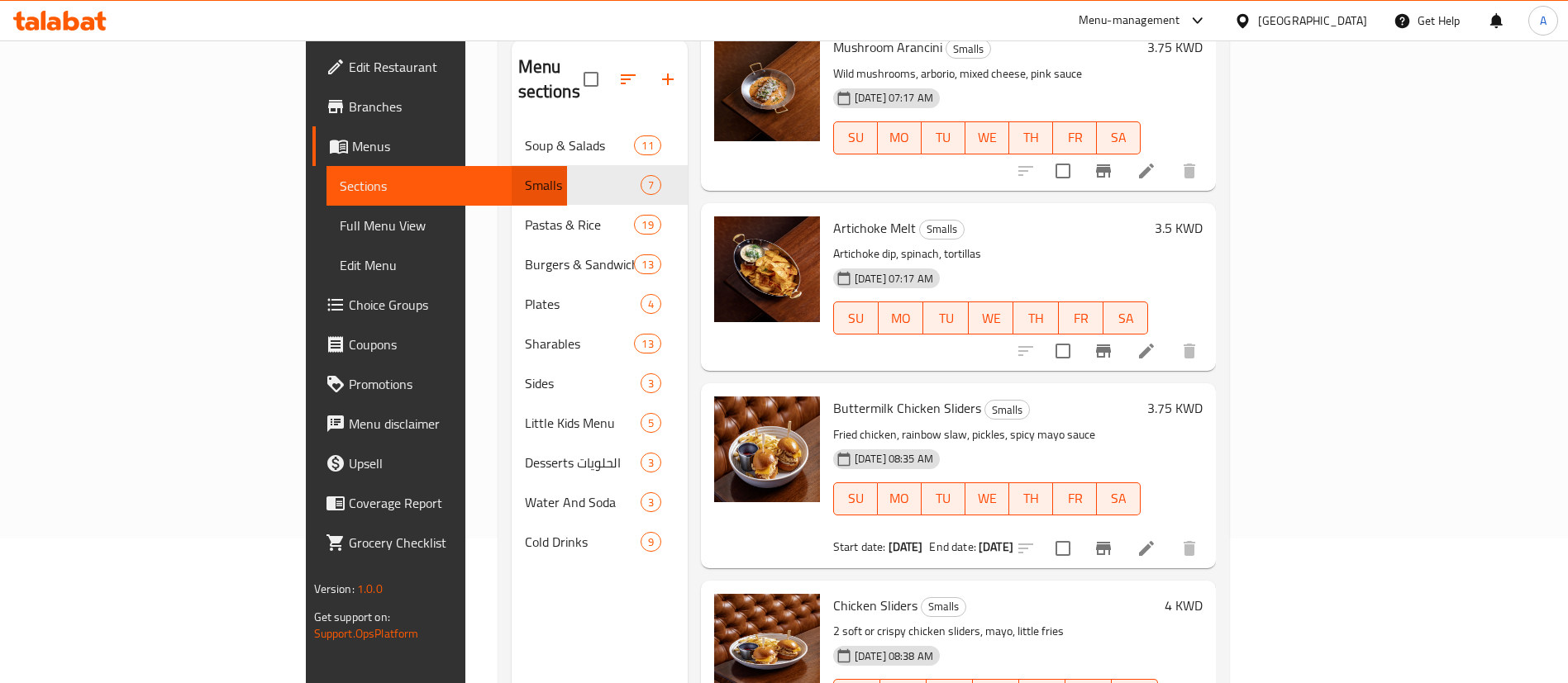
scroll to position [231, 0]
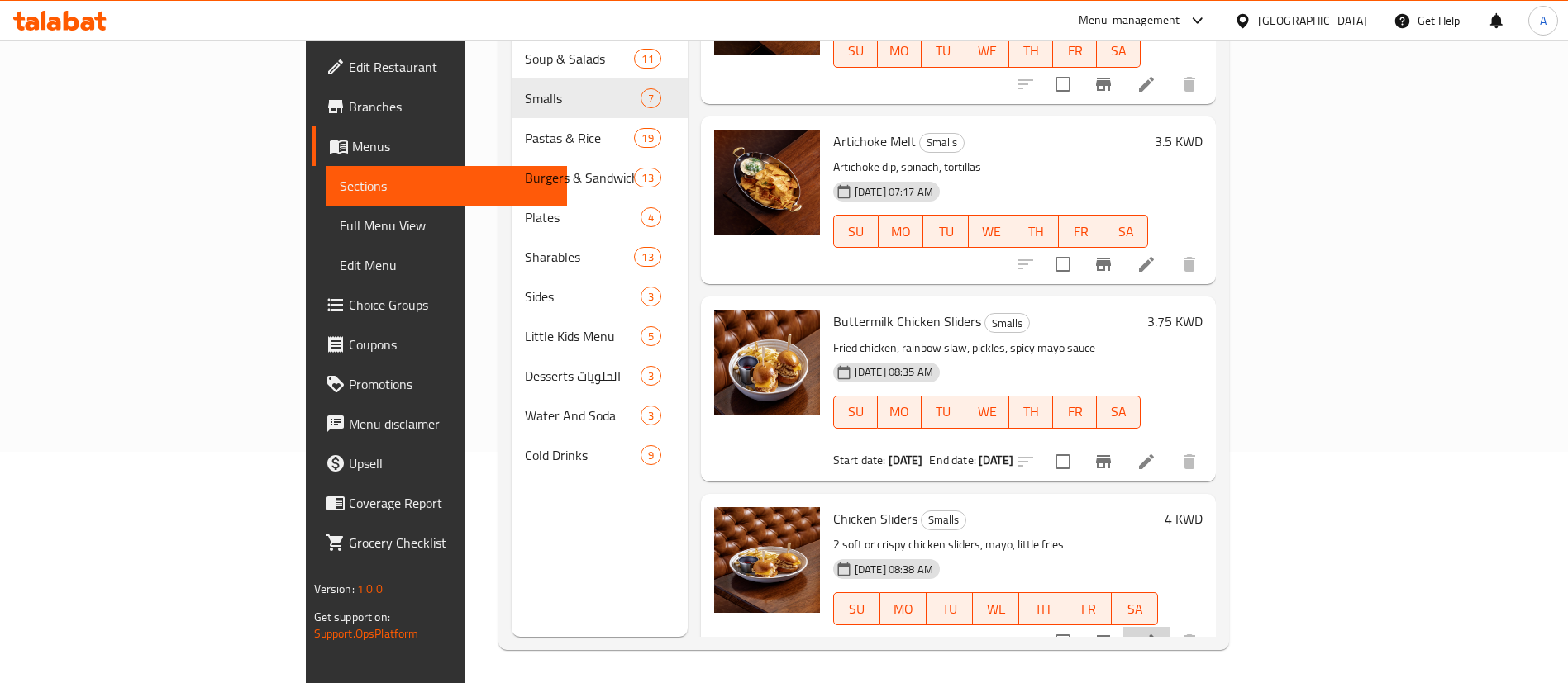
click at [1169, 627] on li at bounding box center [1146, 641] width 46 height 30
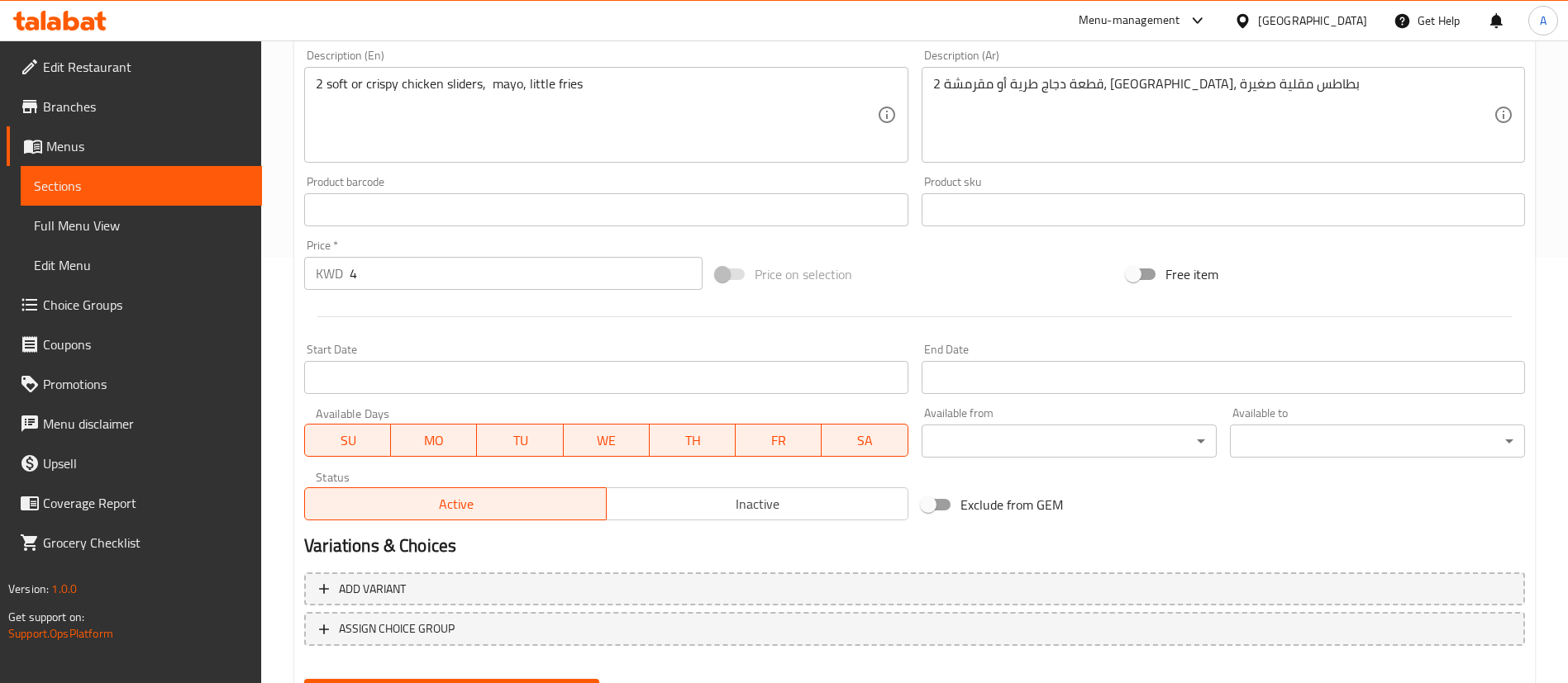
scroll to position [508, 0]
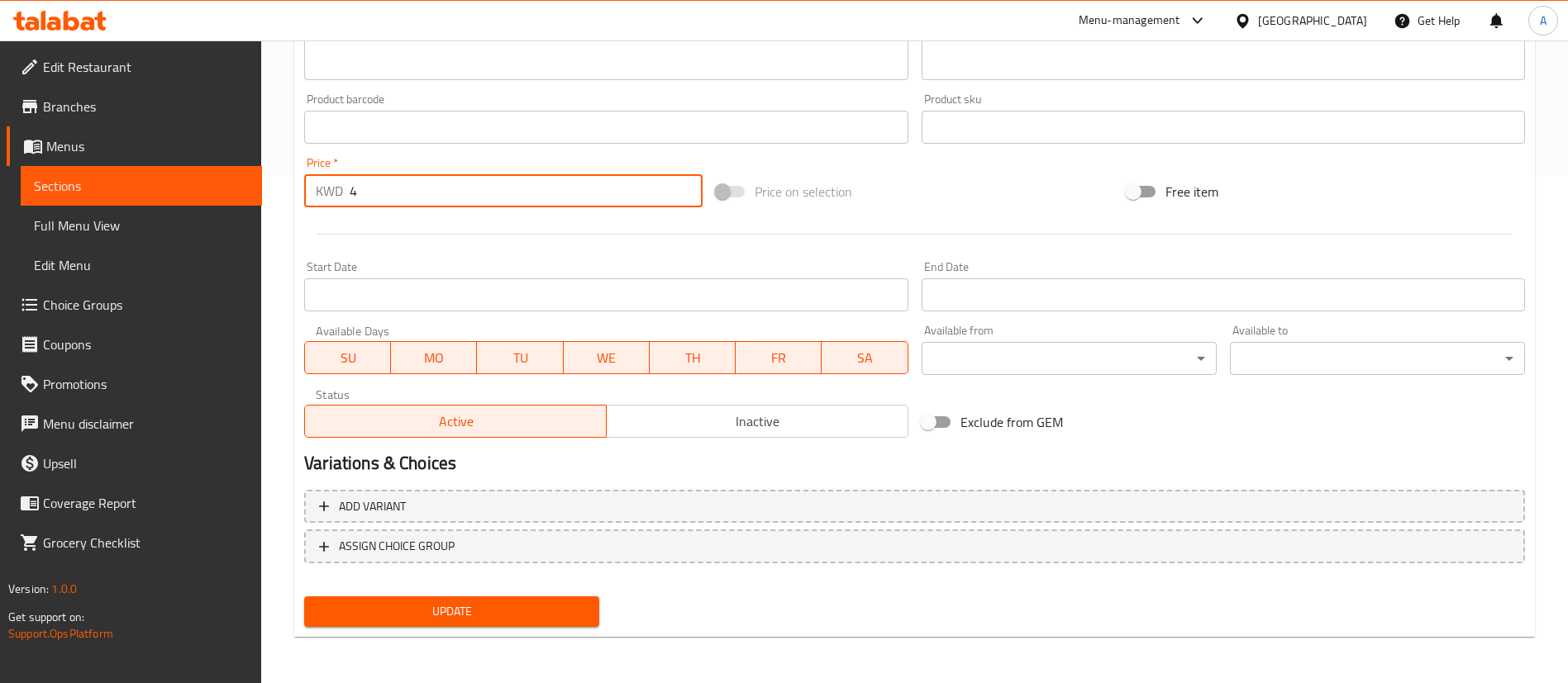
drag, startPoint x: 442, startPoint y: 206, endPoint x: 278, endPoint y: 203, distance: 164.0
click at [278, 203] on div "Home / Restaurants management / Menus / Sections / item / update Smalls section…" at bounding box center [915, 108] width 1307 height 1151
type input "2"
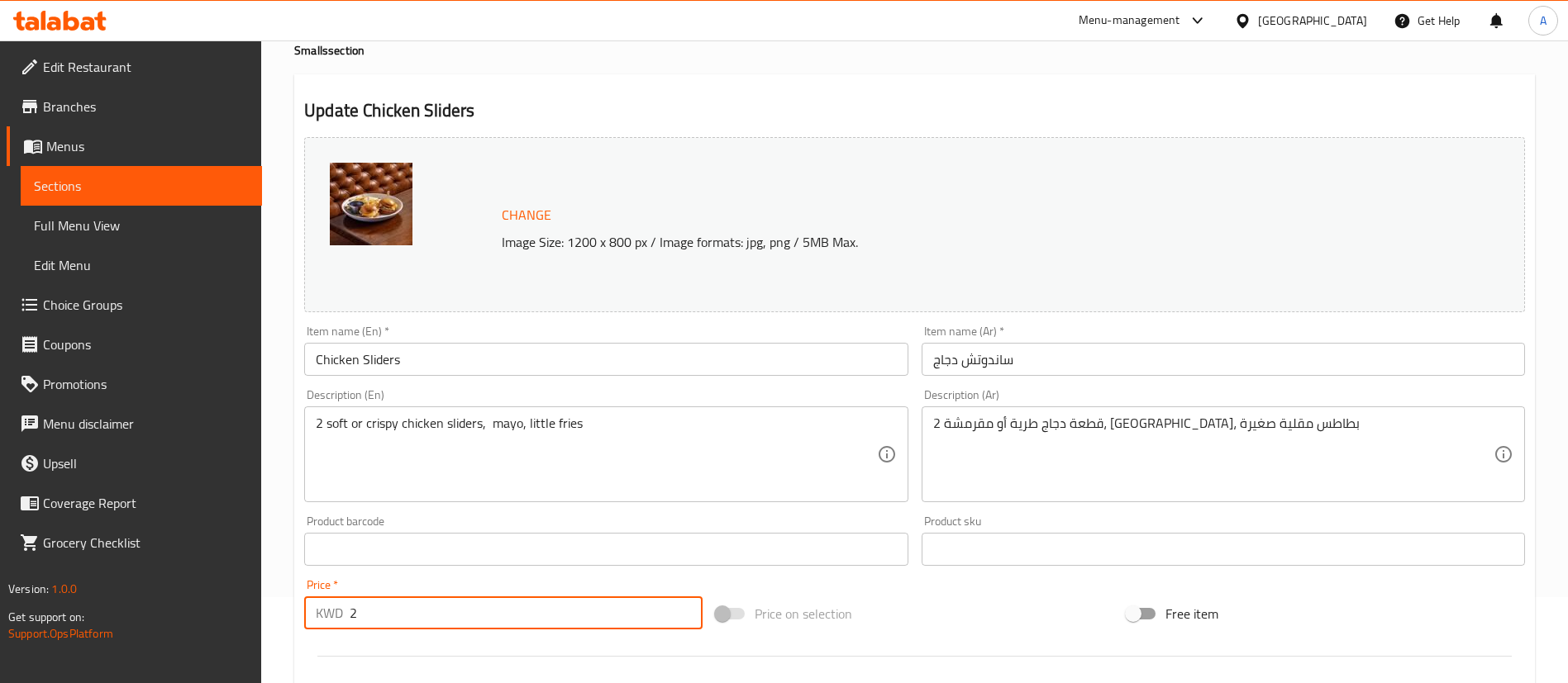
scroll to position [13, 0]
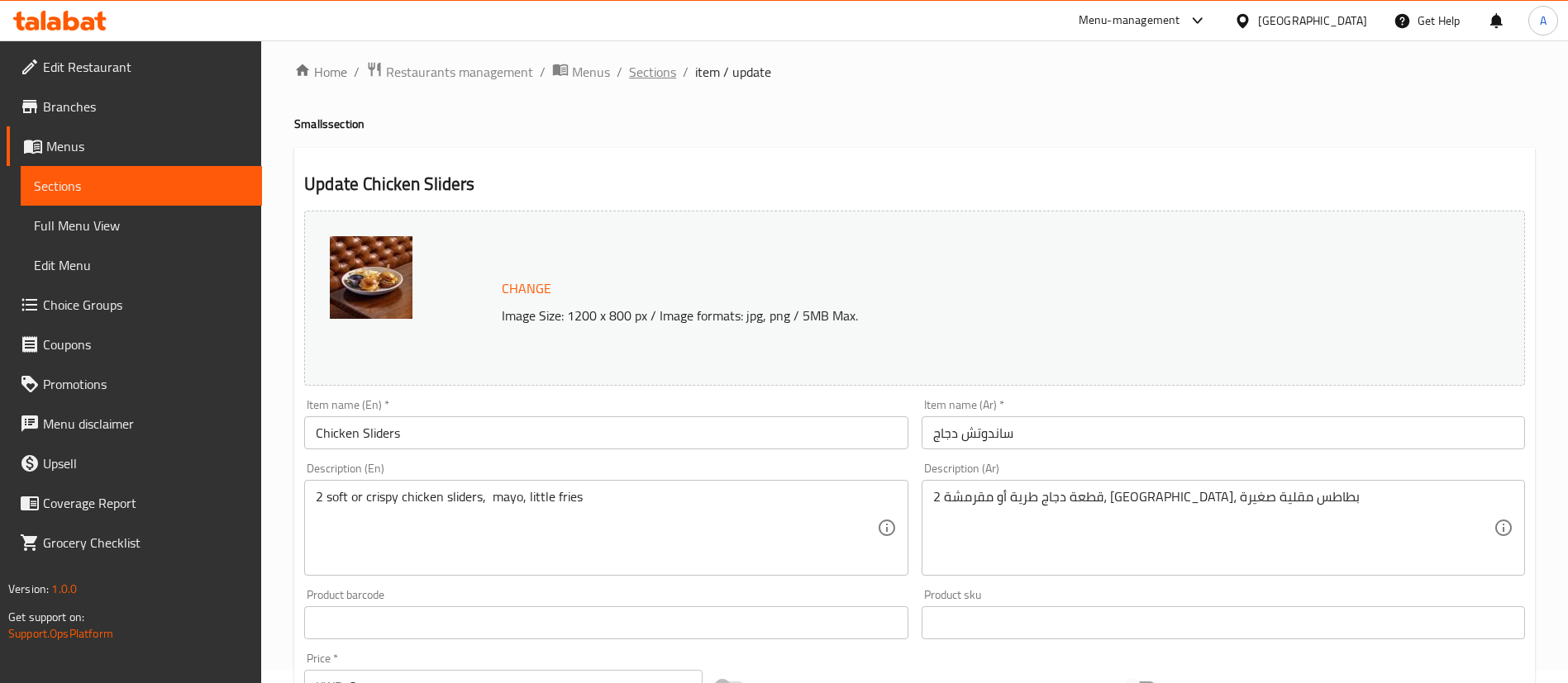
click at [658, 78] on span "Sections" at bounding box center [652, 72] width 47 height 20
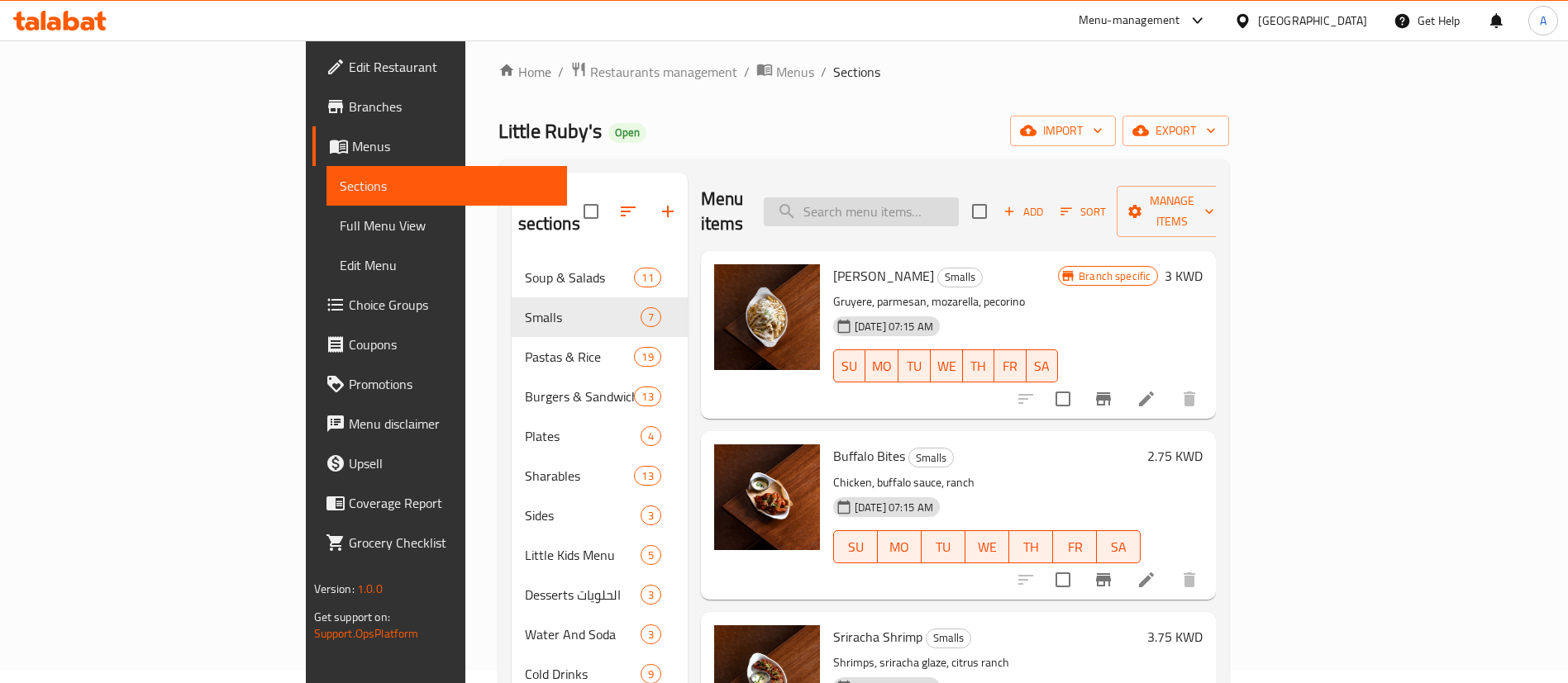
click at [936, 197] on input "search" at bounding box center [861, 212] width 195 height 29
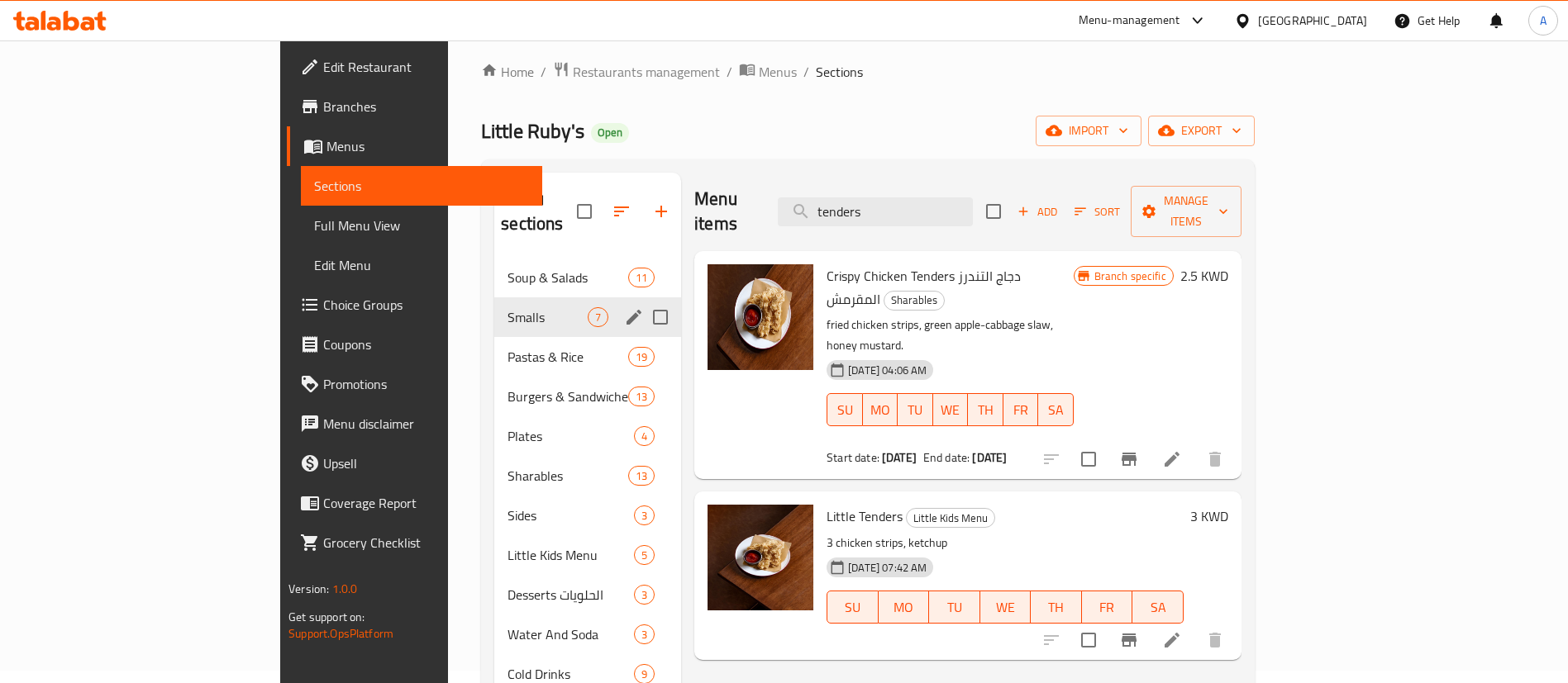
type input "tenders"
click at [507, 307] on span "Smalls" at bounding box center [547, 317] width 80 height 20
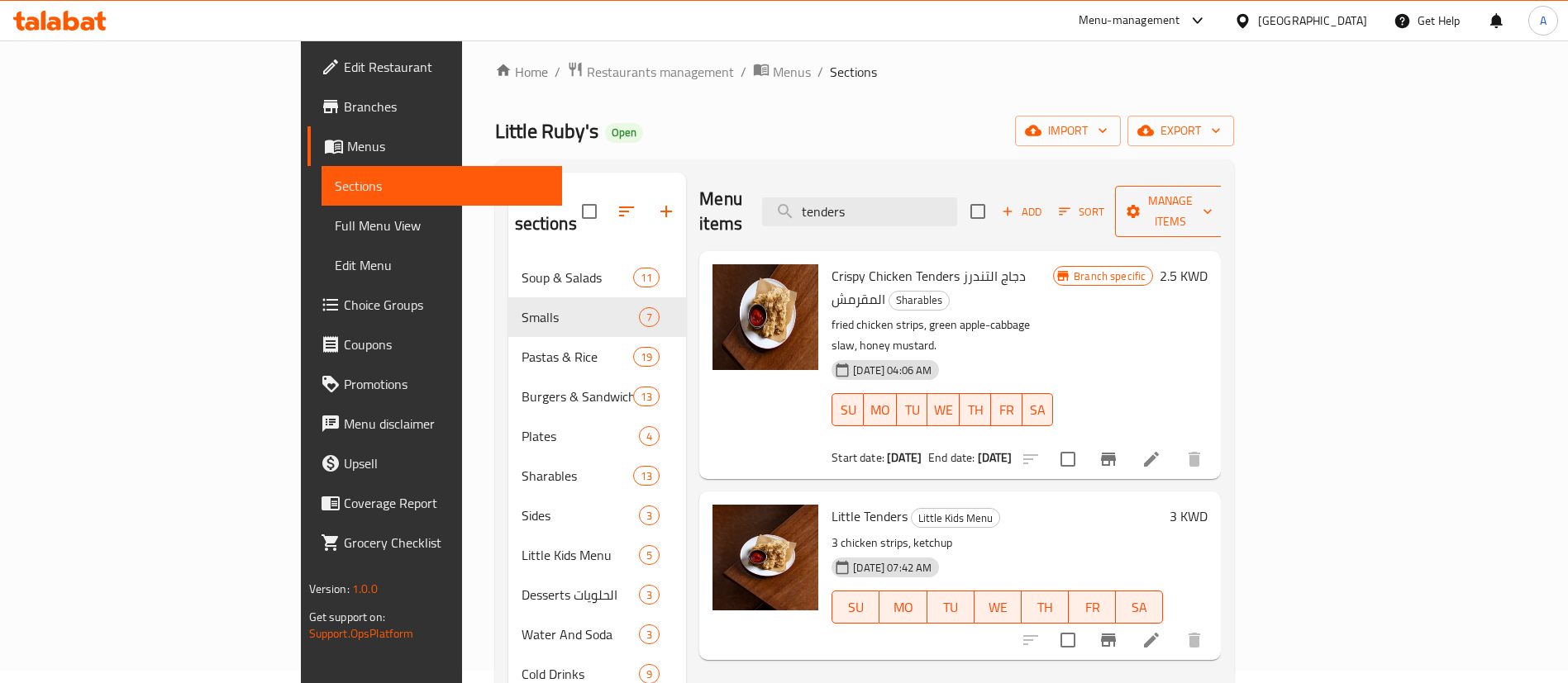
click at [1212, 198] on span "Manage items" at bounding box center [1170, 212] width 85 height 41
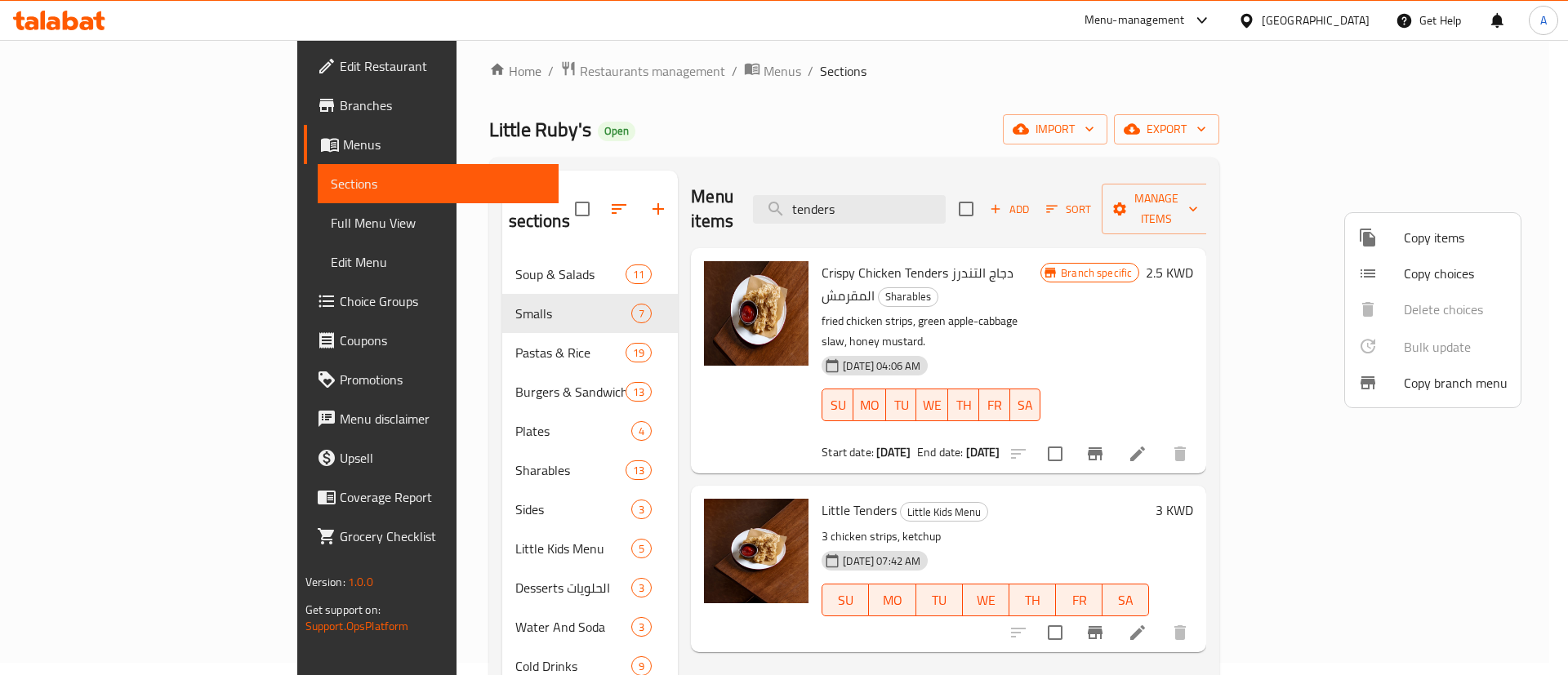
click at [1421, 241] on span "Copy items" at bounding box center [1455, 237] width 104 height 19
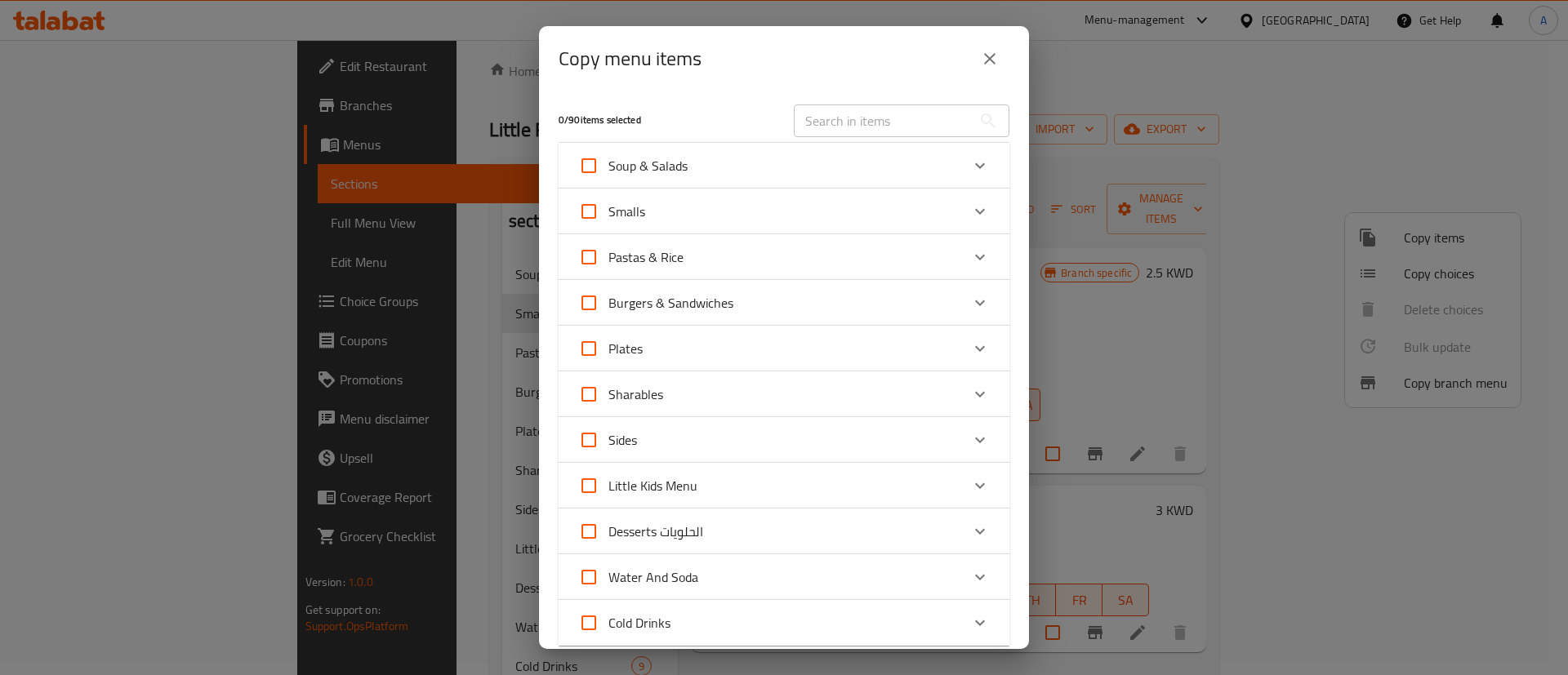
click at [705, 490] on div "Little Kids Menu" at bounding box center [769, 485] width 382 height 39
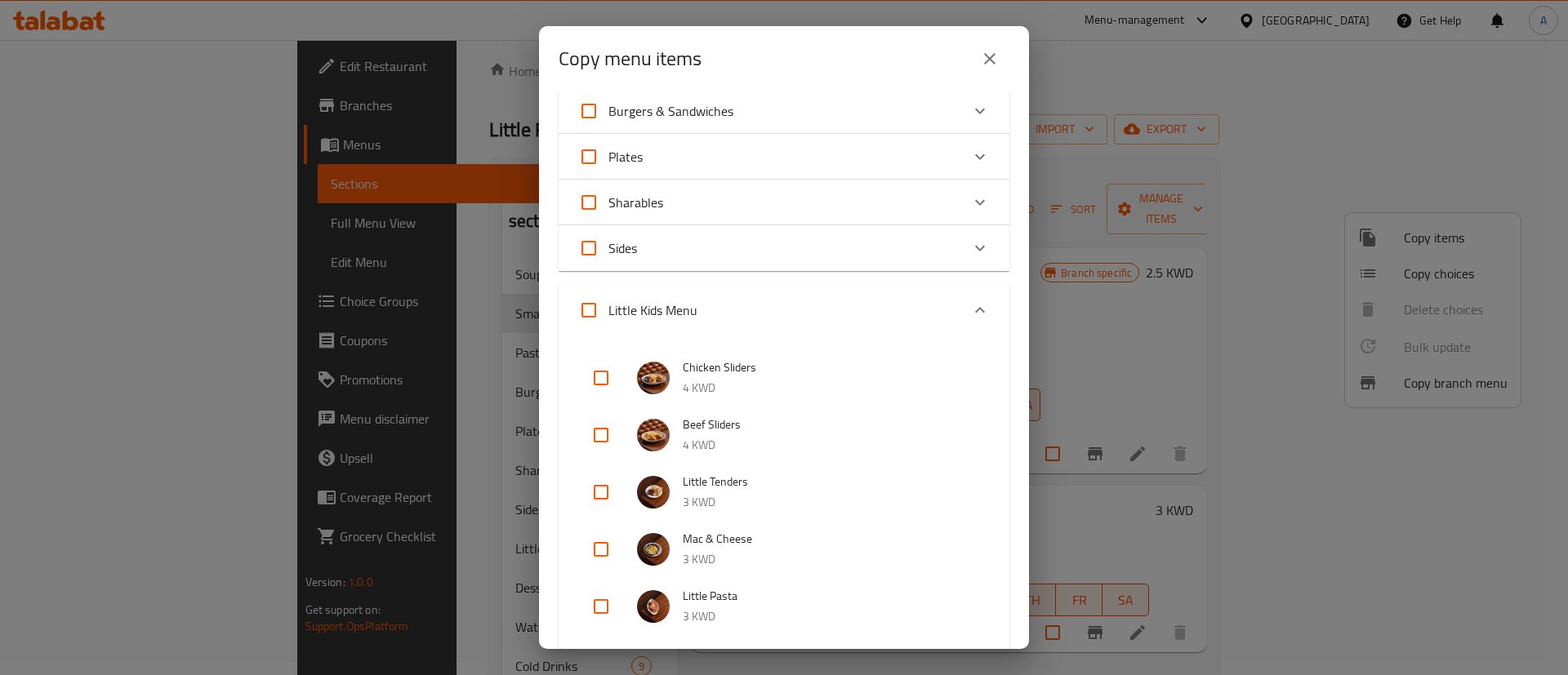
scroll to position [245, 0]
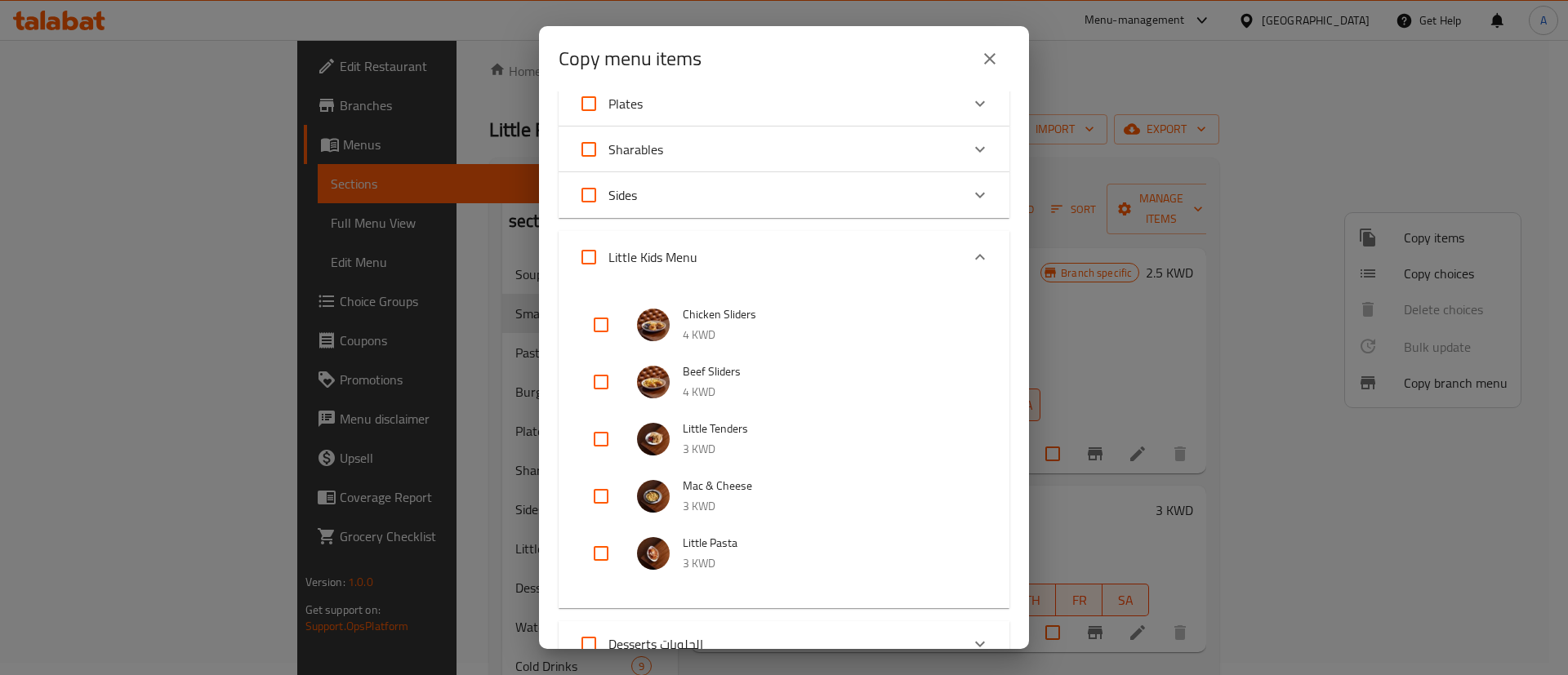
click at [609, 436] on input "checkbox" at bounding box center [601, 439] width 39 height 39
checkbox input "true"
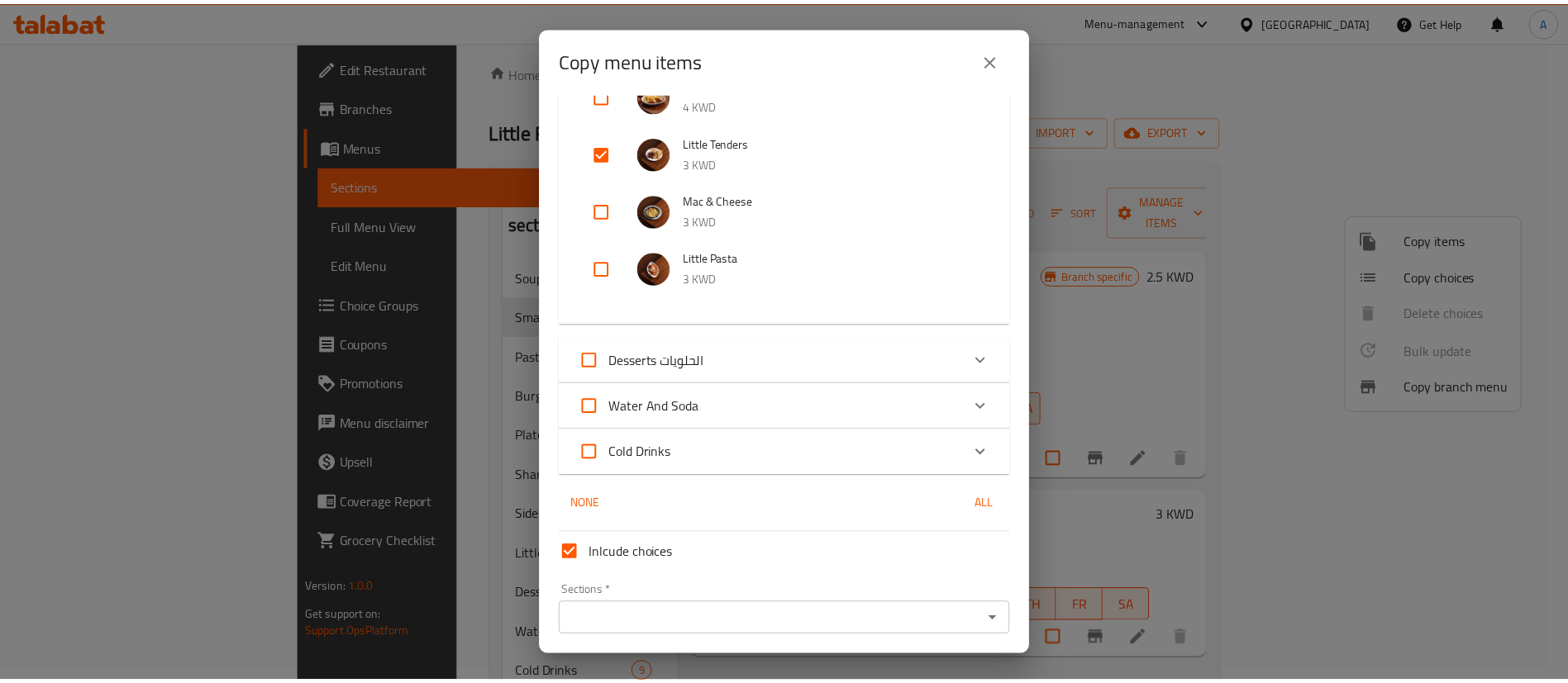
scroll to position [597, 0]
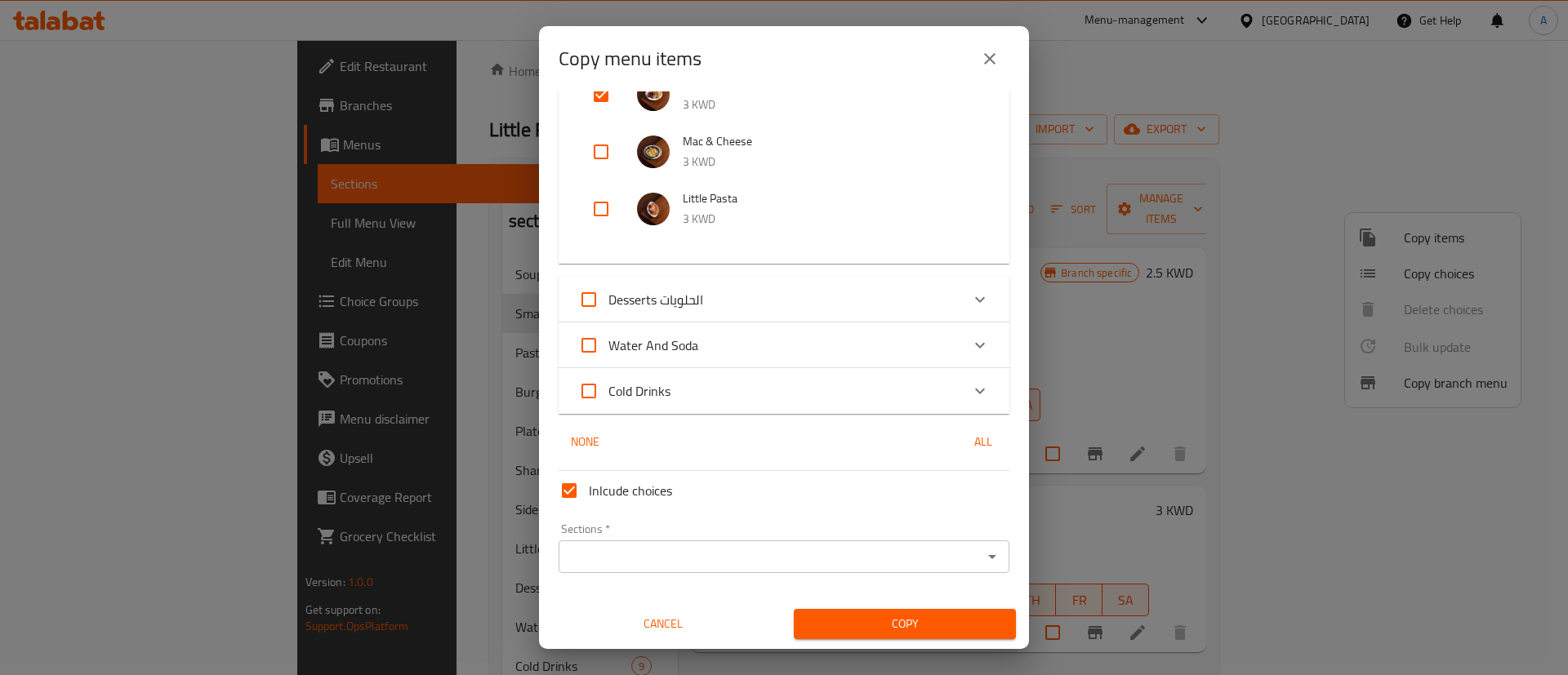
click at [732, 543] on div "Sections *" at bounding box center [784, 557] width 451 height 33
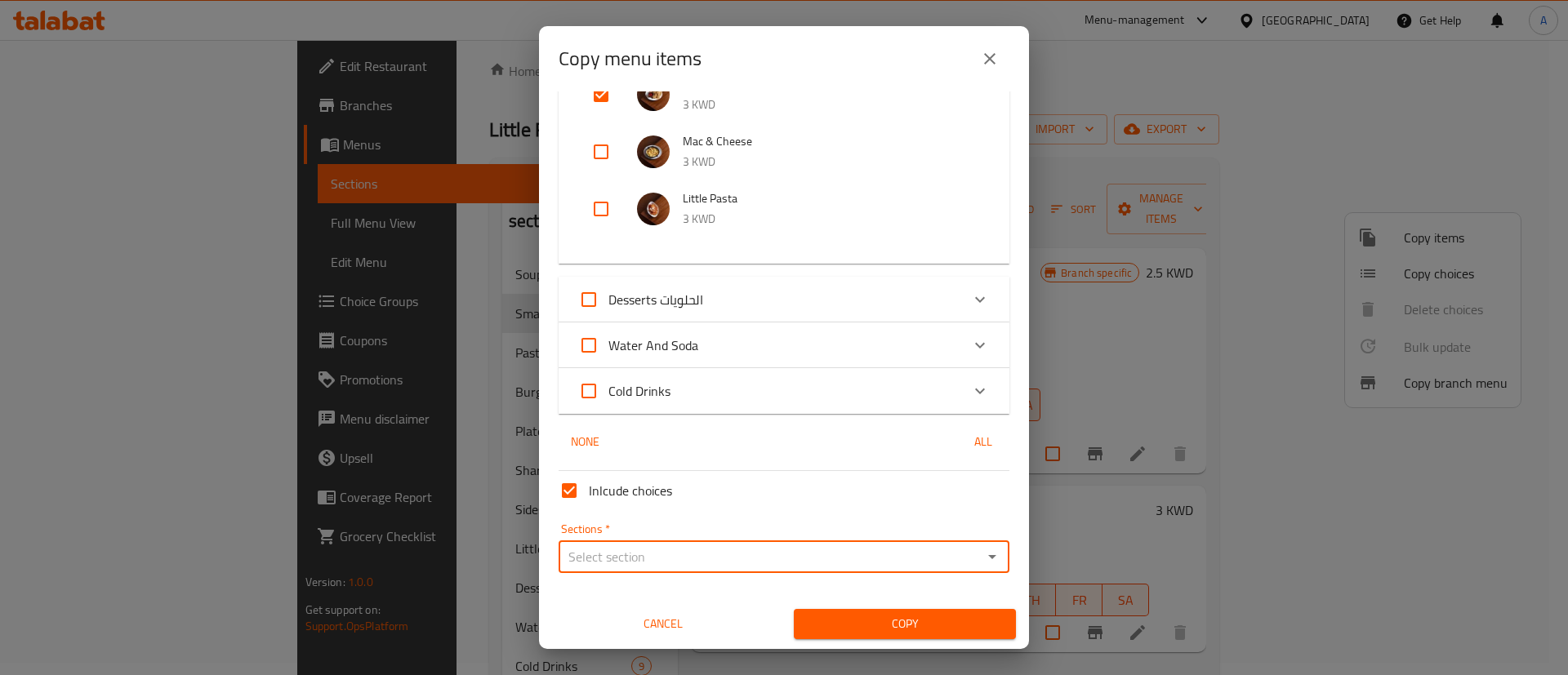
click at [952, 556] on input "Sections   *" at bounding box center [770, 556] width 414 height 23
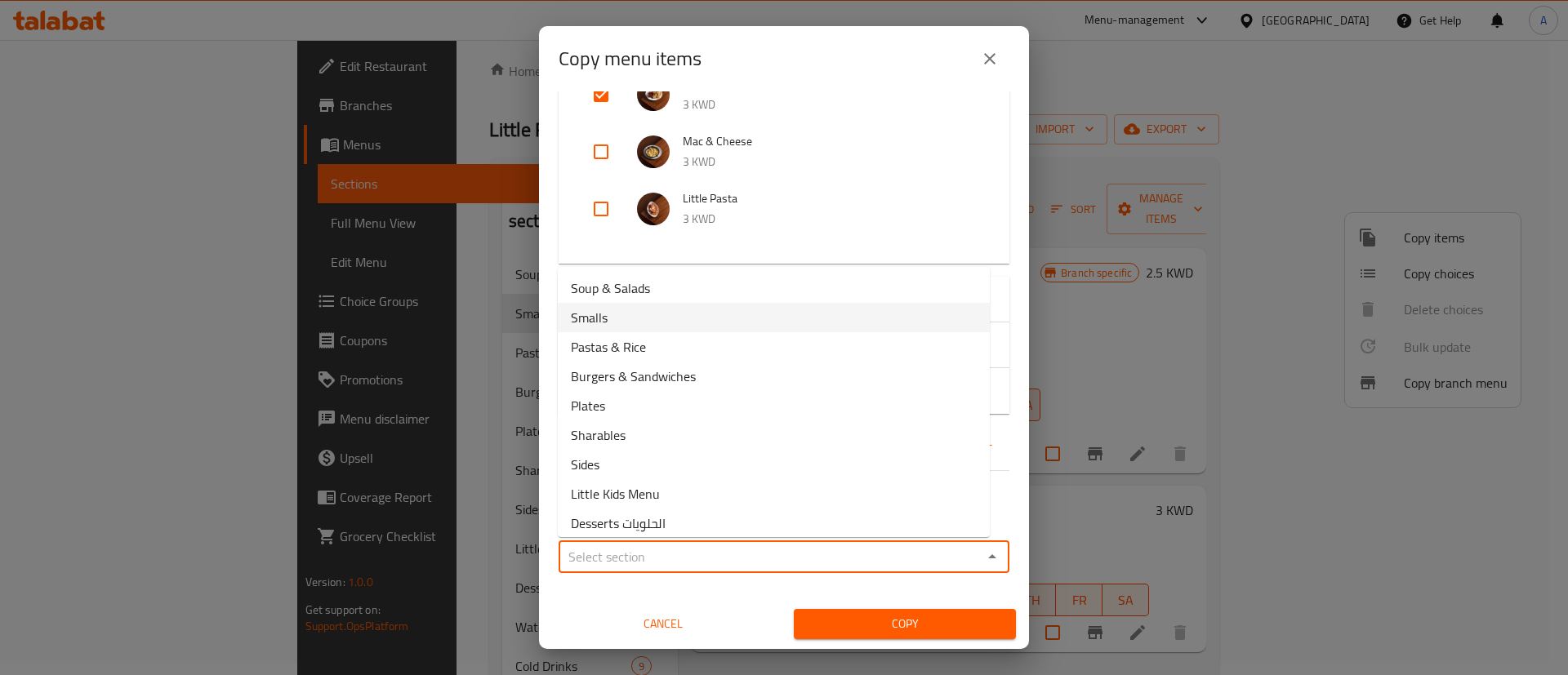
click at [695, 321] on li "Smalls" at bounding box center [774, 317] width 432 height 30
type input "Smalls"
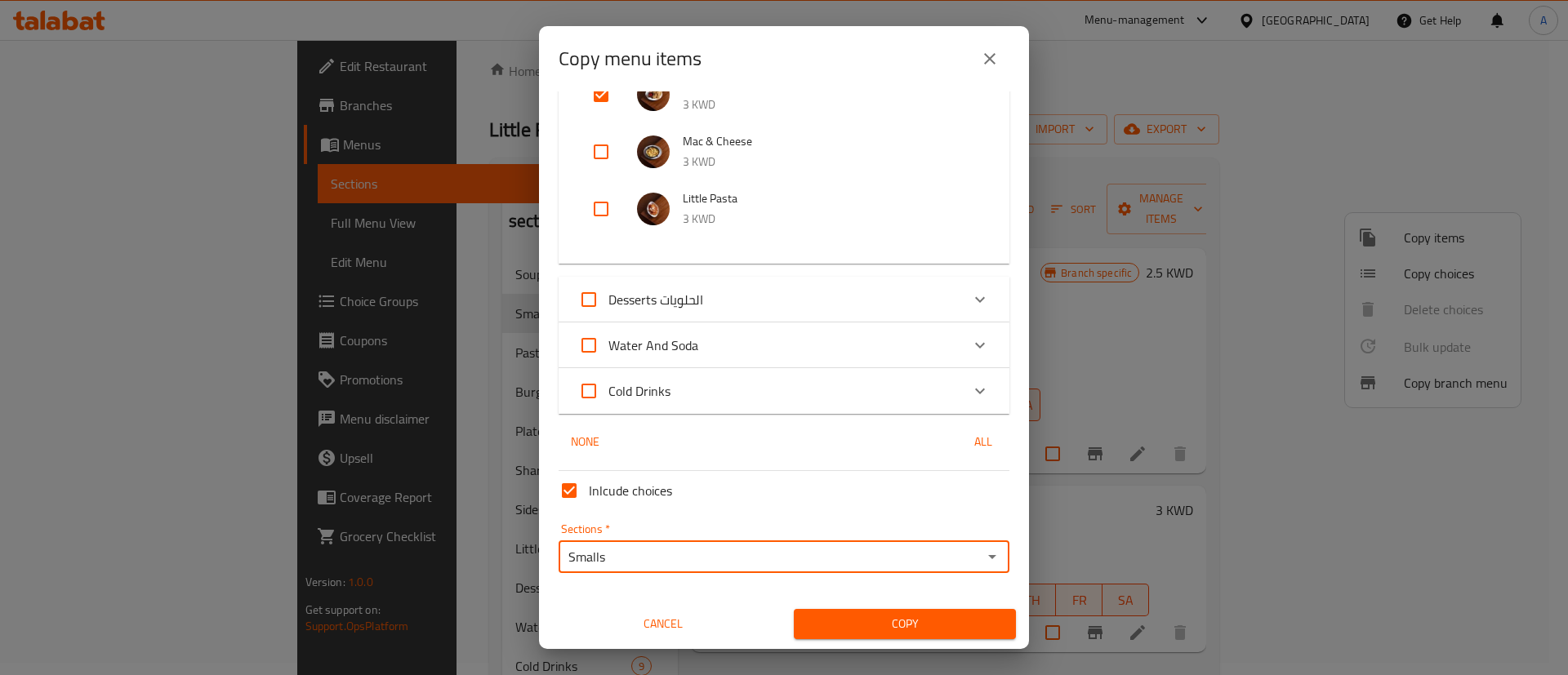
click at [828, 619] on span "Copy" at bounding box center [905, 624] width 196 height 20
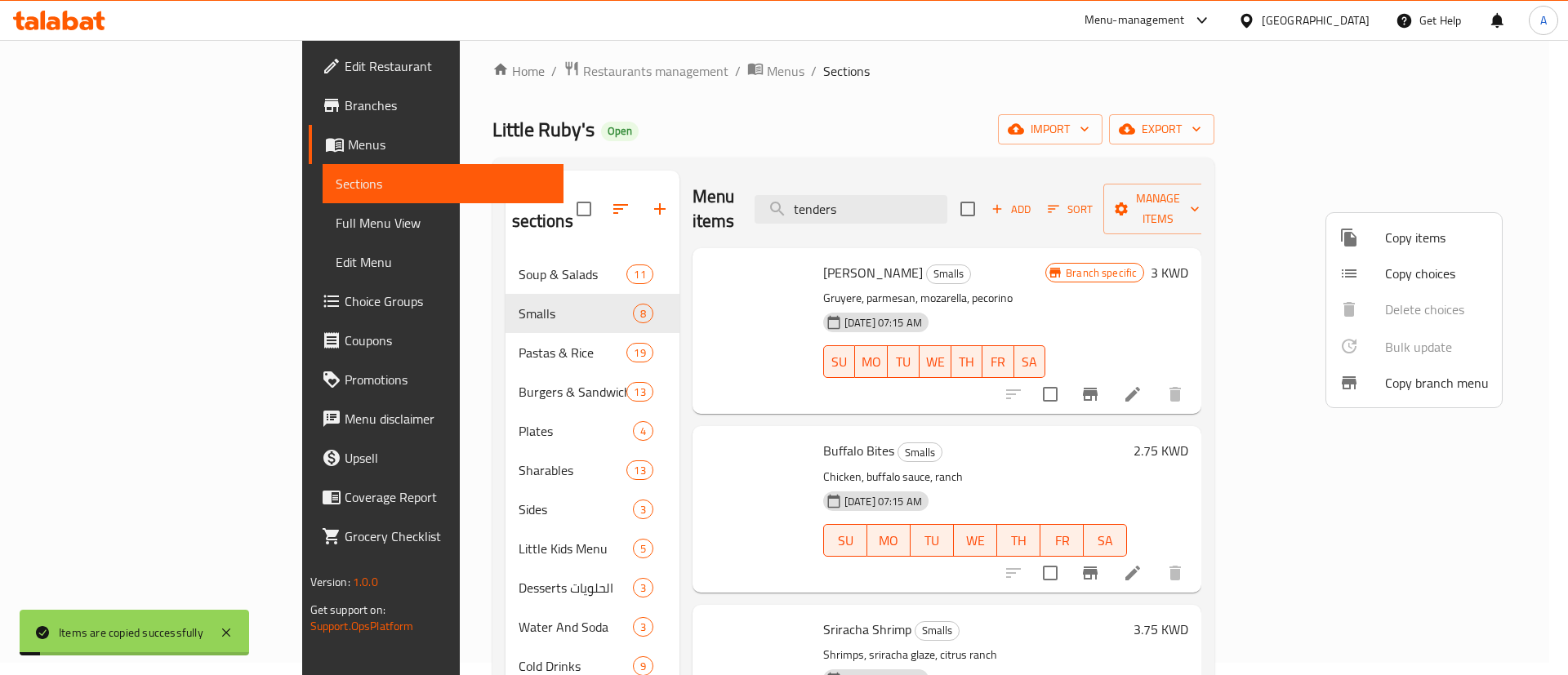
click at [427, 353] on div at bounding box center [784, 338] width 1568 height 675
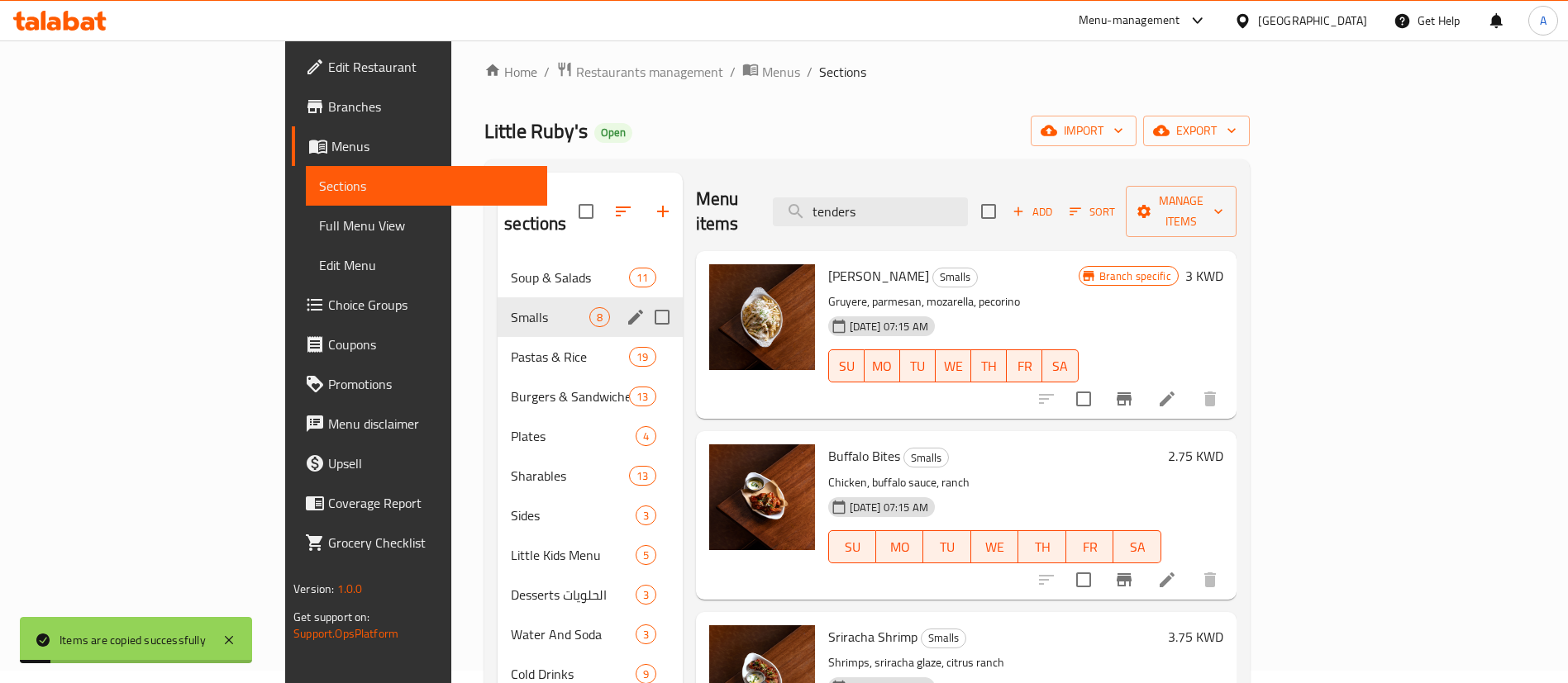
click at [511, 307] on span "Smalls" at bounding box center [549, 317] width 78 height 20
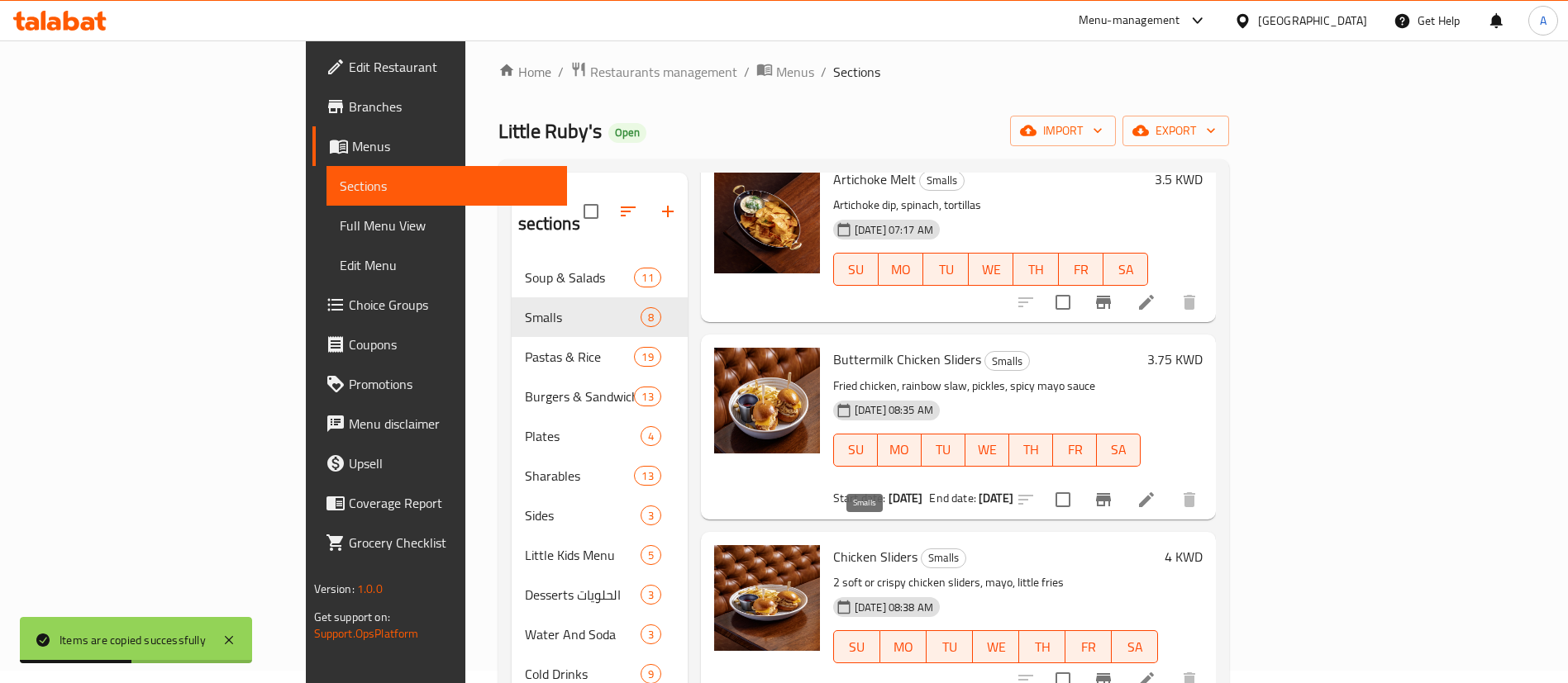
scroll to position [231, 0]
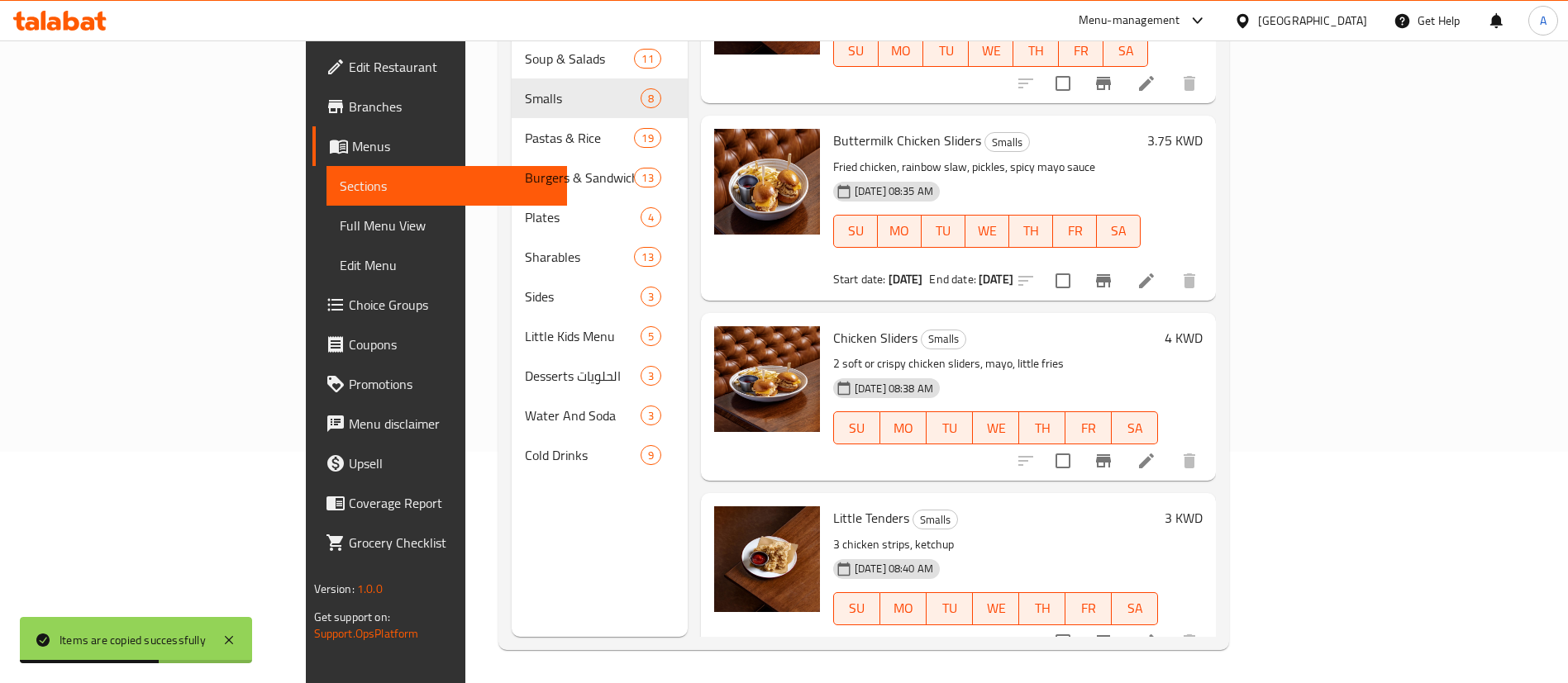
click at [1156, 632] on icon at bounding box center [1145, 641] width 20 height 20
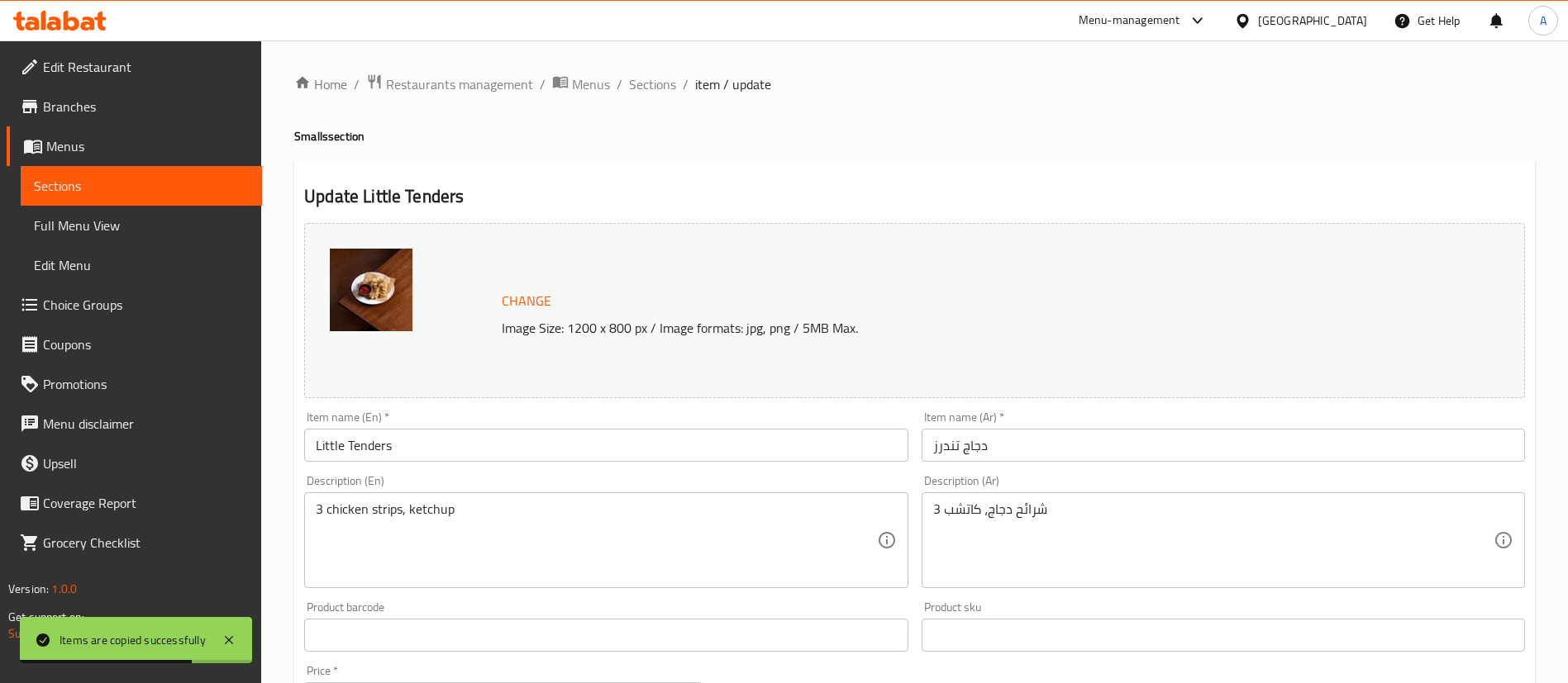
click at [331, 444] on input "Little Tenders" at bounding box center [606, 445] width 603 height 33
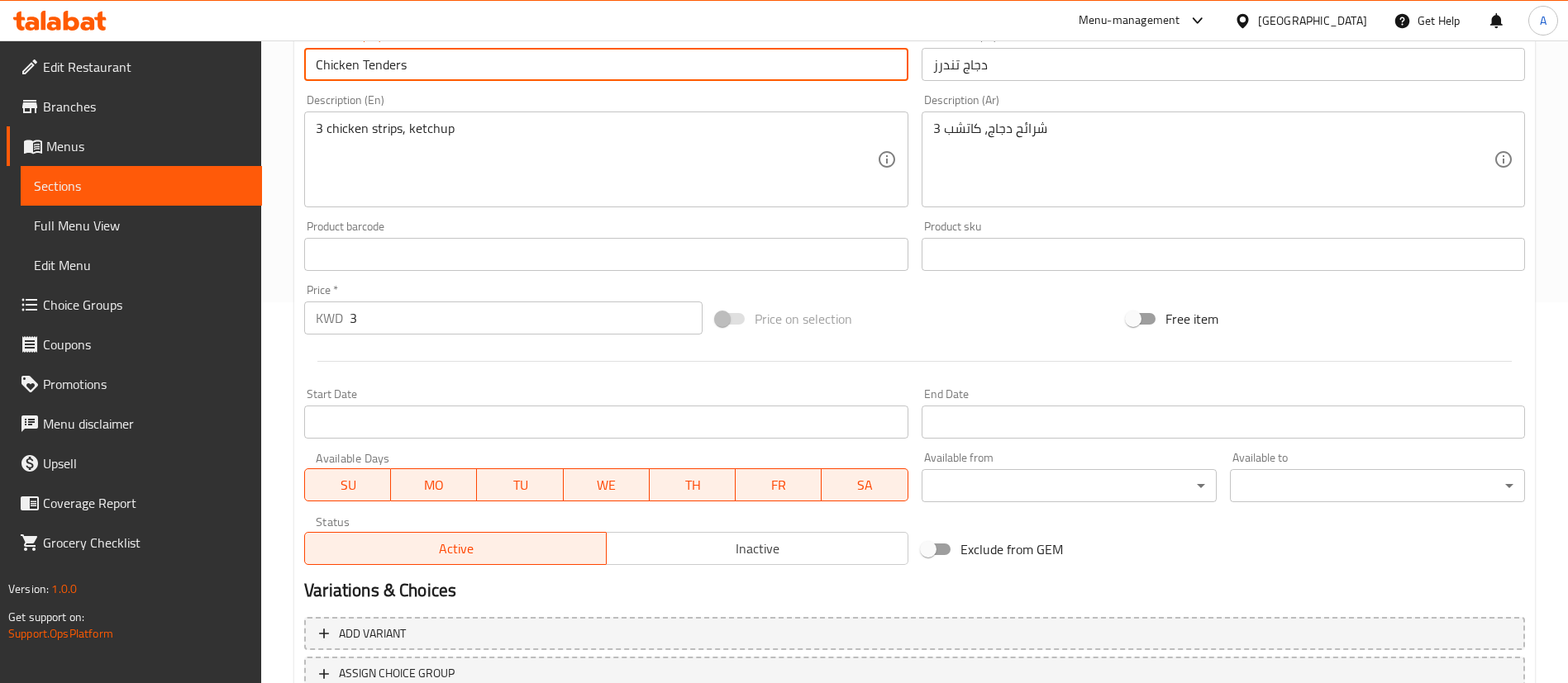
scroll to position [496, 0]
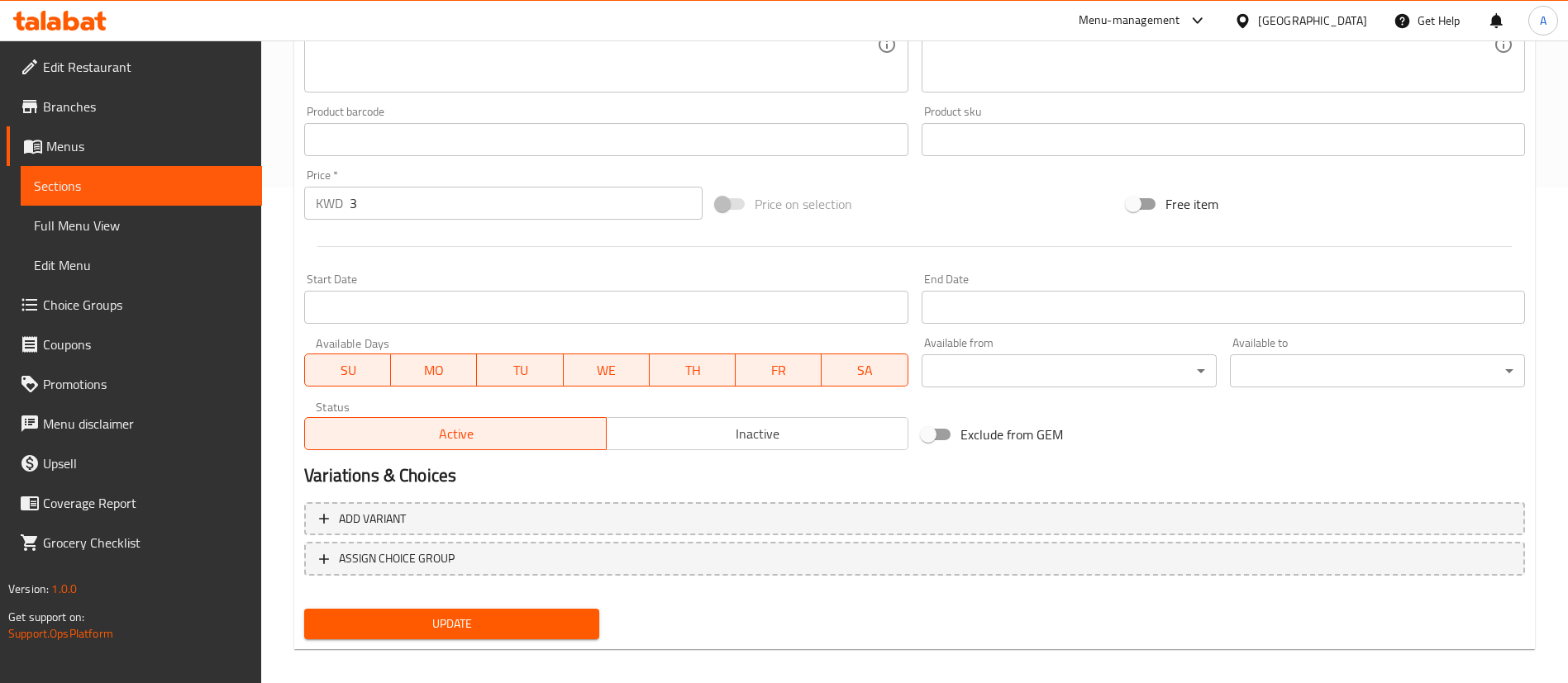
type input "Chicken Tenders"
drag, startPoint x: 401, startPoint y: 208, endPoint x: 306, endPoint y: 209, distance: 95.0
click at [320, 210] on div "KWD 3 Price *" at bounding box center [503, 203] width 398 height 33
type input "2.5"
click at [413, 599] on div "Add variant ASSIGN CHOICE GROUP" at bounding box center [914, 550] width 1234 height 108
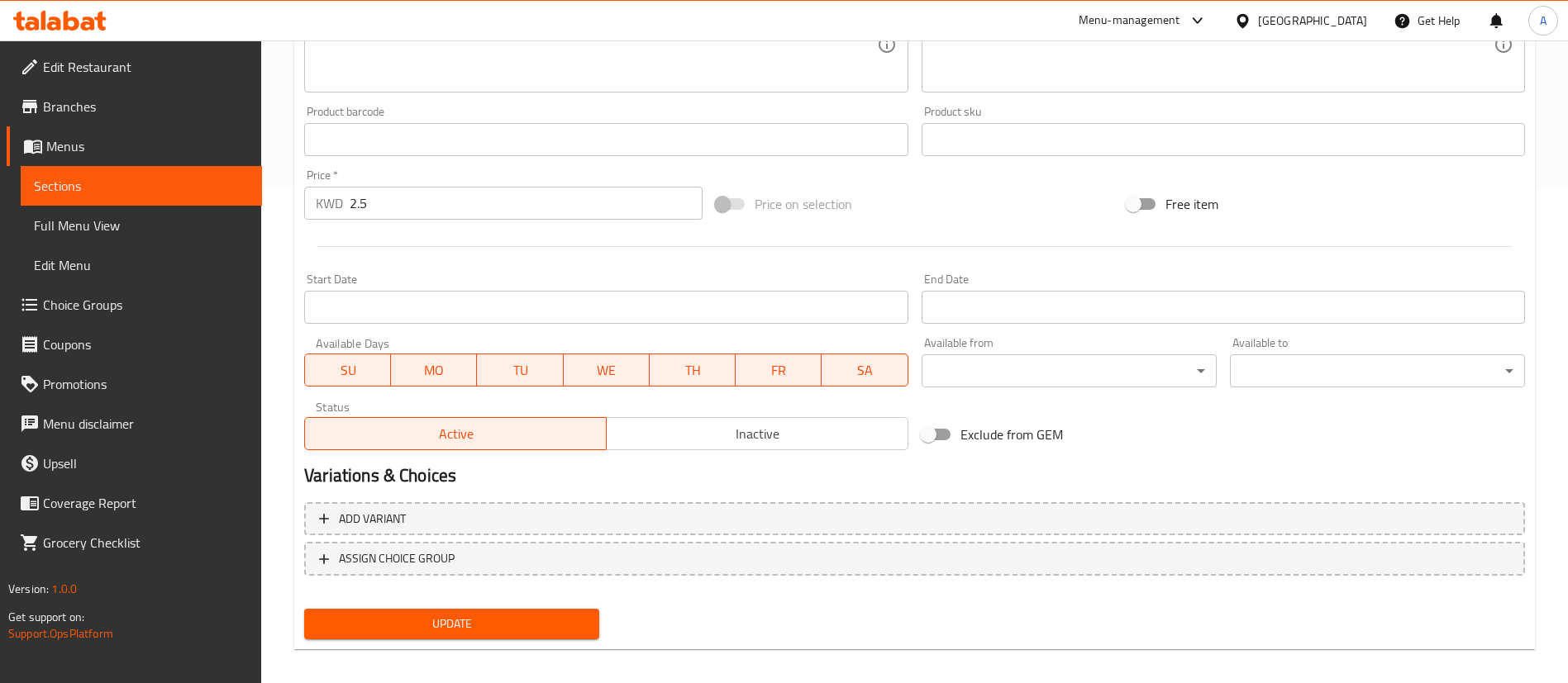
click at [418, 617] on span "Update" at bounding box center [452, 624] width 268 height 20
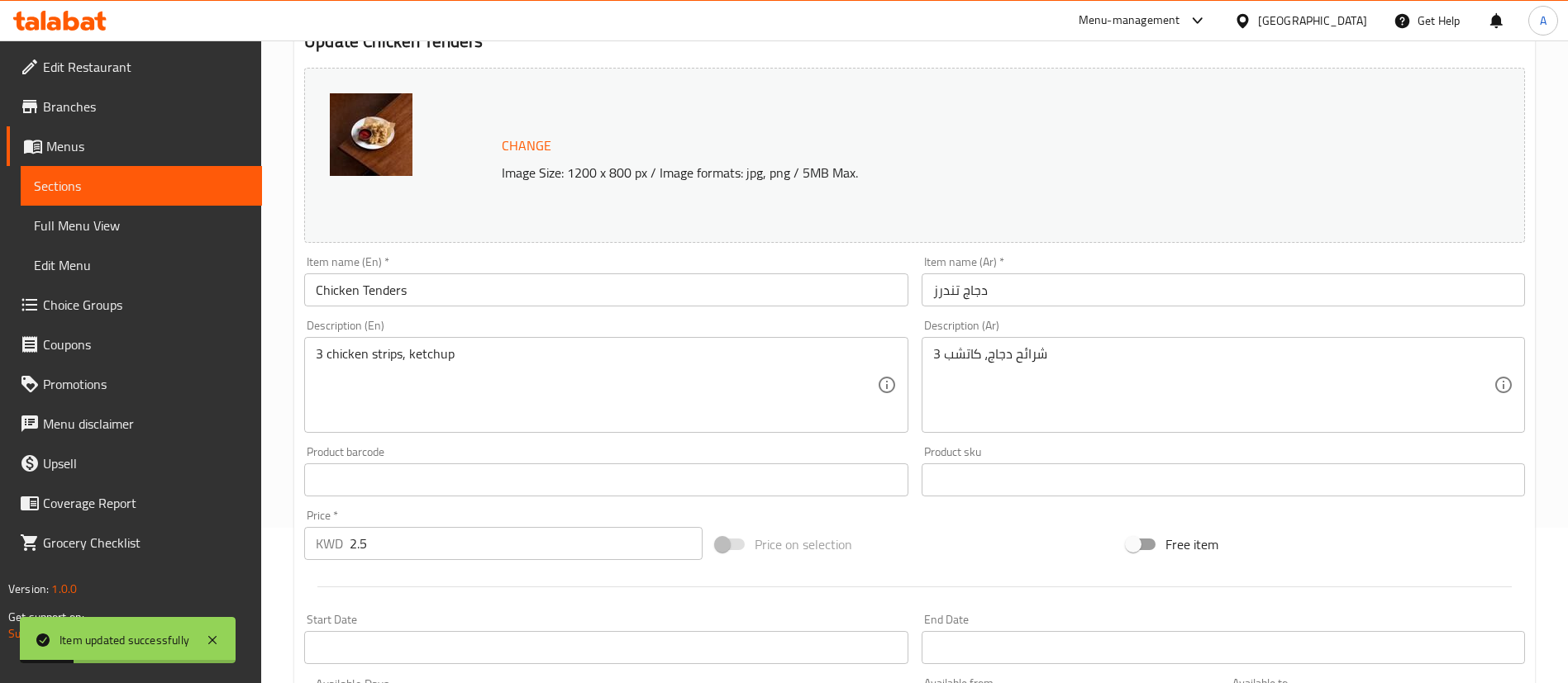
scroll to position [0, 0]
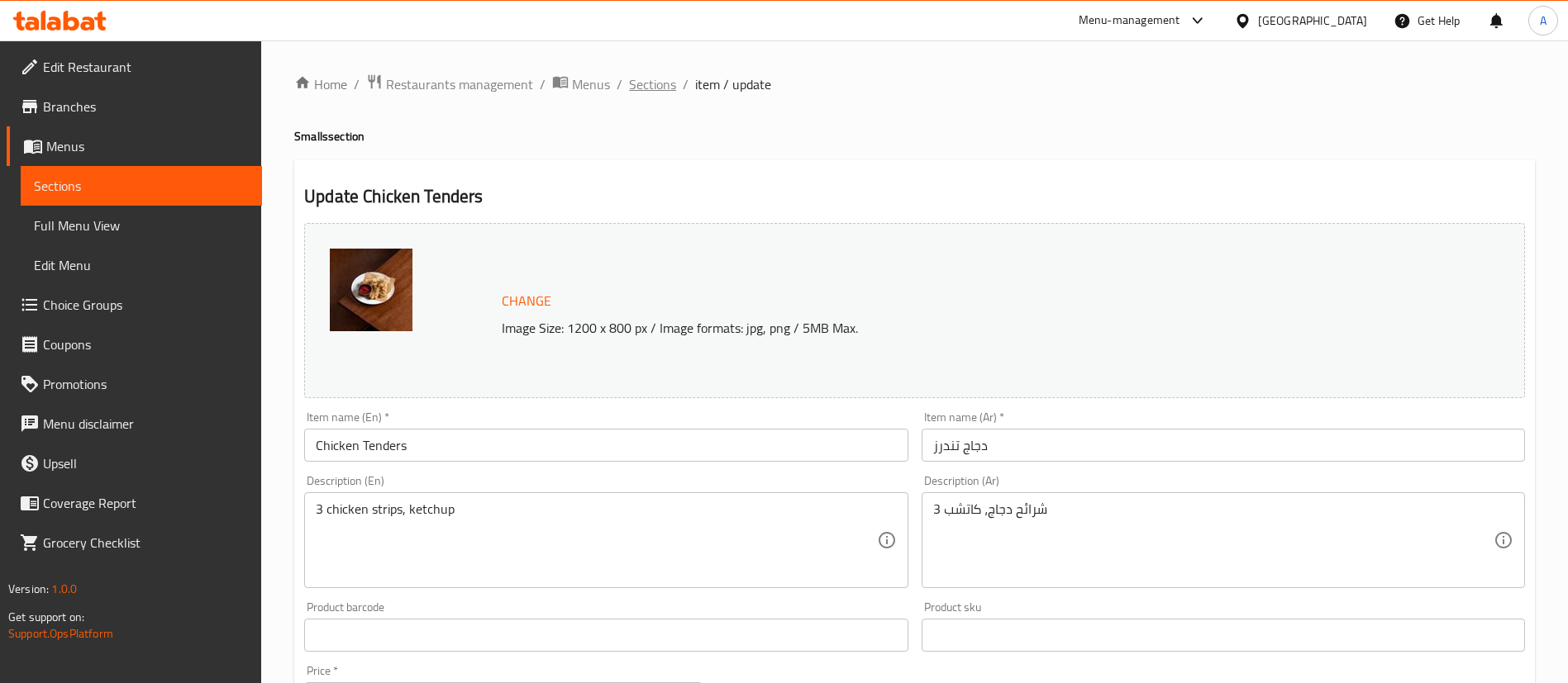
click at [649, 74] on span "Sections" at bounding box center [652, 84] width 47 height 20
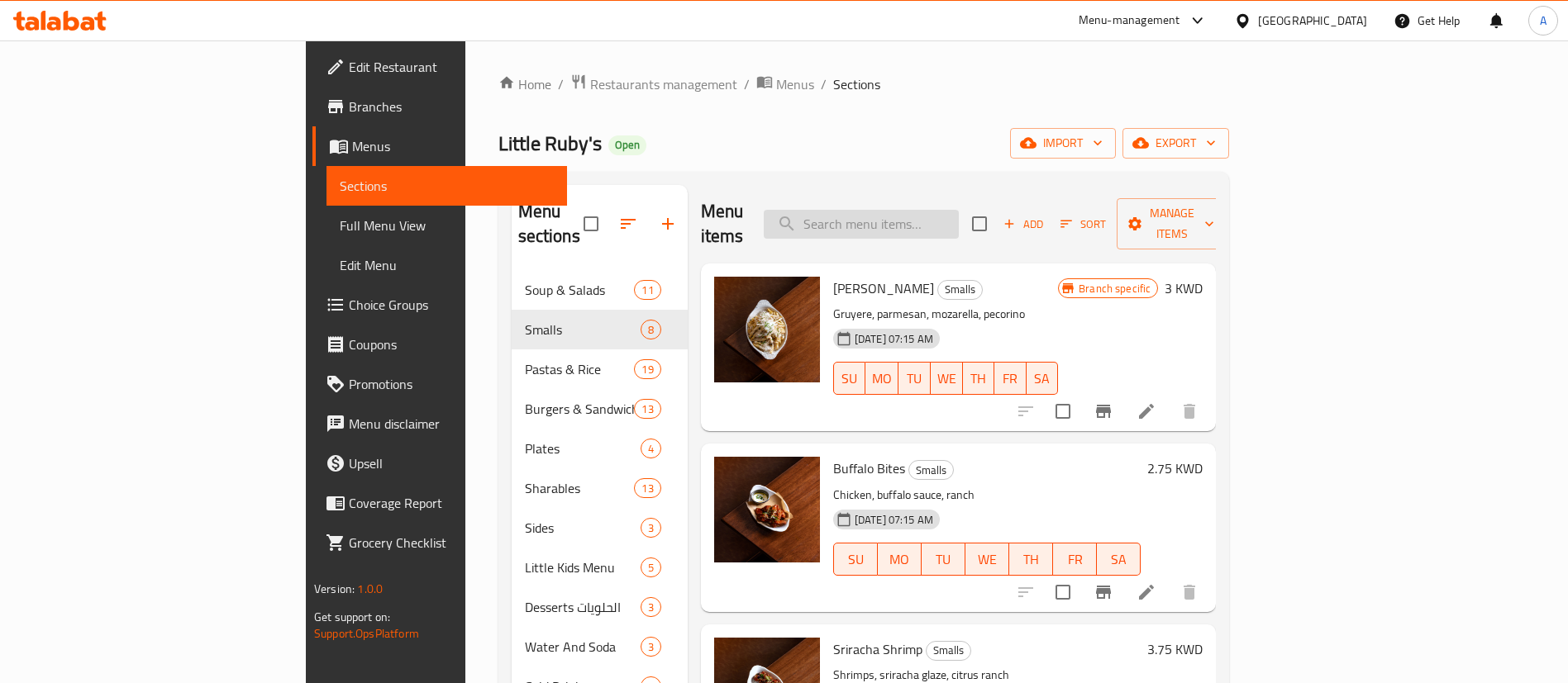
click at [920, 210] on input "search" at bounding box center [861, 225] width 195 height 29
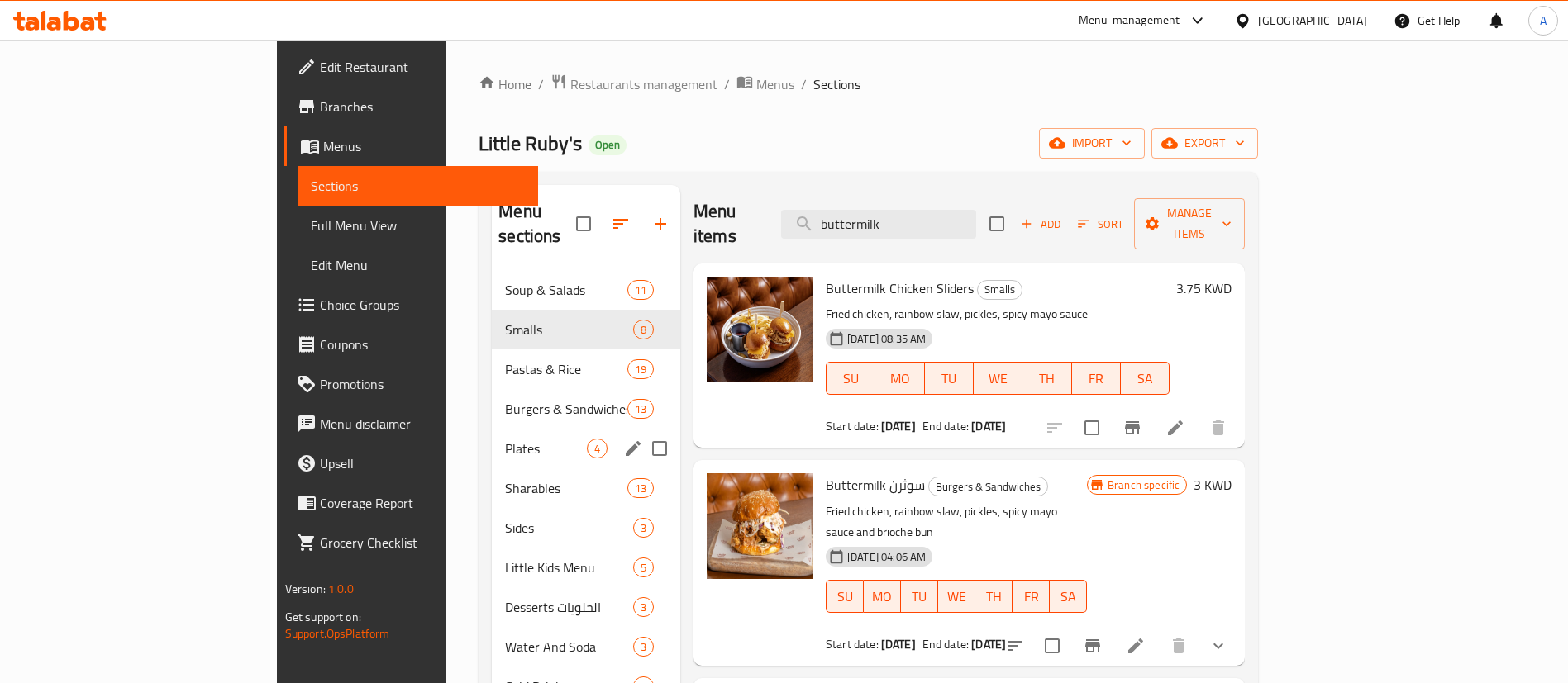
type input "buttermilk"
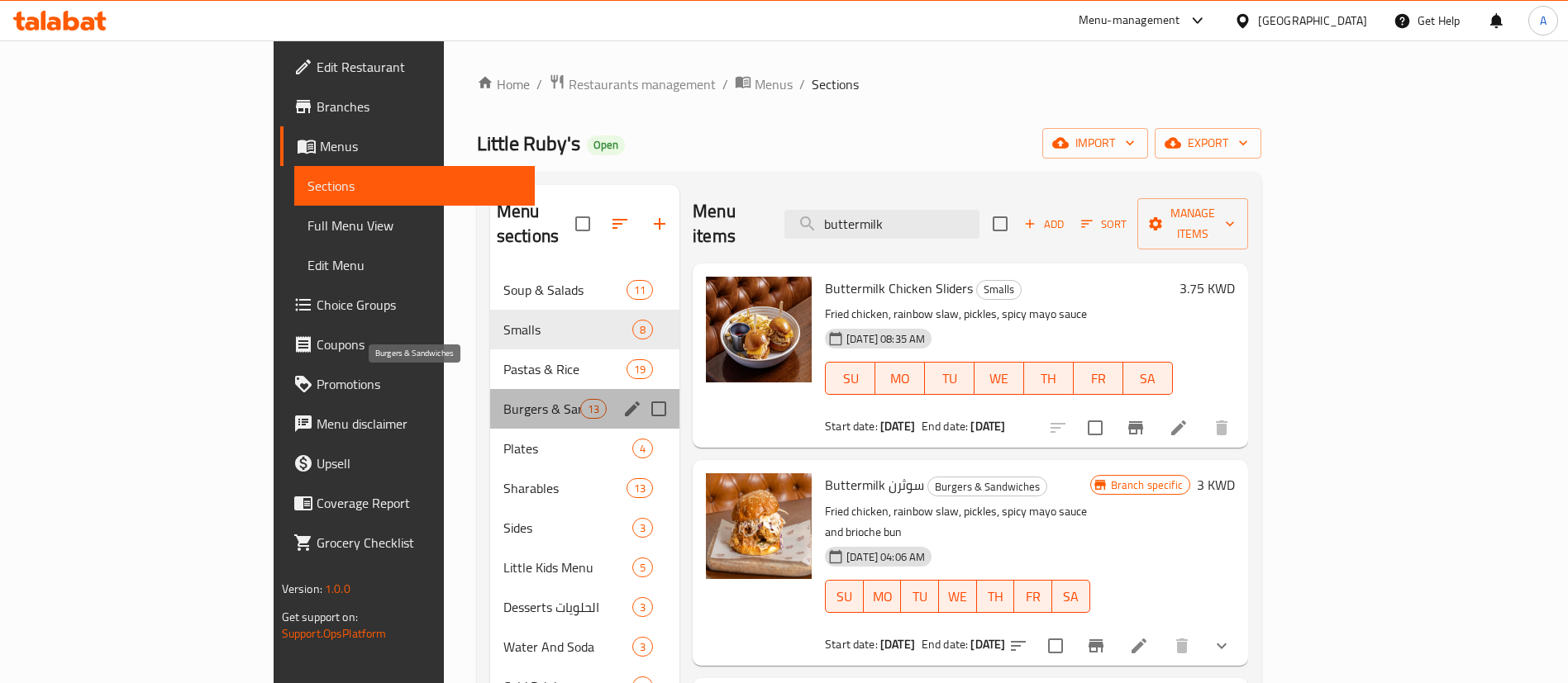
click at [503, 399] on span "Burgers & Sandwiches" at bounding box center [541, 408] width 77 height 20
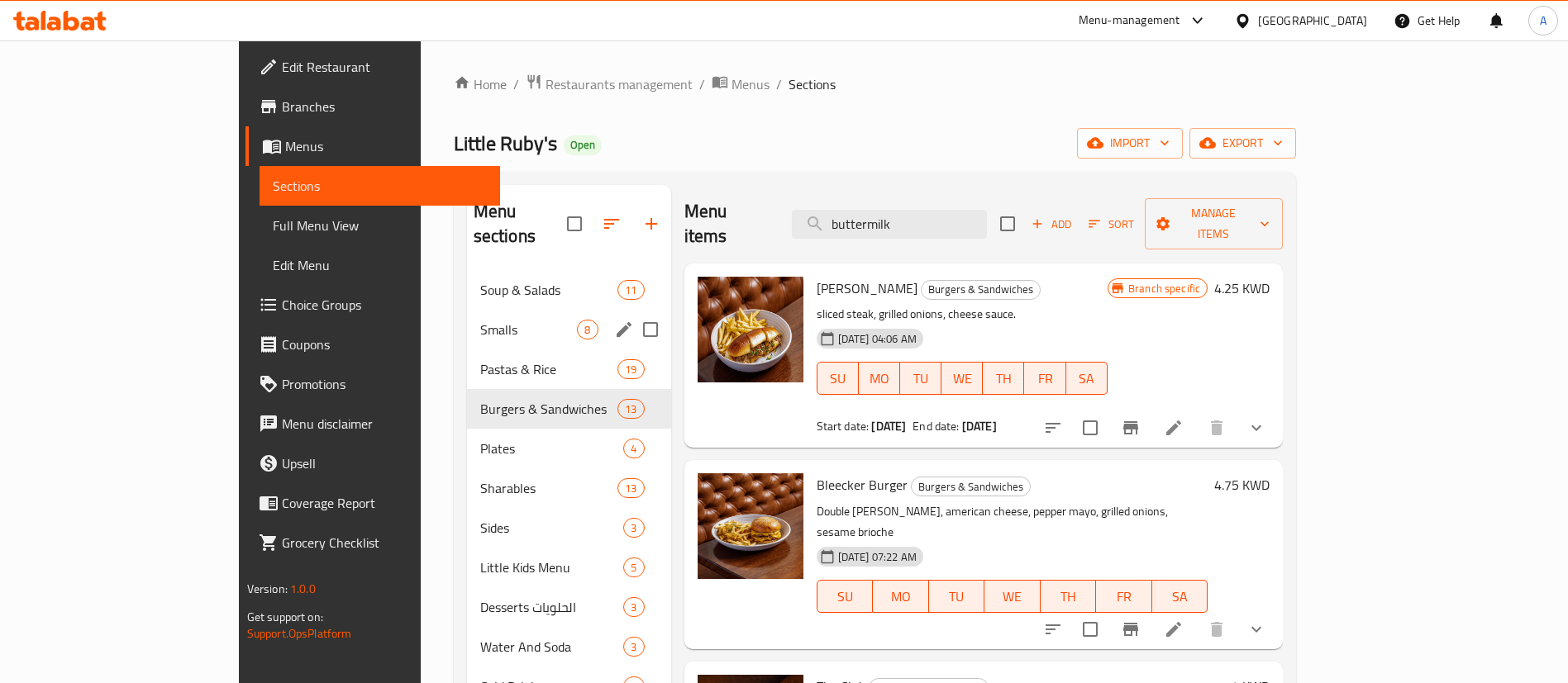
click at [480, 319] on span "Smalls" at bounding box center [529, 329] width 97 height 20
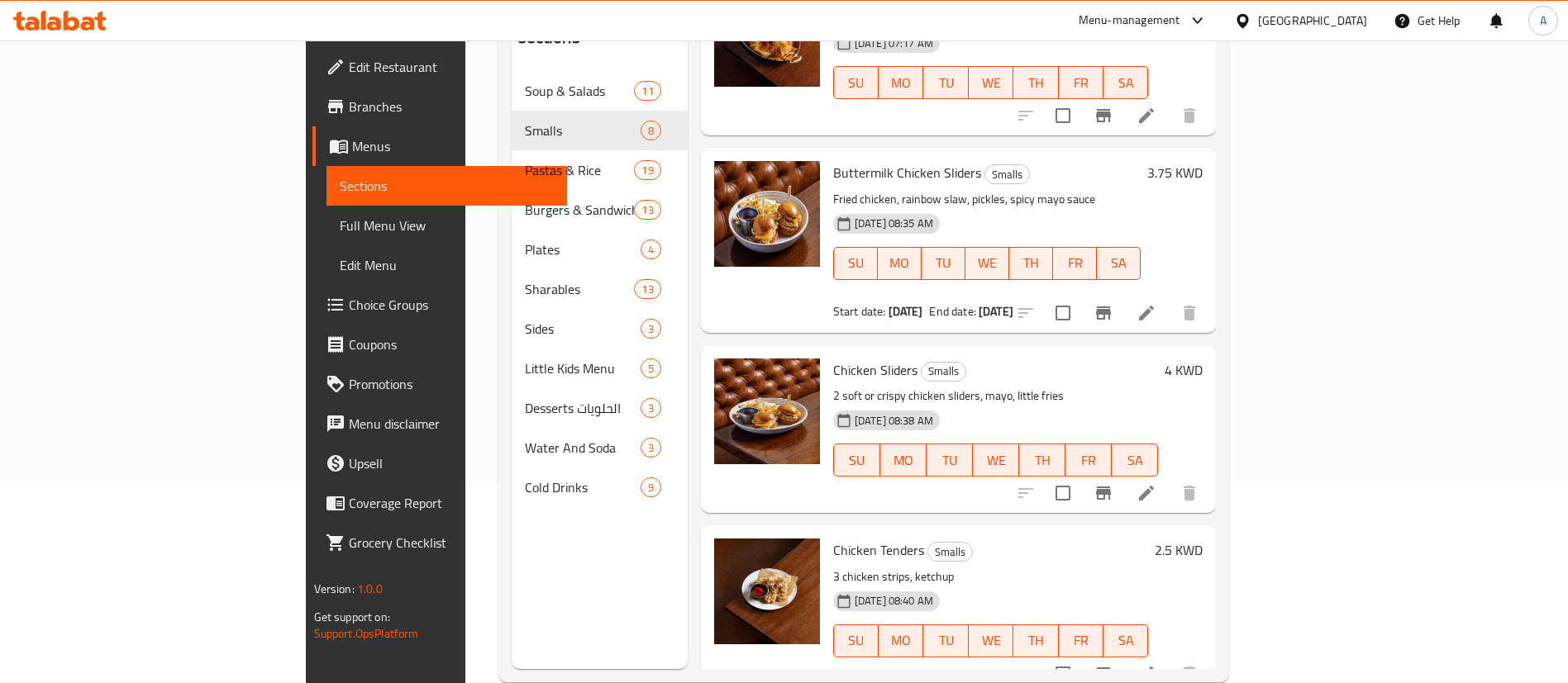
scroll to position [231, 0]
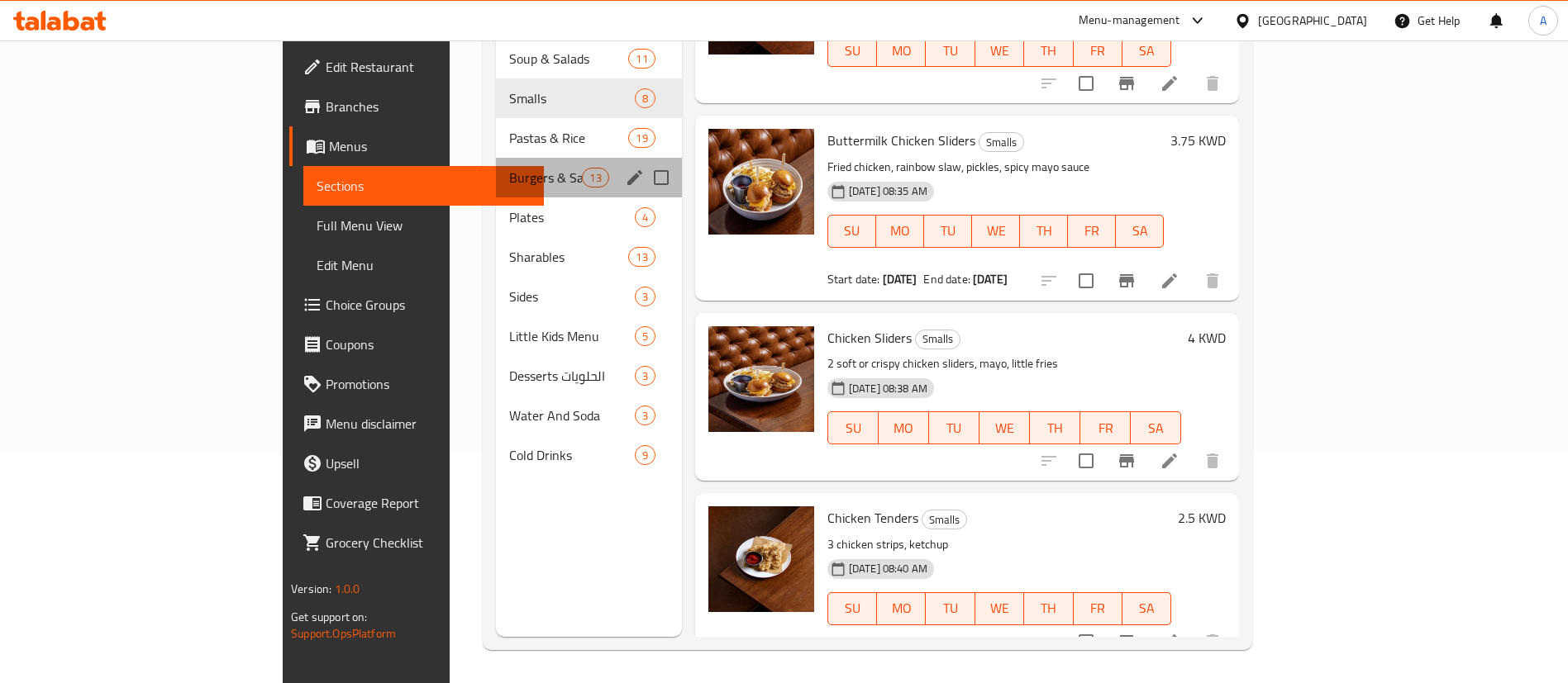
click at [509, 167] on span "Burgers & Sandwiches" at bounding box center [546, 177] width 73 height 20
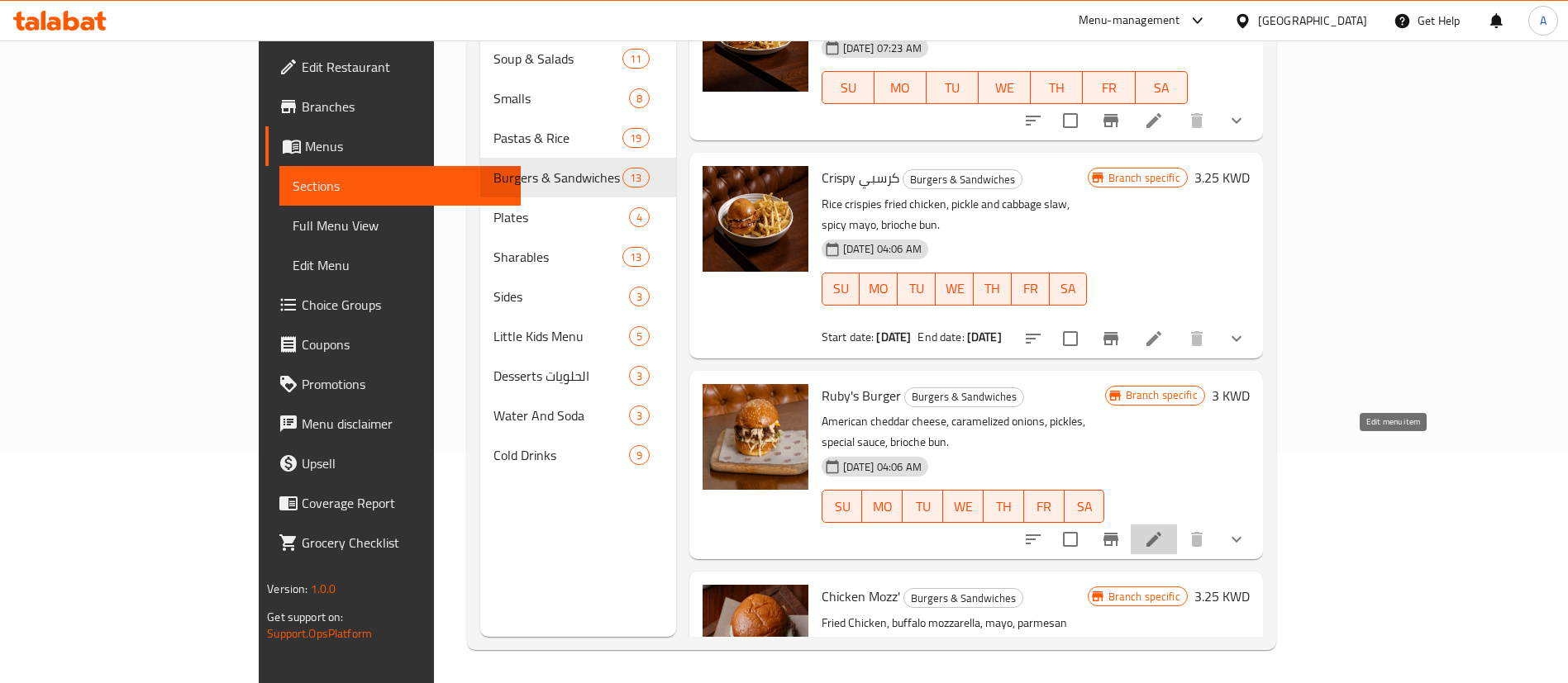
click at [1161, 532] on icon at bounding box center [1153, 539] width 15 height 15
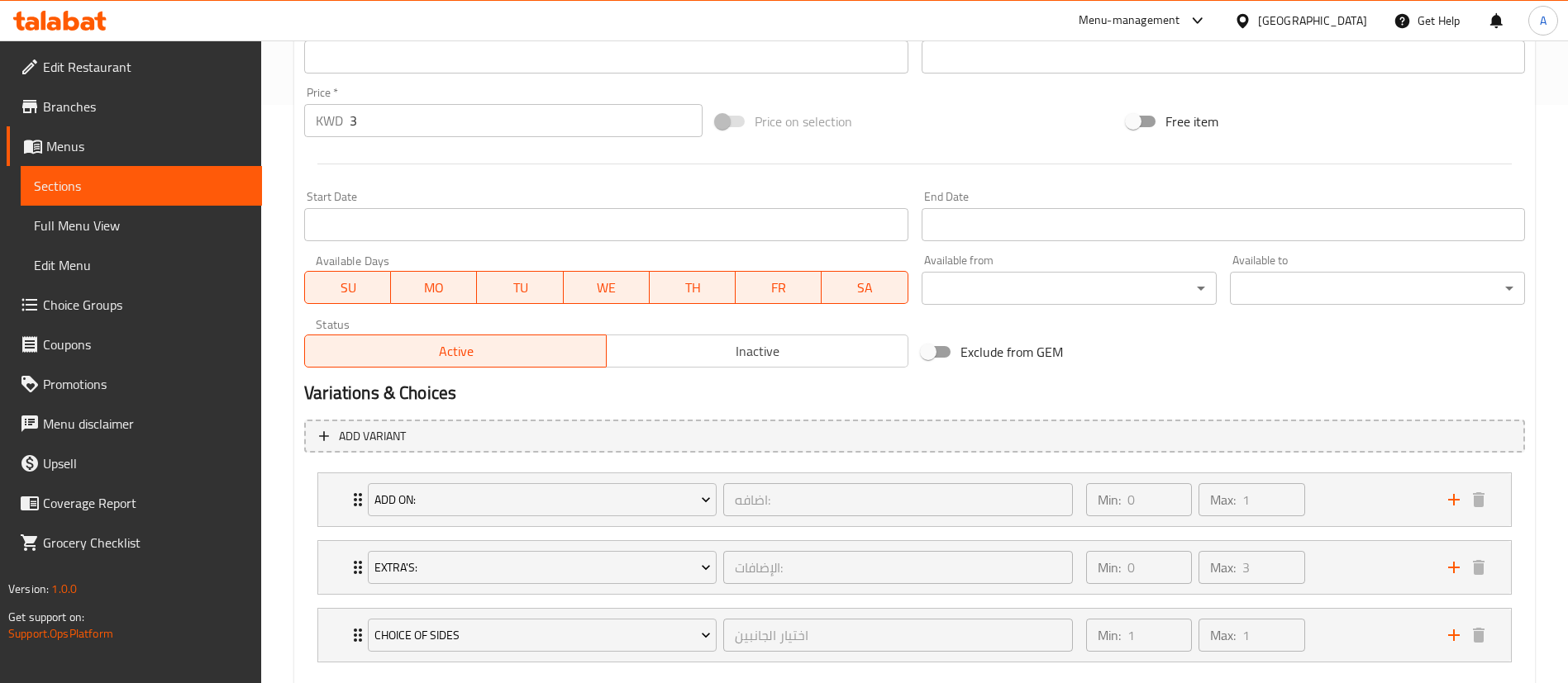
scroll to position [423, 0]
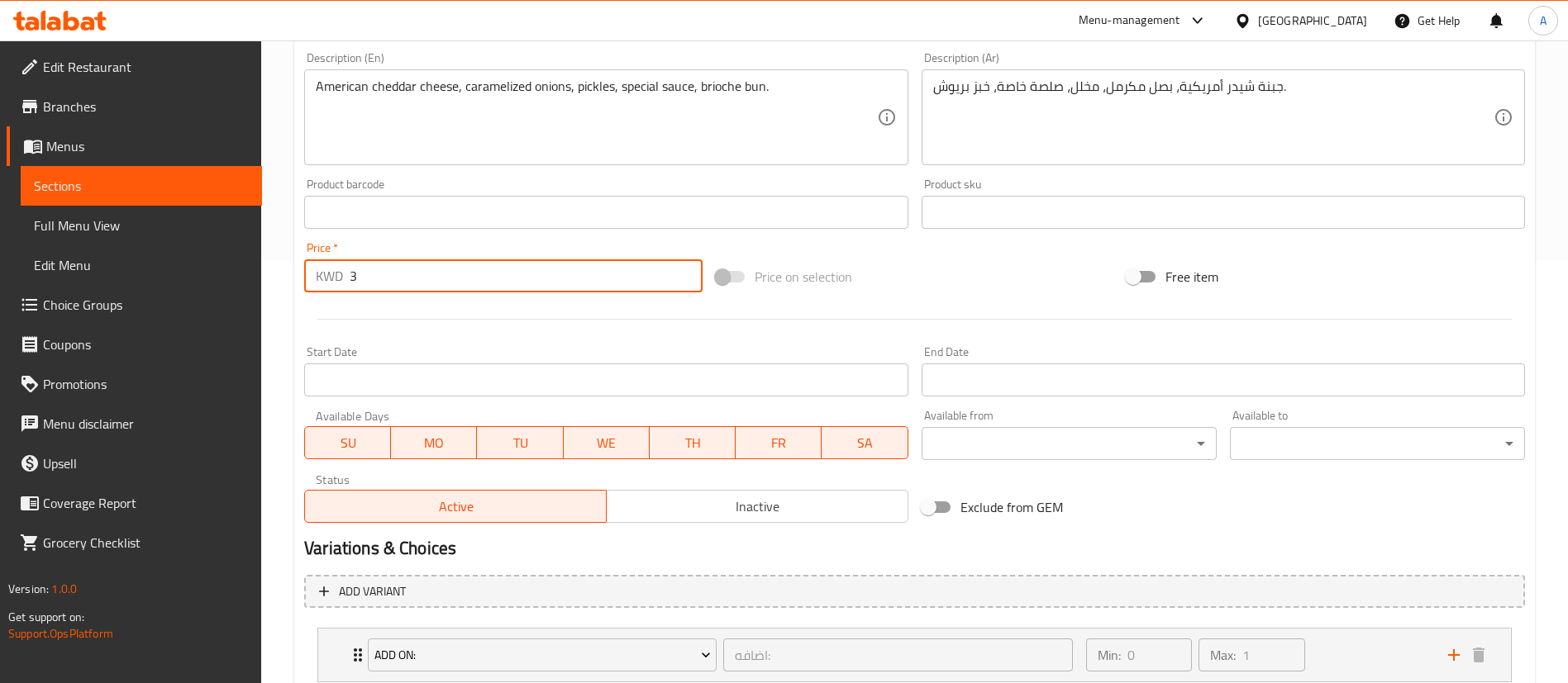
click at [441, 267] on input "3" at bounding box center [525, 276] width 353 height 33
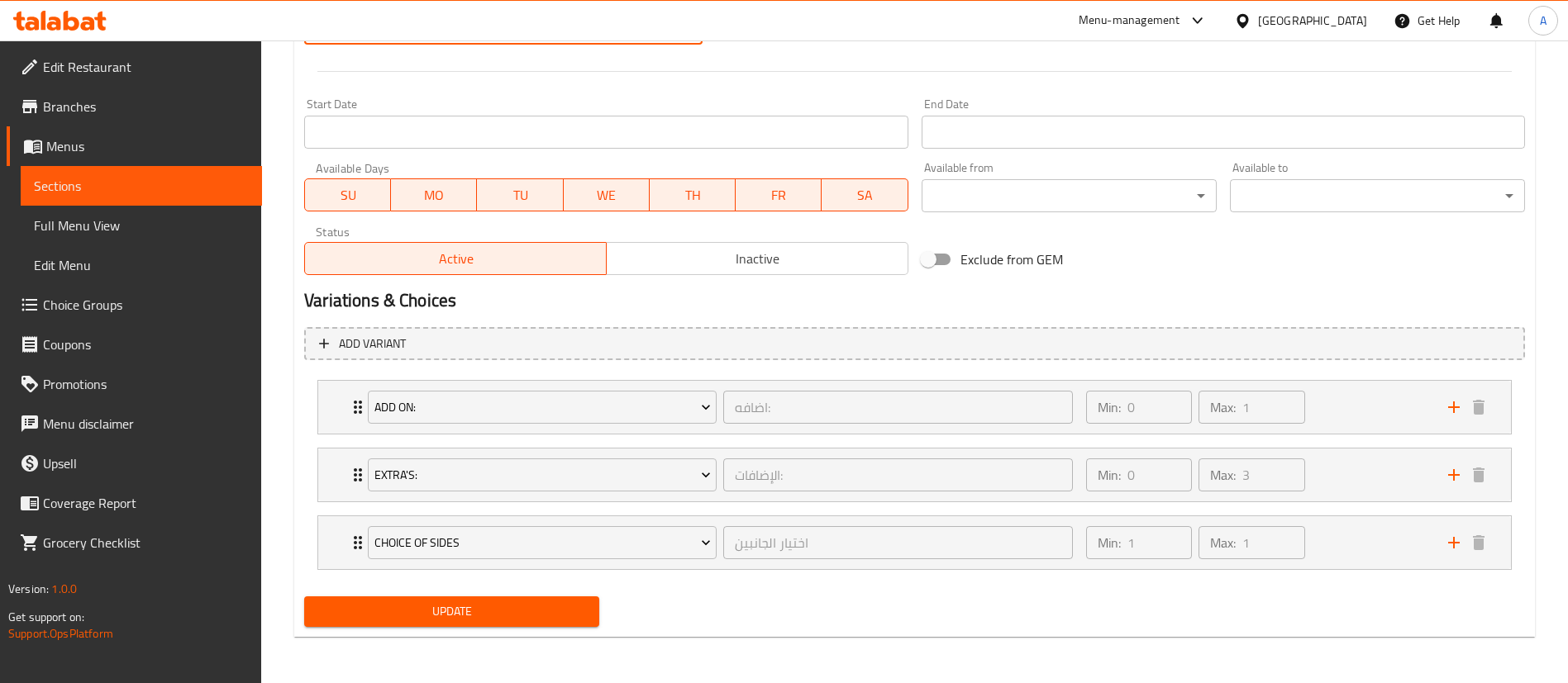
type input "3.750"
click at [476, 610] on span "Update" at bounding box center [452, 611] width 268 height 20
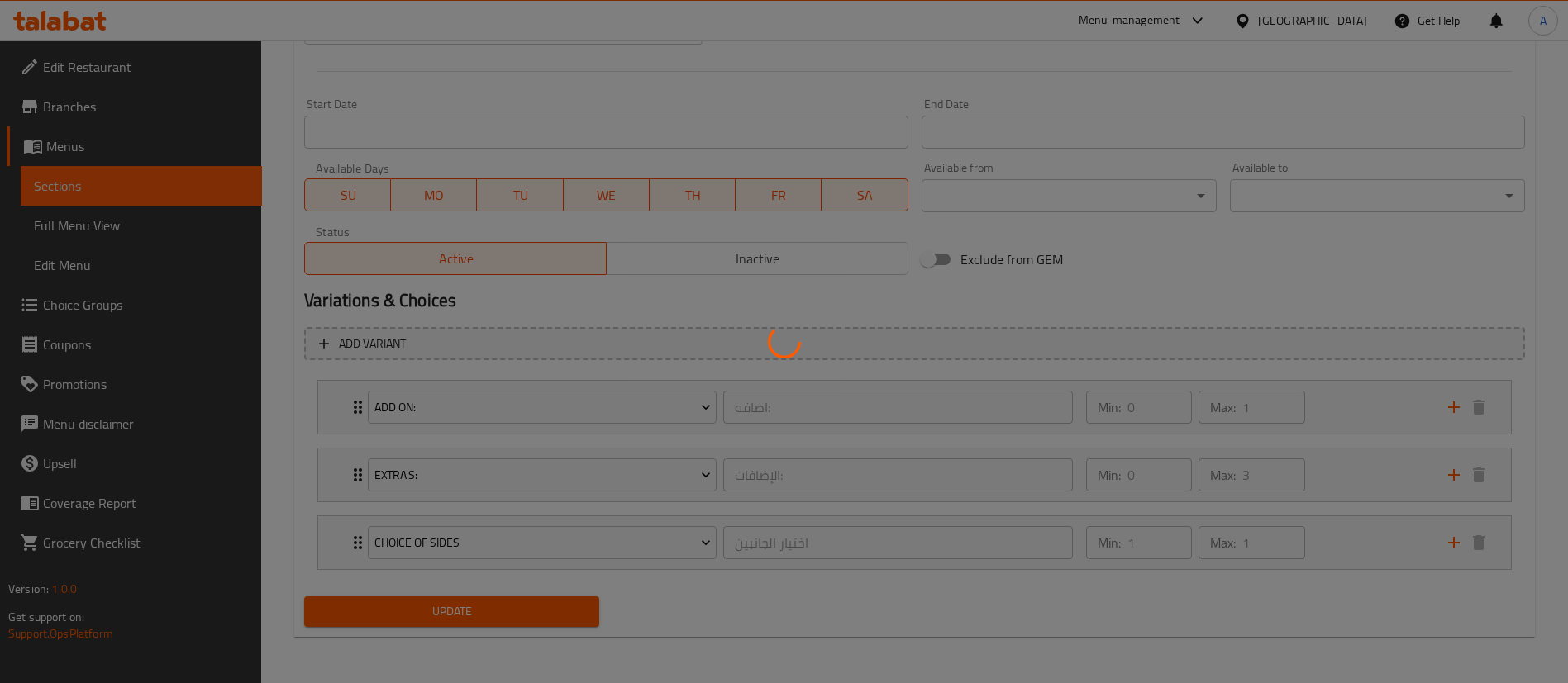
scroll to position [0, 0]
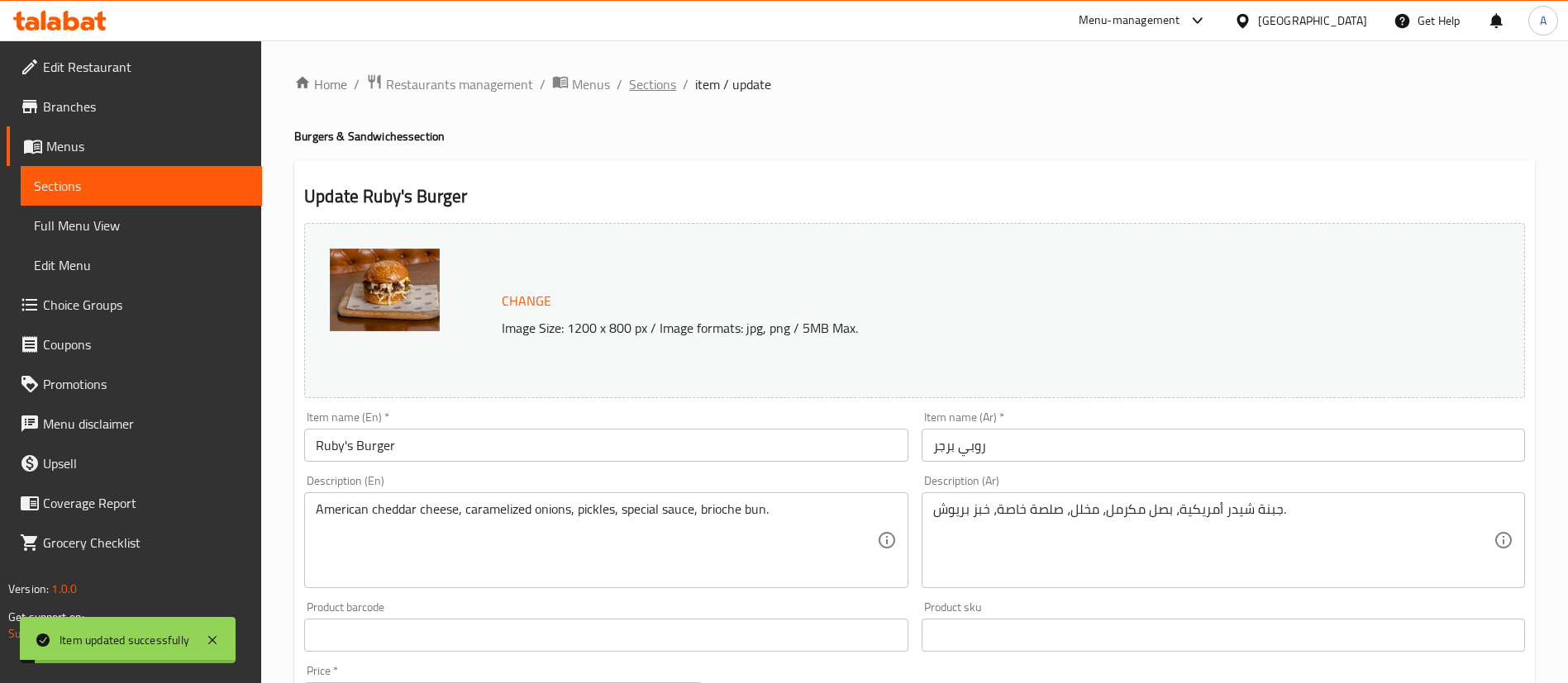
click at [656, 87] on span "Sections" at bounding box center [652, 84] width 47 height 20
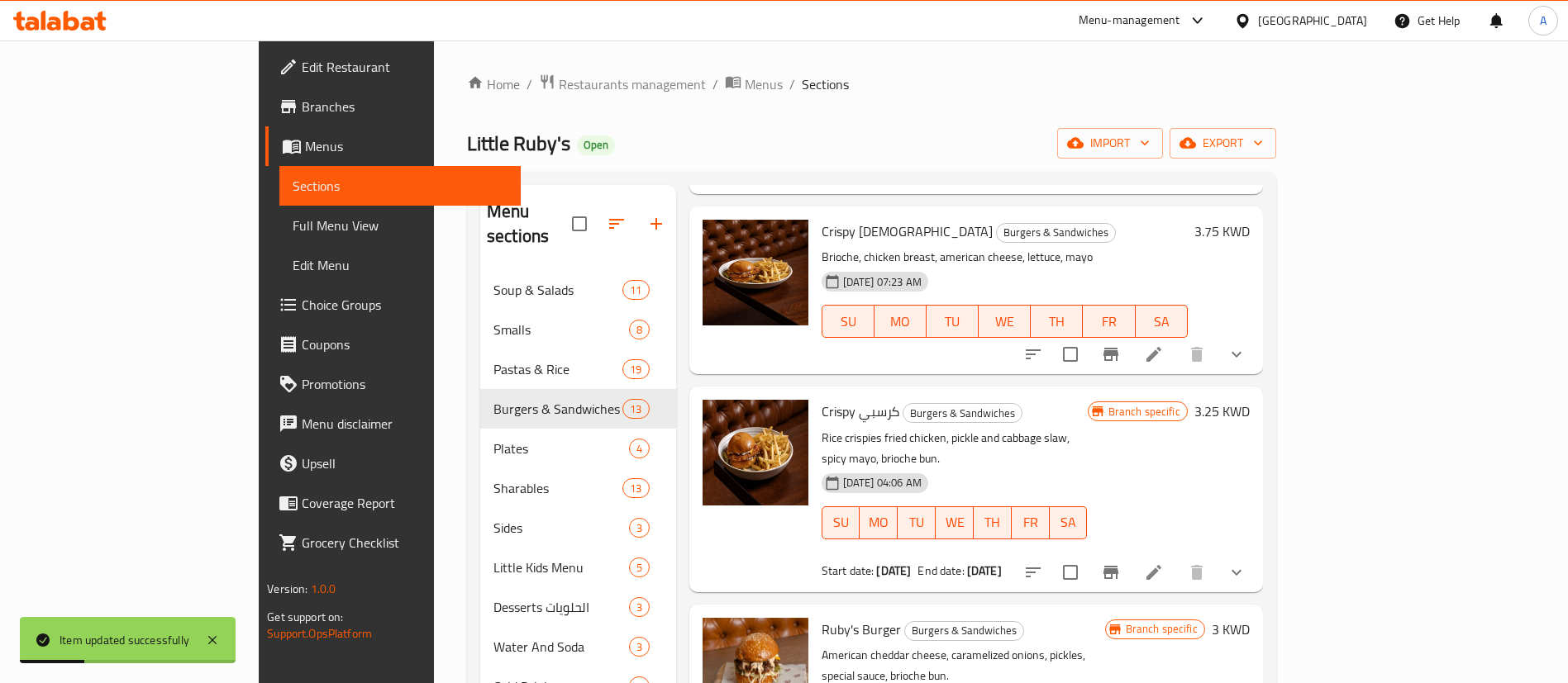
scroll to position [867, 0]
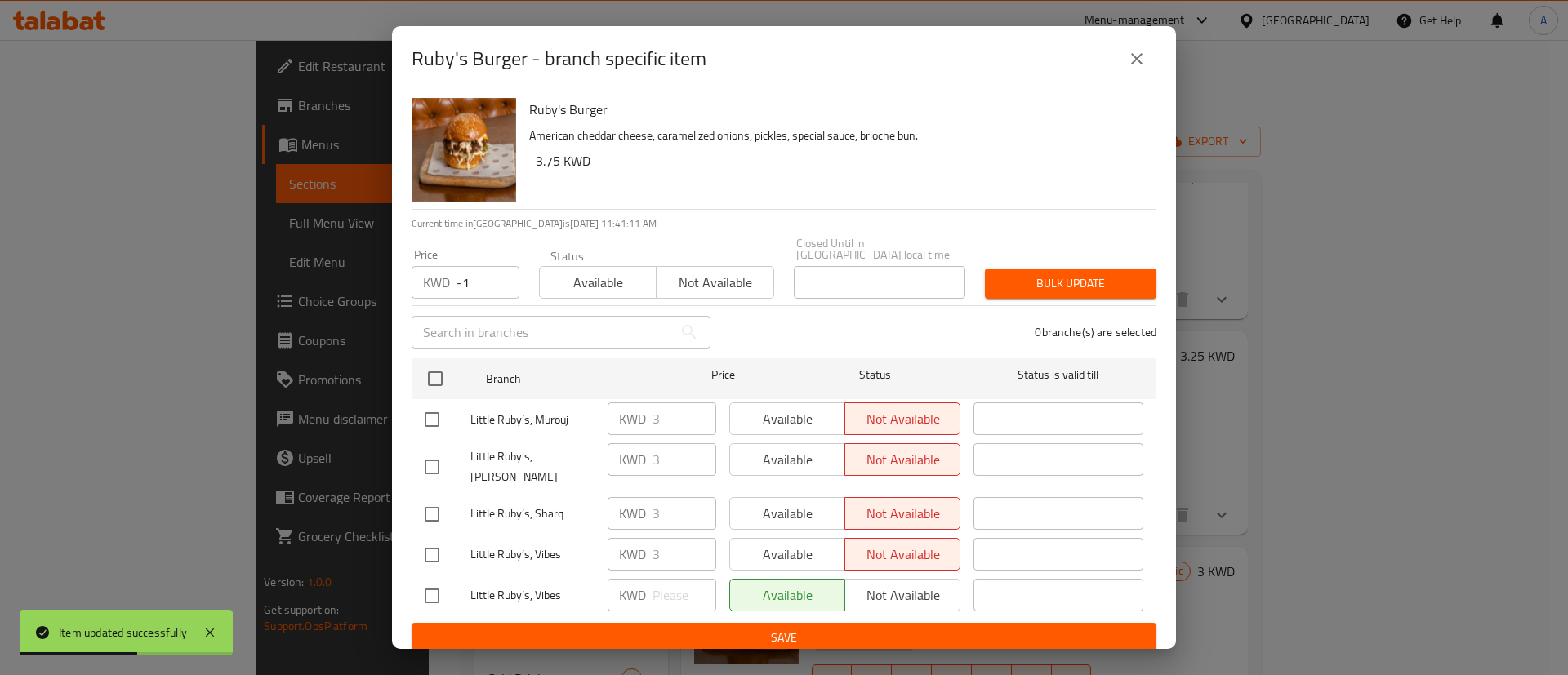
type input "-1"
click at [495, 289] on input "-1" at bounding box center [488, 282] width 63 height 33
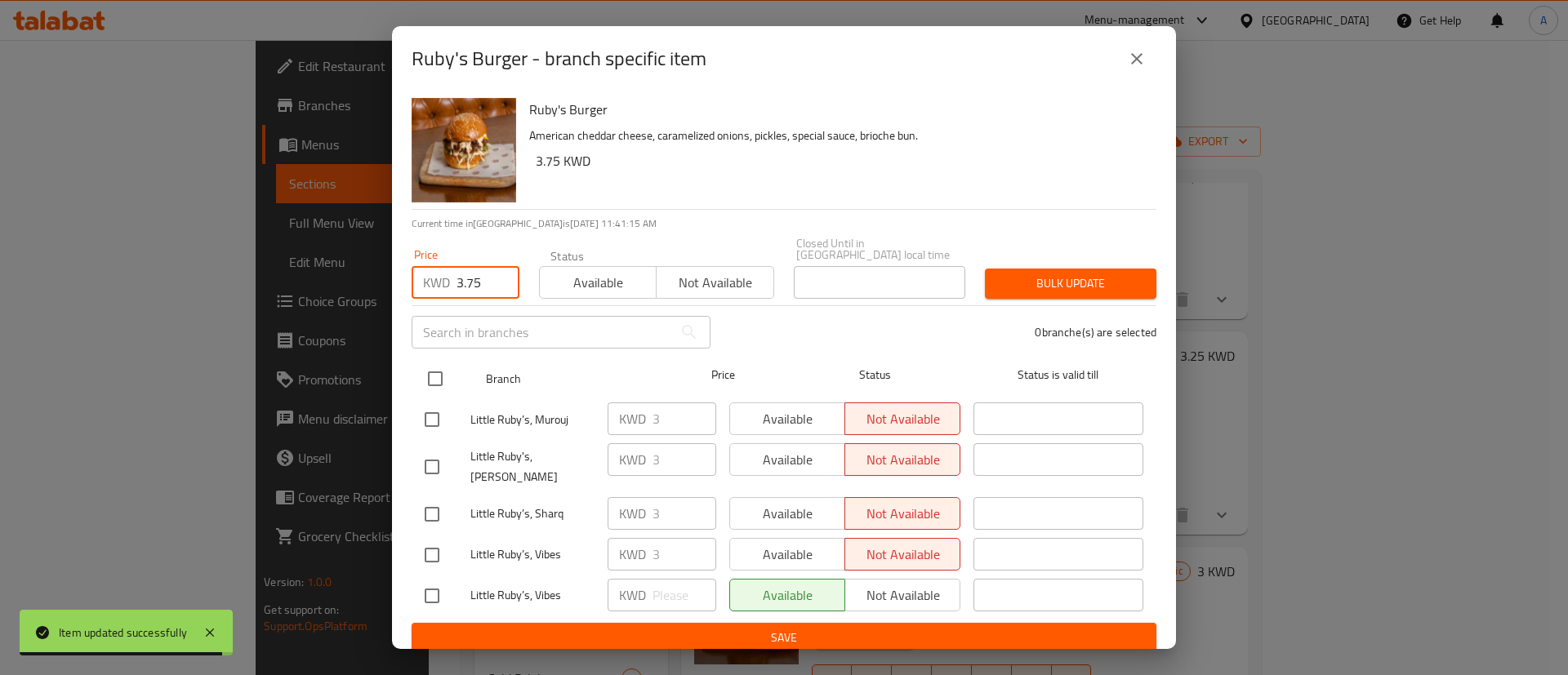
type input "3.75"
click at [424, 356] on div at bounding box center [448, 379] width 62 height 47
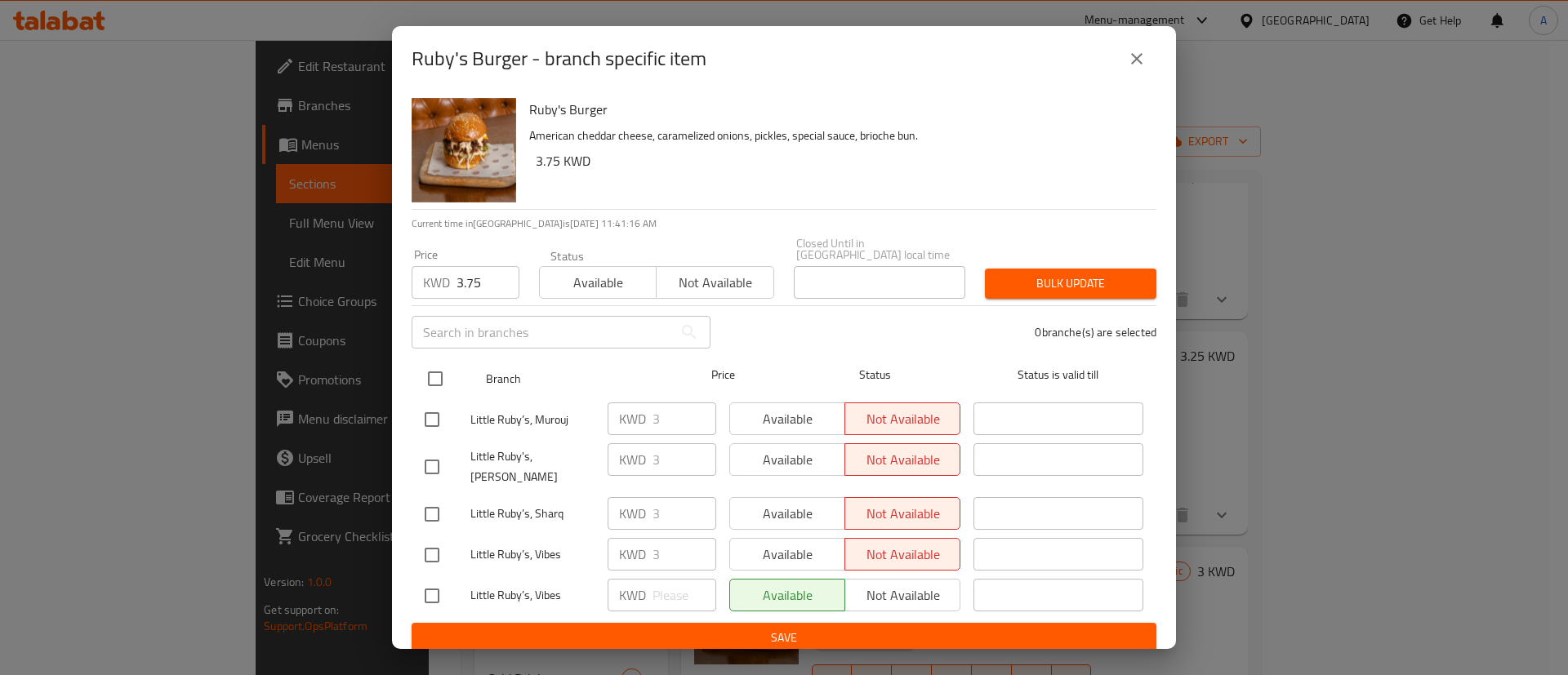
click at [435, 378] on input "checkbox" at bounding box center [435, 379] width 35 height 35
checkbox input "true"
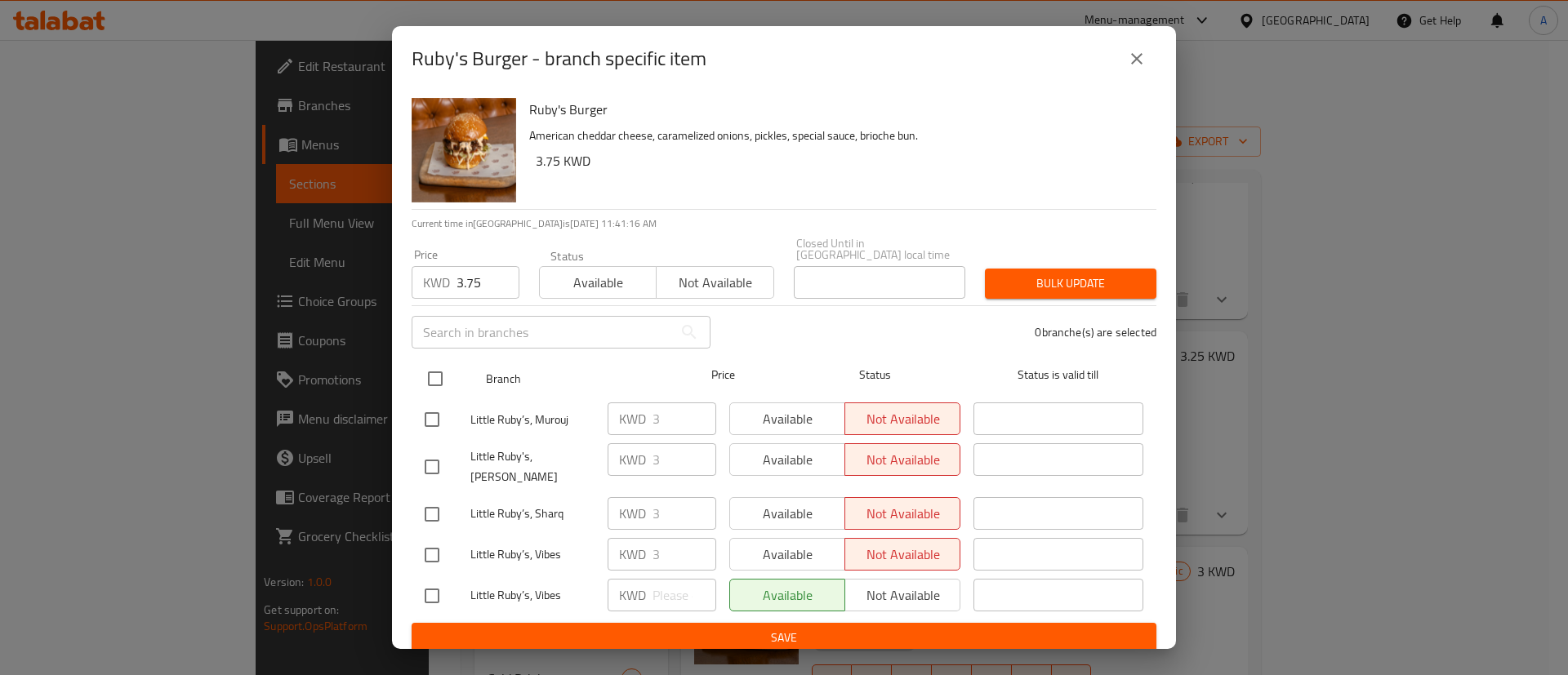
checkbox input "true"
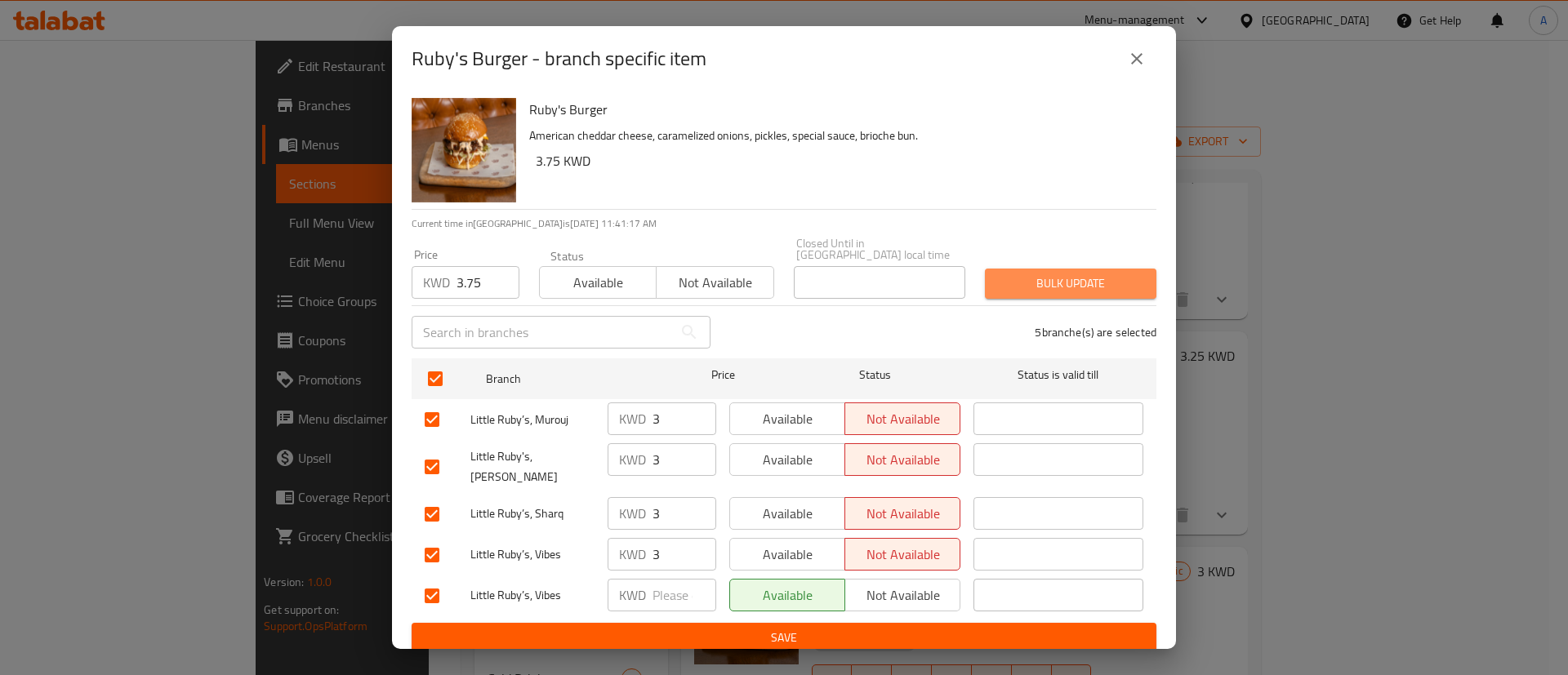
click at [1022, 273] on span "Bulk update" at bounding box center [1070, 284] width 145 height 20
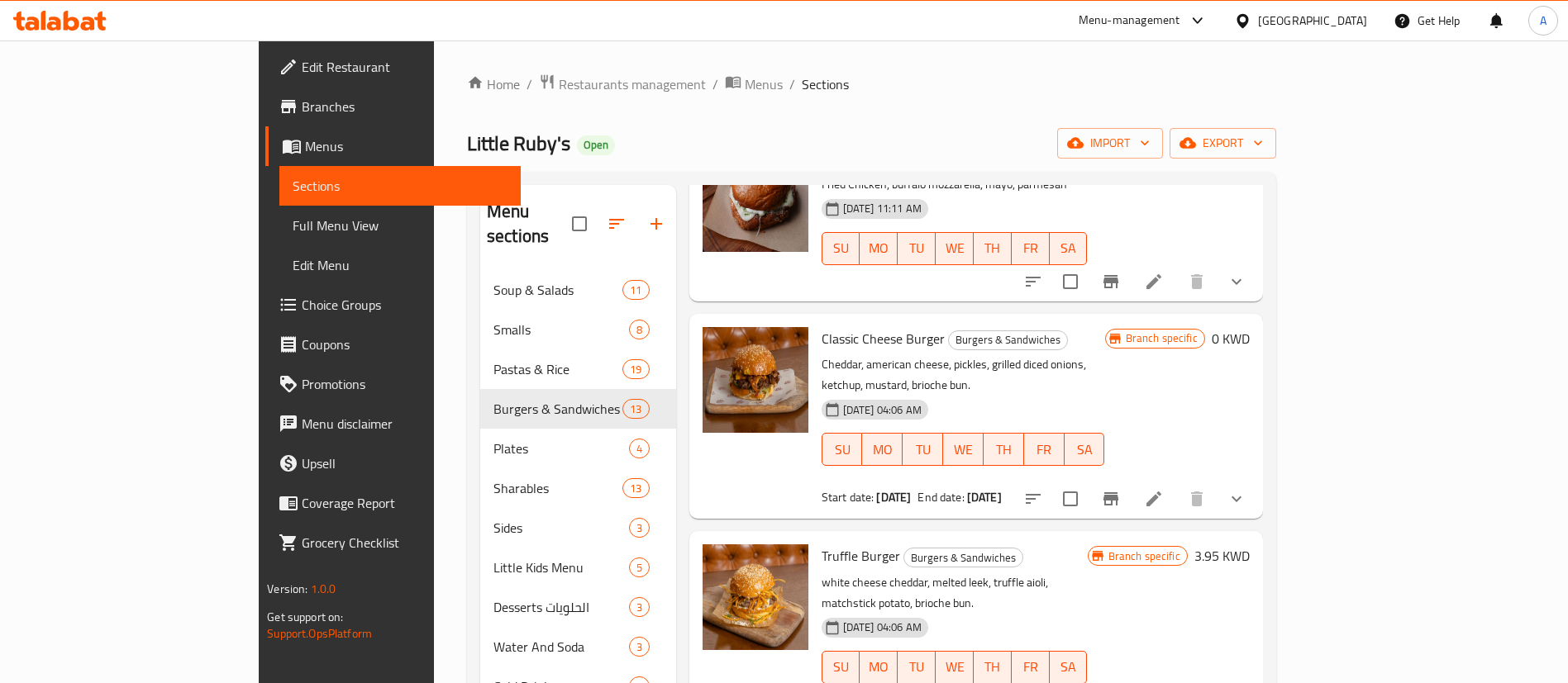
scroll to position [1735, 0]
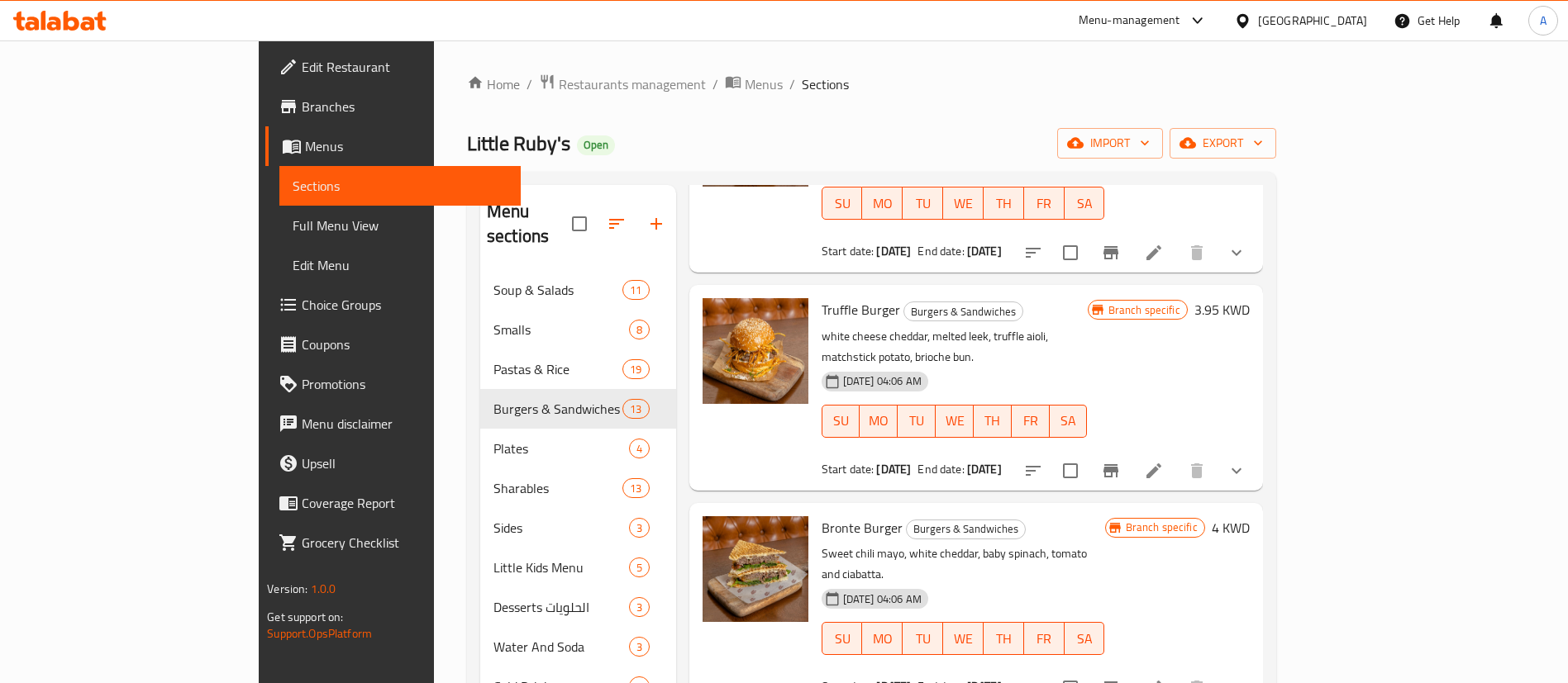
click at [822, 622] on button "SU" at bounding box center [842, 639] width 41 height 33
click at [723, 517] on img at bounding box center [755, 569] width 106 height 106
click at [723, 517] on img at bounding box center [755, 569] width 106 height 106
click at [1111, 582] on div "07-09-2023 04:06 AM SU MO TU WE TH FR SA" at bounding box center [962, 627] width 296 height 90
click at [830, 516] on span "Bronte Burger" at bounding box center [862, 528] width 81 height 25
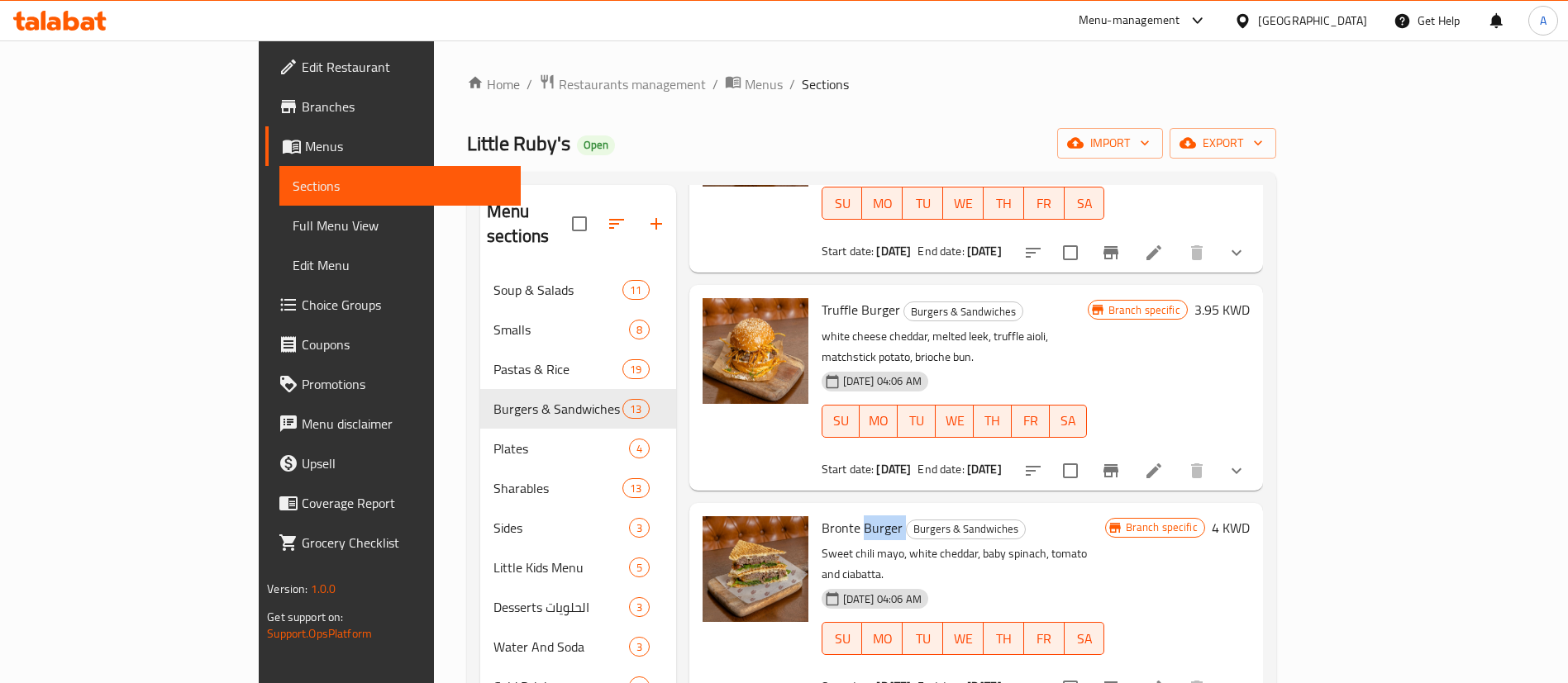
click at [830, 516] on span "Bronte Burger" at bounding box center [862, 528] width 81 height 25
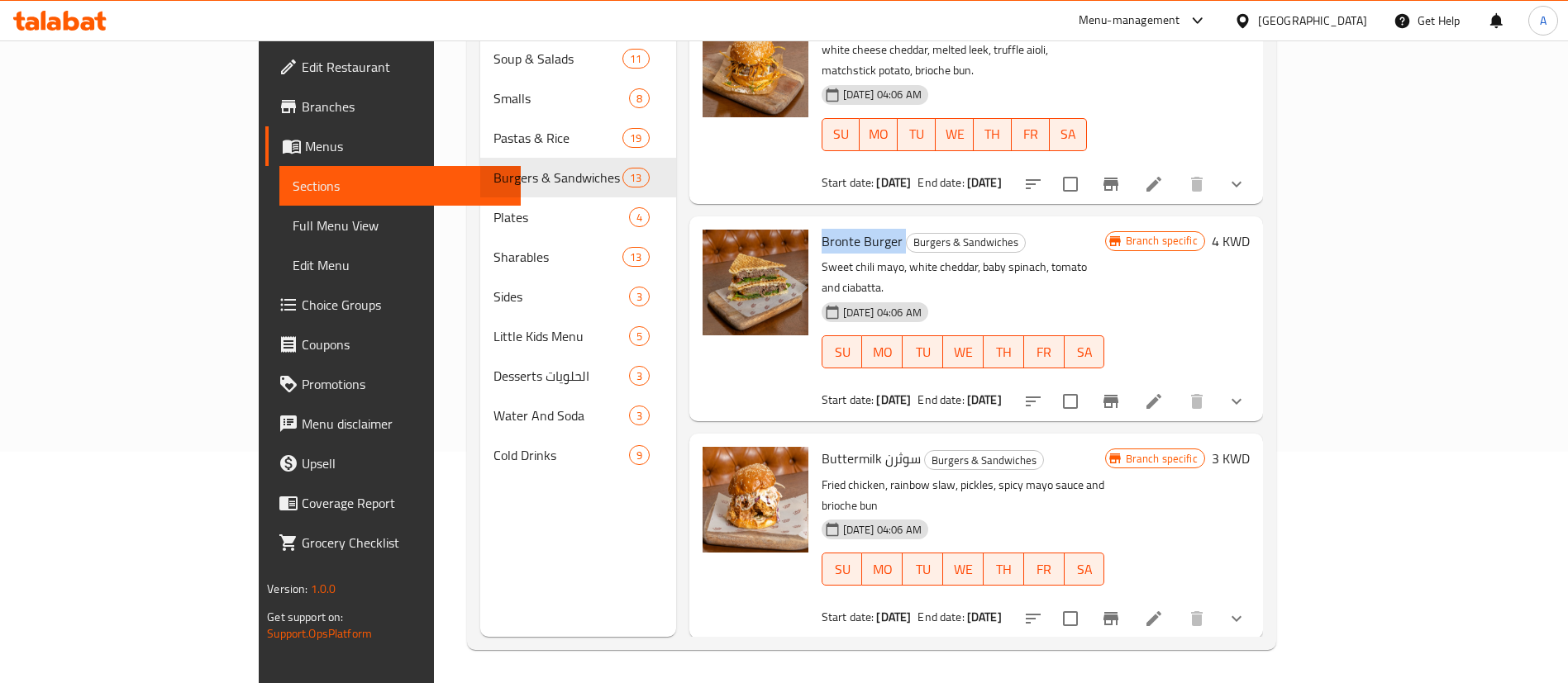
scroll to position [1820, 0]
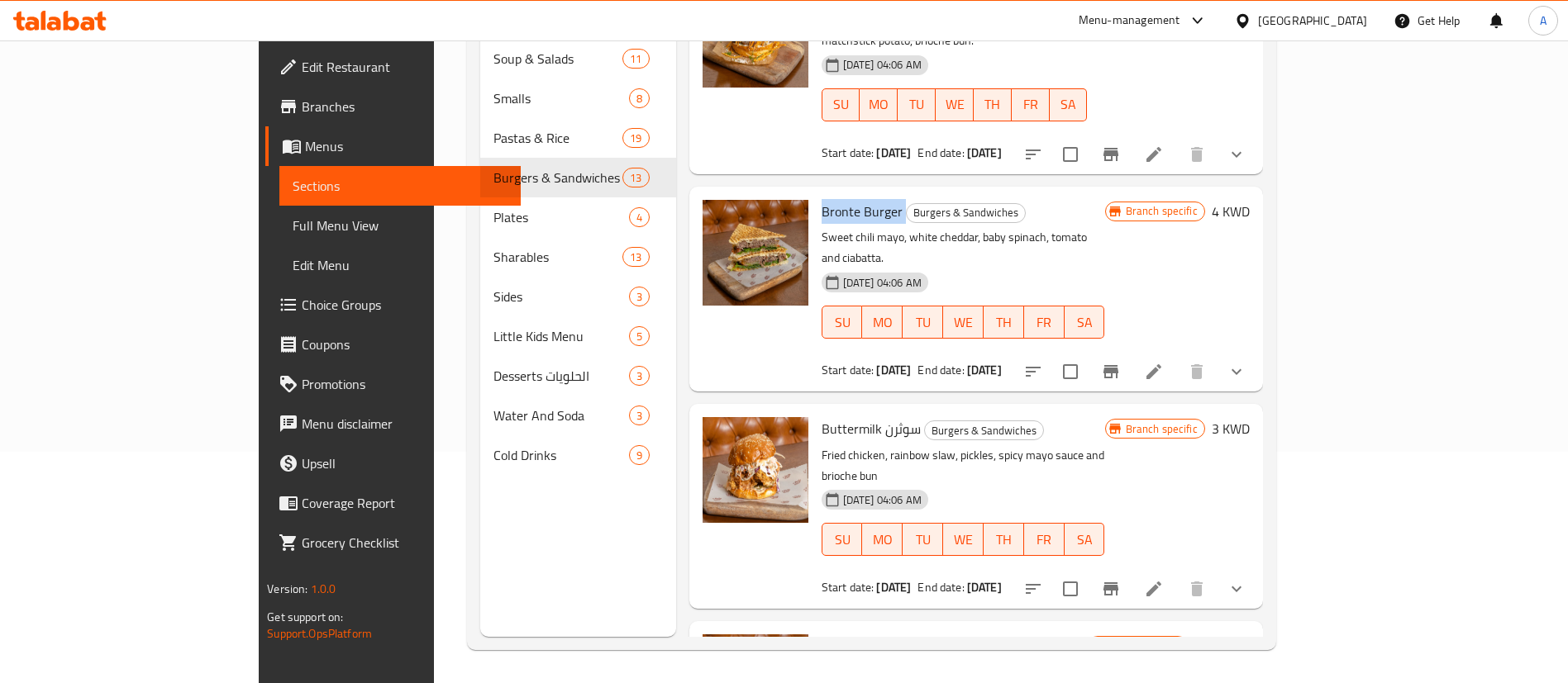
click at [500, 443] on div "Cold Drinks 9" at bounding box center [577, 455] width 196 height 39
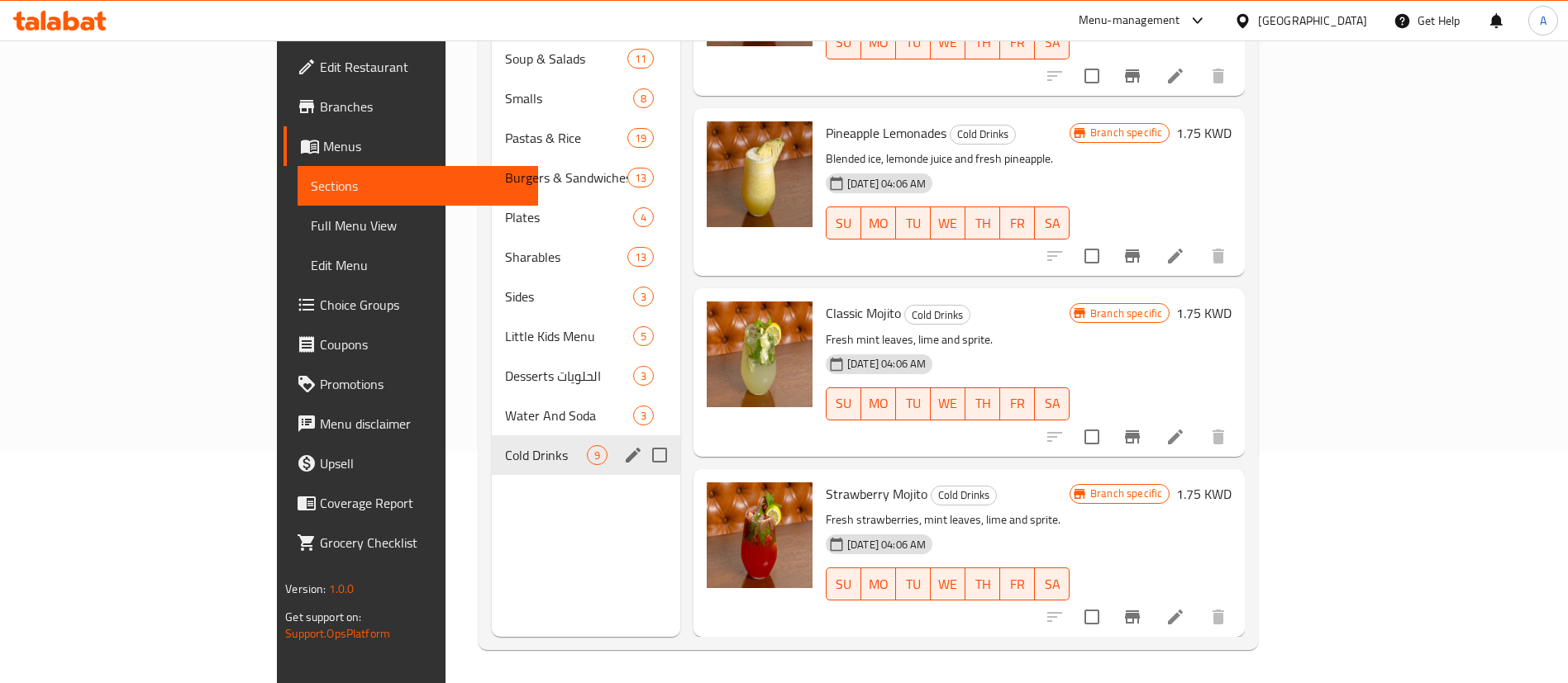
scroll to position [982, 0]
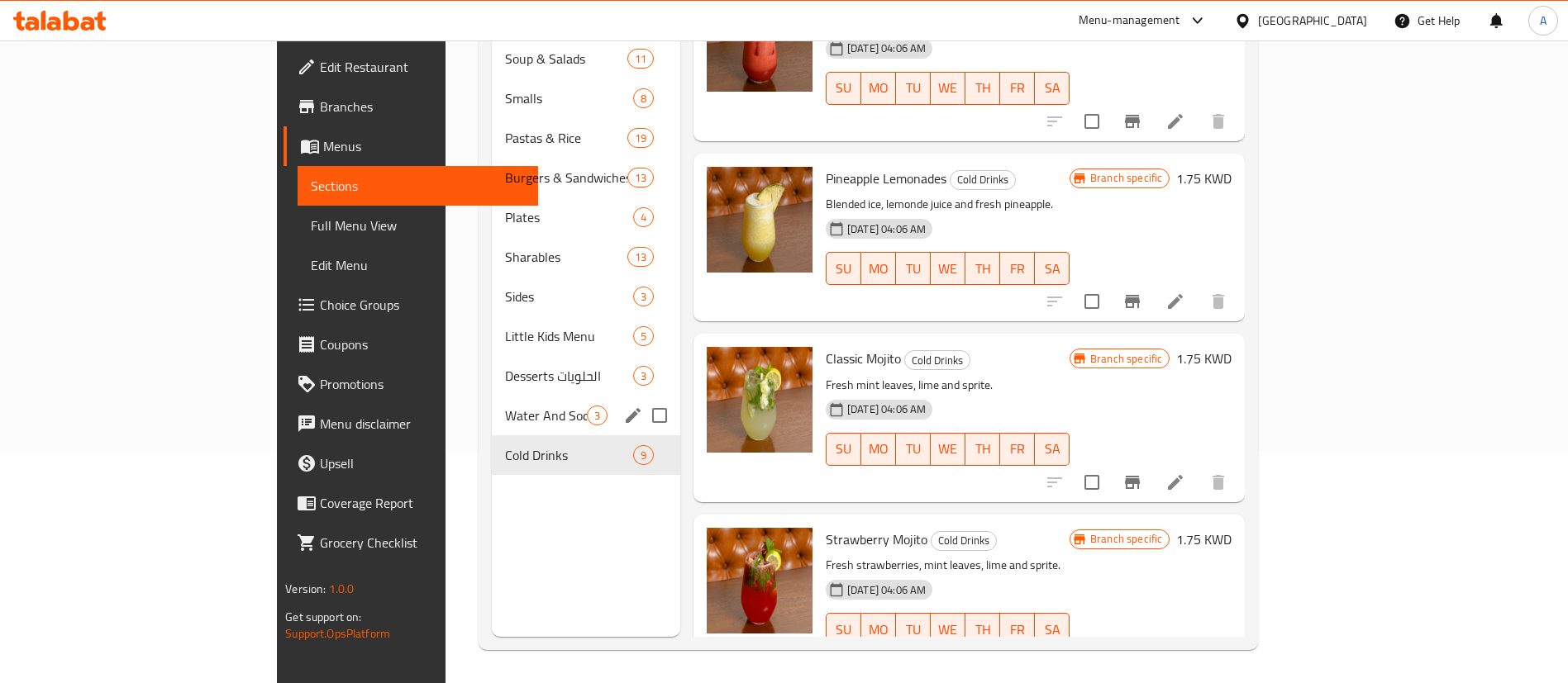
click at [492, 406] on div "Water And Soda 3" at bounding box center [586, 415] width 189 height 39
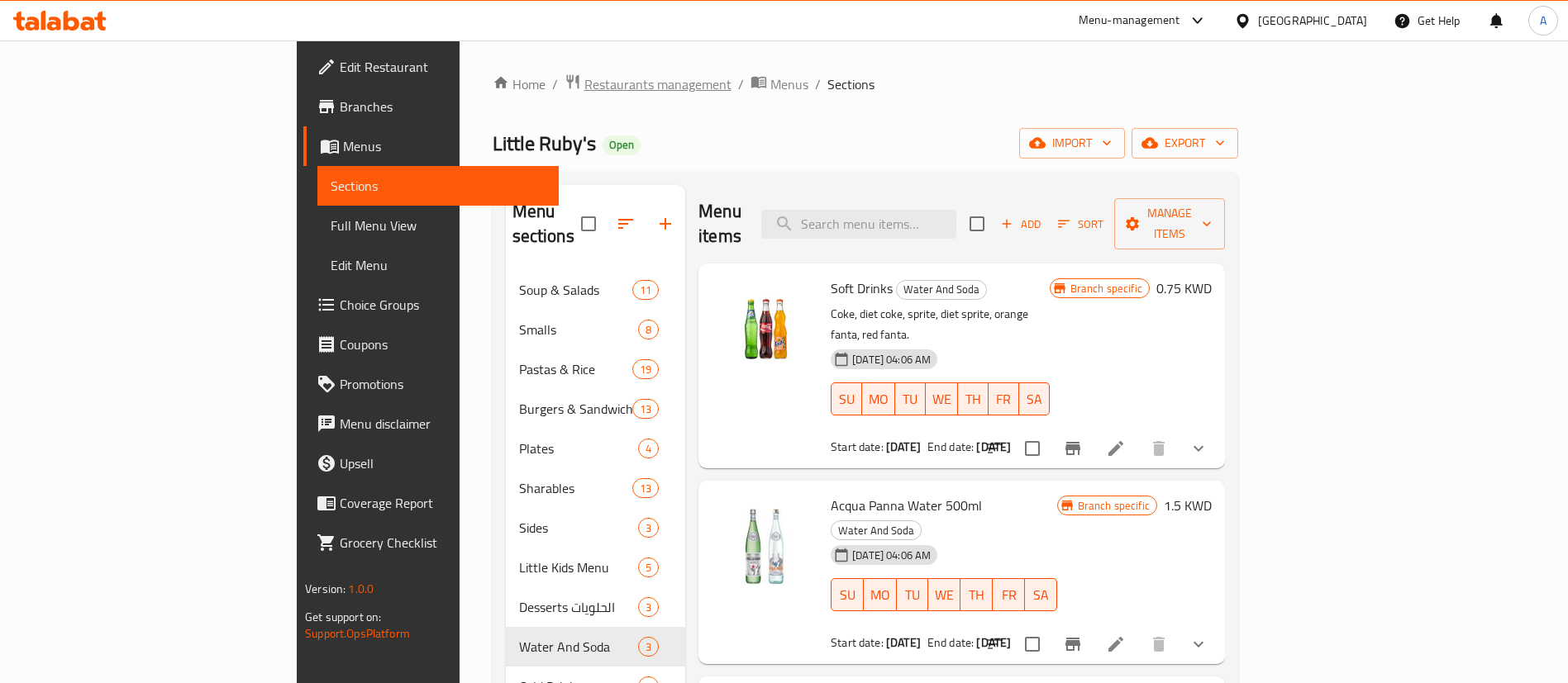
click at [584, 83] on span "Restaurants management" at bounding box center [658, 84] width 147 height 20
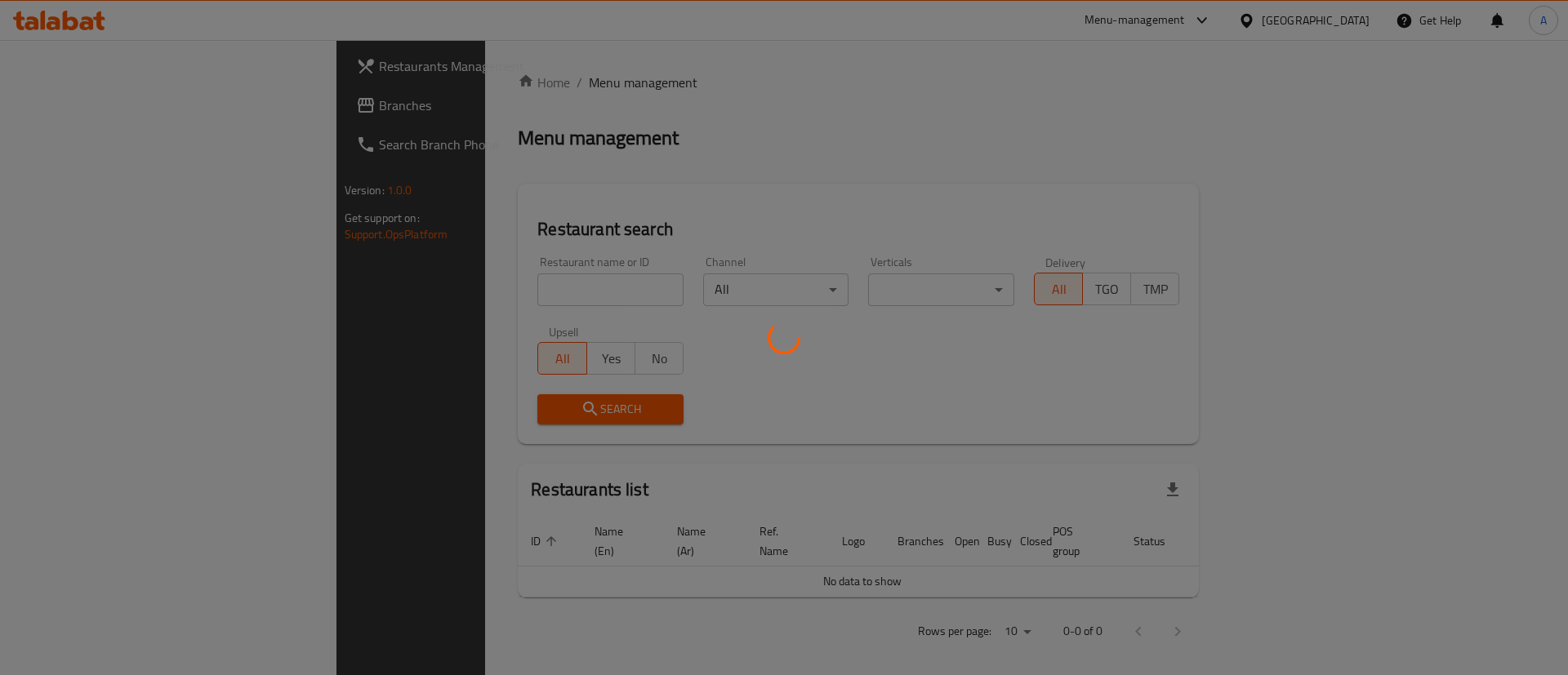
click at [558, 303] on div at bounding box center [784, 338] width 1568 height 675
click at [553, 297] on div at bounding box center [784, 338] width 1568 height 675
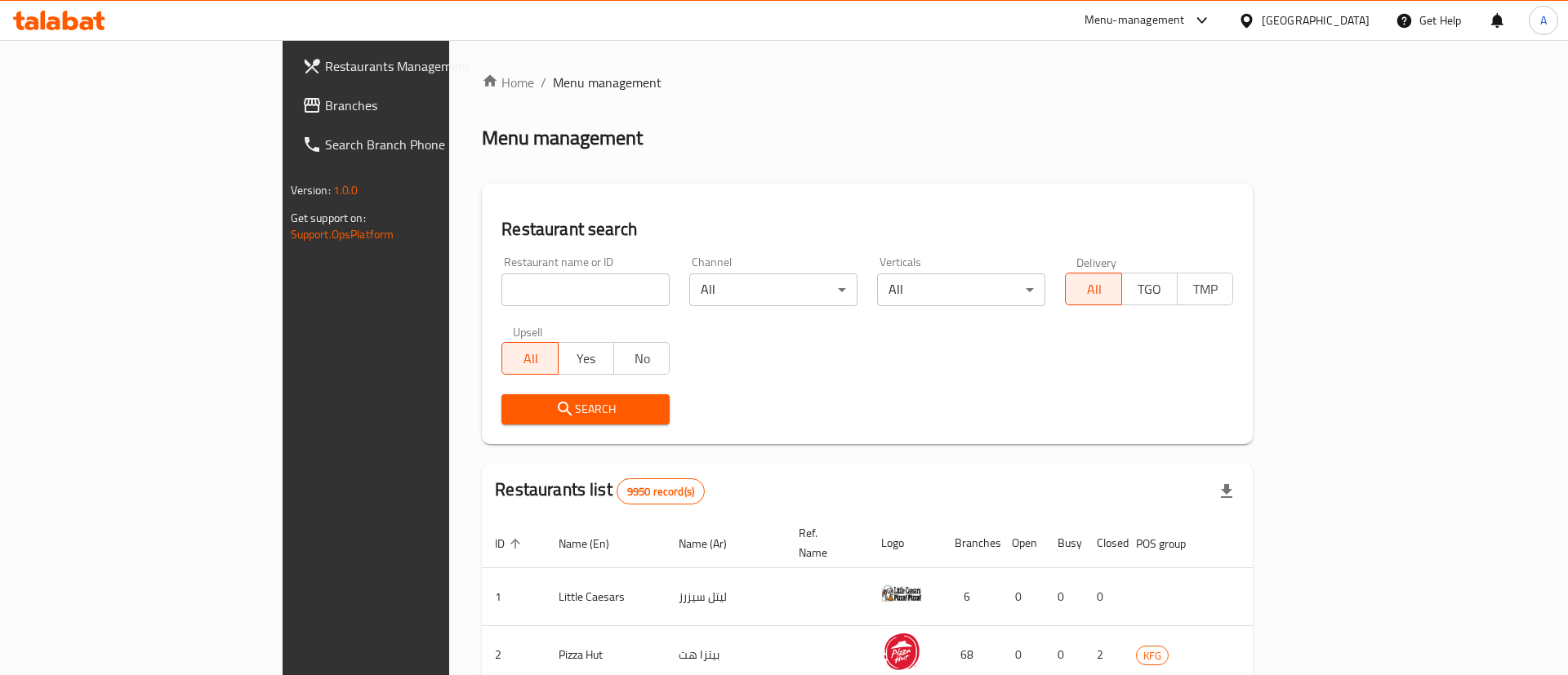
click at [549, 294] on div at bounding box center [784, 338] width 1568 height 675
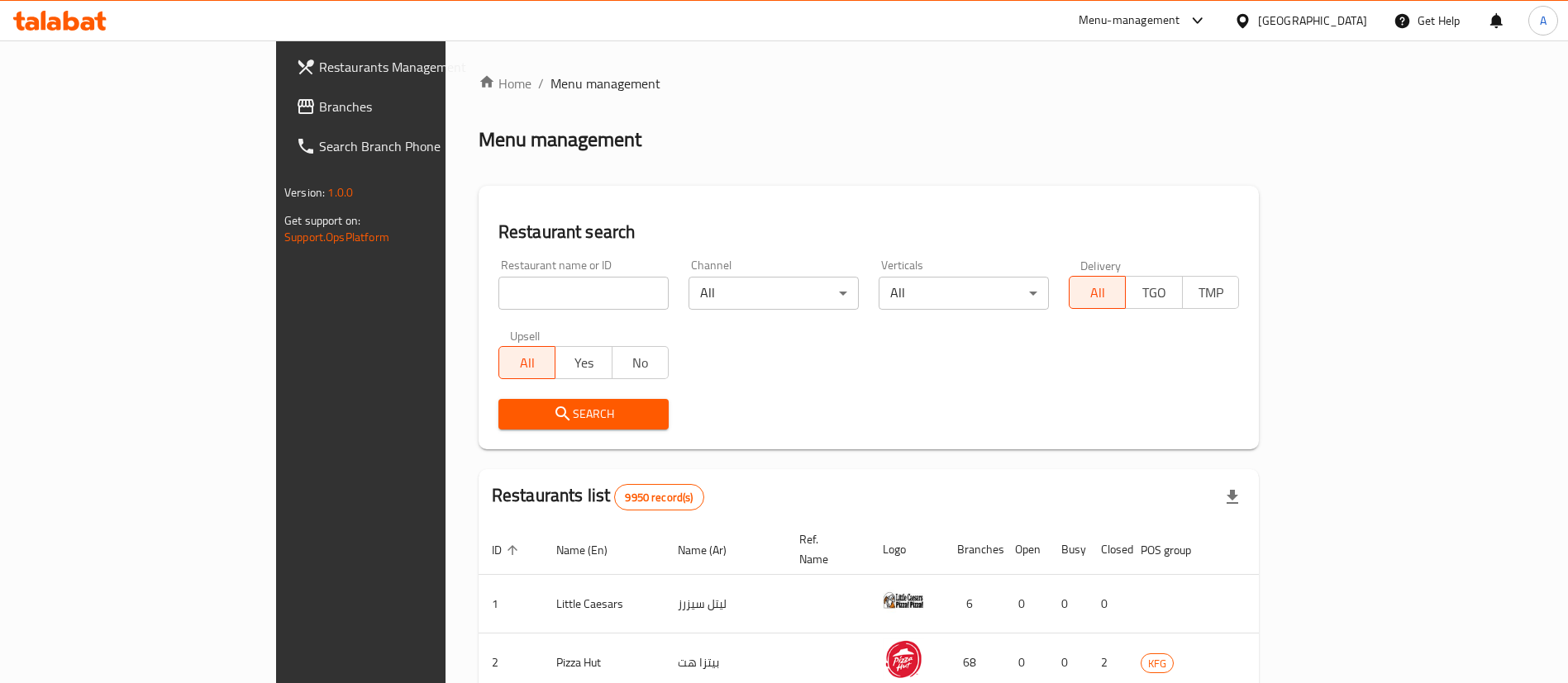
click at [556, 298] on input "search" at bounding box center [582, 293] width 170 height 33
click button "Search" at bounding box center [582, 414] width 170 height 31
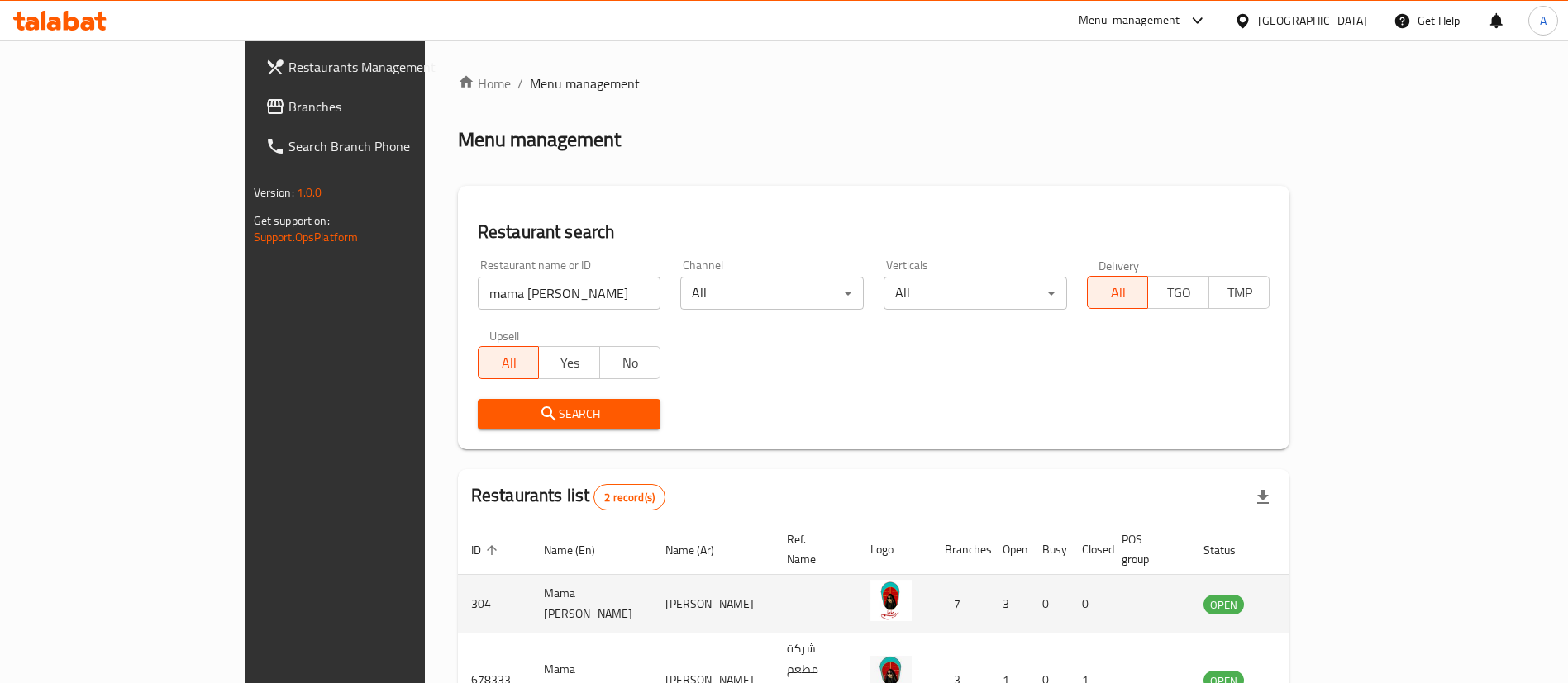
click at [458, 575] on td "304" at bounding box center [494, 604] width 73 height 59
copy td "304"
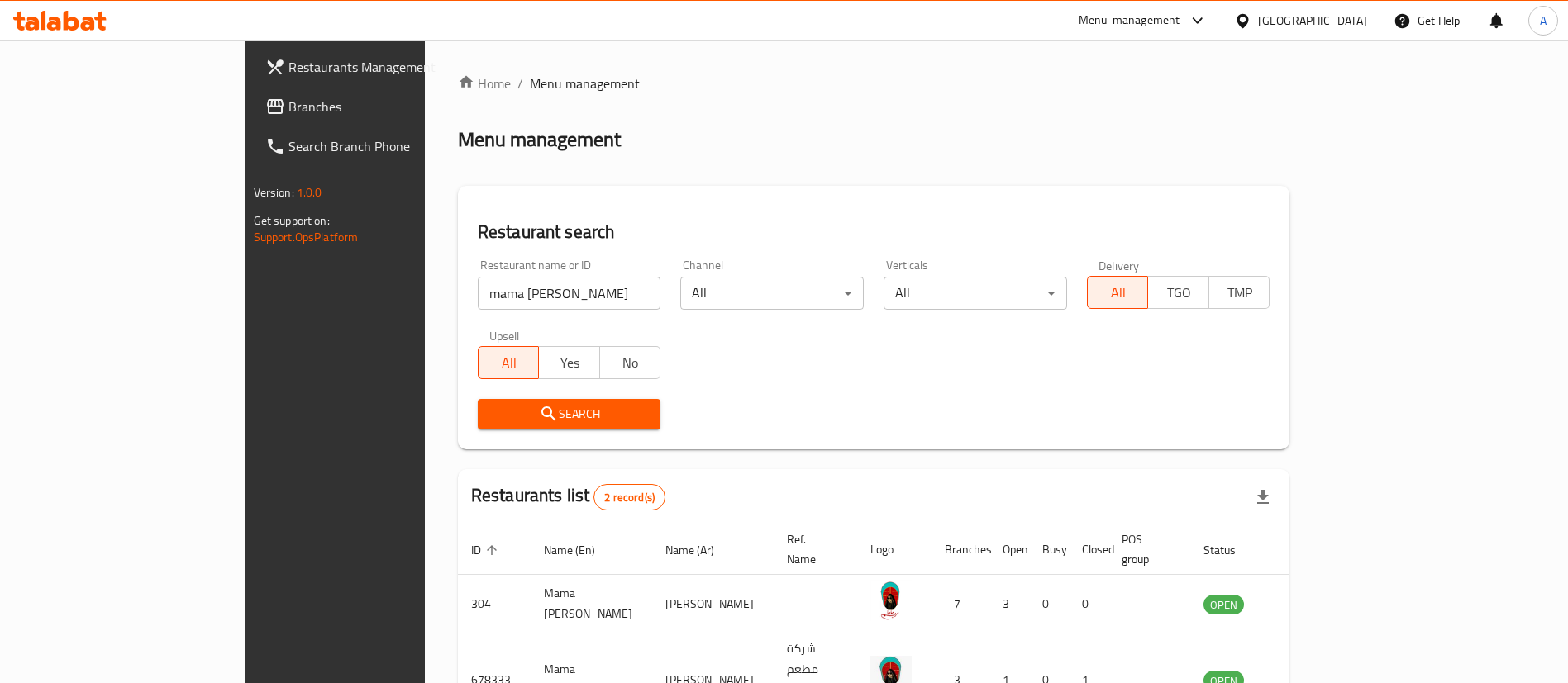
drag, startPoint x: 484, startPoint y: 312, endPoint x: 435, endPoint y: 304, distance: 49.6
click at [468, 306] on div "Restaurant name or ID mama mariam Restaurant name or ID" at bounding box center [570, 284] width 203 height 70
drag, startPoint x: 434, startPoint y: 302, endPoint x: 201, endPoint y: 330, distance: 234.7
click at [245, 333] on div "Restaurants Management Branches Search Branch Phone Version: 1.0.0 Get support …" at bounding box center [784, 428] width 1078 height 776
type input "machboos tray"
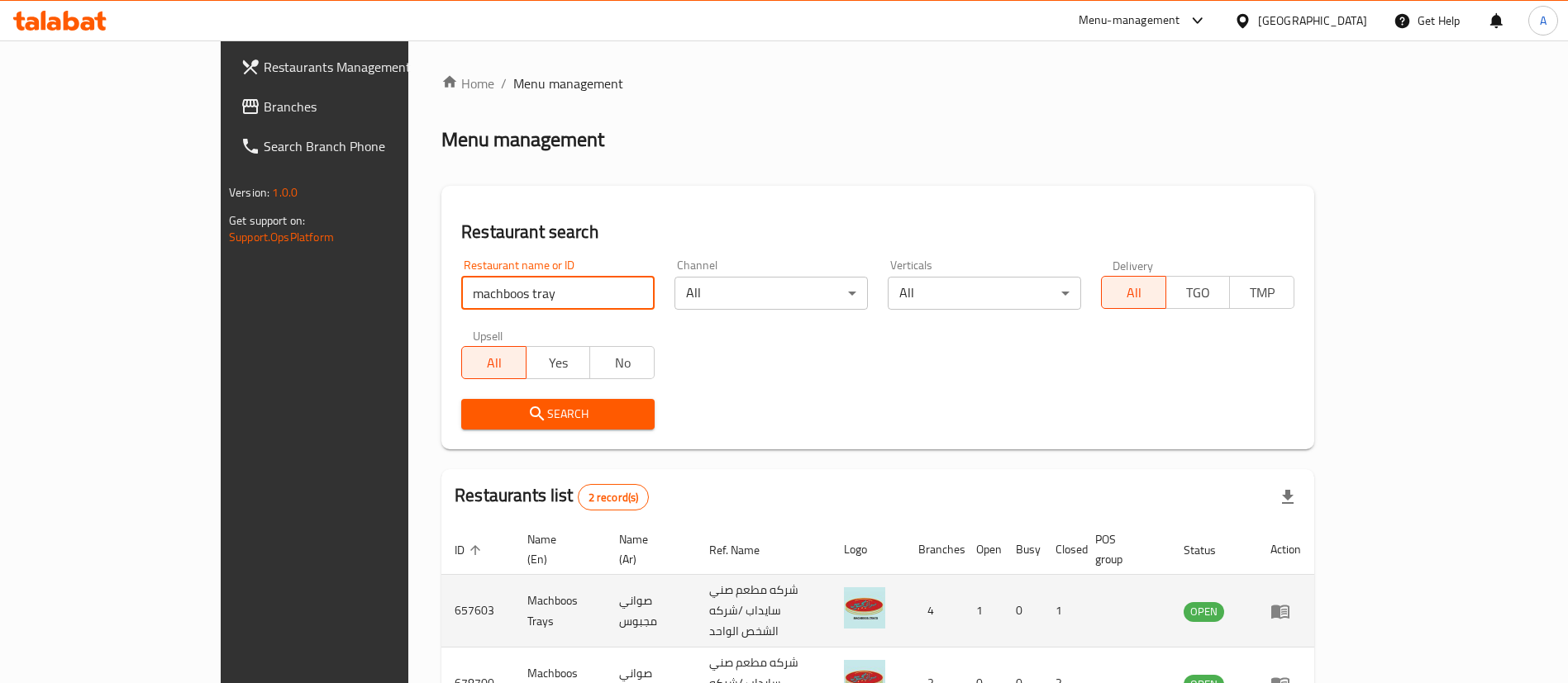
click at [442, 581] on td "657603" at bounding box center [477, 610] width 73 height 73
copy td "657603"
click at [1301, 601] on link "enhanced table" at bounding box center [1285, 610] width 31 height 20
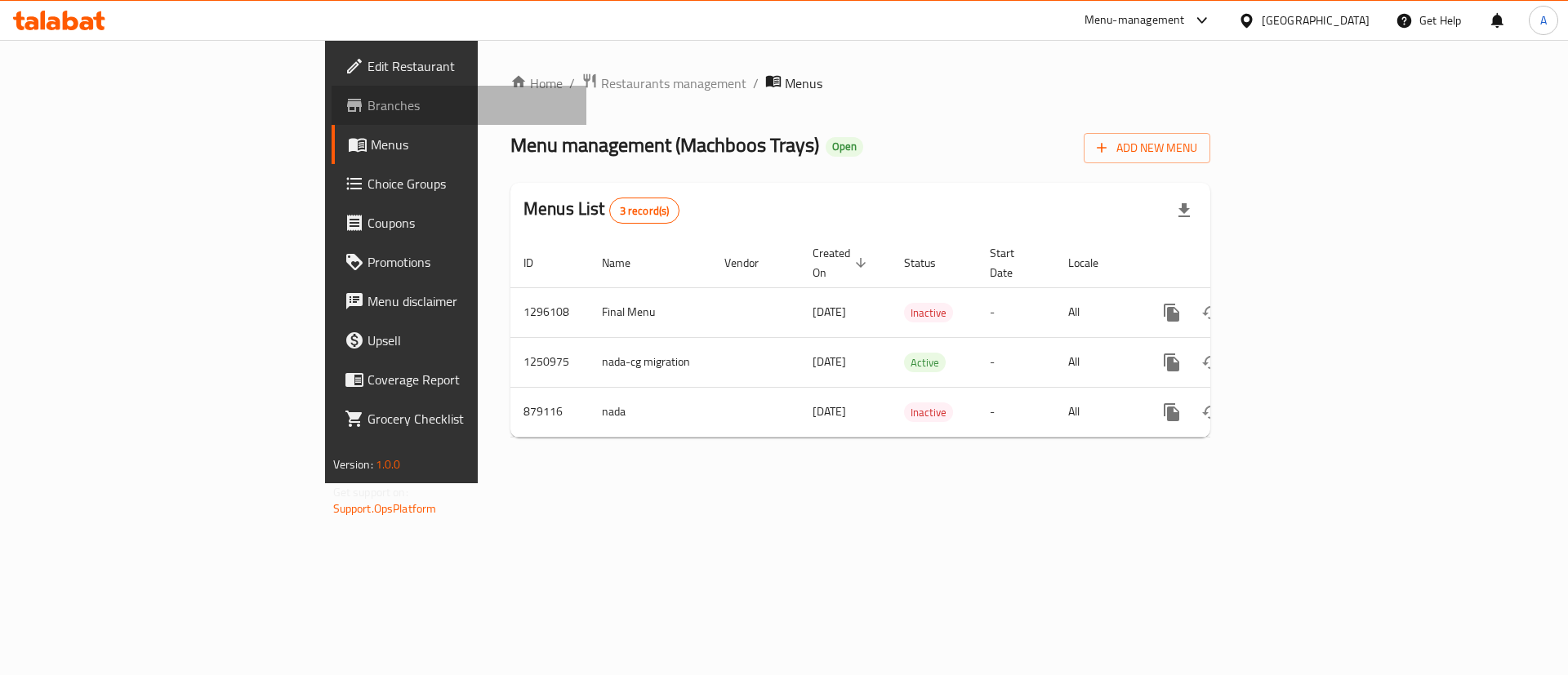
drag, startPoint x: 165, startPoint y: 117, endPoint x: 155, endPoint y: 118, distance: 10.0
click at [332, 117] on link "Branches" at bounding box center [459, 105] width 256 height 39
